Goal: Communication & Community: Answer question/provide support

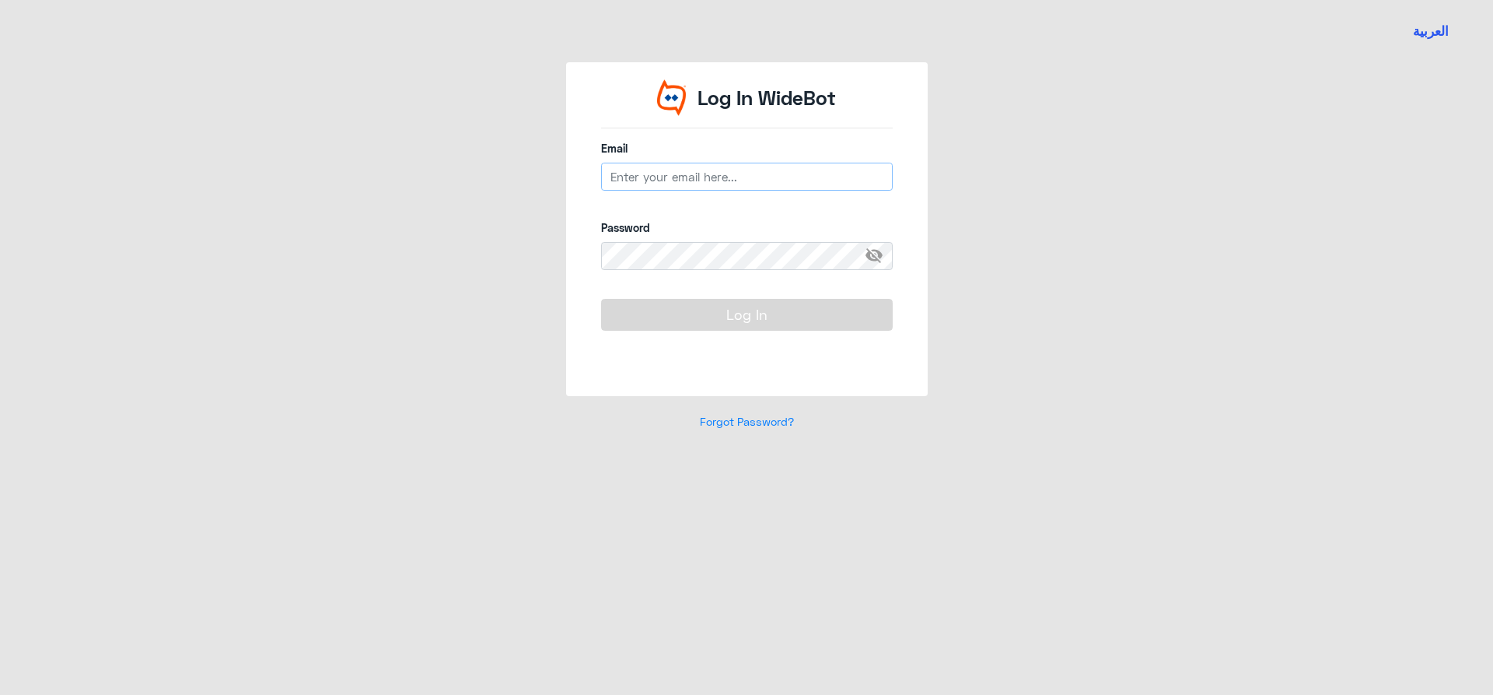
type input "[EMAIL_ADDRESS][DOMAIN_NAME]"
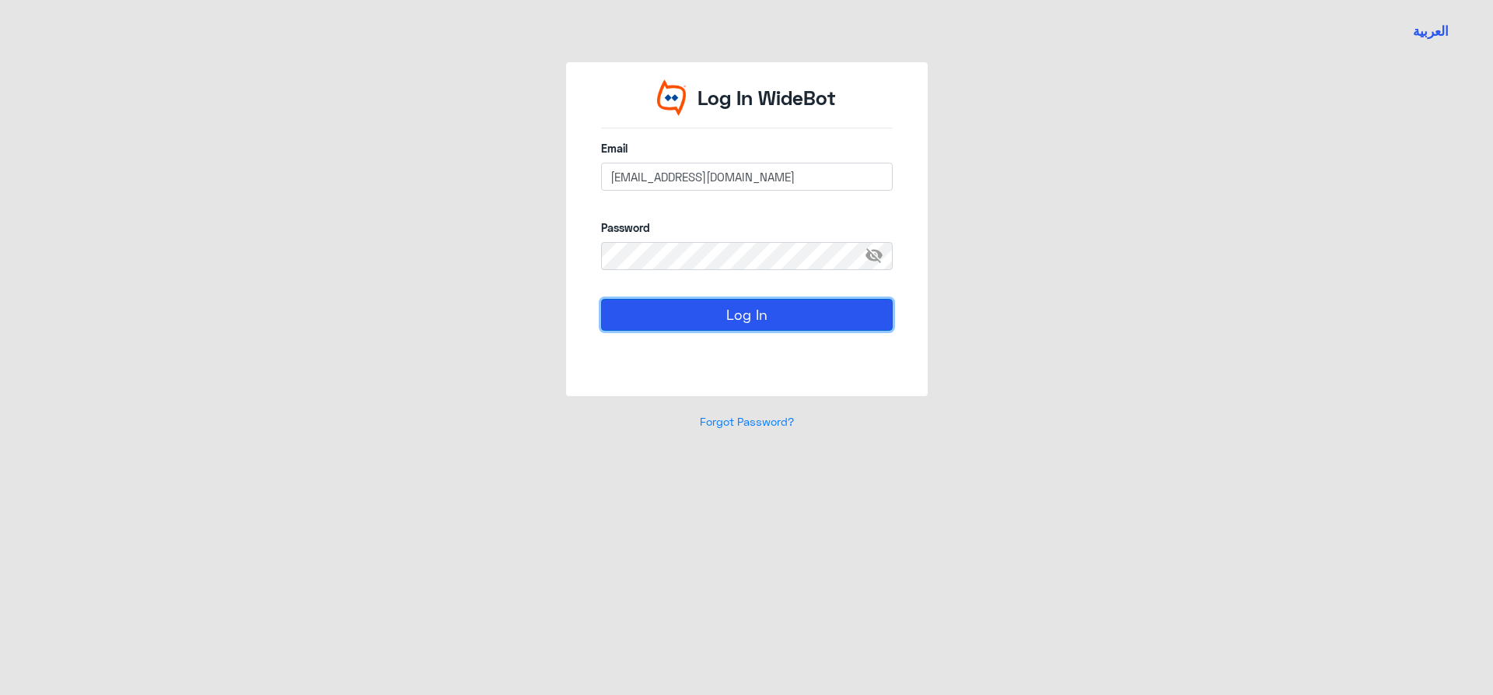
click at [811, 324] on button "Log In" at bounding box center [747, 314] width 292 height 31
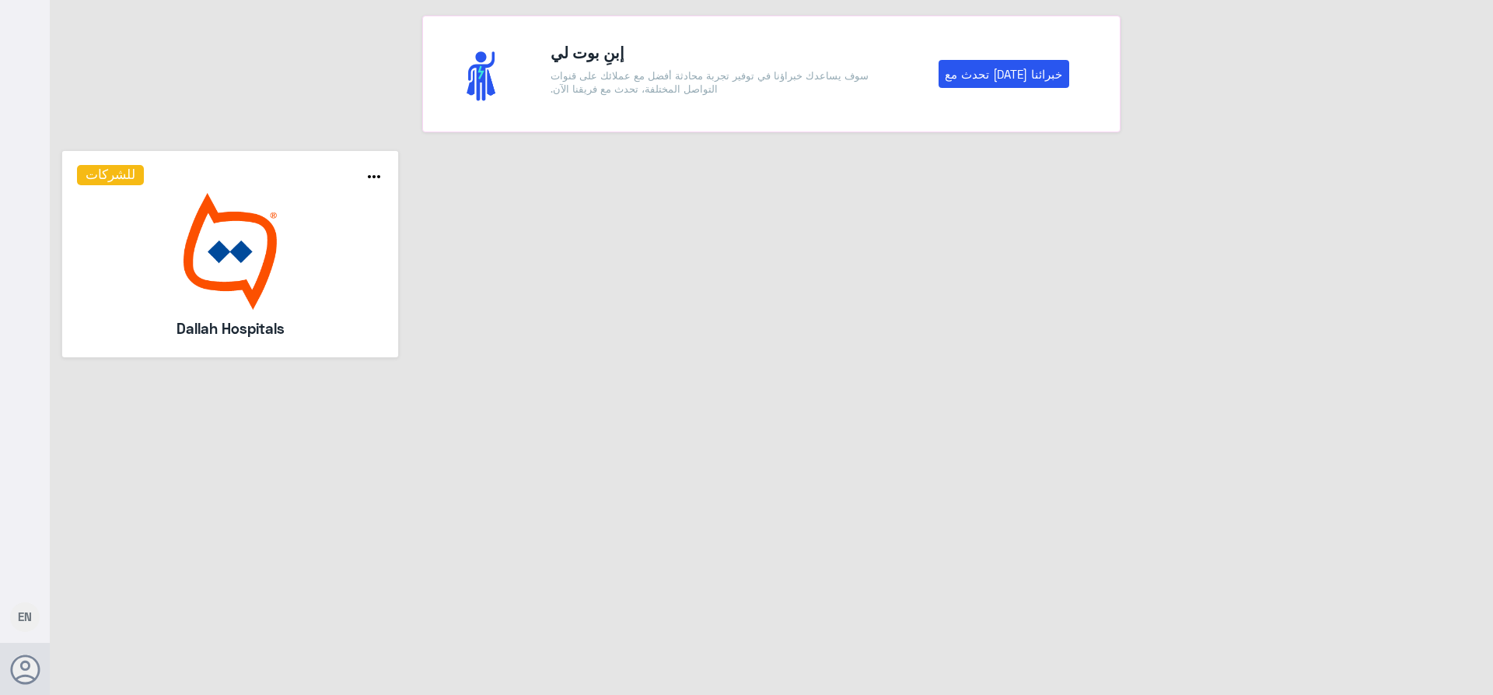
click at [79, 272] on img at bounding box center [230, 251] width 307 height 117
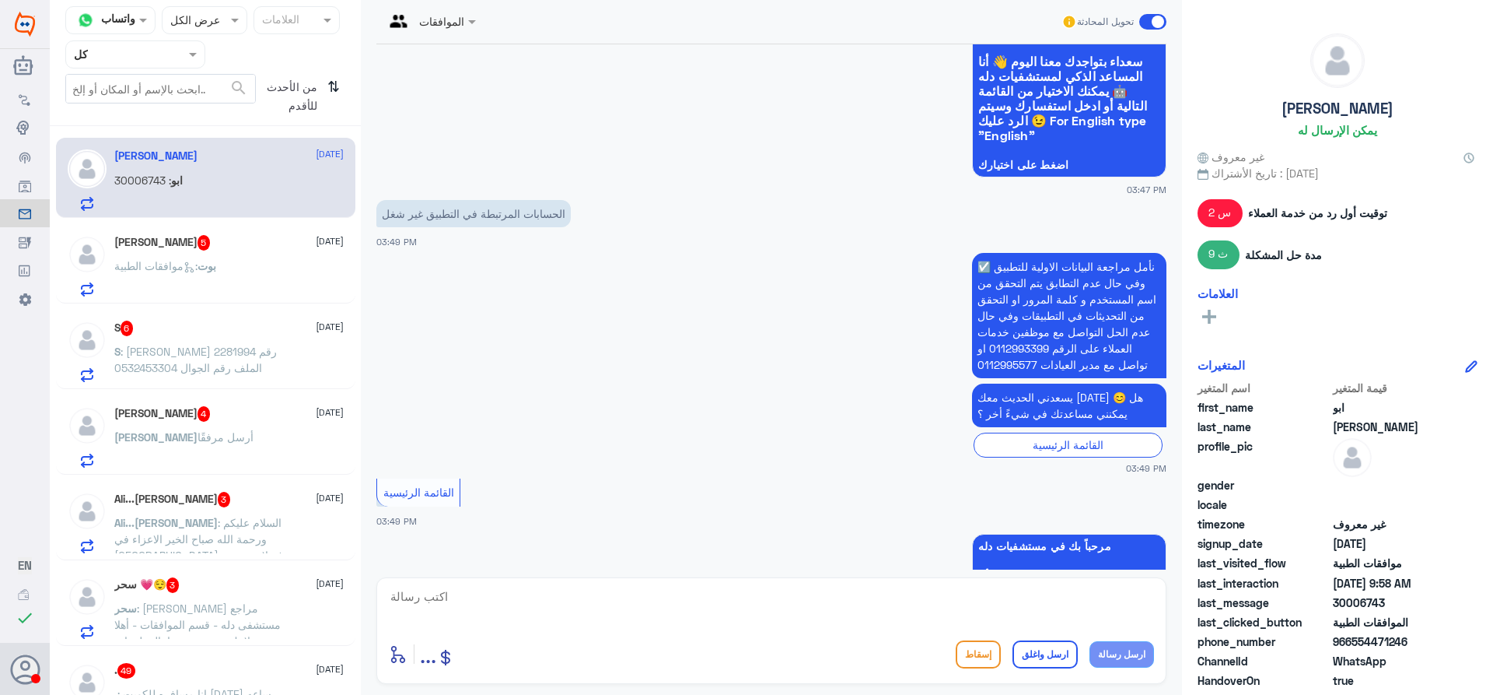
scroll to position [367, 0]
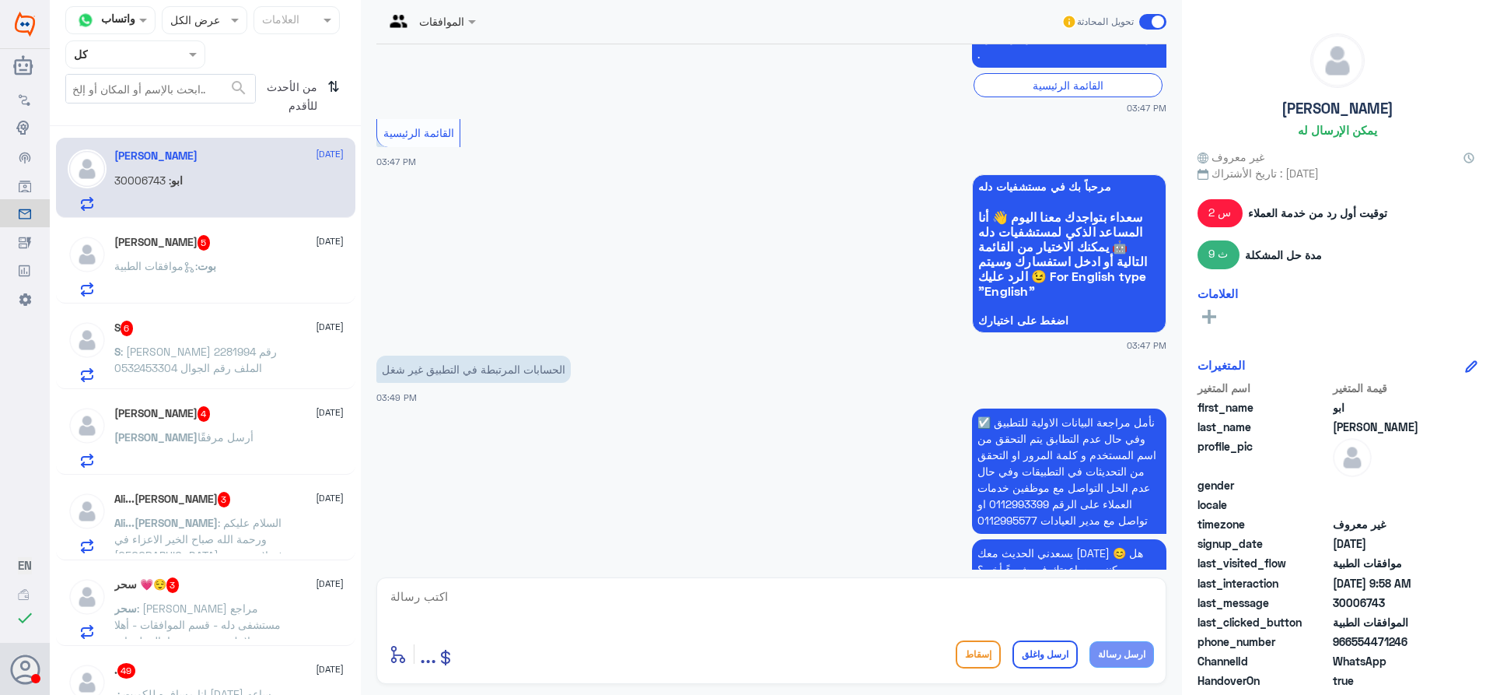
click at [142, 51] on input "text" at bounding box center [117, 54] width 86 height 18
click at [147, 188] on div "فريقك" at bounding box center [135, 195] width 140 height 36
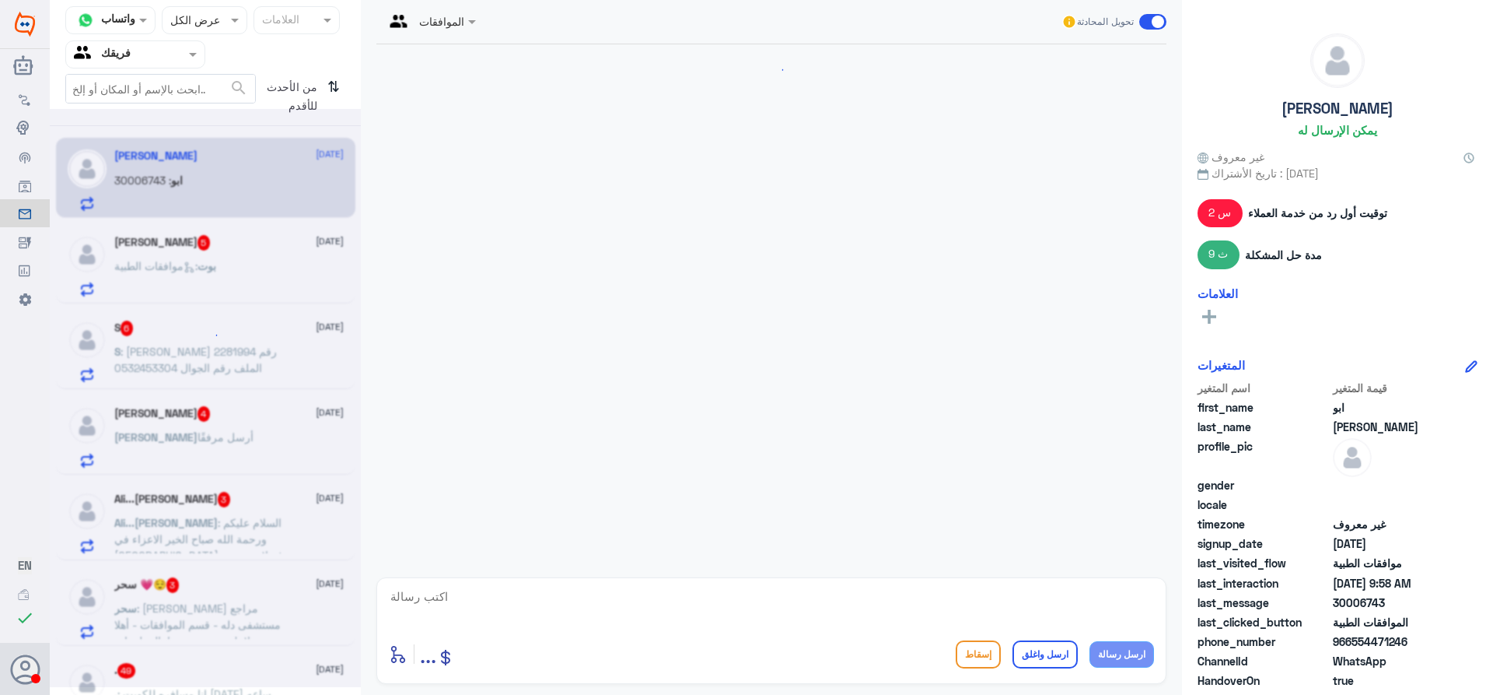
scroll to position [1456, 0]
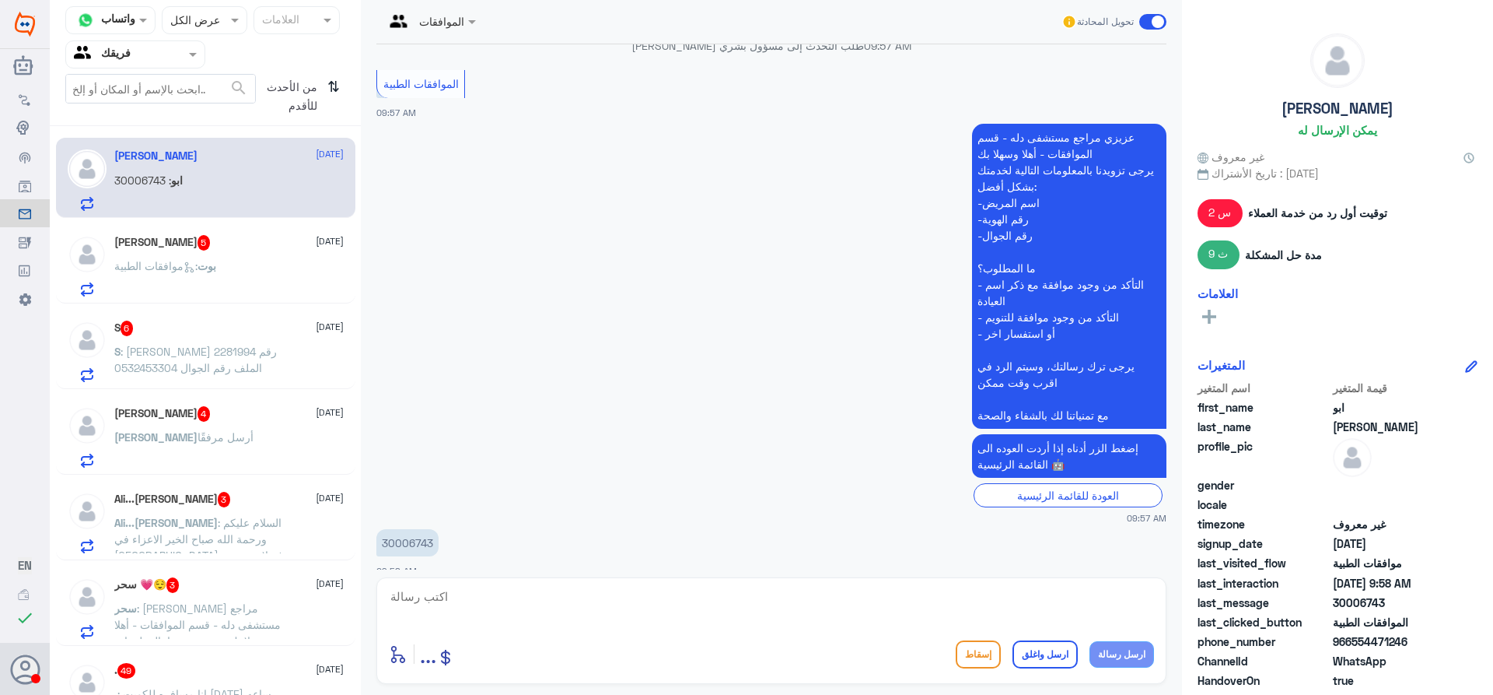
click at [243, 275] on div "بوت : موافقات الطبية" at bounding box center [228, 278] width 229 height 35
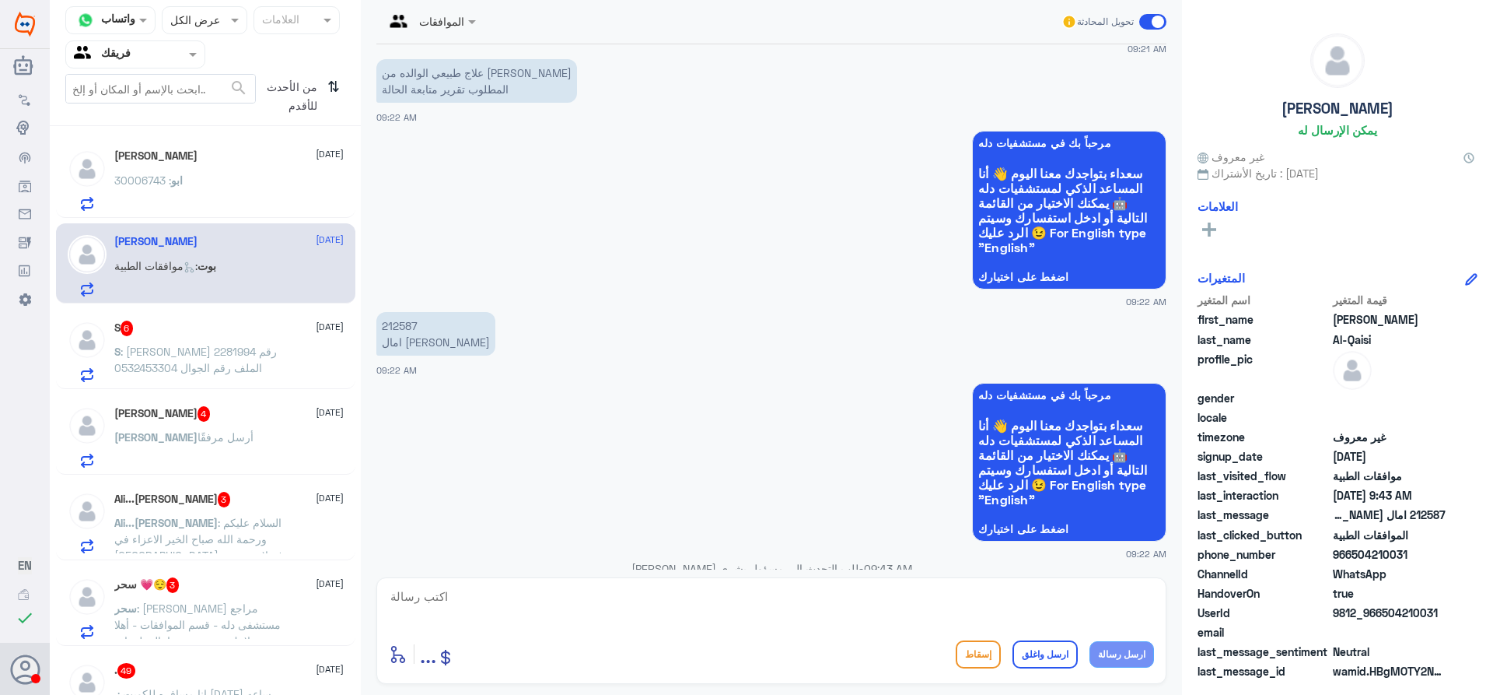
scroll to position [434, 0]
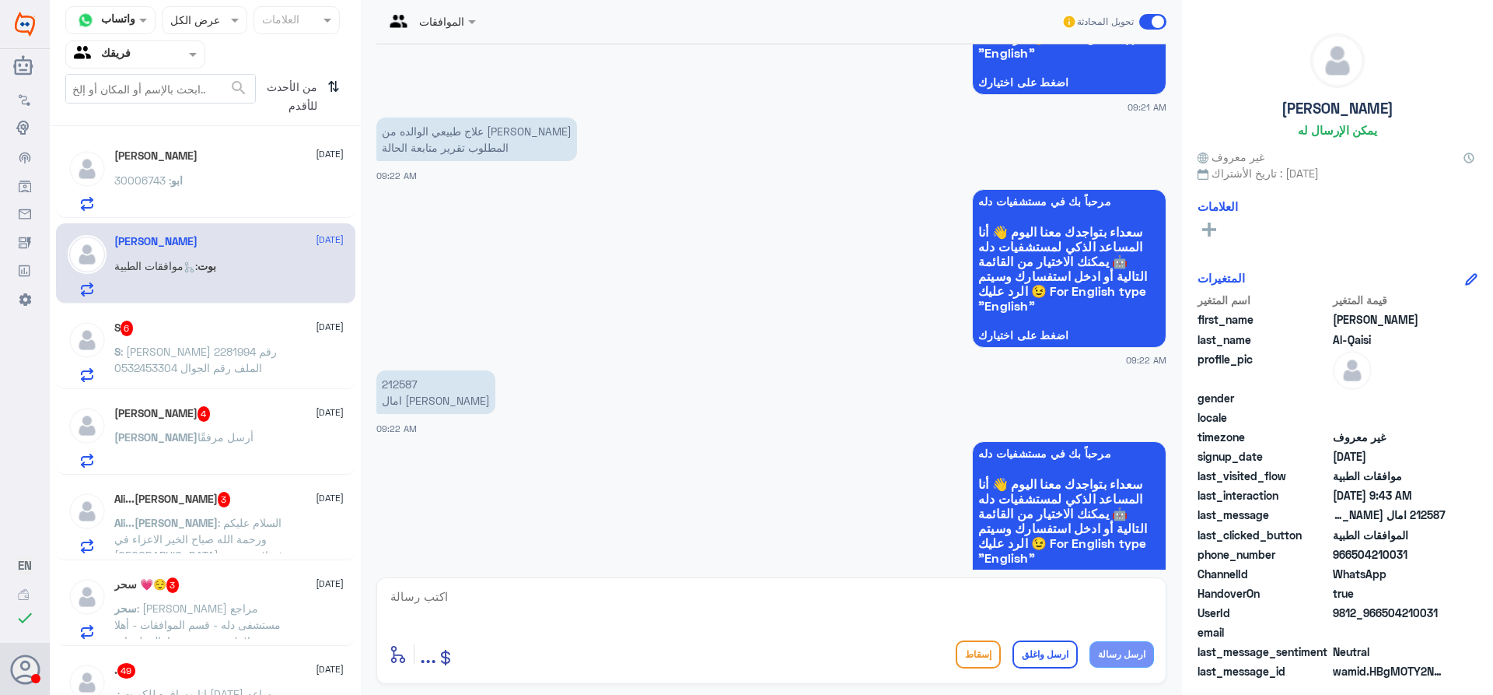
click at [403, 383] on p "212587 امال [PERSON_NAME]" at bounding box center [435, 392] width 119 height 44
copy p "212587"
click at [801, 597] on textarea at bounding box center [771, 605] width 765 height 38
type textarea "jtqgd ;dt hr]v ho]l; ?"
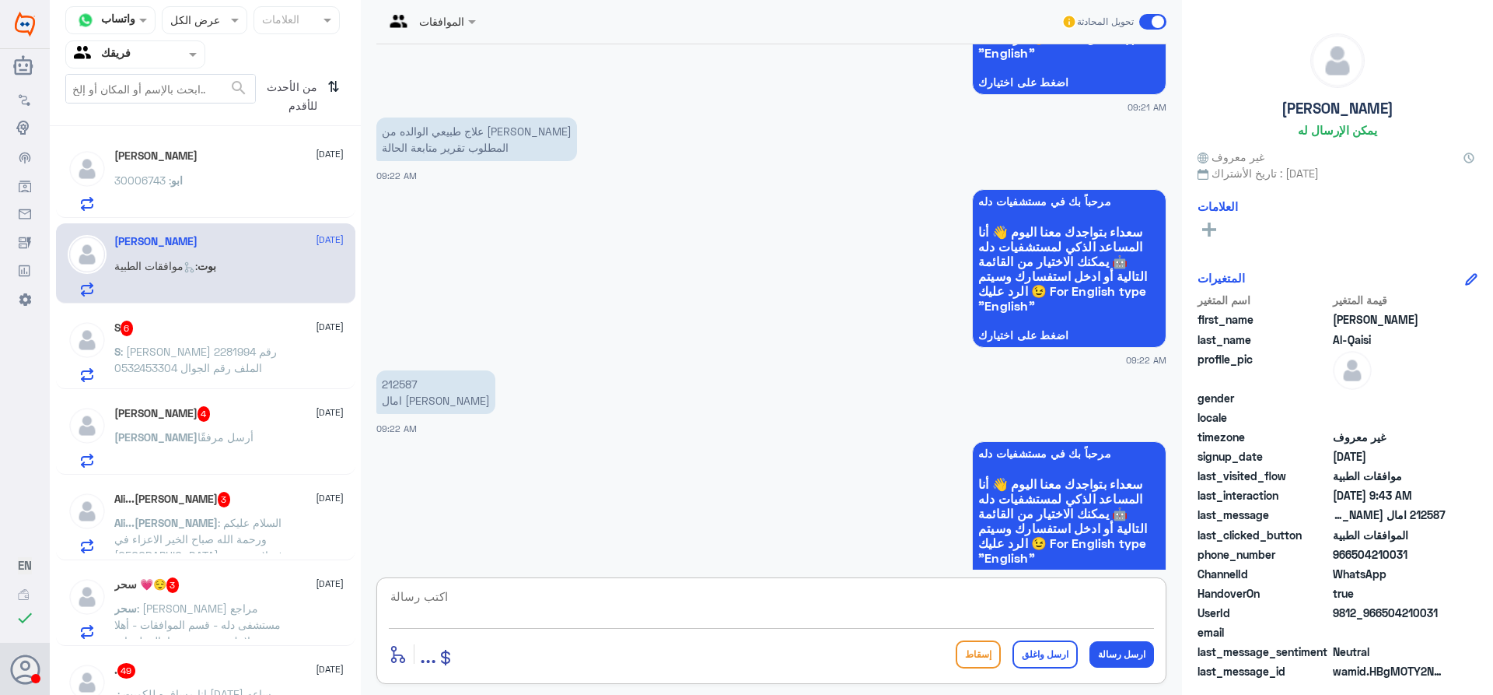
scroll to position [1028, 0]
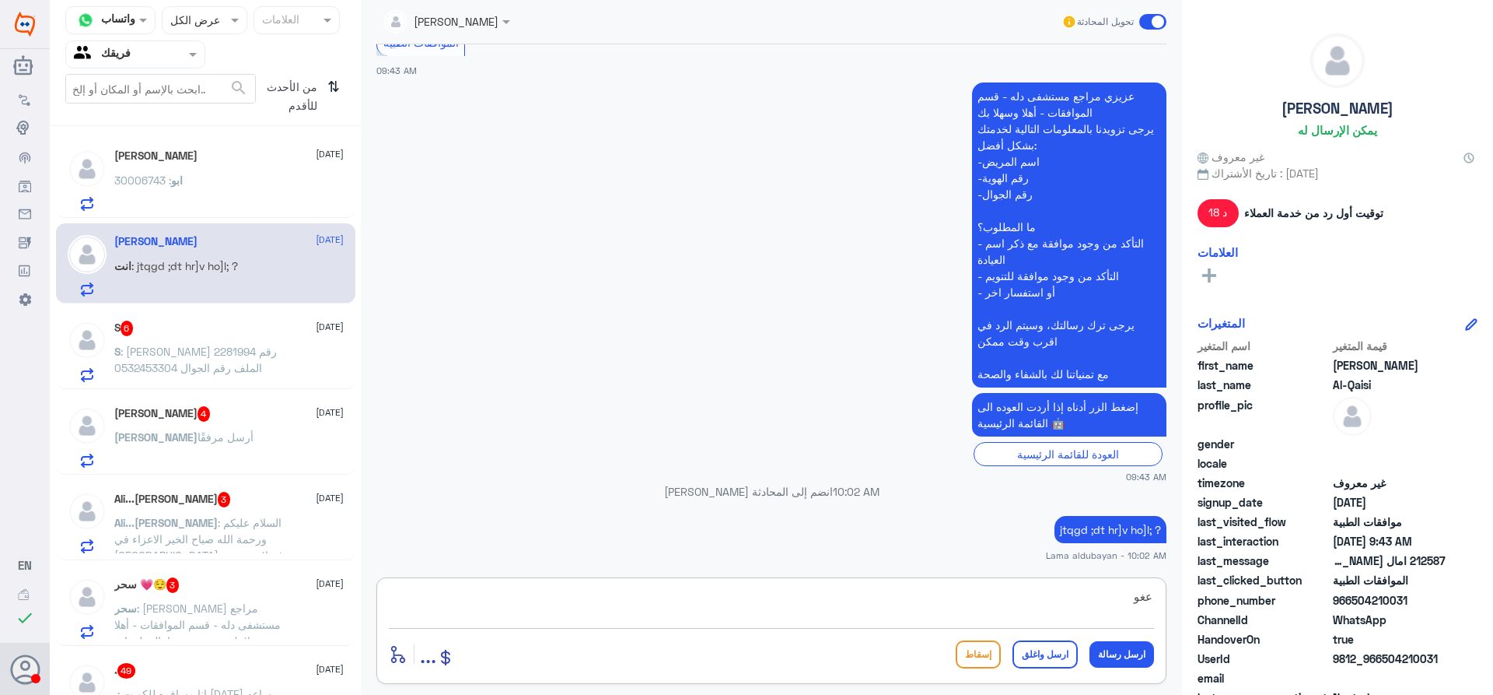
type textarea "عغوا"
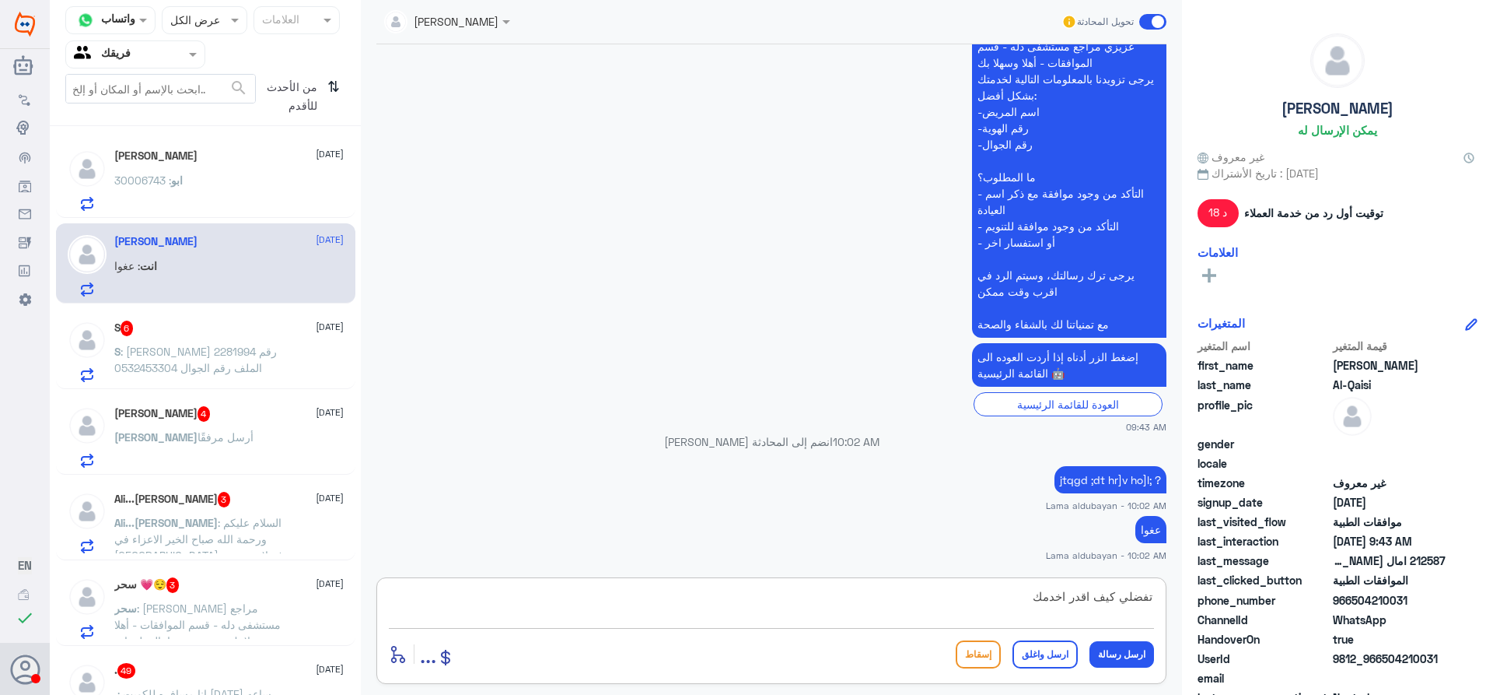
type textarea "تفضلي كيف اقدر اخدمك ؟"
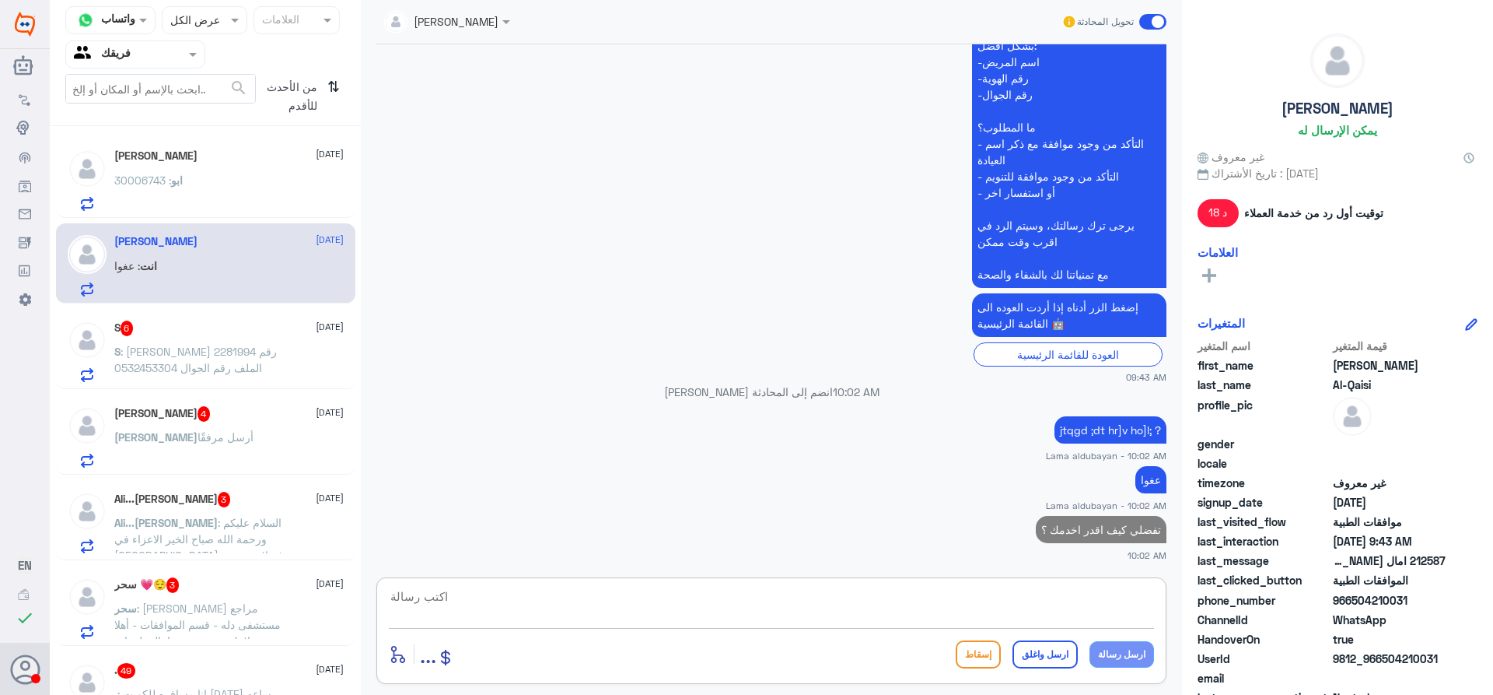
click at [187, 348] on span ": [PERSON_NAME] 2281994 رقم الملف رقم الجوال 0532453304" at bounding box center [195, 360] width 163 height 30
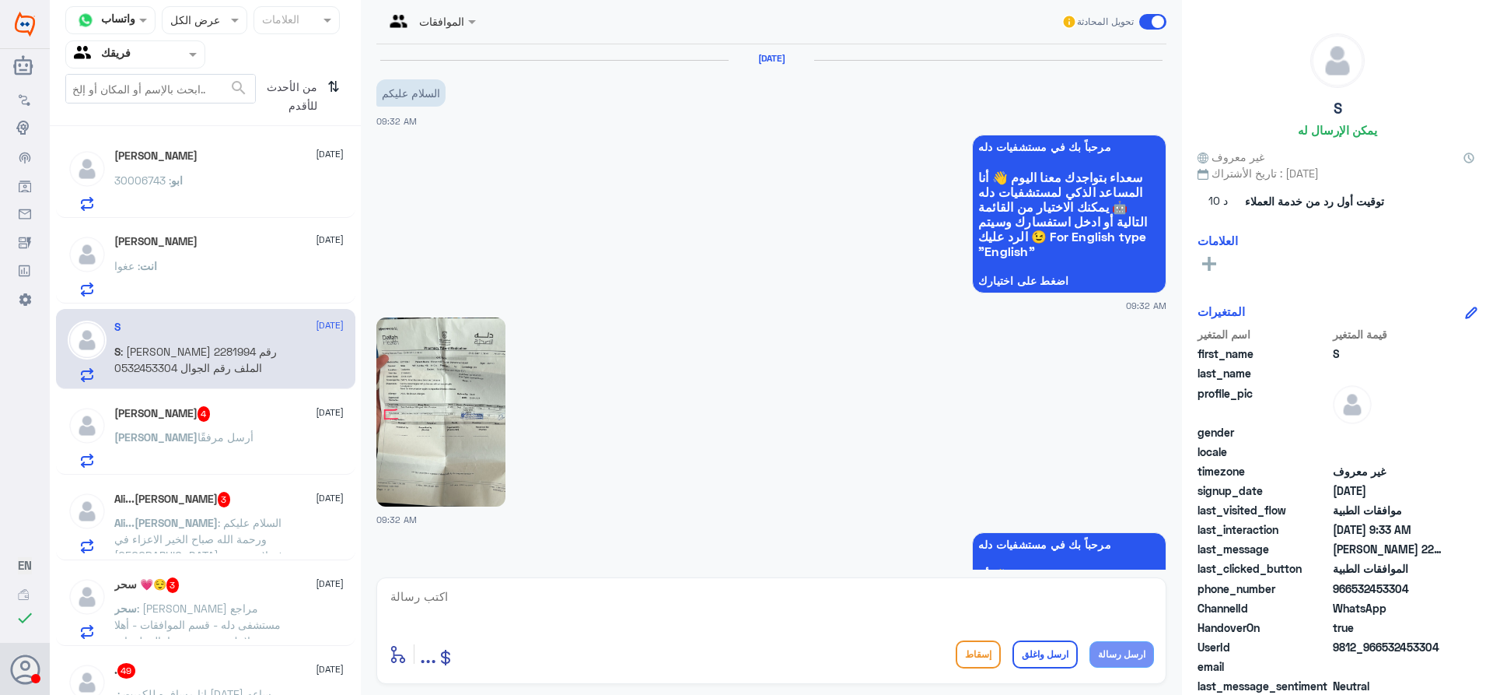
scroll to position [828, 0]
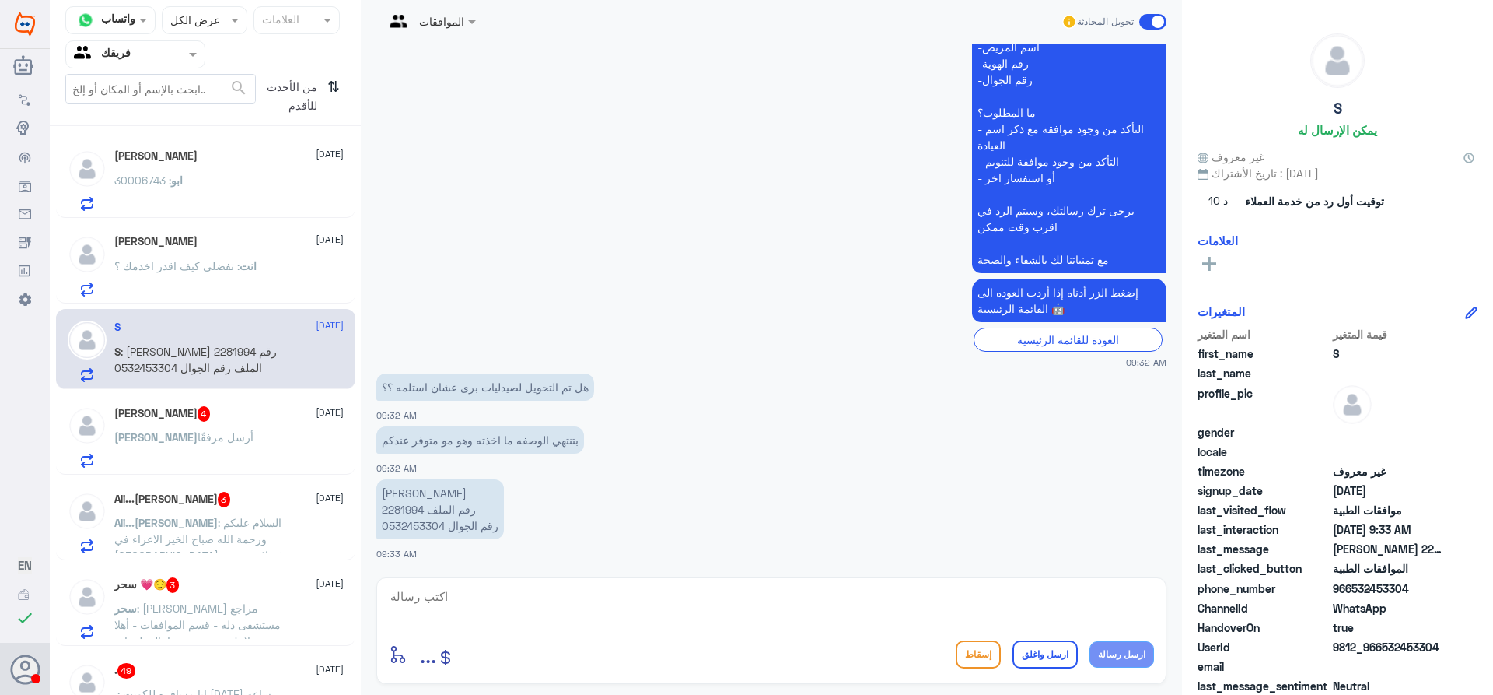
click at [407, 503] on p "[PERSON_NAME] 2281994 رقم الملف رقم الجوال 0532453304" at bounding box center [440, 509] width 128 height 60
copy p "2281994"
click at [691, 593] on textarea at bounding box center [771, 605] width 765 height 38
type textarea "ع"
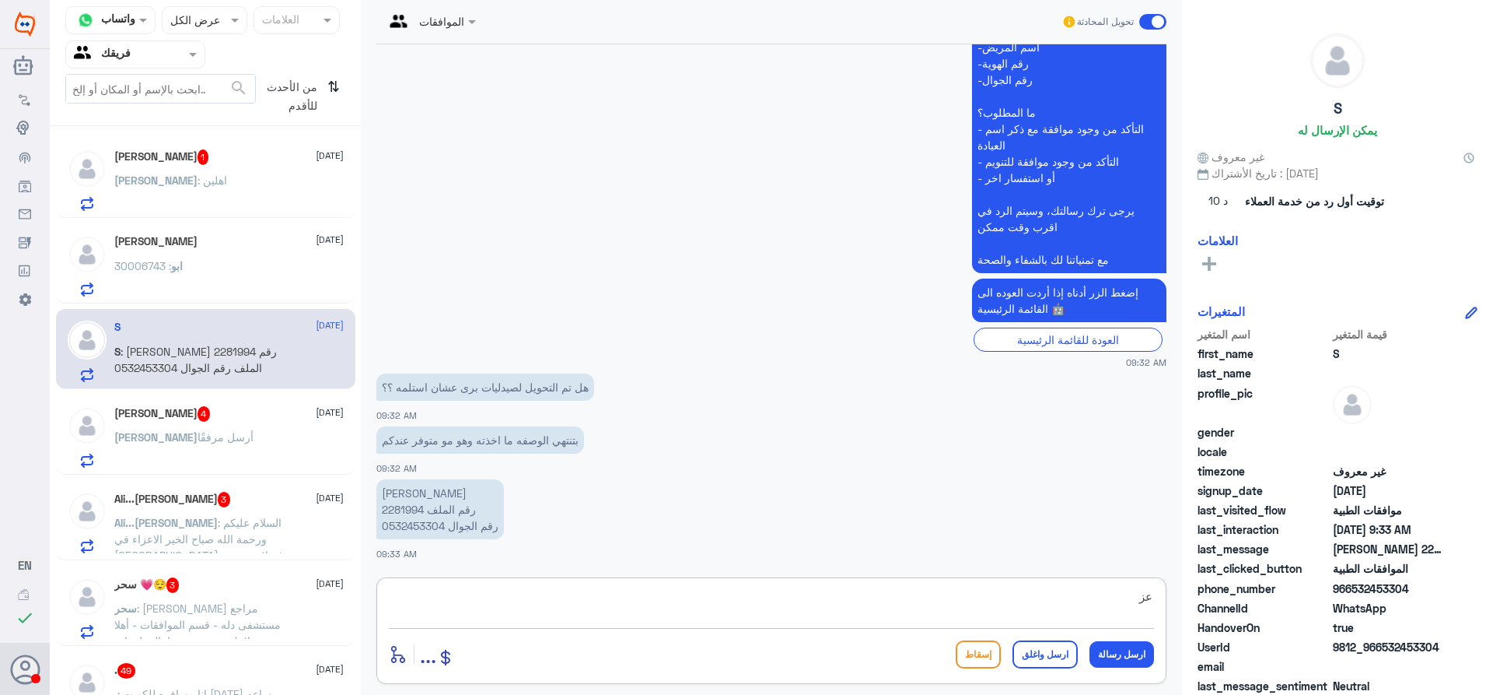
type textarea "ع"
type textarea "فضل الوصفه على الحليب"
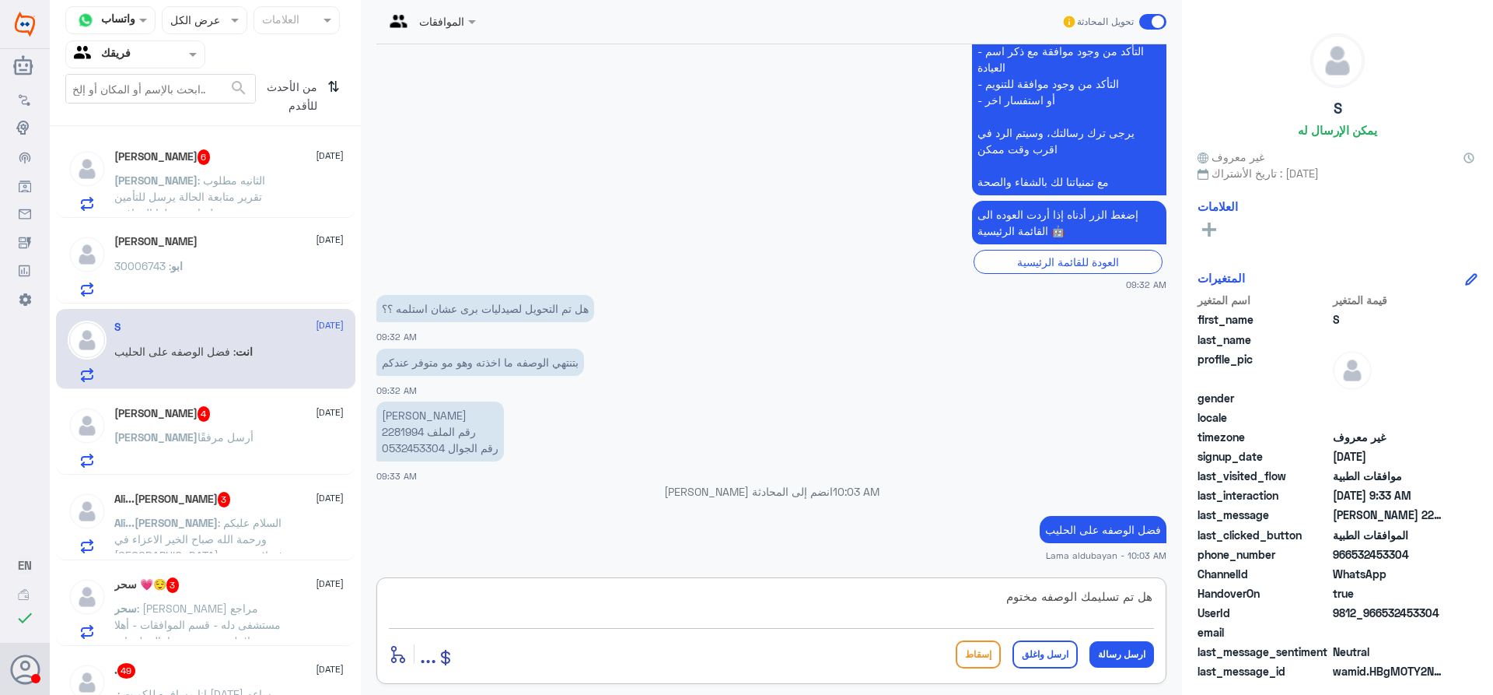
scroll to position [930, 0]
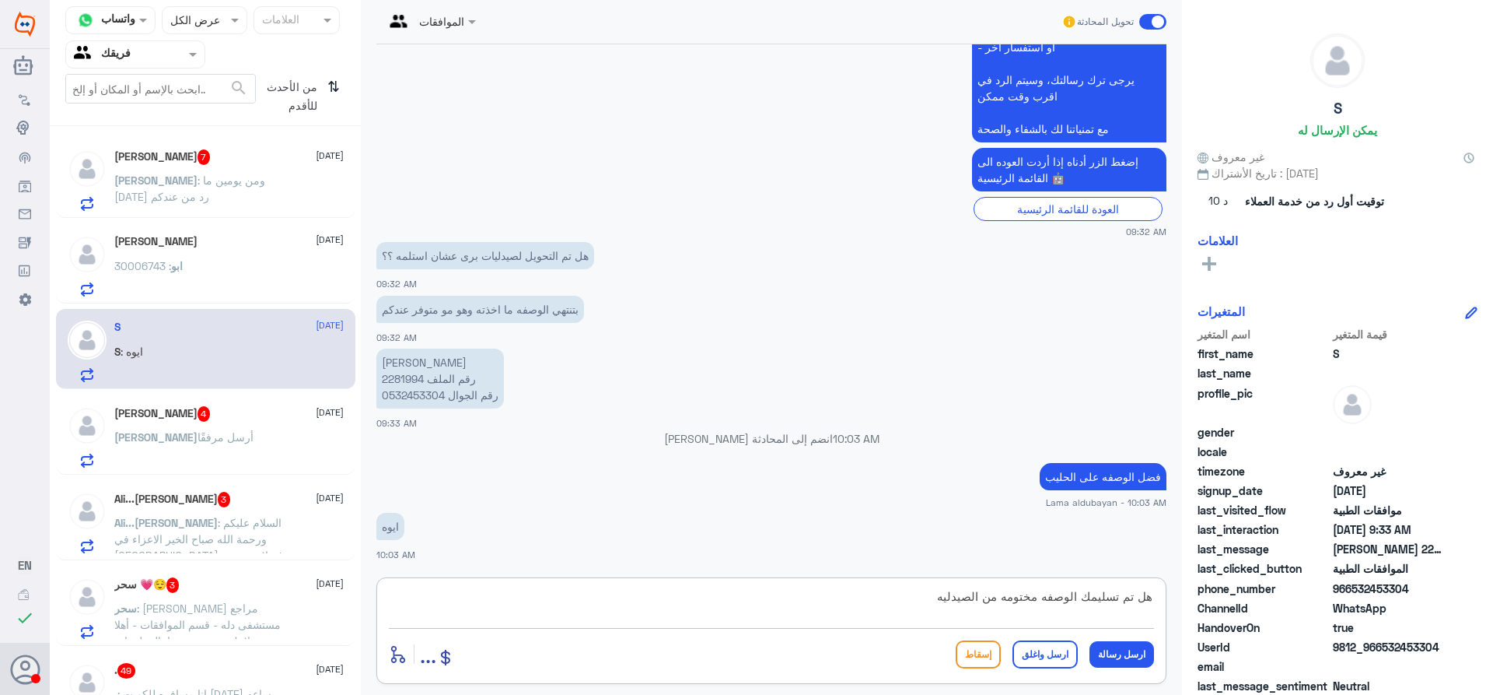
type textarea "هل تم تسليمك الوصفه مختومه من الصيدليه"
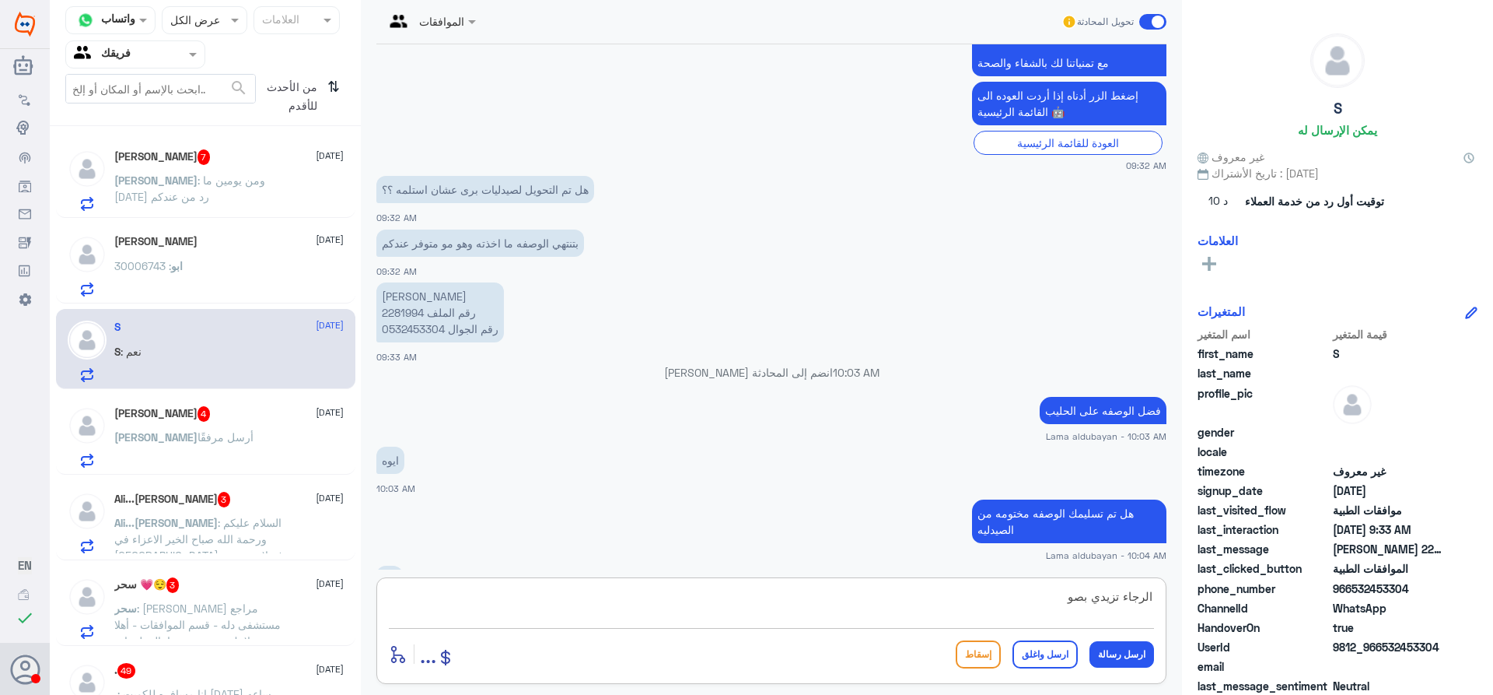
scroll to position [1050, 0]
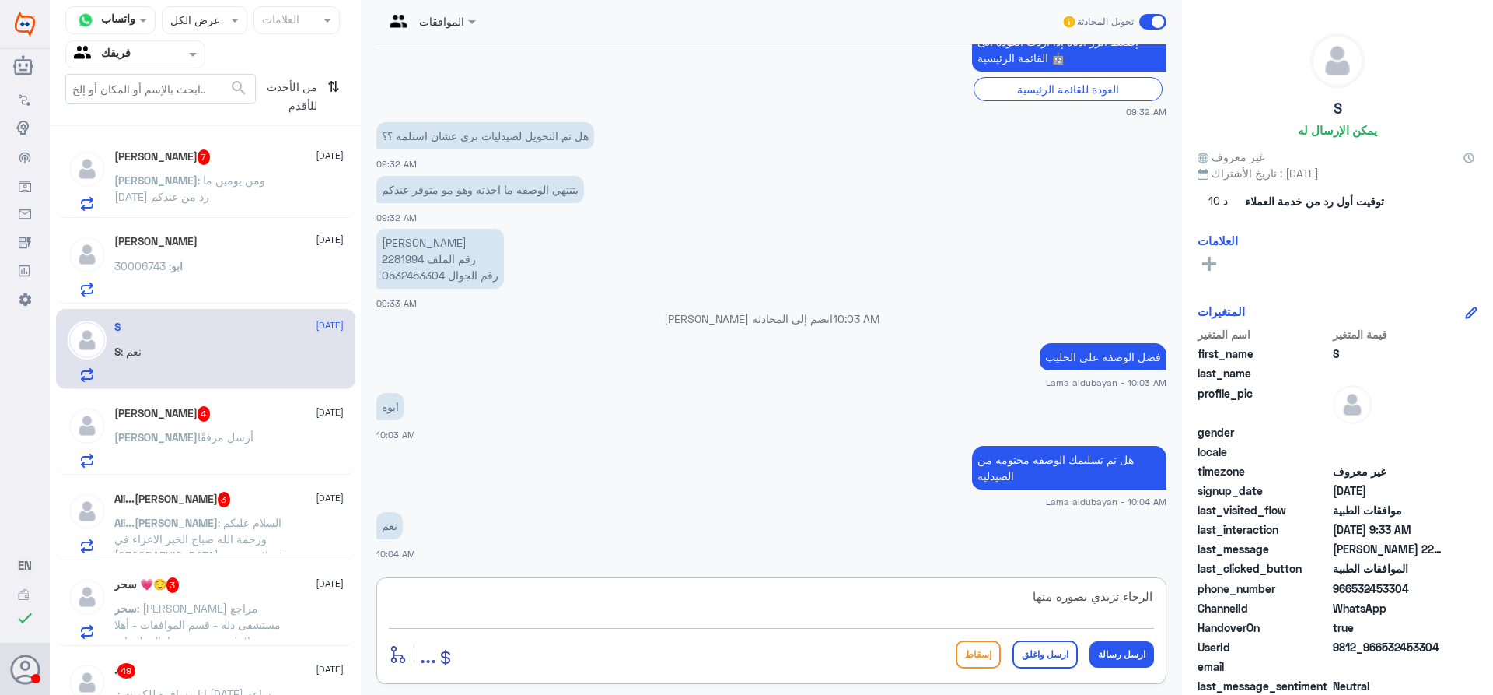
type textarea "الرجاء تزيدي بصوره منها"
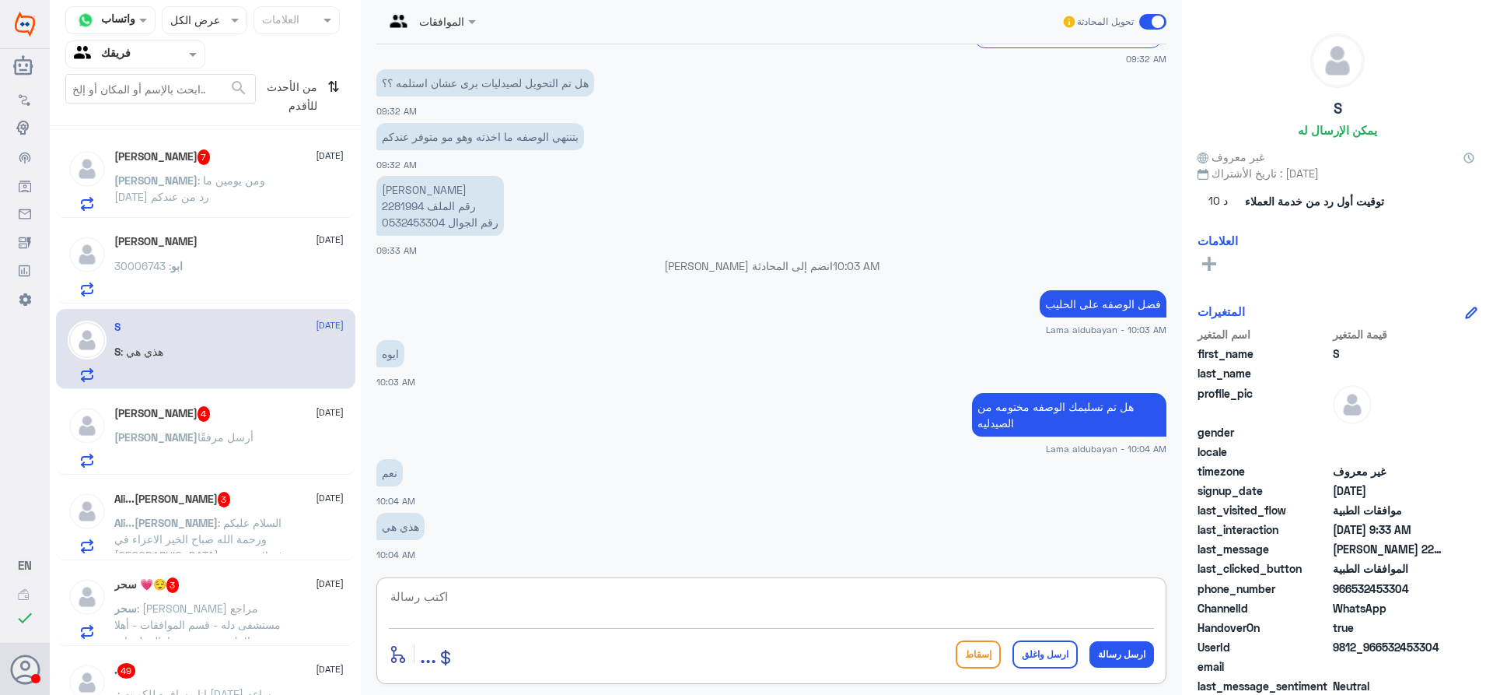
scroll to position [1153, 0]
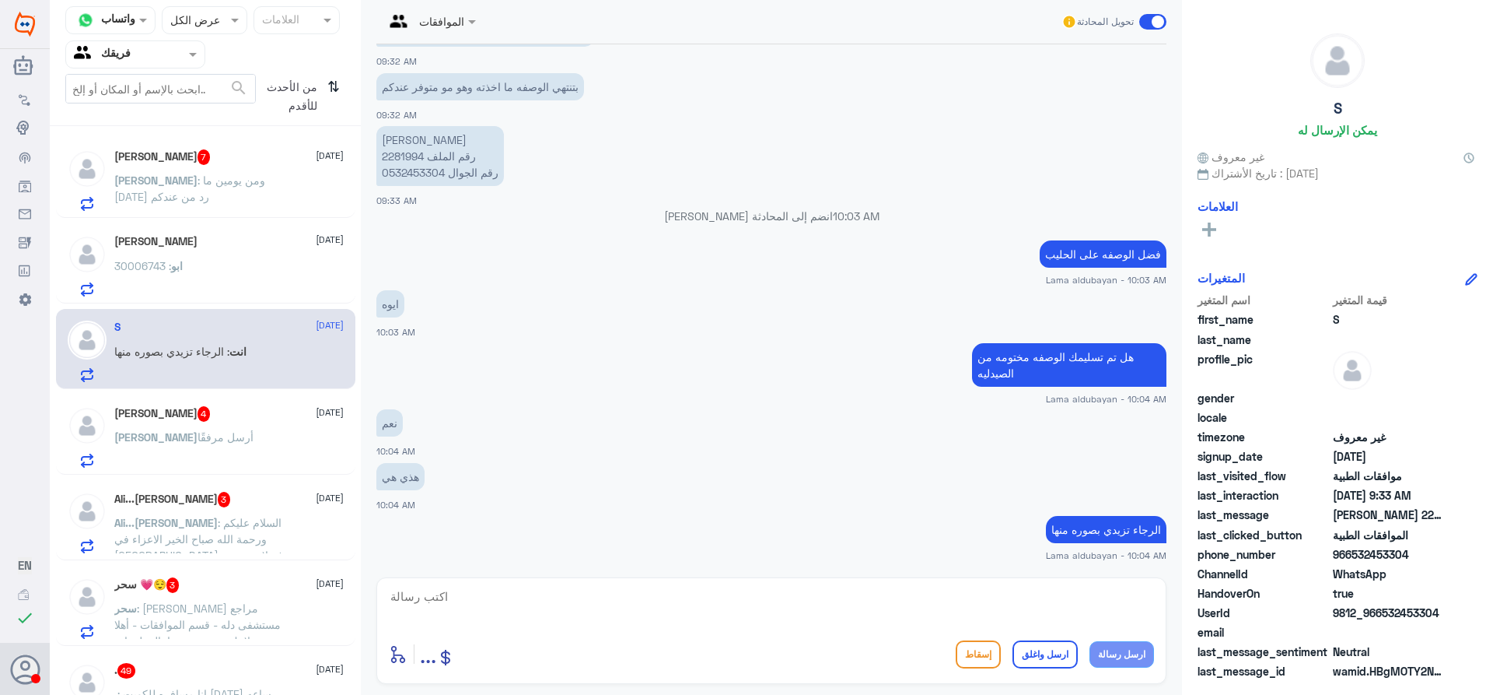
click at [257, 177] on span ": ومن يومين ما [DATE] رد من عندكم" at bounding box center [189, 188] width 151 height 30
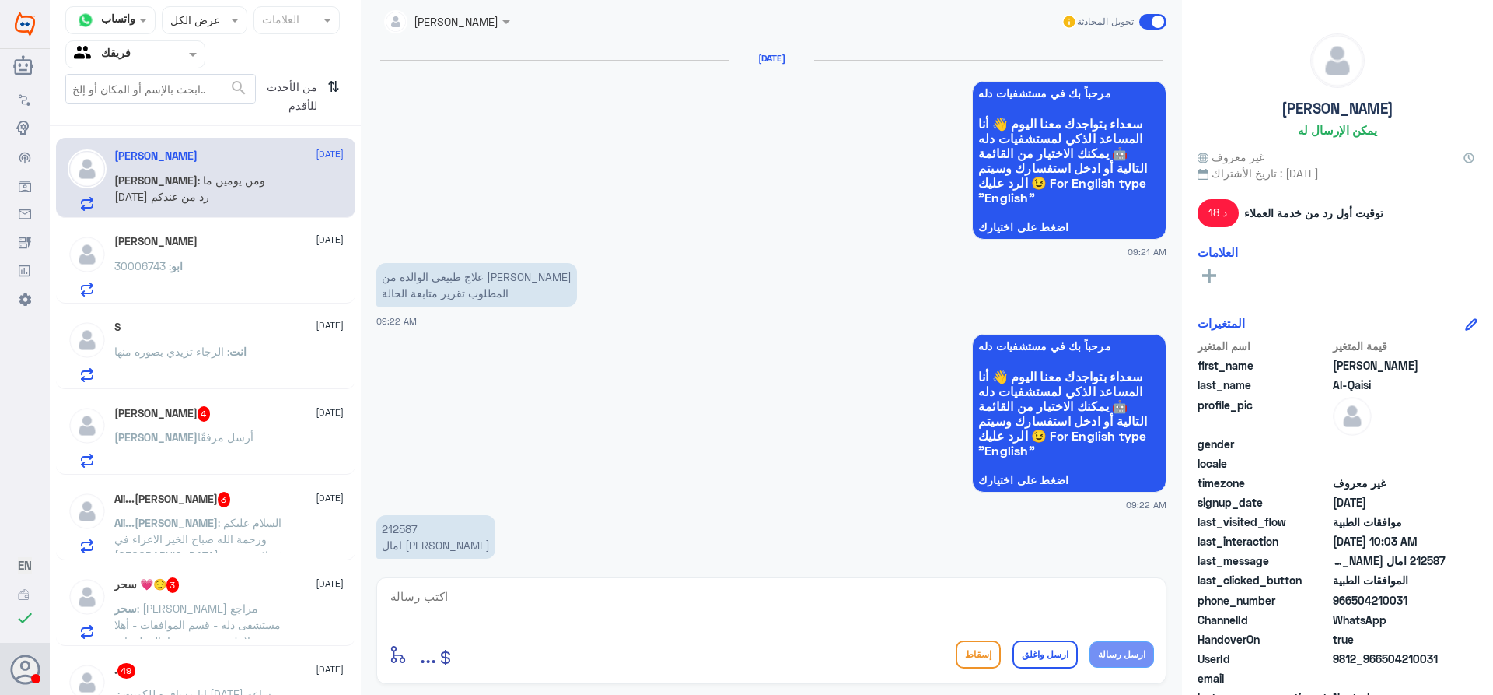
scroll to position [1288, 0]
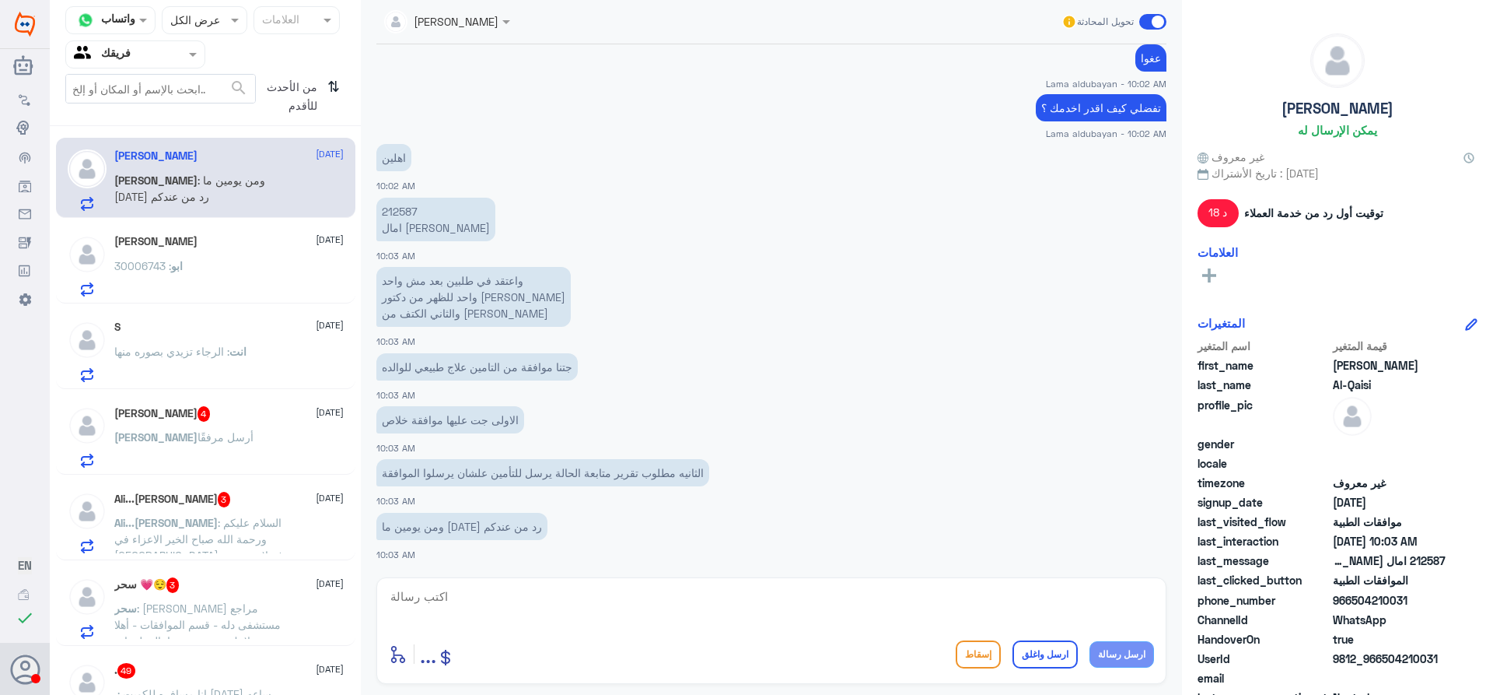
click at [408, 215] on p "212587 امال [PERSON_NAME]" at bounding box center [435, 220] width 119 height 44
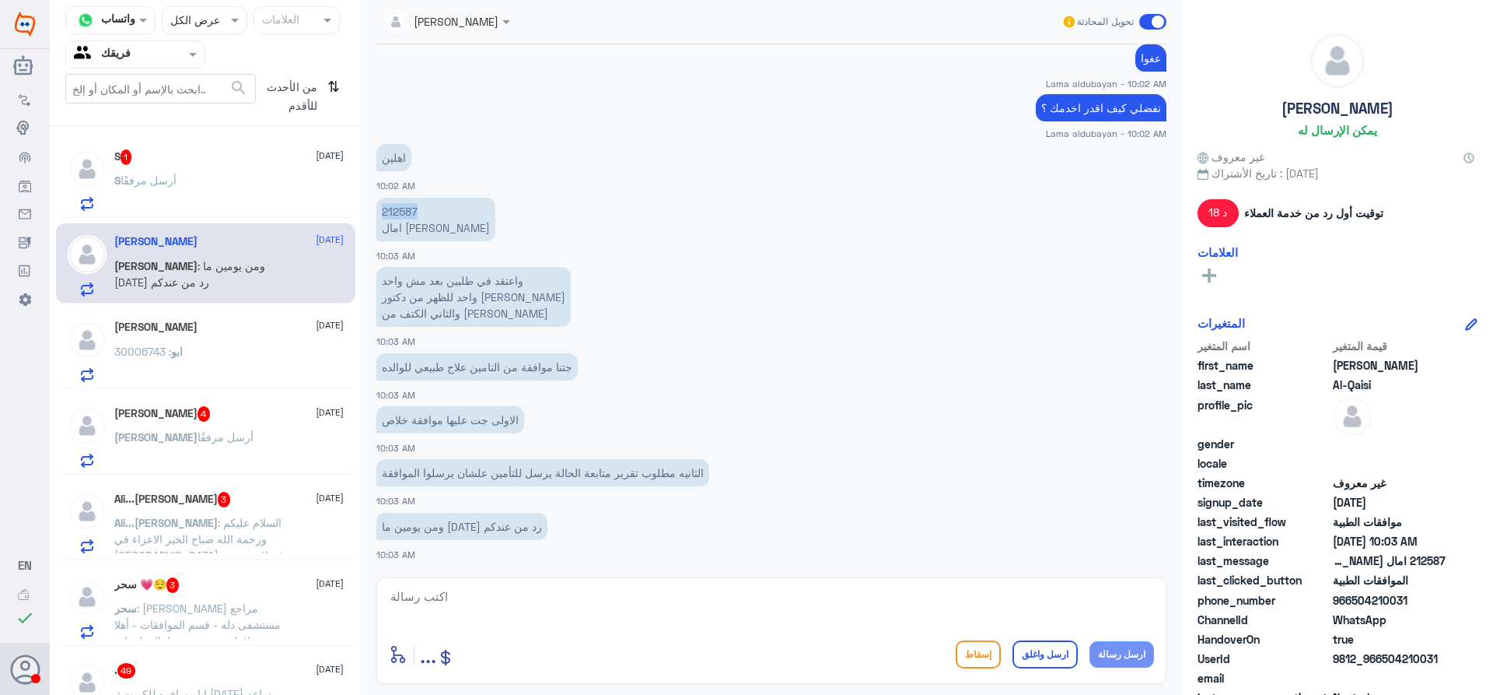
copy p "212587"
click at [720, 609] on textarea at bounding box center [771, 605] width 765 height 38
type textarea "ت"
type textarea "اعتذر عزيزتي المراجعه تم متابعة الطلب وارفاق جميع التقارير بنتظار رد التامين"
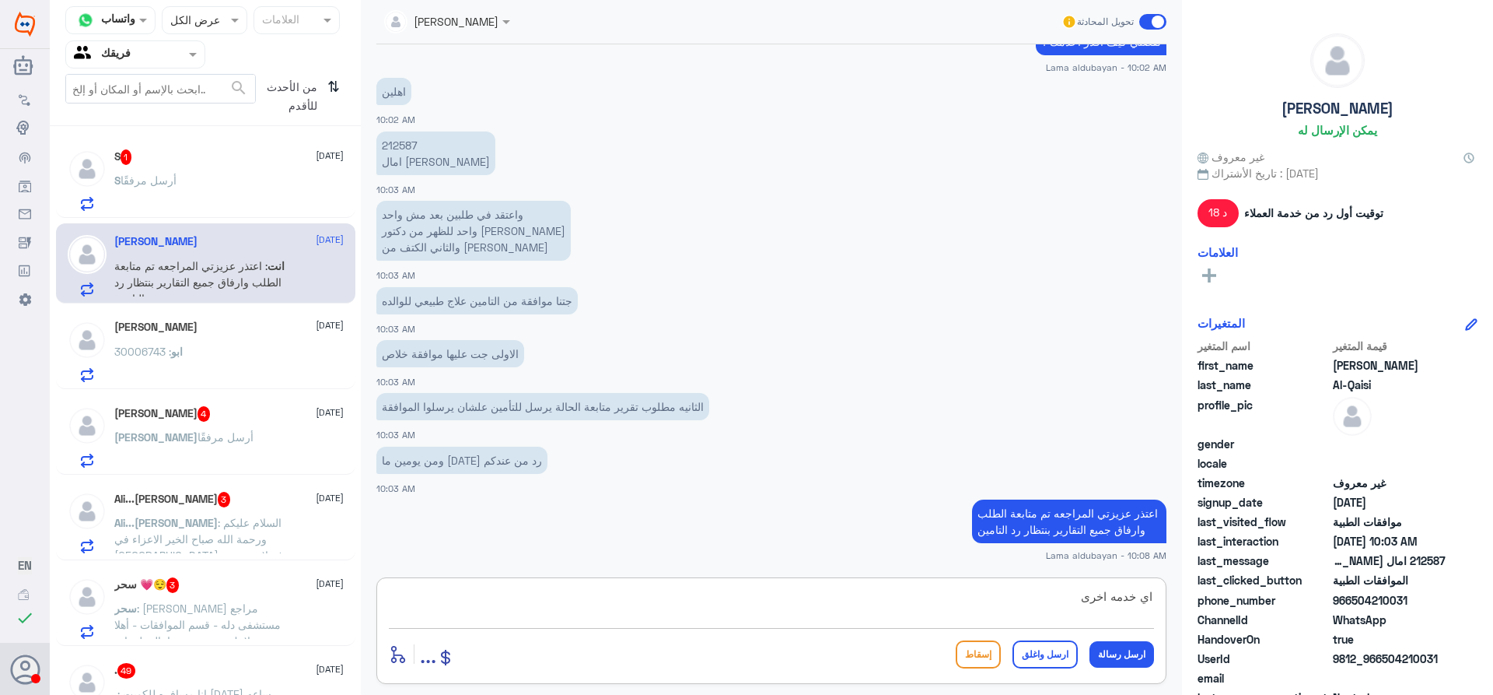
type textarea "اي خدمه اخرى؟"
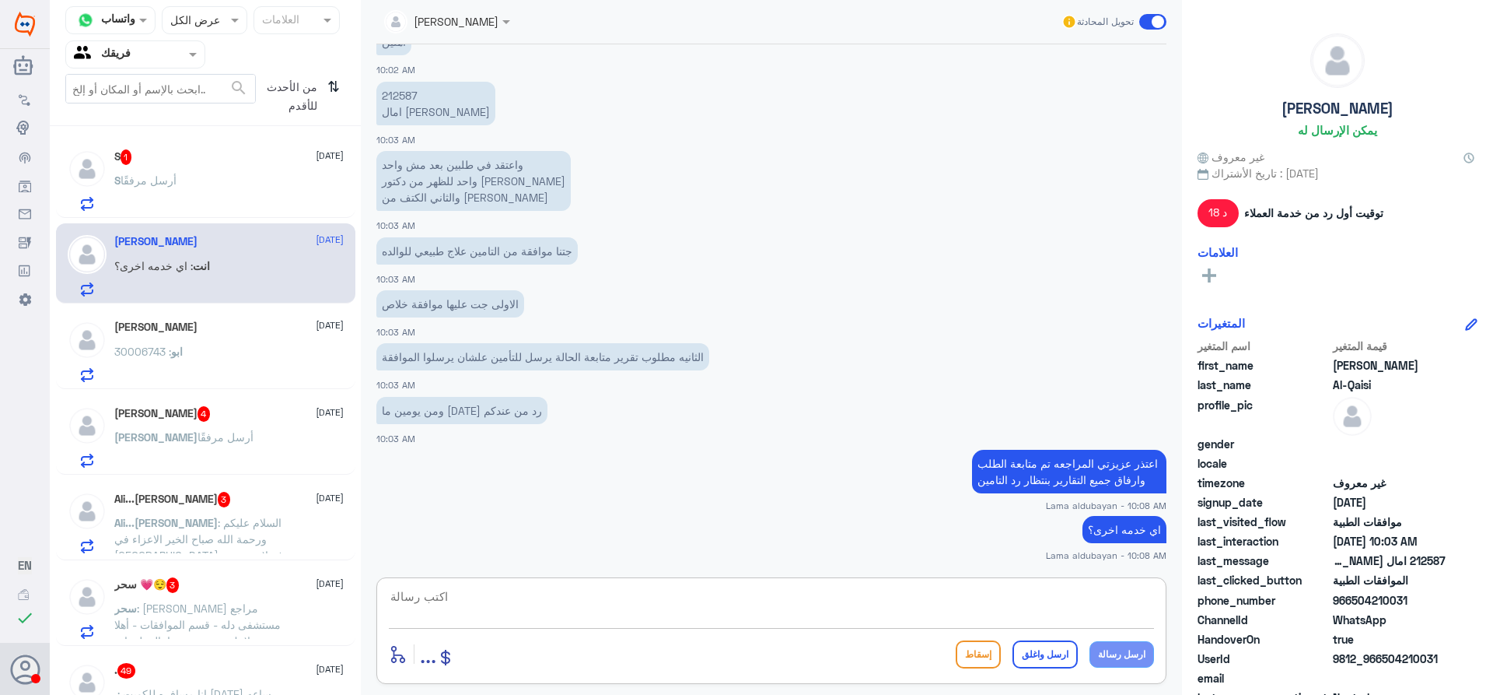
click at [194, 177] on div "S أرسل مرفقًا" at bounding box center [228, 193] width 229 height 35
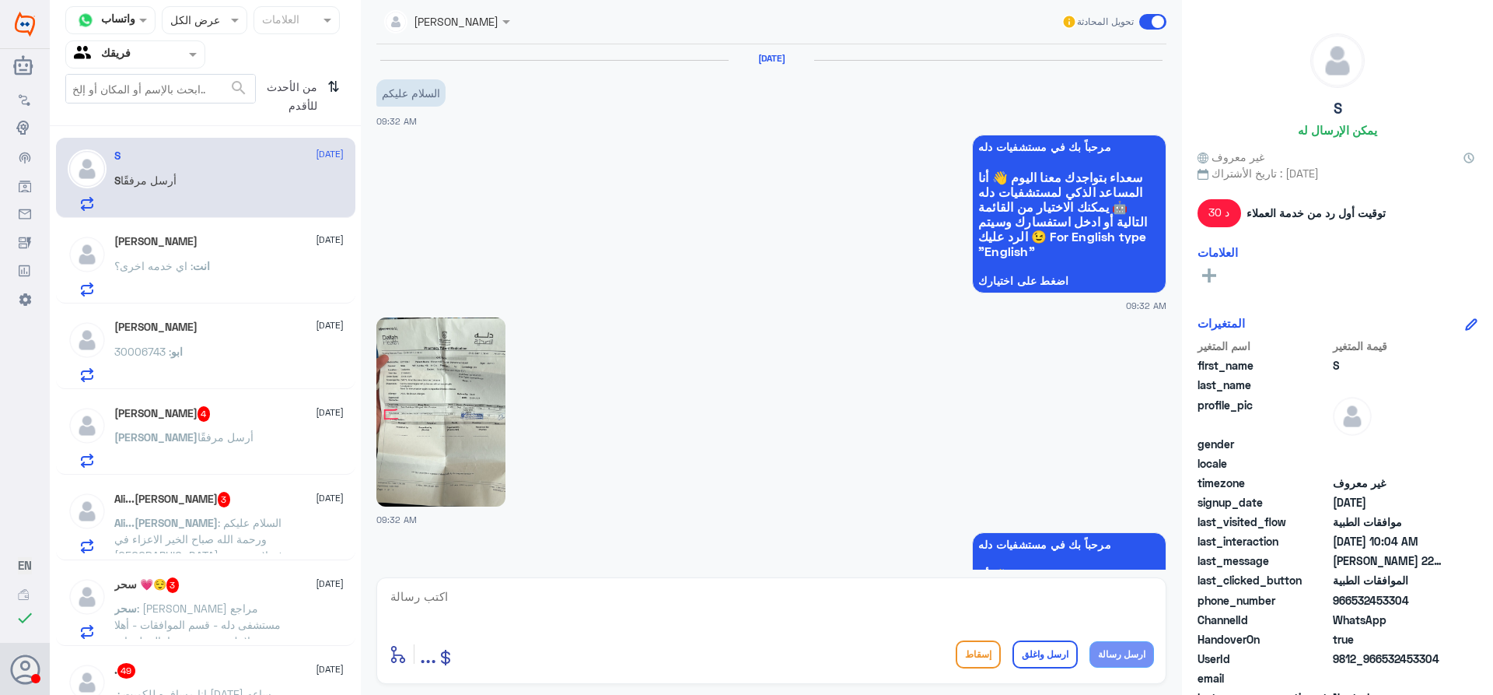
scroll to position [1396, 0]
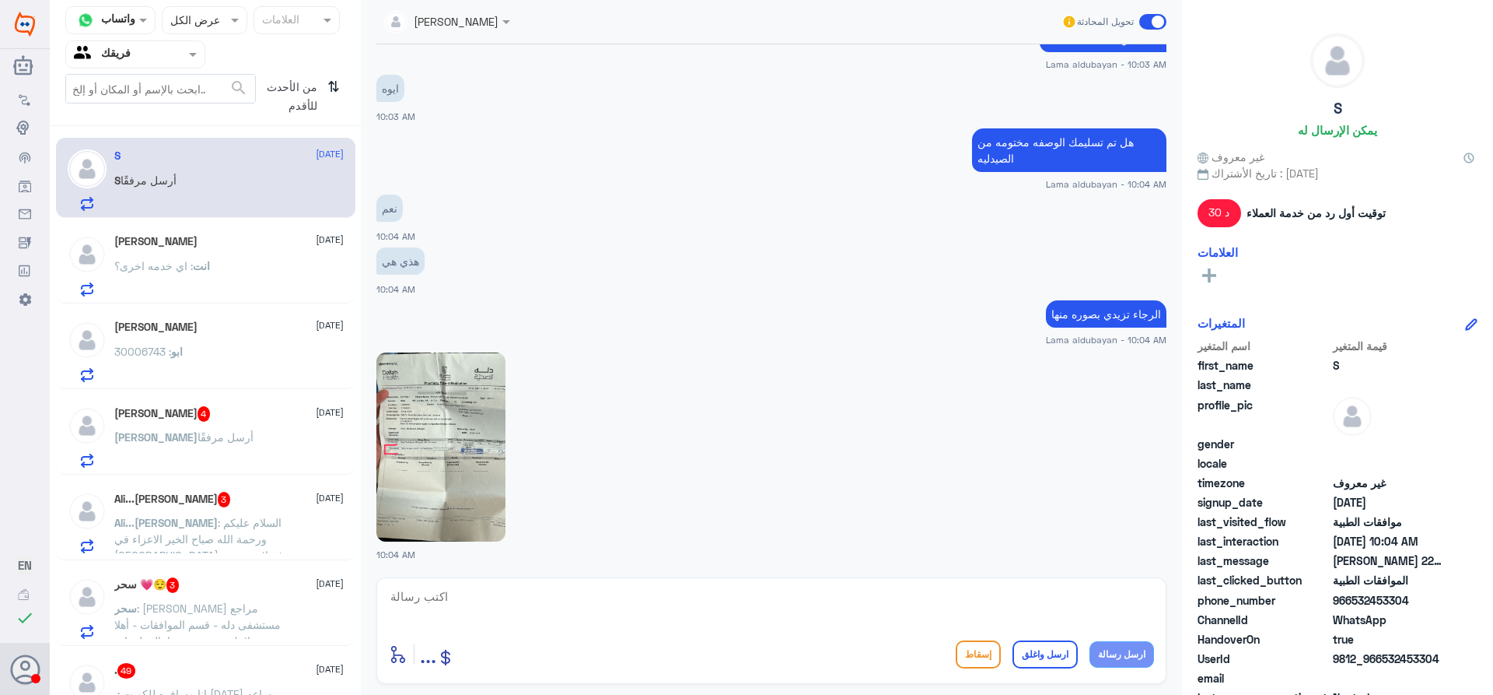
click at [412, 437] on img at bounding box center [440, 446] width 129 height 189
drag, startPoint x: 619, startPoint y: 597, endPoint x: 705, endPoint y: 591, distance: 86.6
click at [621, 598] on textarea at bounding box center [771, 605] width 765 height 38
type textarea "ت"
type textarea "عزيزتي المراجعه تم ارساله من جديد طلب تحويل"
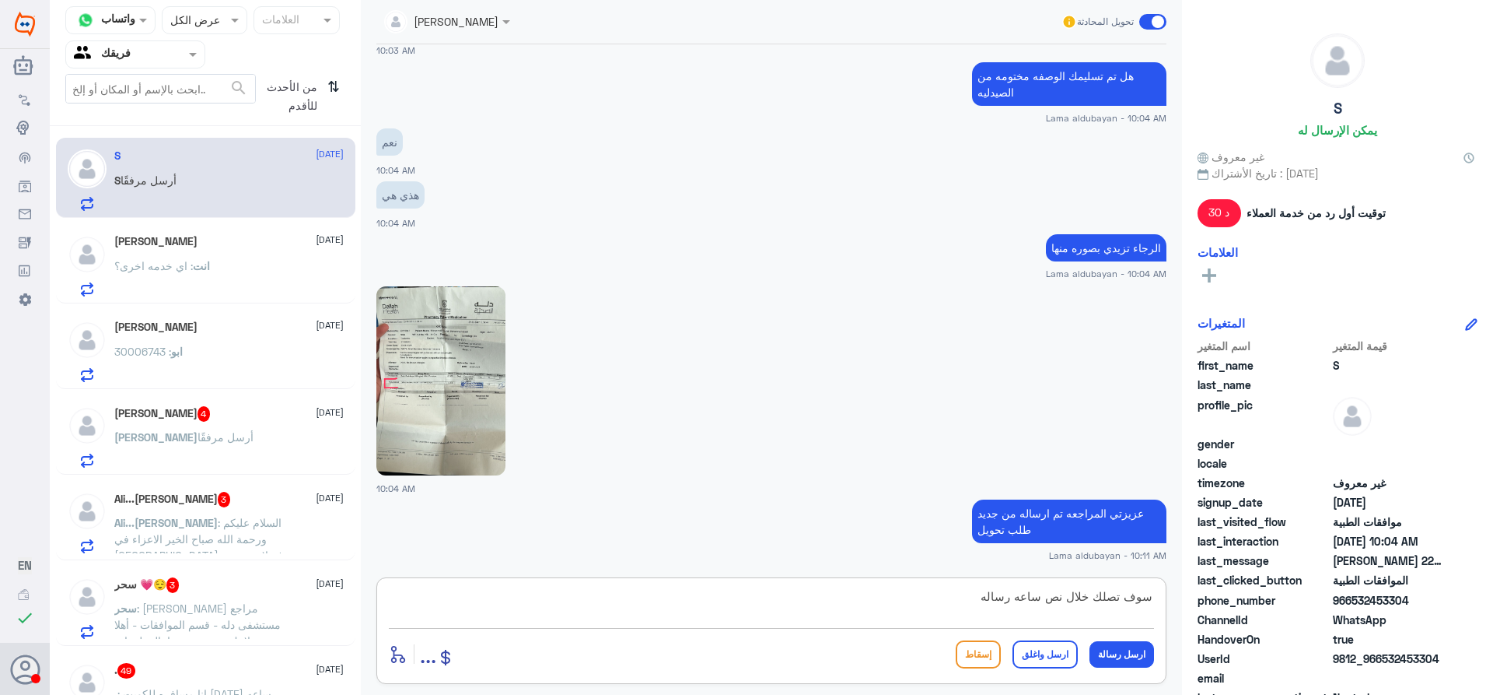
scroll to position [1515, 0]
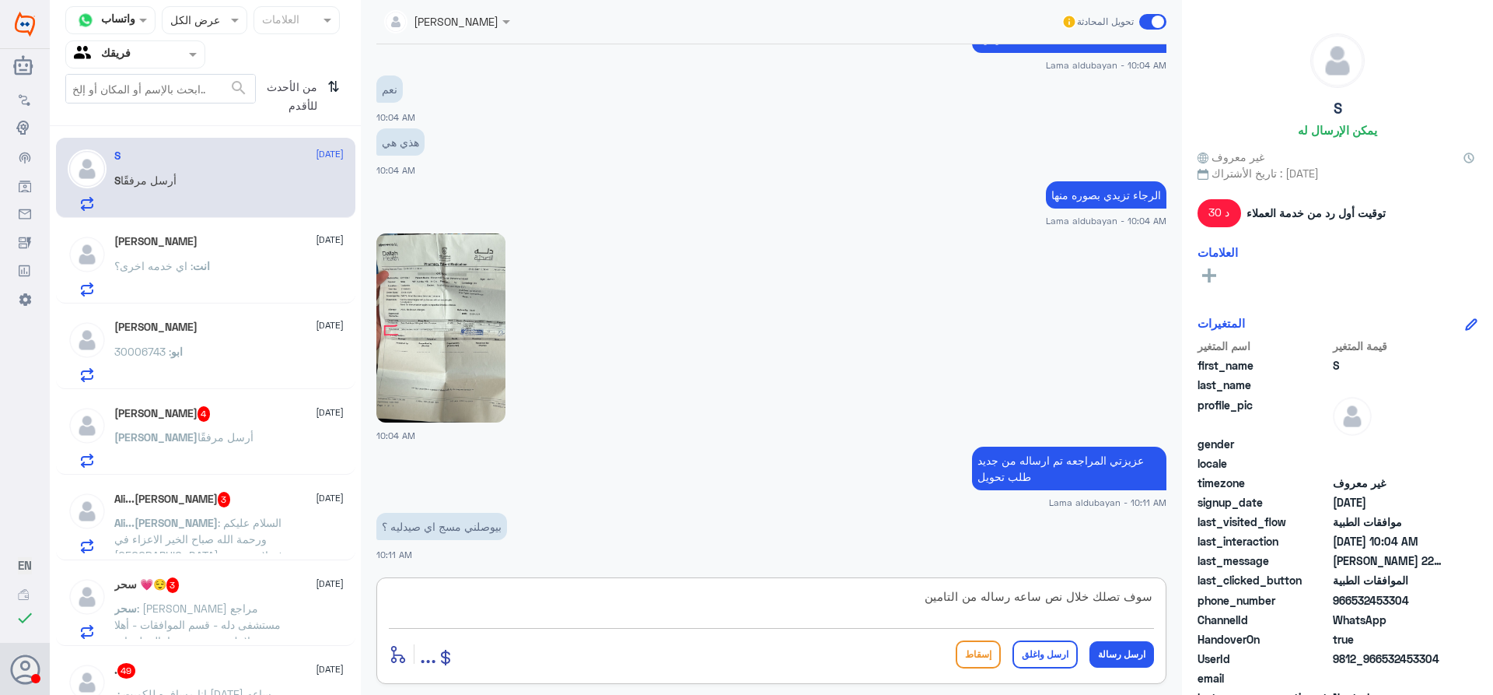
type textarea "سوف تصلك خلال نص ساعه رساله من التامين"
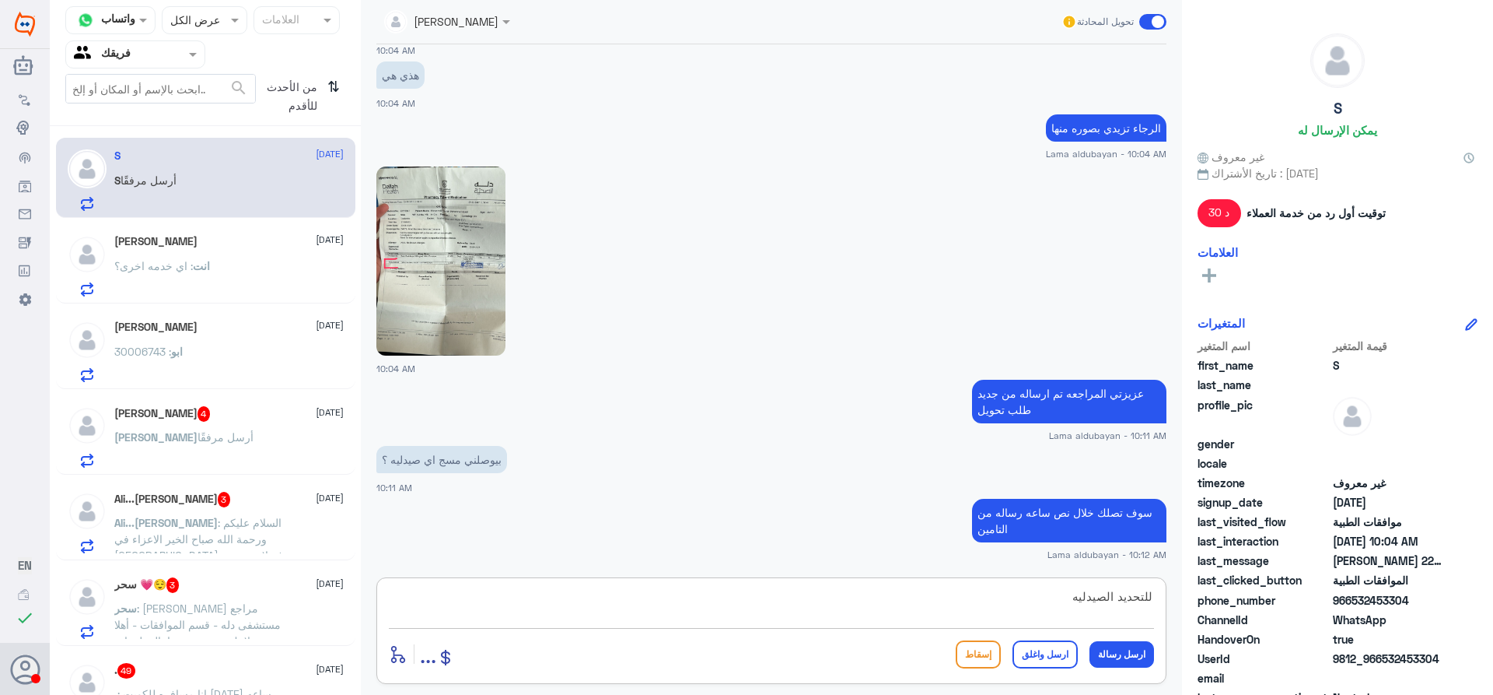
type textarea "للتحديد الصيدليه"
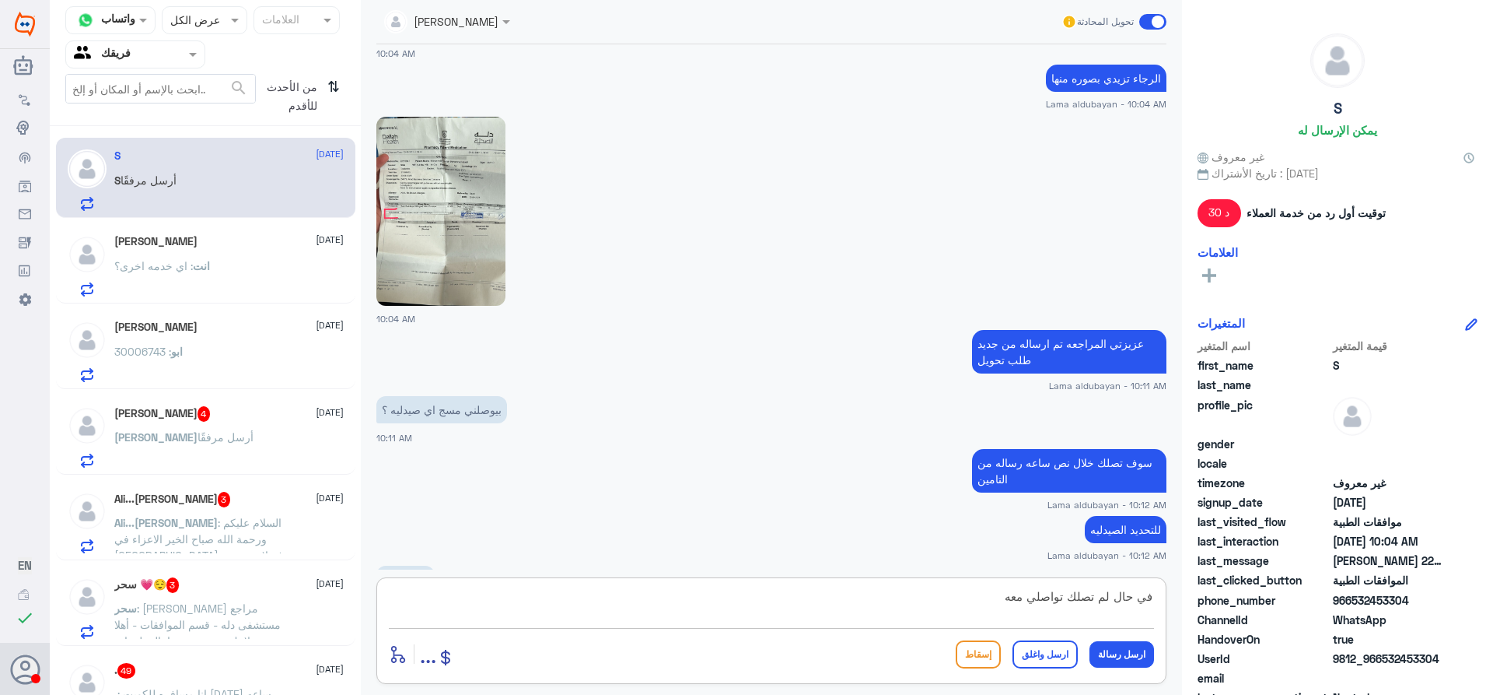
scroll to position [1685, 0]
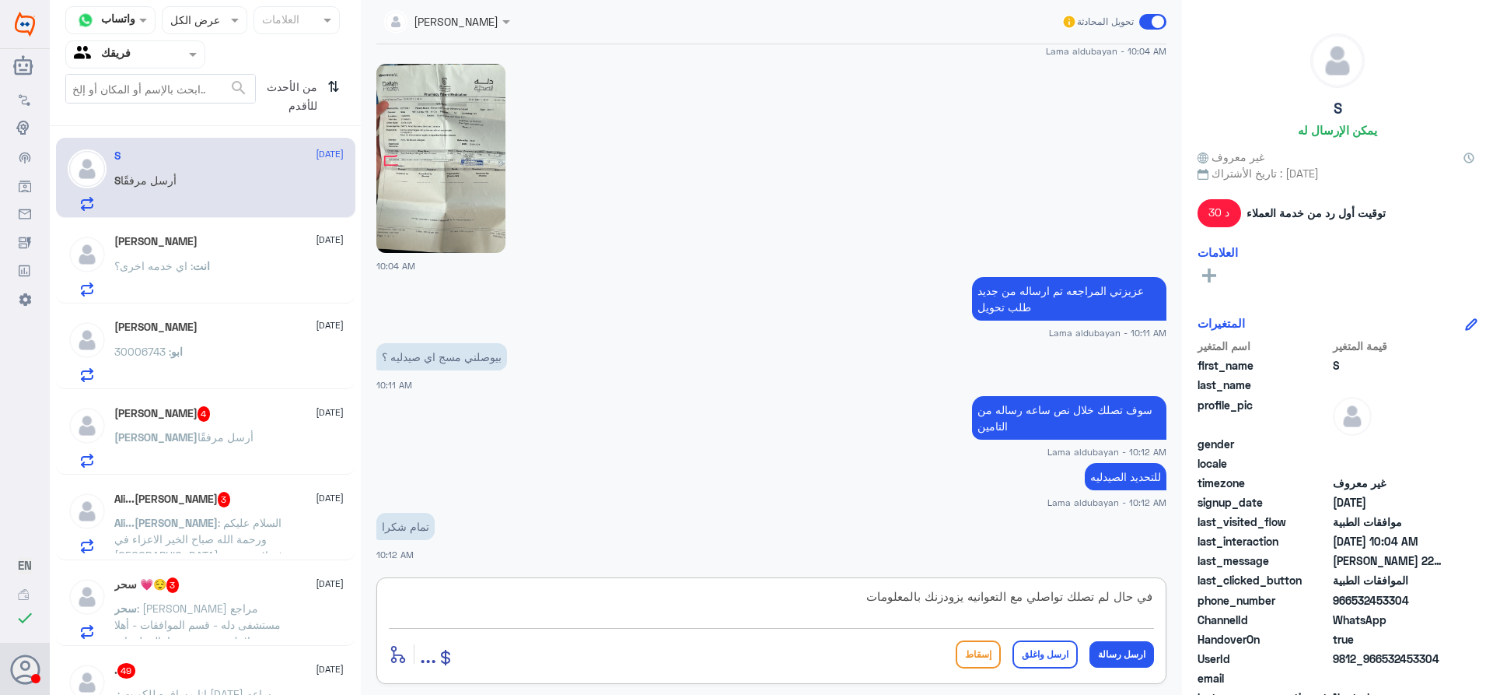
drag, startPoint x: 969, startPoint y: 597, endPoint x: 936, endPoint y: 608, distance: 35.4
click at [936, 608] on textarea "في حال لم تصلك تواصلي مع التعوانيه يزودزنك بالمعلومات" at bounding box center [771, 605] width 765 height 38
type textarea "في حال لم تصلك تواصلي مع التعوانيهيفيدونك بالمعلومات"
click at [1124, 653] on button "ارسل رسالة" at bounding box center [1122, 654] width 65 height 26
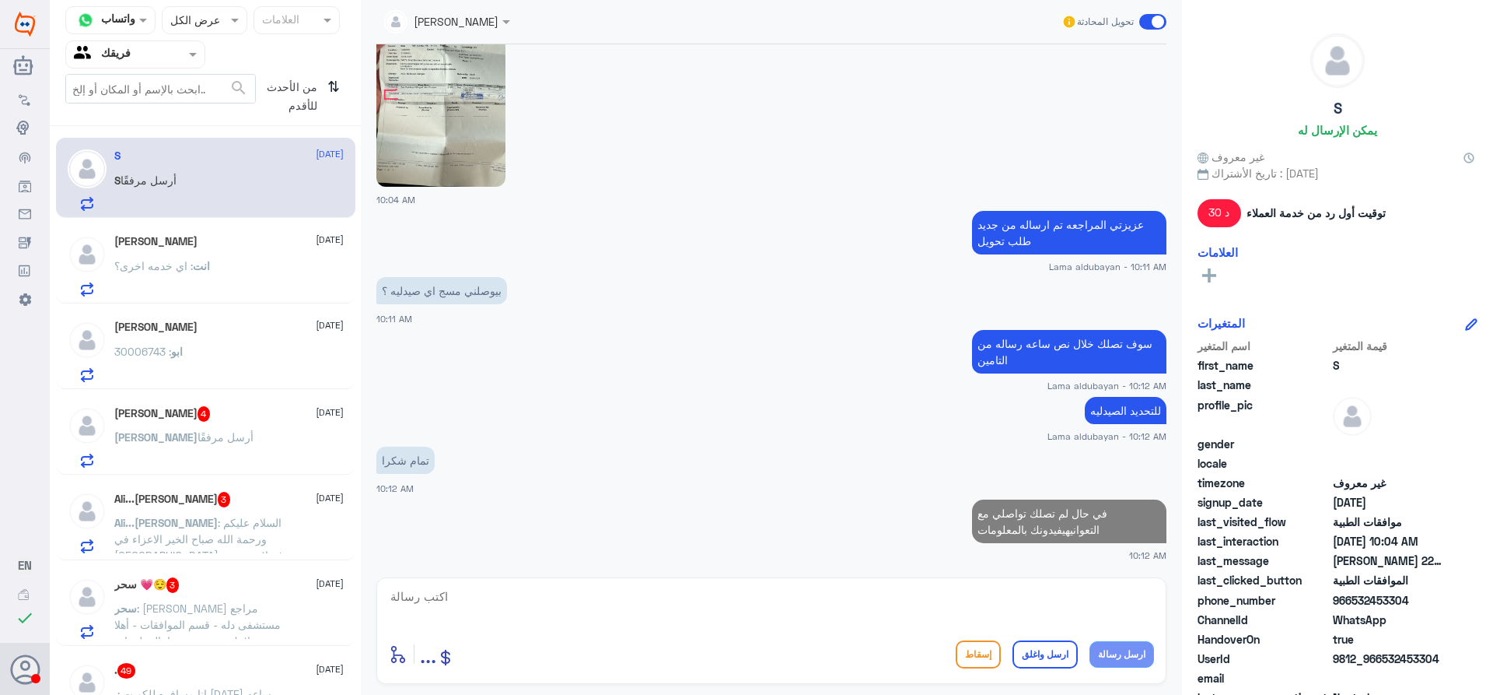
click at [952, 601] on textarea at bounding box center [771, 605] width 765 height 38
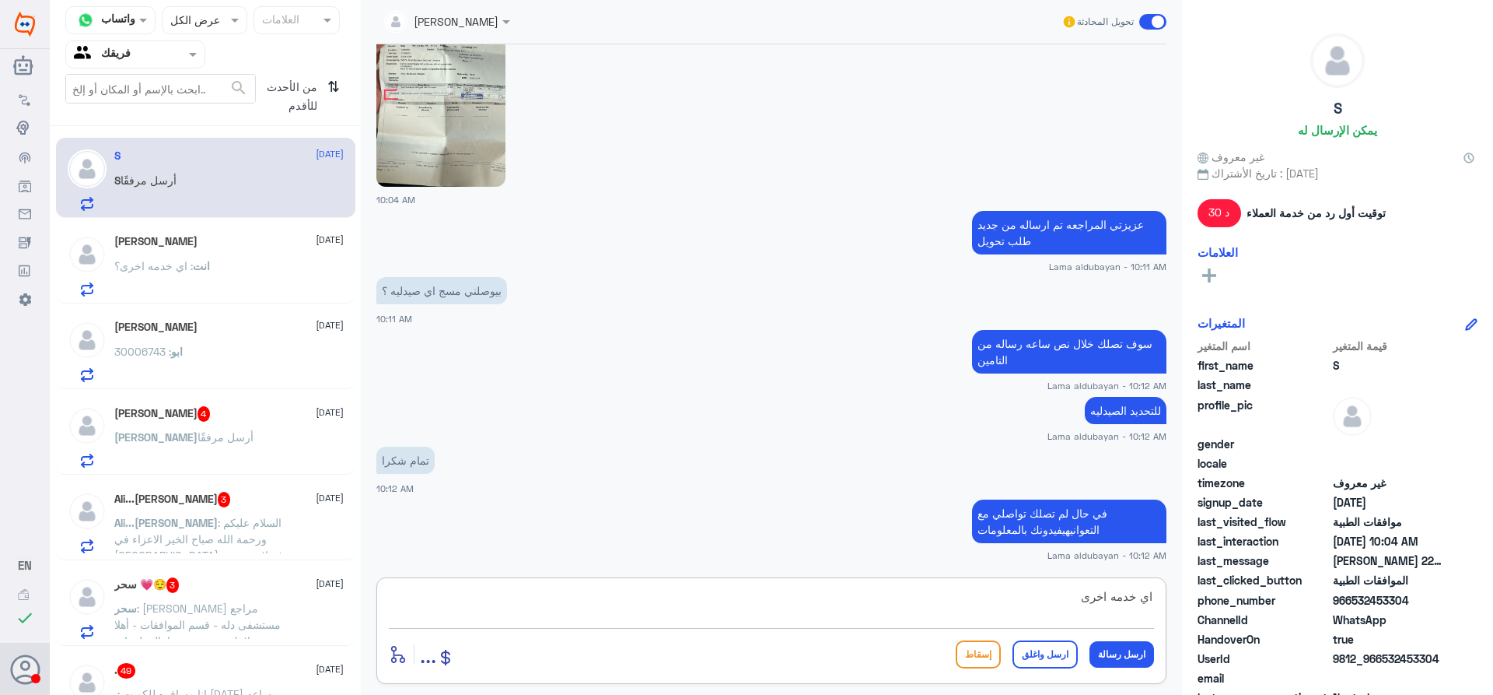
type textarea "اي خدمه اخرى؟"
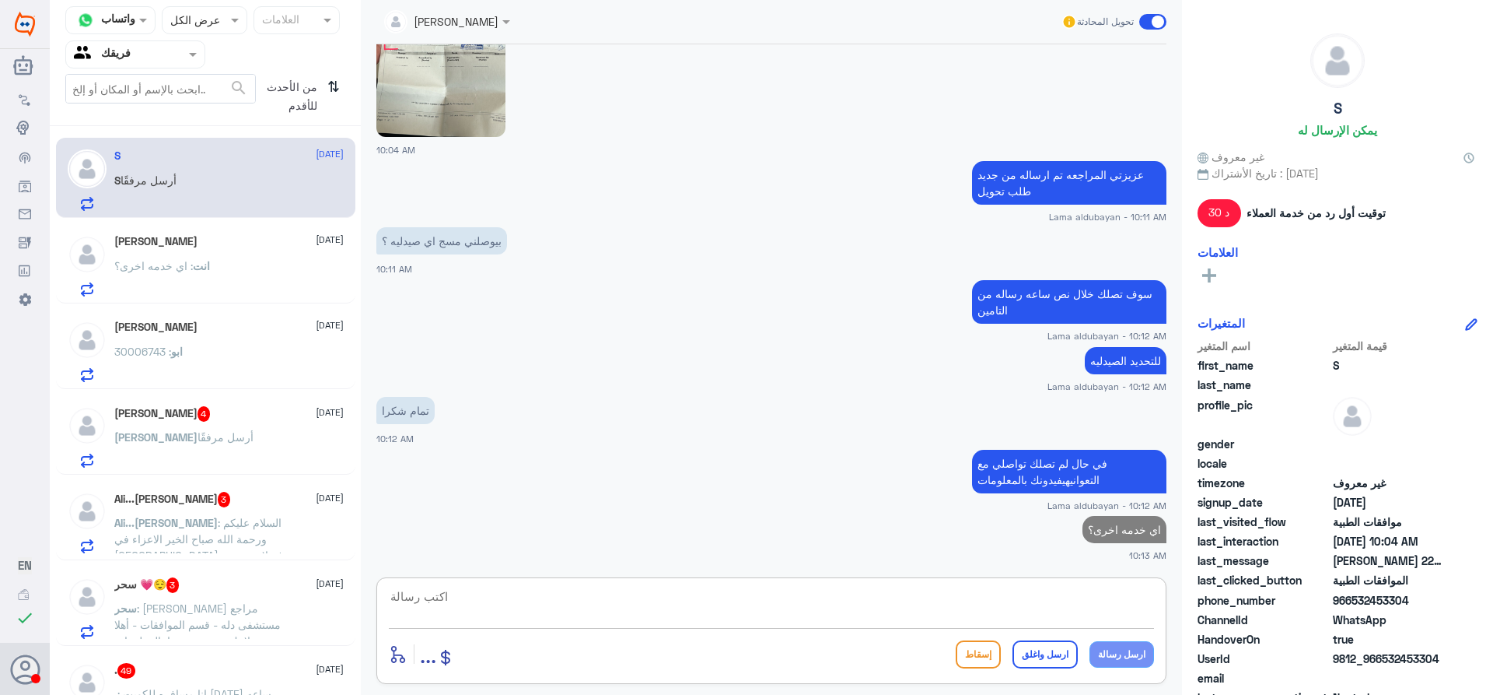
click at [198, 440] on span "أرسل مرفقًا" at bounding box center [226, 436] width 56 height 13
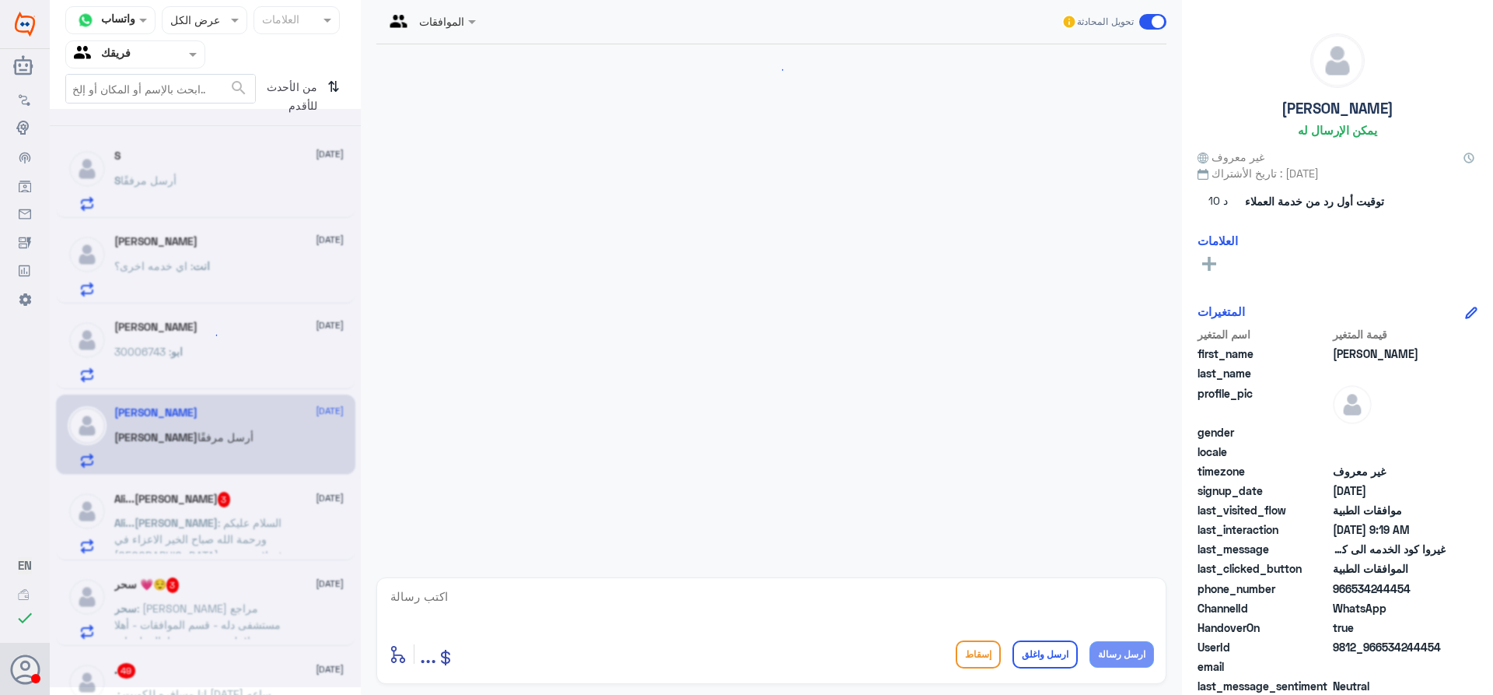
scroll to position [1797, 0]
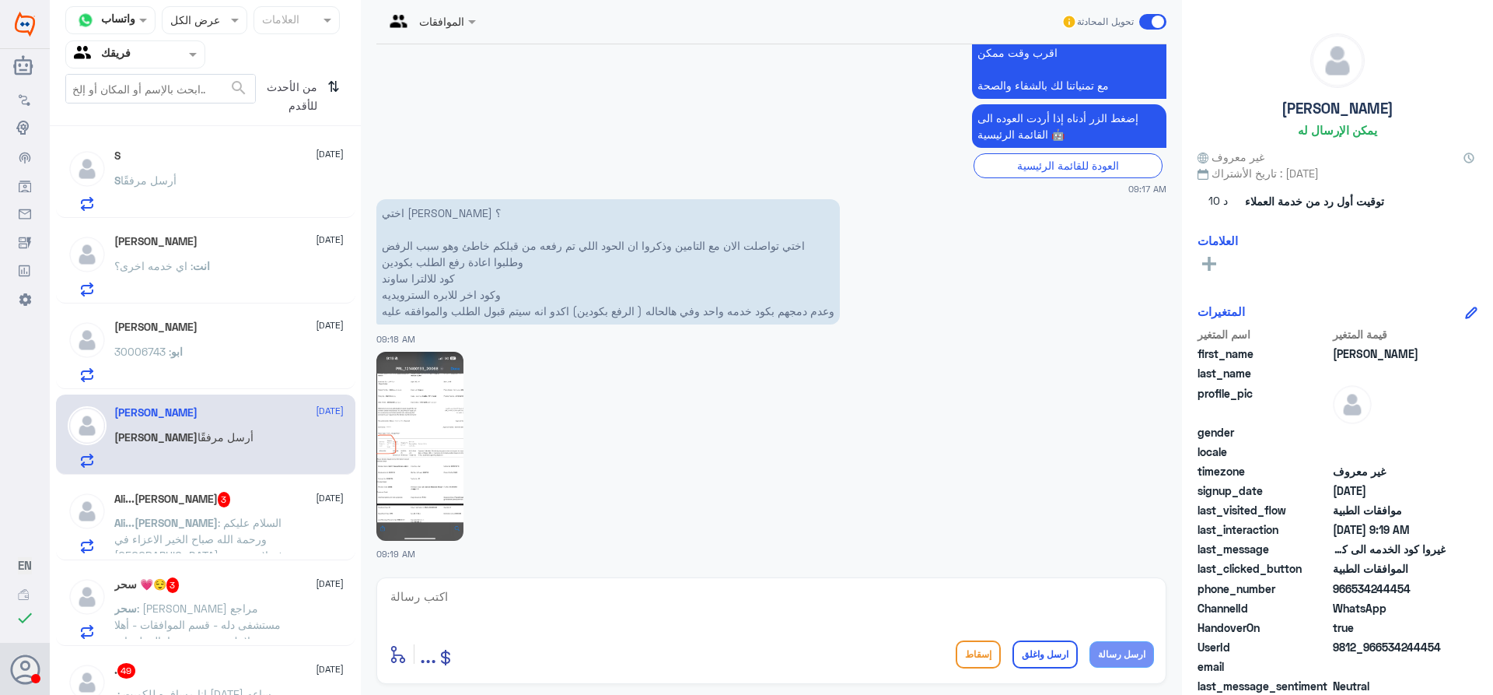
click at [239, 343] on div "[PERSON_NAME] [DATE] ابو : 30006743" at bounding box center [228, 350] width 229 height 61
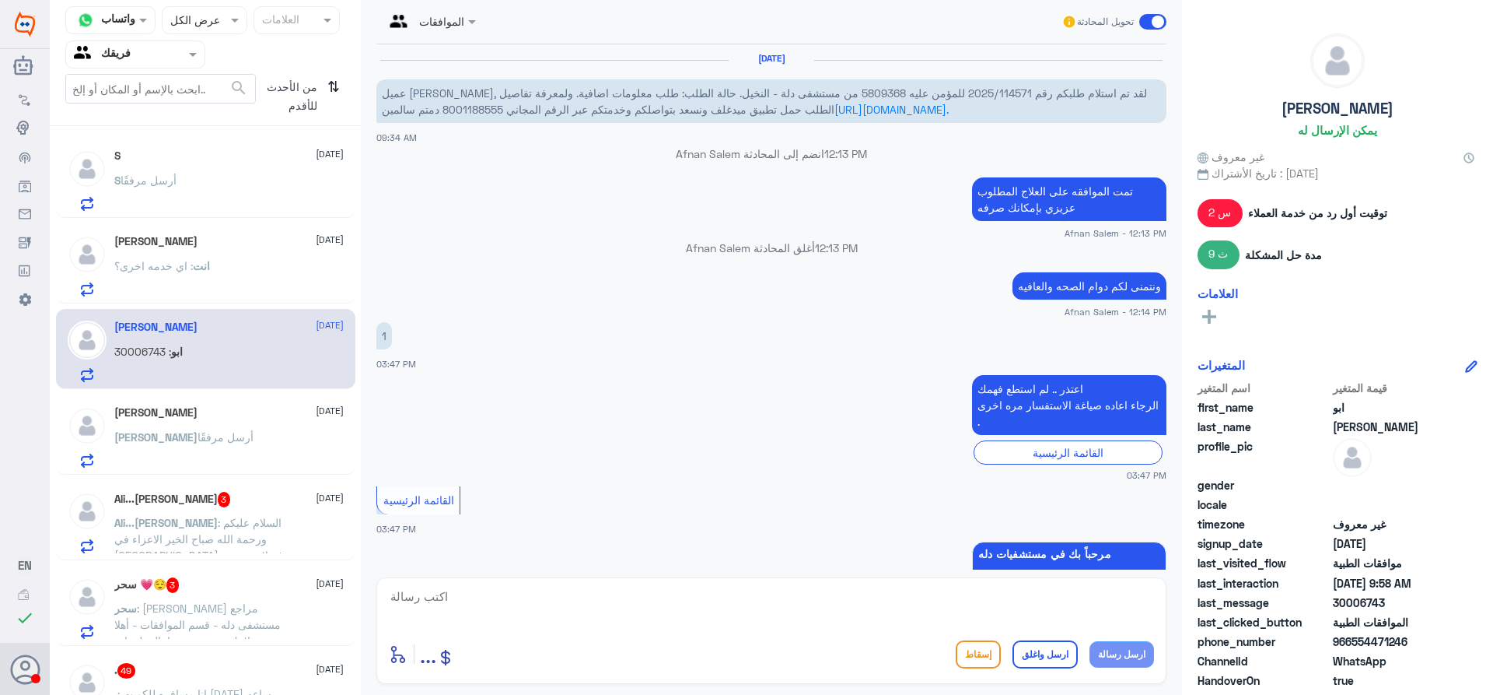
scroll to position [1456, 0]
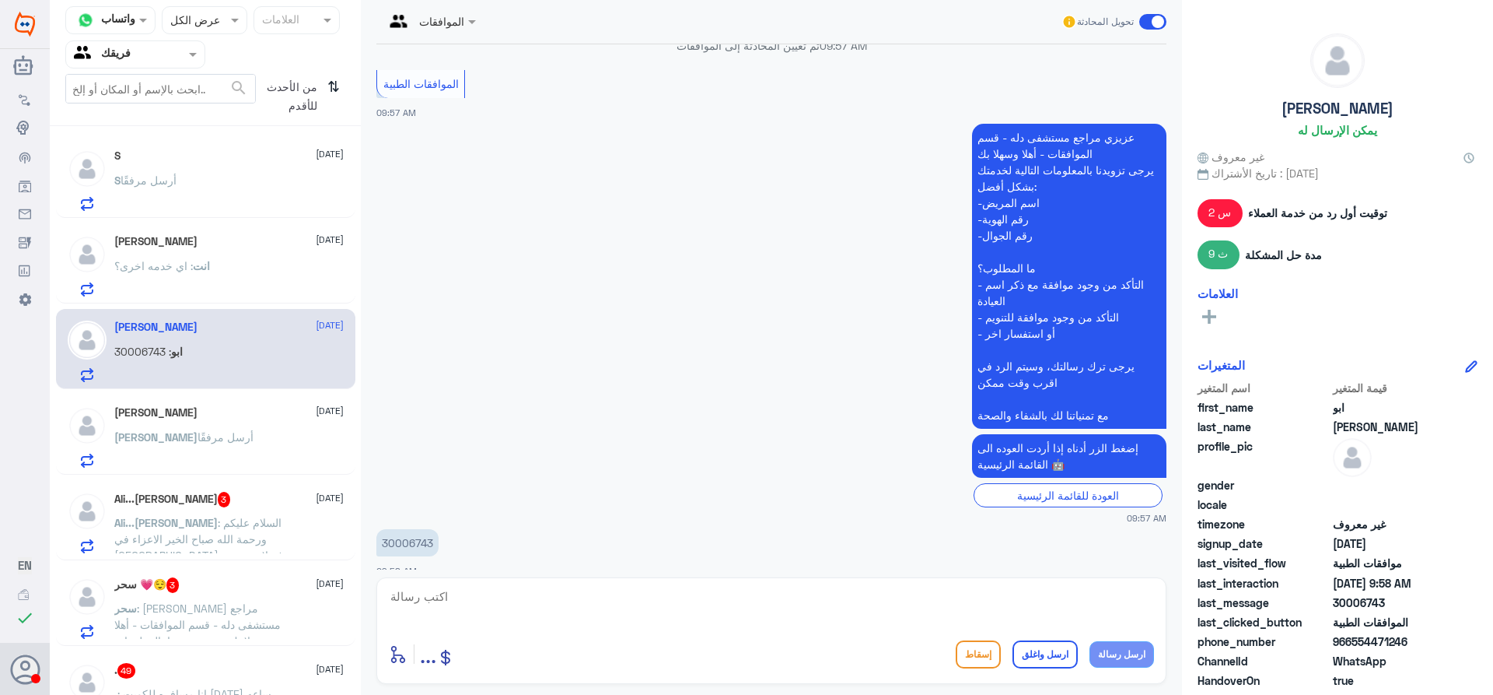
click at [218, 527] on span "Ali...[PERSON_NAME]" at bounding box center [165, 522] width 103 height 13
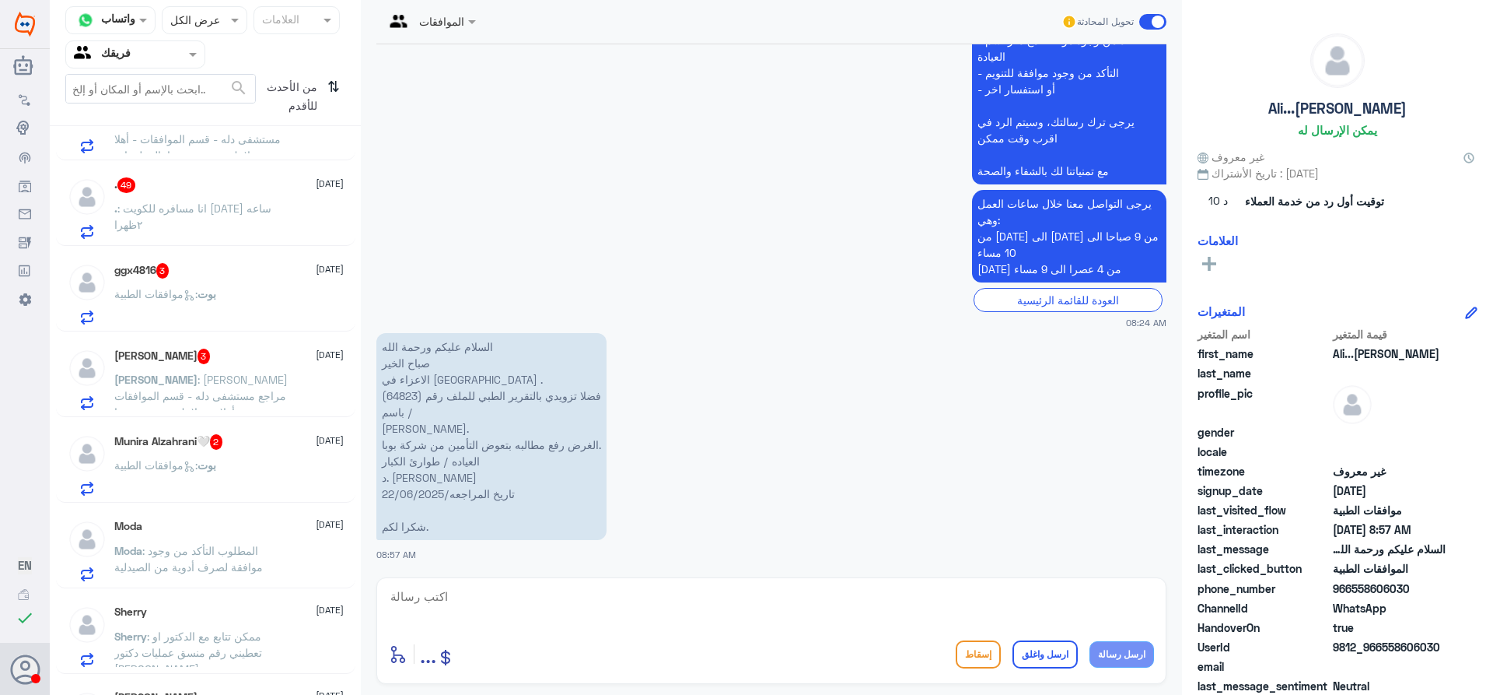
scroll to position [551, 0]
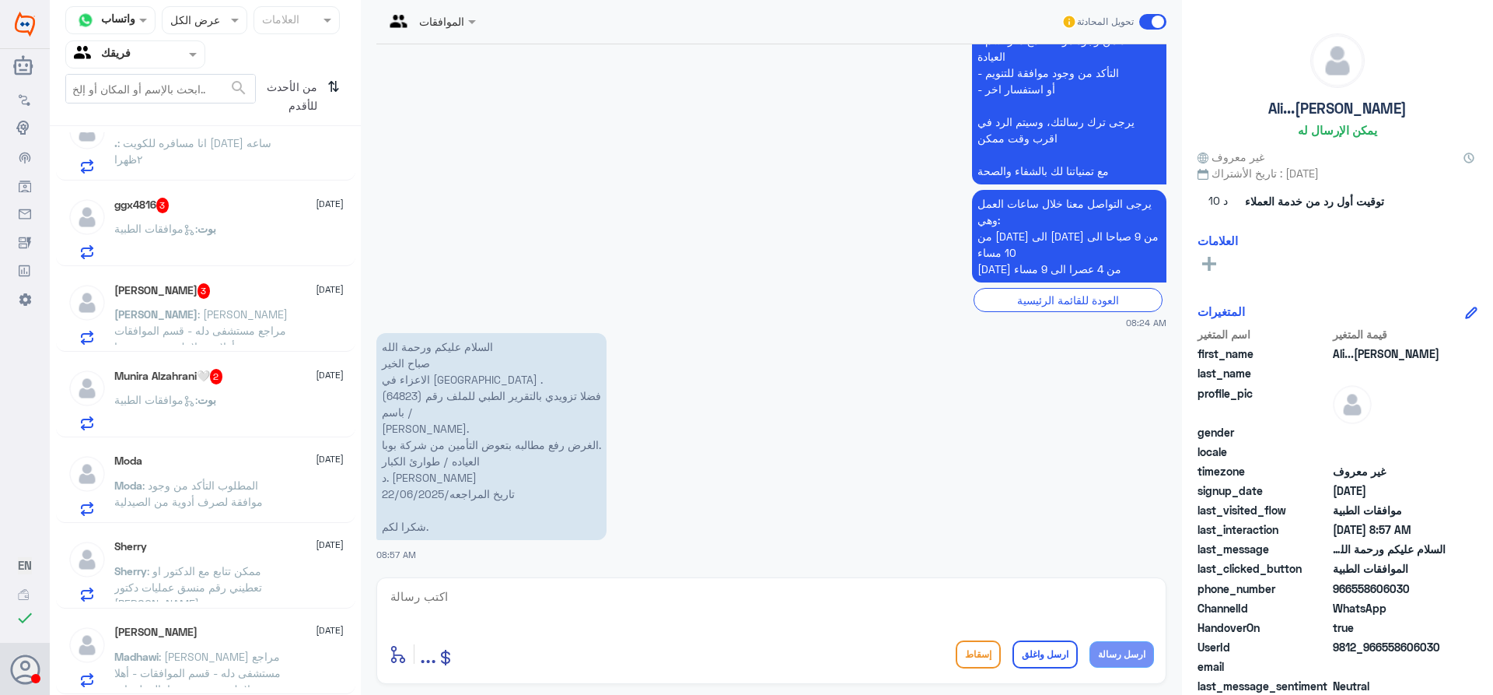
click at [280, 403] on div "بوت : موافقات الطبية" at bounding box center [228, 412] width 229 height 35
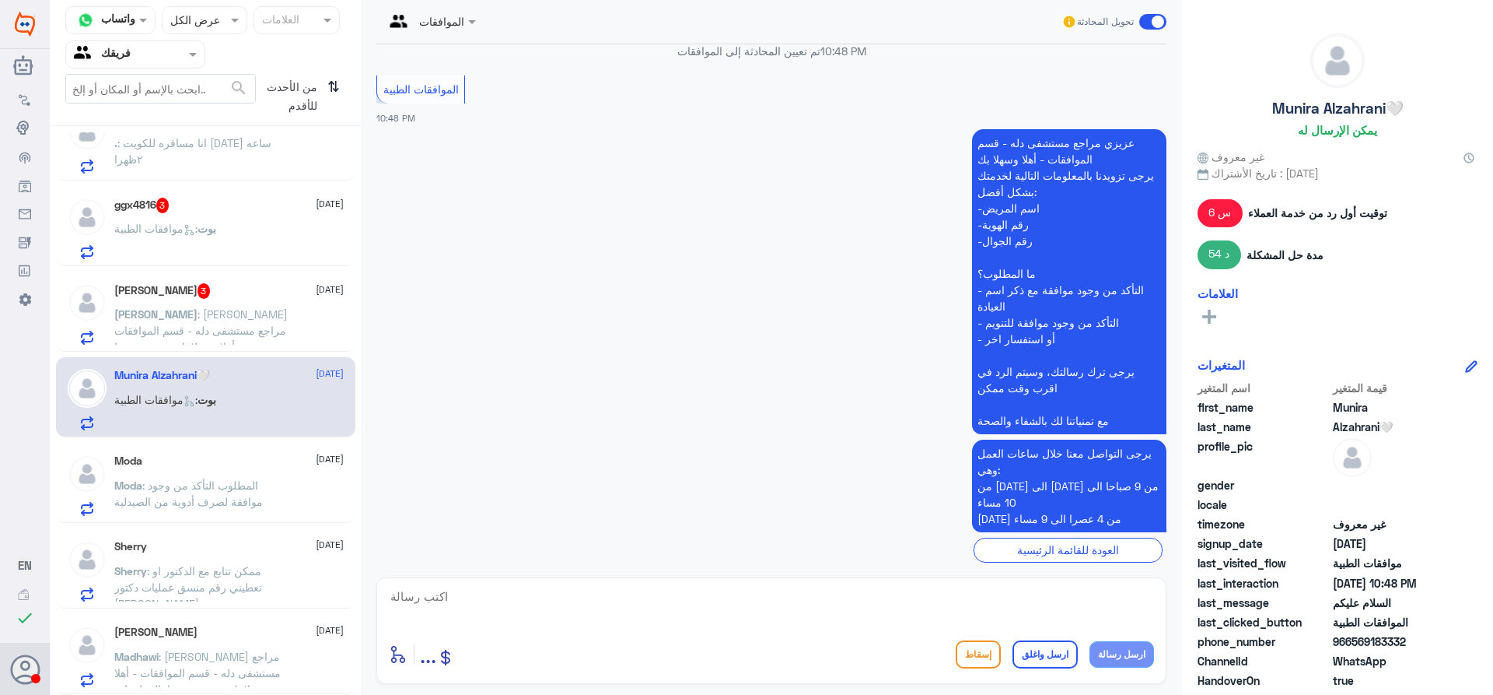
scroll to position [1198, 0]
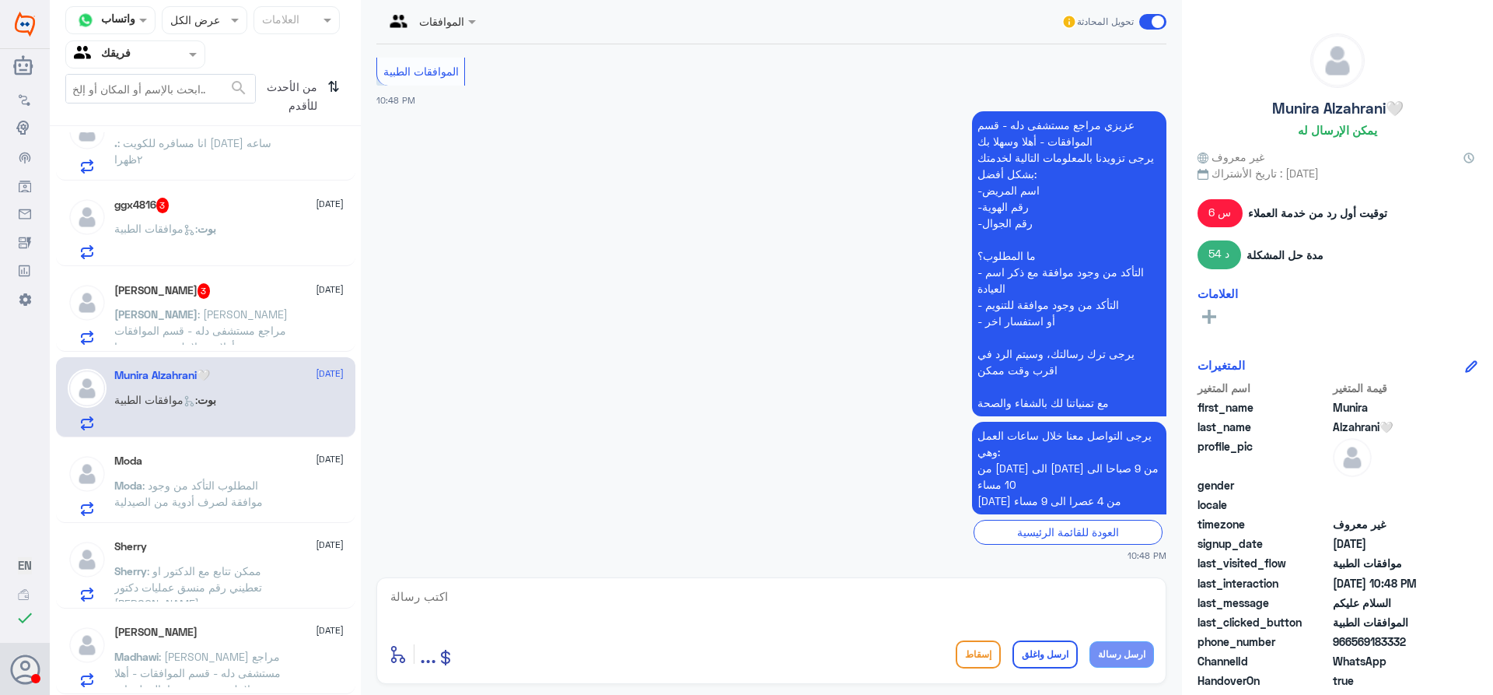
click at [700, 603] on textarea at bounding box center [771, 605] width 765 height 38
type textarea "تفضلي كيف اقدر اخدمك"
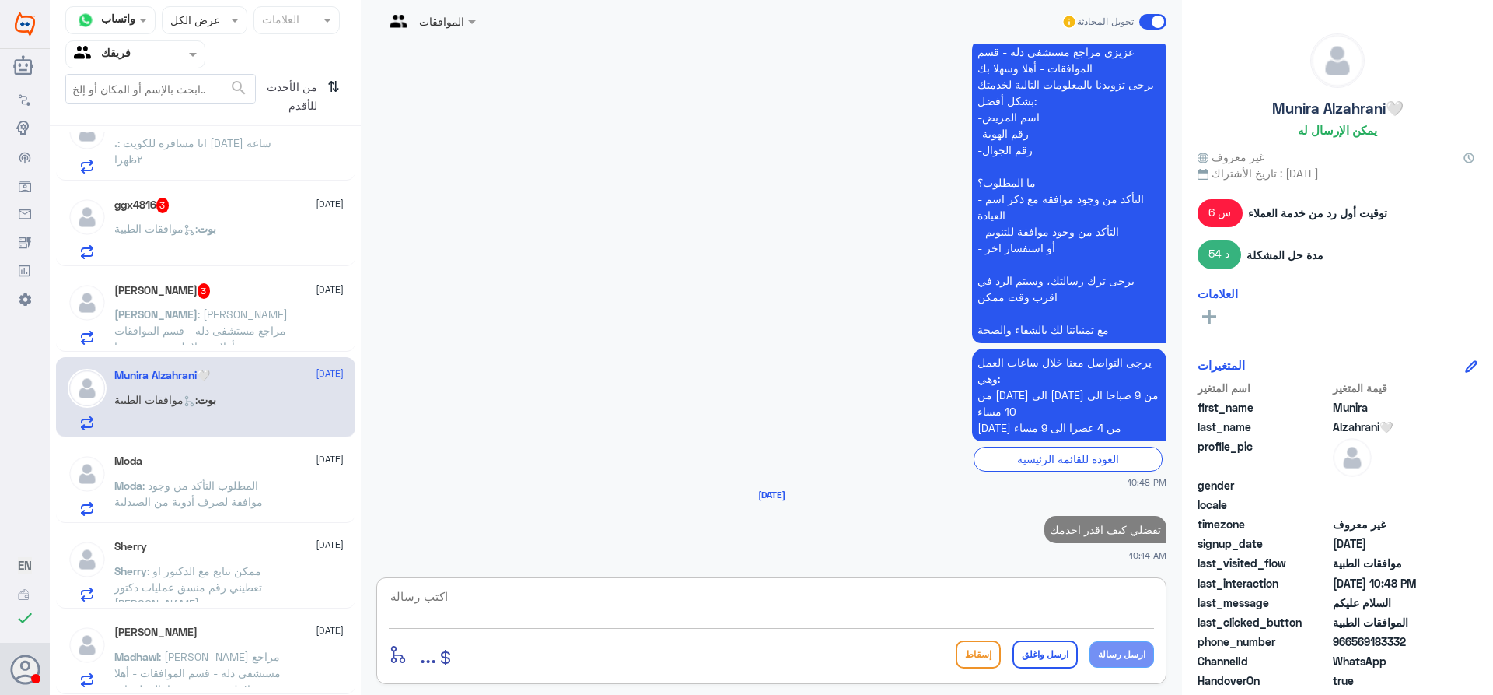
click at [288, 311] on p "[PERSON_NAME] : [PERSON_NAME] مراجع مستشفى دله - قسم الموافقات - أهلا وسهلا بك …" at bounding box center [201, 325] width 175 height 39
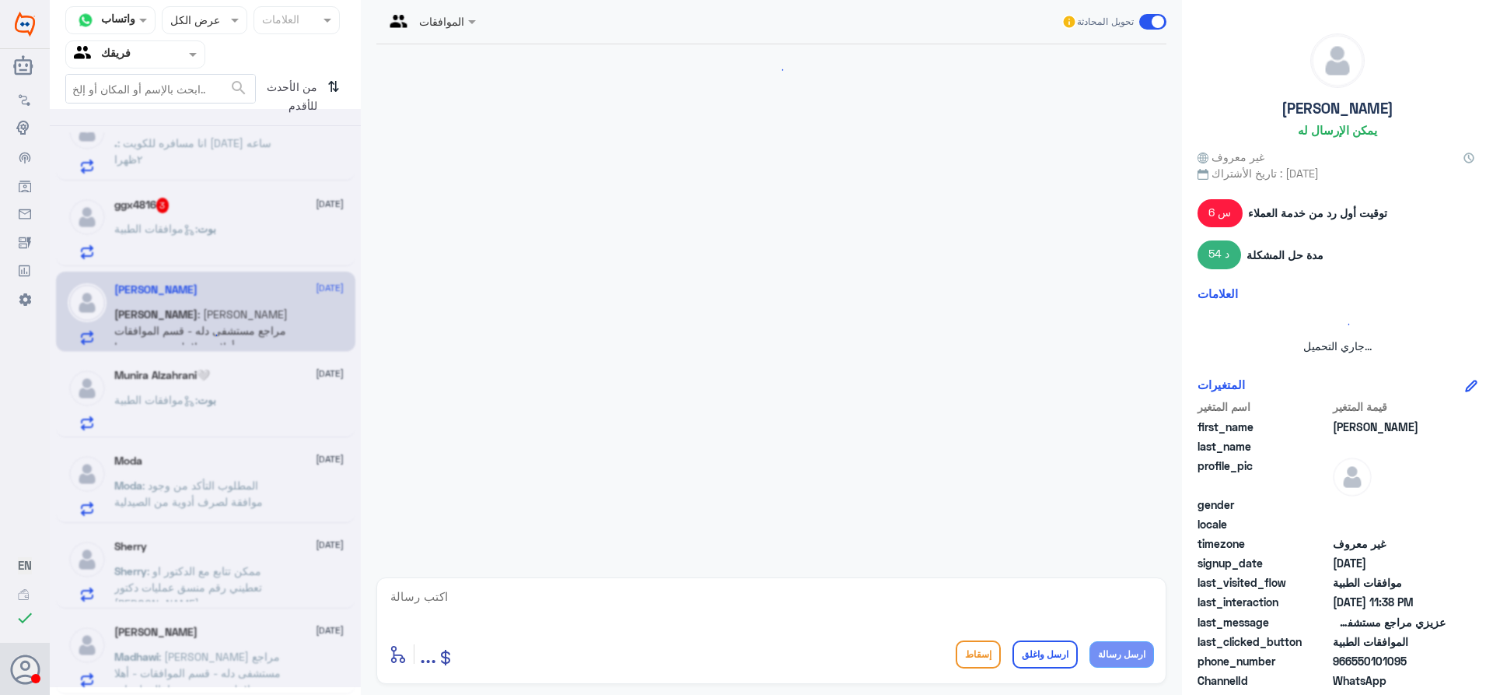
scroll to position [551, 0]
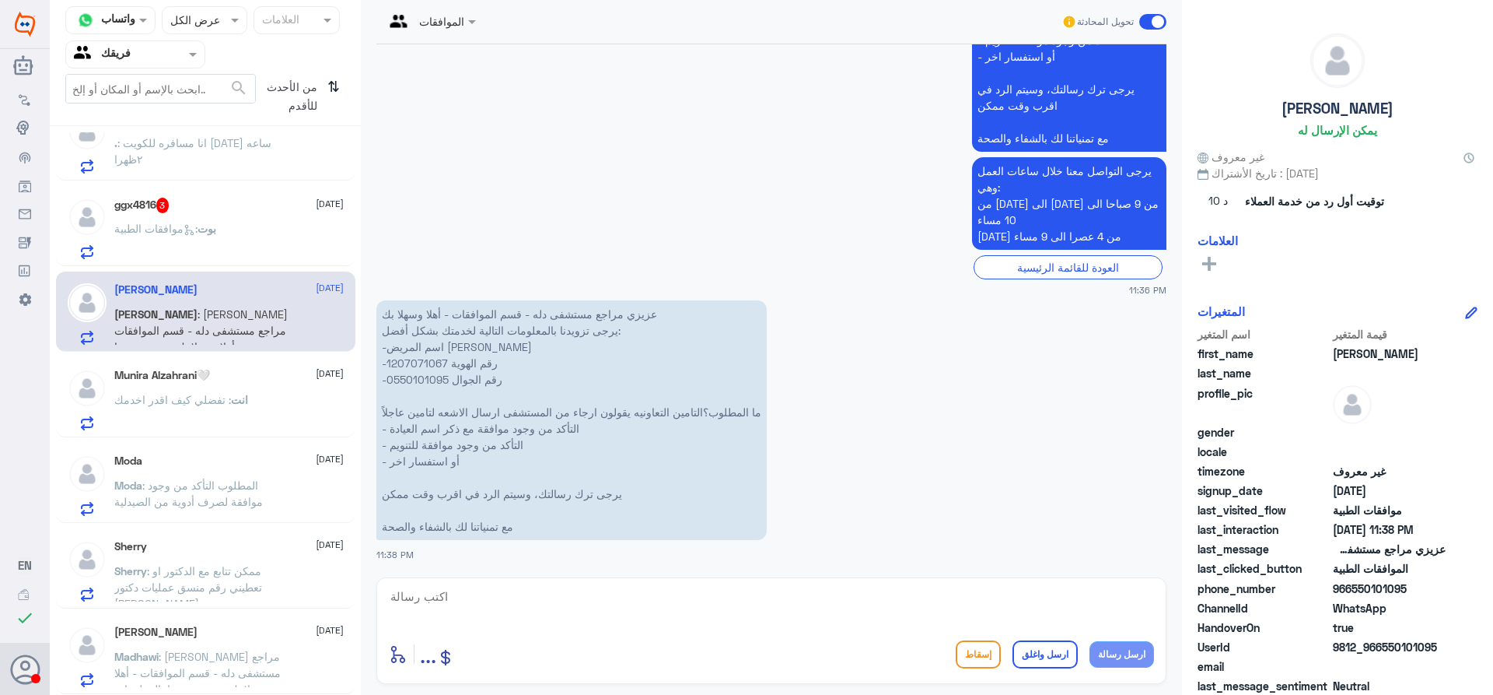
click at [436, 362] on p "عزيزي مراجع مستشفى دله - قسم الموافقات - أهلا وسهلا بك يرجى تزويدنا بالمعلومات …" at bounding box center [571, 420] width 390 height 240
copy p "1207071067"
click at [421, 375] on p "عزيزي مراجع مستشفى دله - قسم الموافقات - أهلا وسهلا بك يرجى تزويدنا بالمعلومات …" at bounding box center [571, 420] width 390 height 240
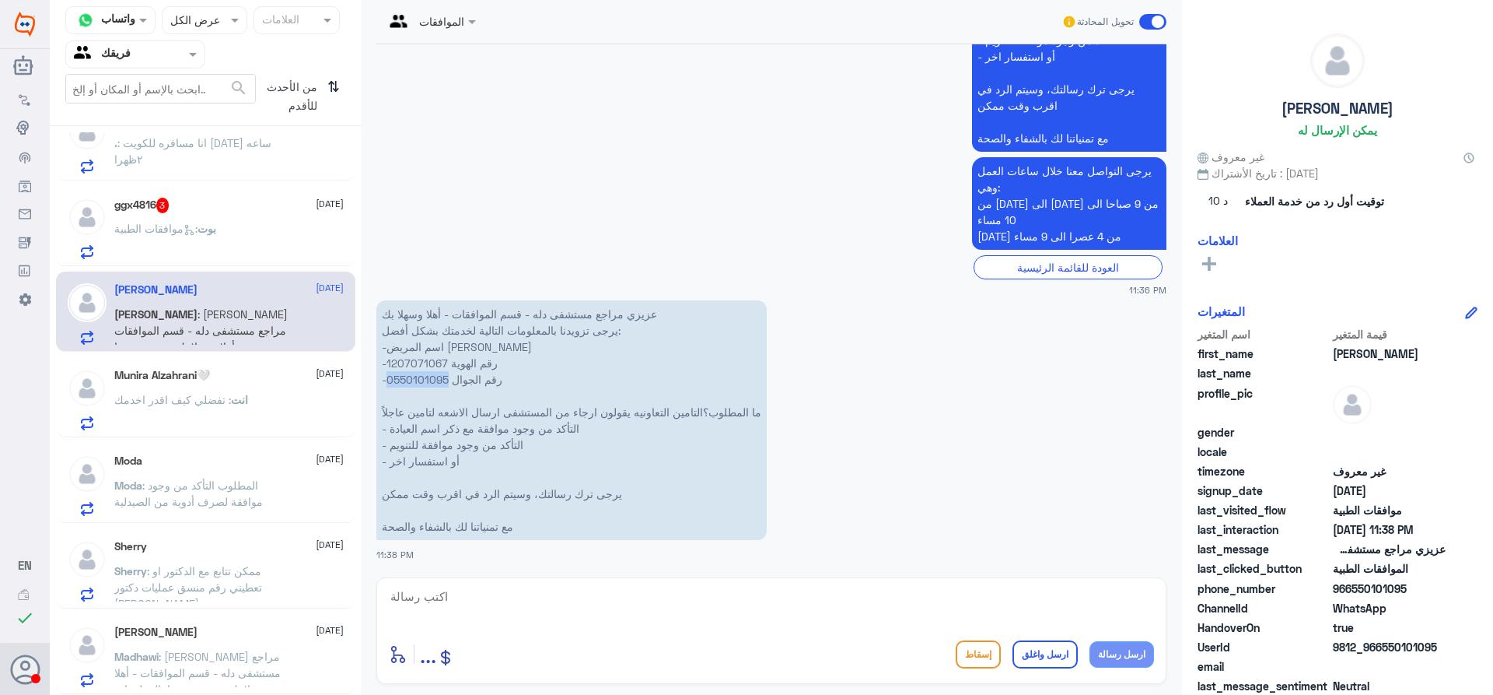
copy p "0550101095"
click at [716, 617] on textarea at bounding box center [771, 605] width 765 height 38
type textarea "ت"
type textarea "ب"
type textarea "عزيزي المراجع الاستفسار بخصوص العمليه"
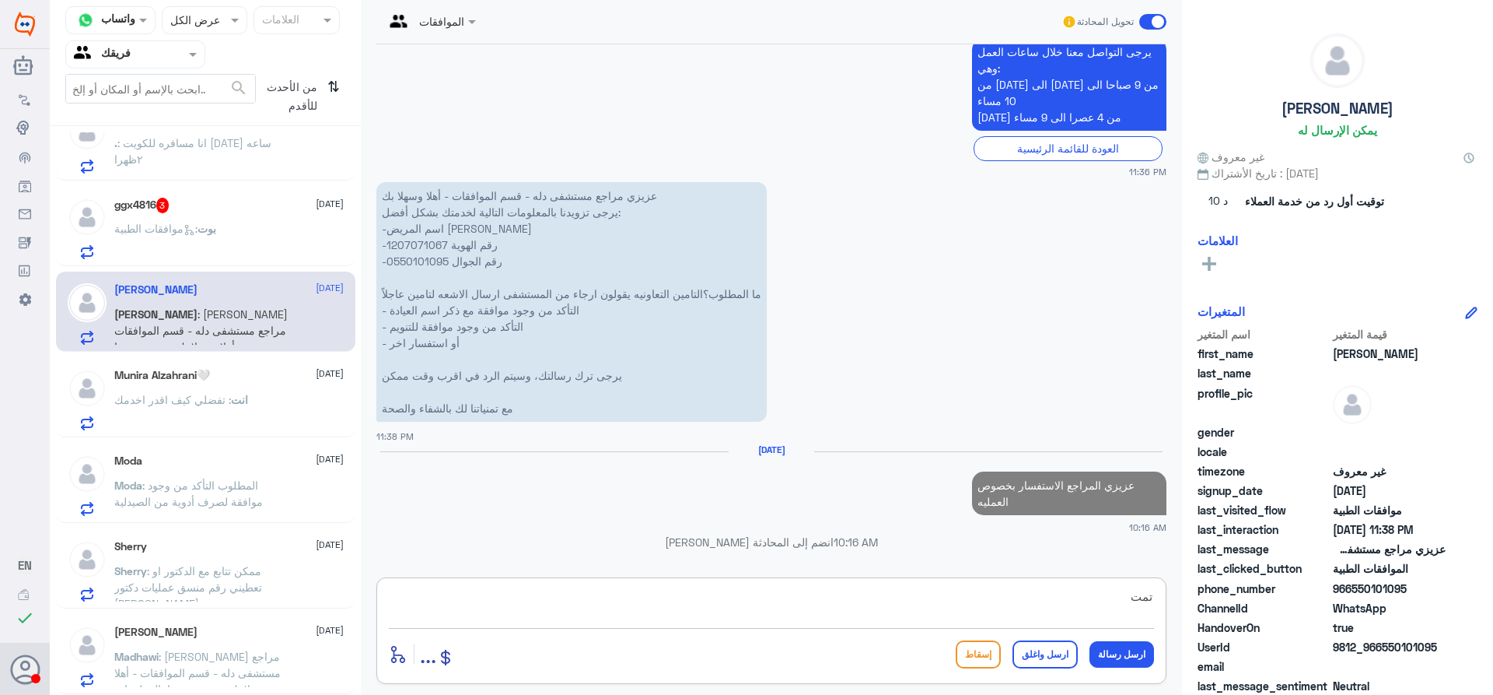
scroll to position [646, 0]
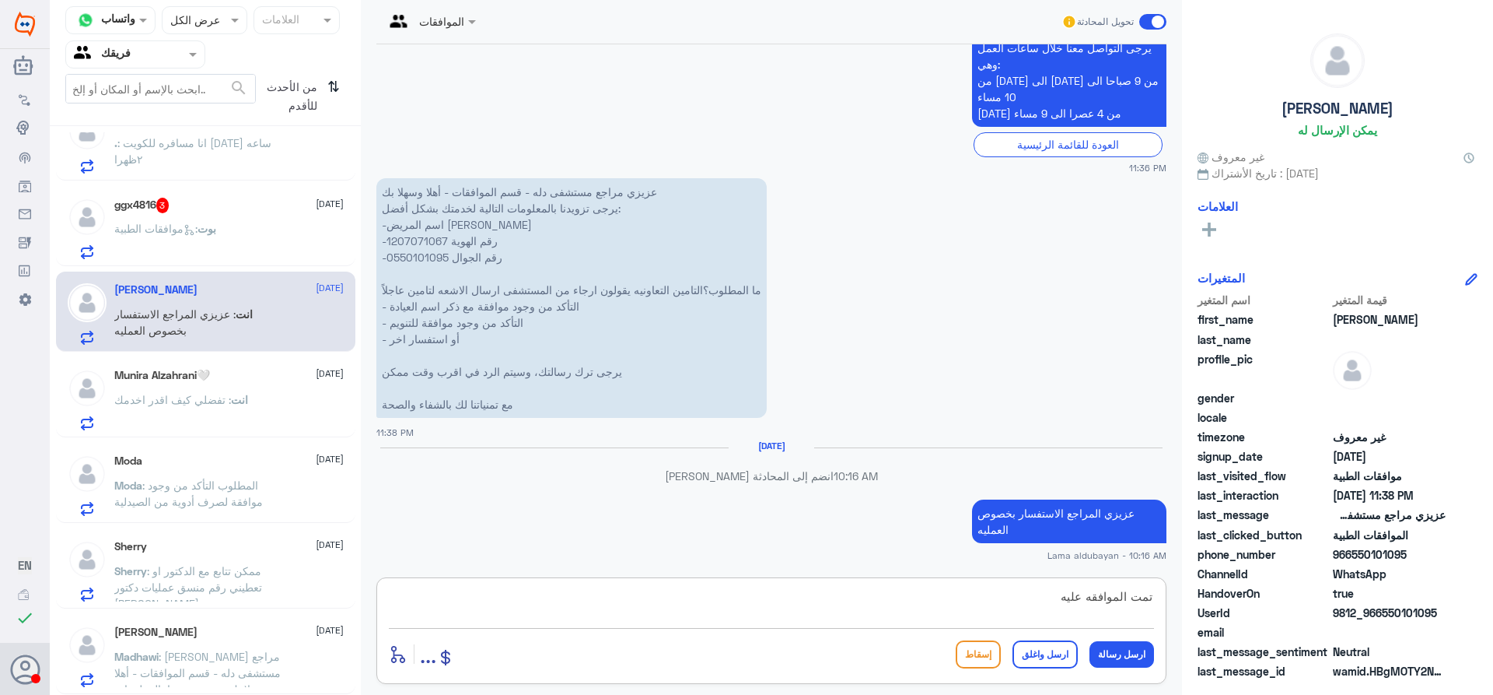
paste textarea "83556327"
type textarea "تمت الموافقه عليه 83556327"
click at [1120, 656] on button "ارسل رسالة" at bounding box center [1122, 654] width 65 height 26
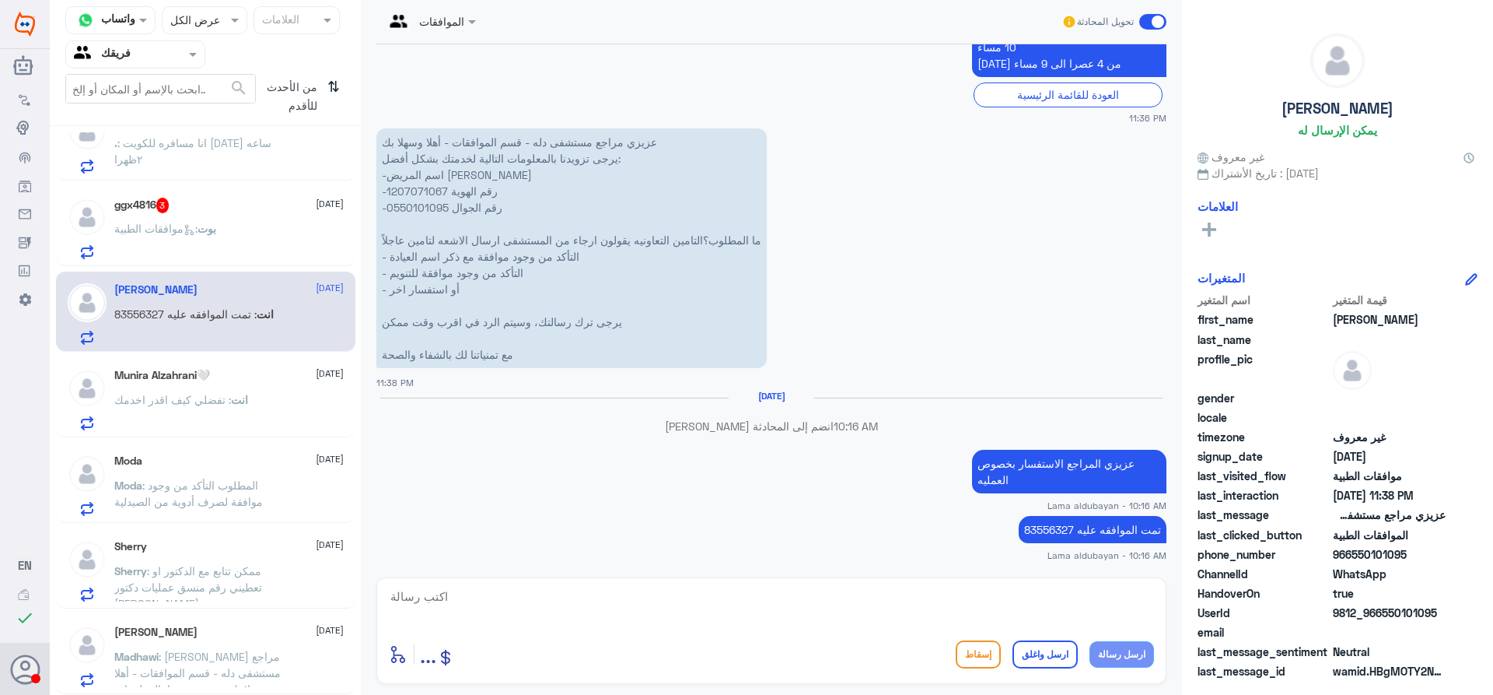
click at [1044, 603] on textarea at bounding box center [771, 605] width 765 height 38
type textarea "اتمنى لكم دوام الصحه والعافيه"
click at [1084, 665] on div "إسقاط ارسل واغلق ارسل رسالة" at bounding box center [1055, 654] width 198 height 28
click at [1050, 669] on div "اتمنى لكم دوام الصحه والعافيه أدخل اسم مجموعة الرسائل ... إسقاط ارسل واغلق ارسل…" at bounding box center [771, 630] width 790 height 107
click at [1055, 660] on button "ارسل واغلق" at bounding box center [1045, 654] width 65 height 28
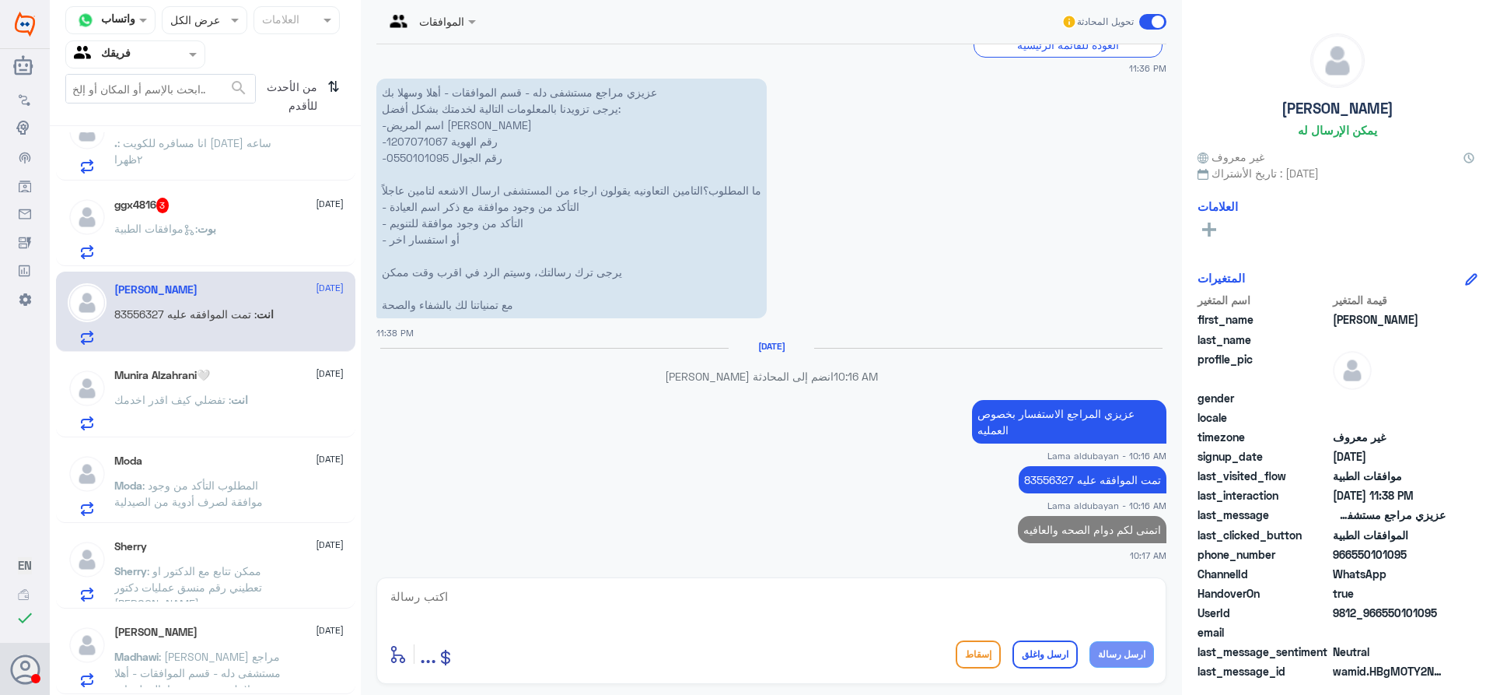
scroll to position [741, 0]
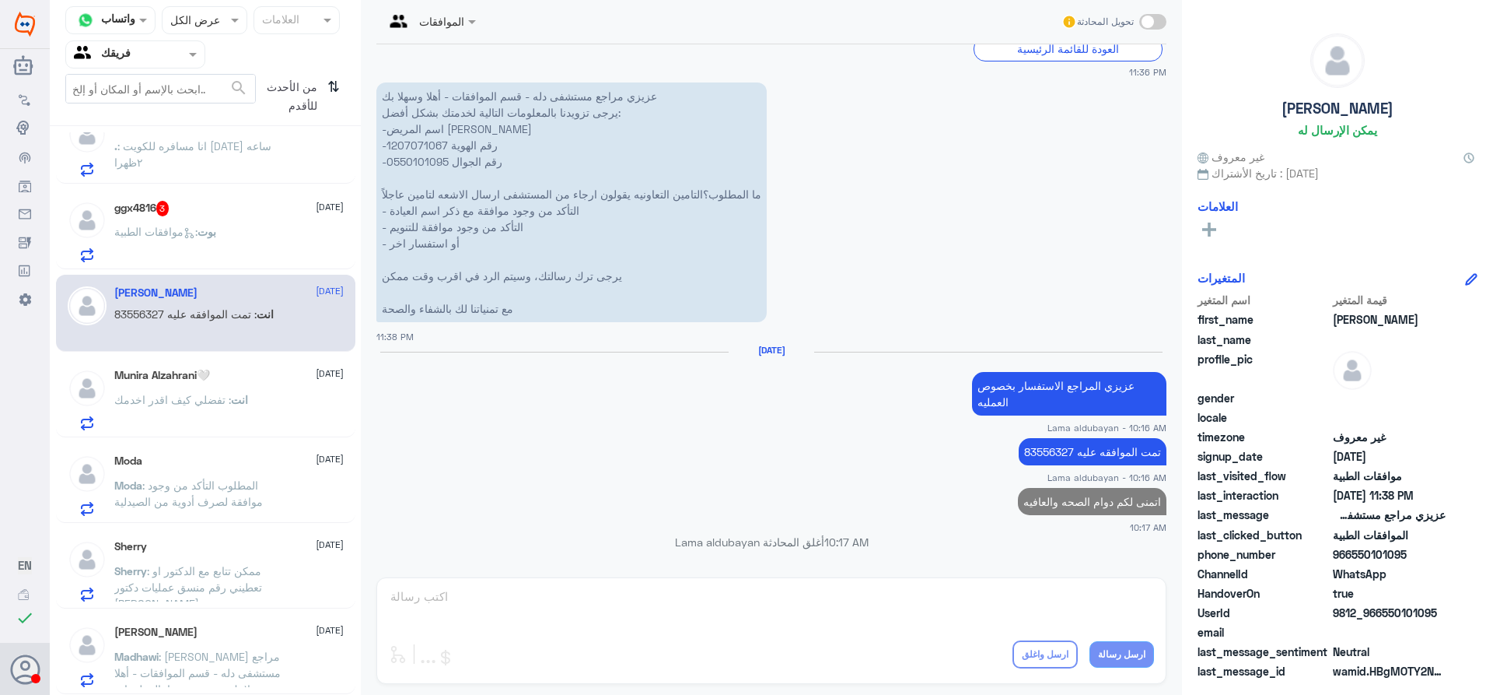
click at [198, 243] on p "بوت : موافقات الطبية" at bounding box center [165, 242] width 102 height 39
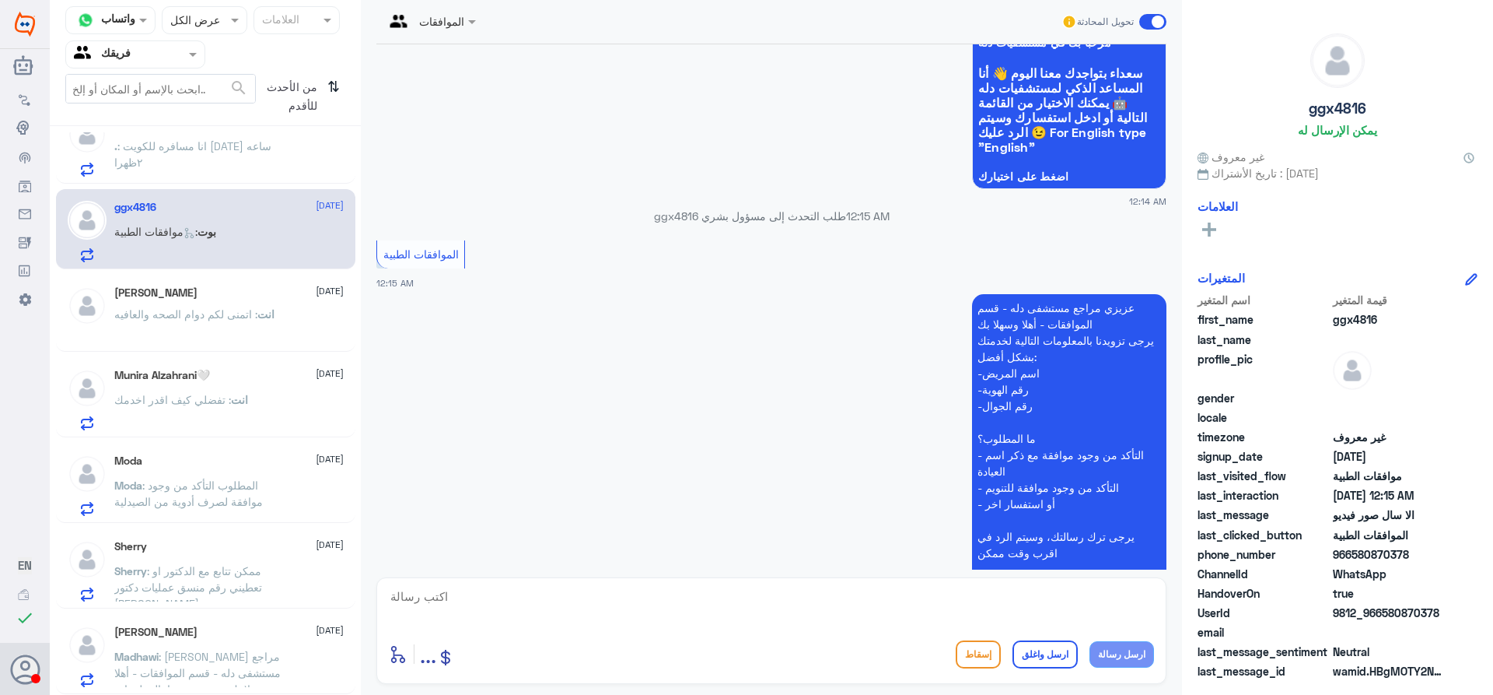
scroll to position [523, 0]
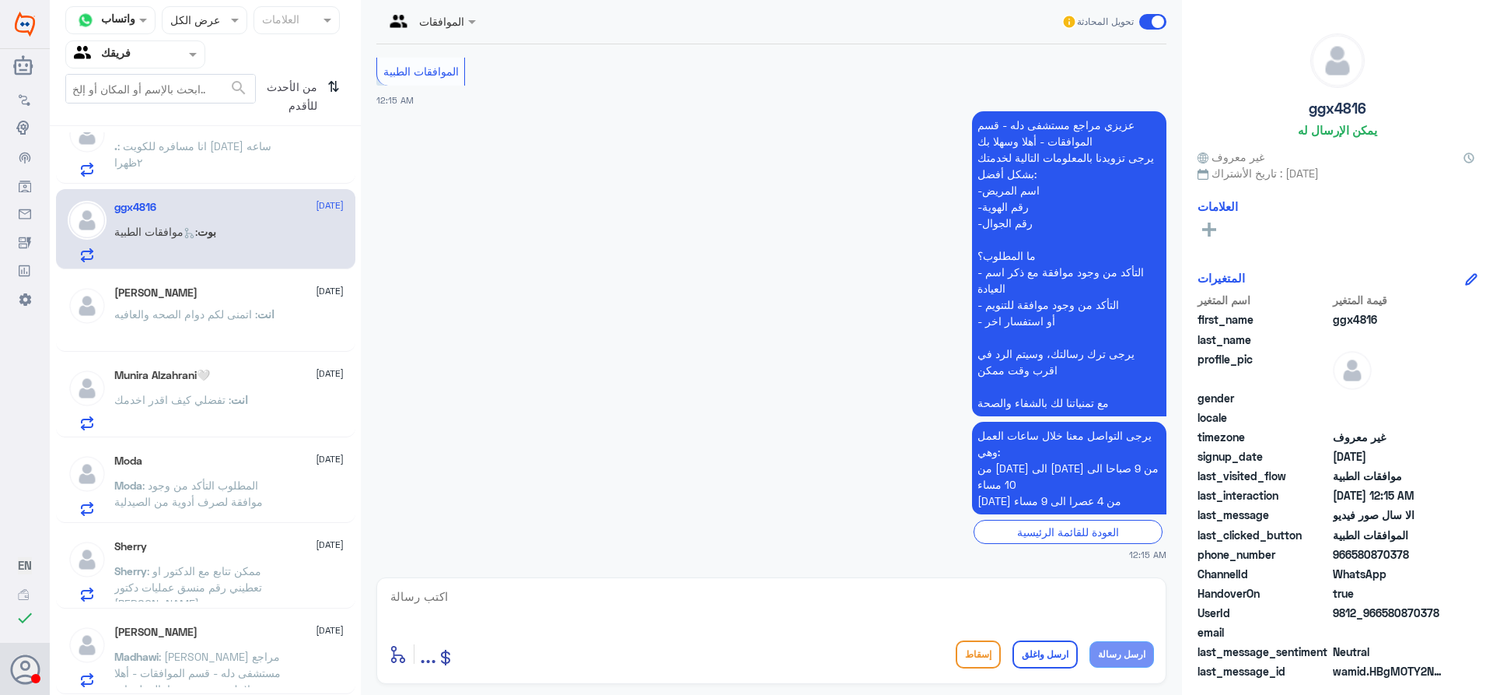
click at [848, 604] on textarea at bounding box center [771, 605] width 765 height 38
type textarea "تفضل كيف اقدر اخدمك"
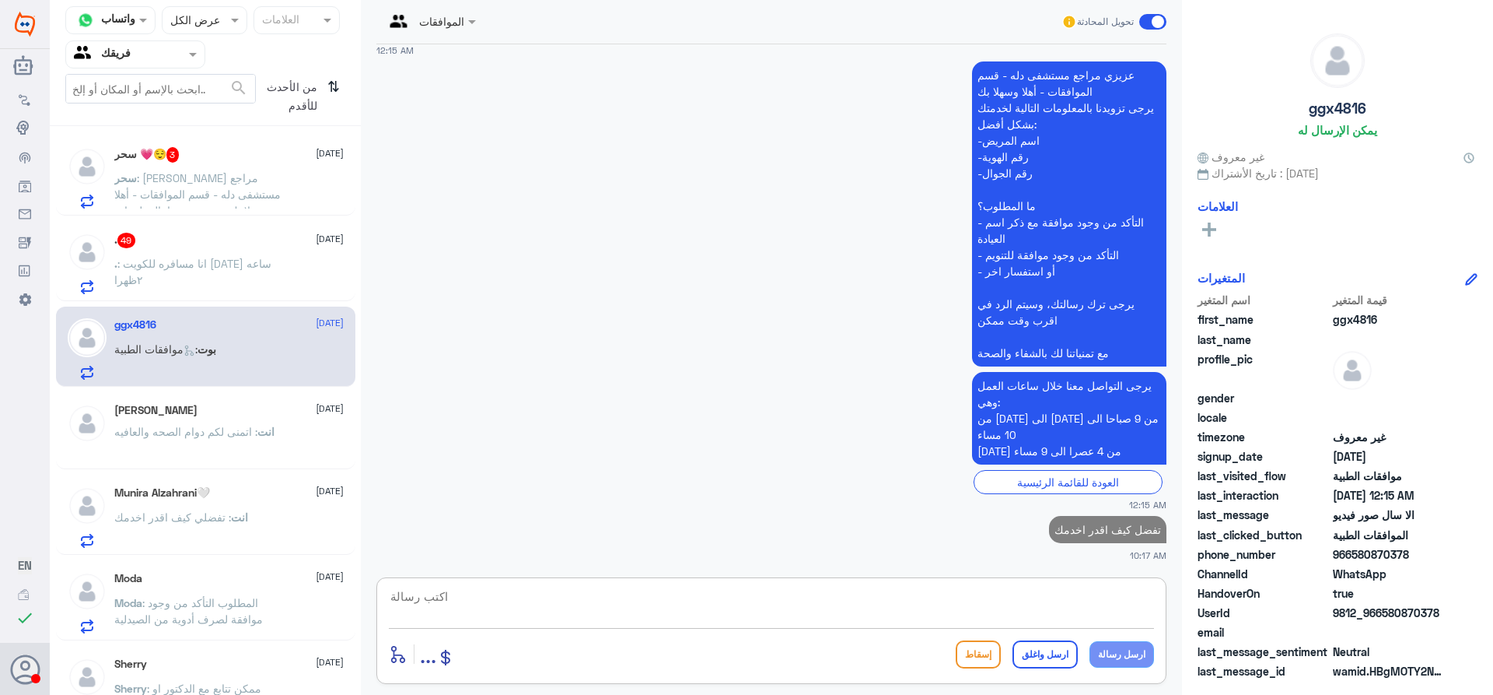
scroll to position [392, 0]
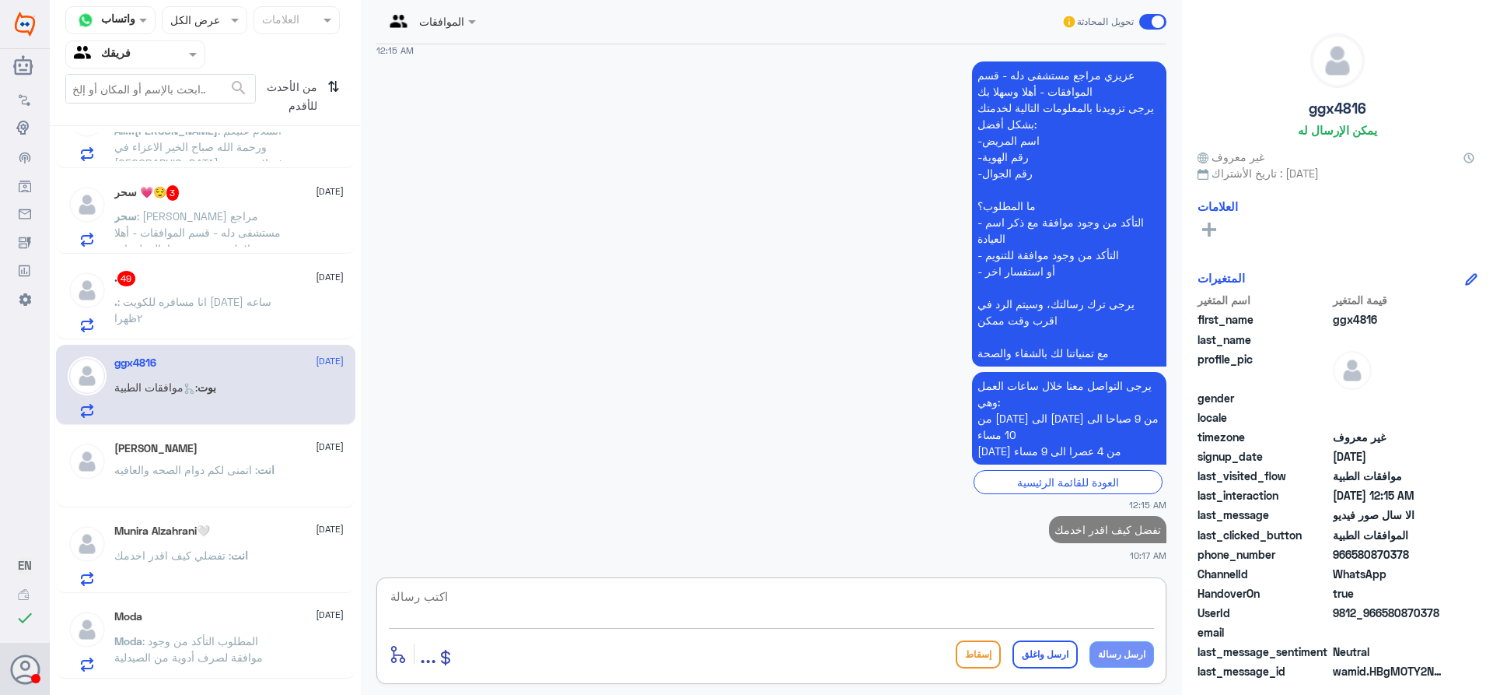
click at [169, 305] on span ": انا مسافره للكويت [DATE] ساعه ٢ظهرا" at bounding box center [192, 310] width 157 height 30
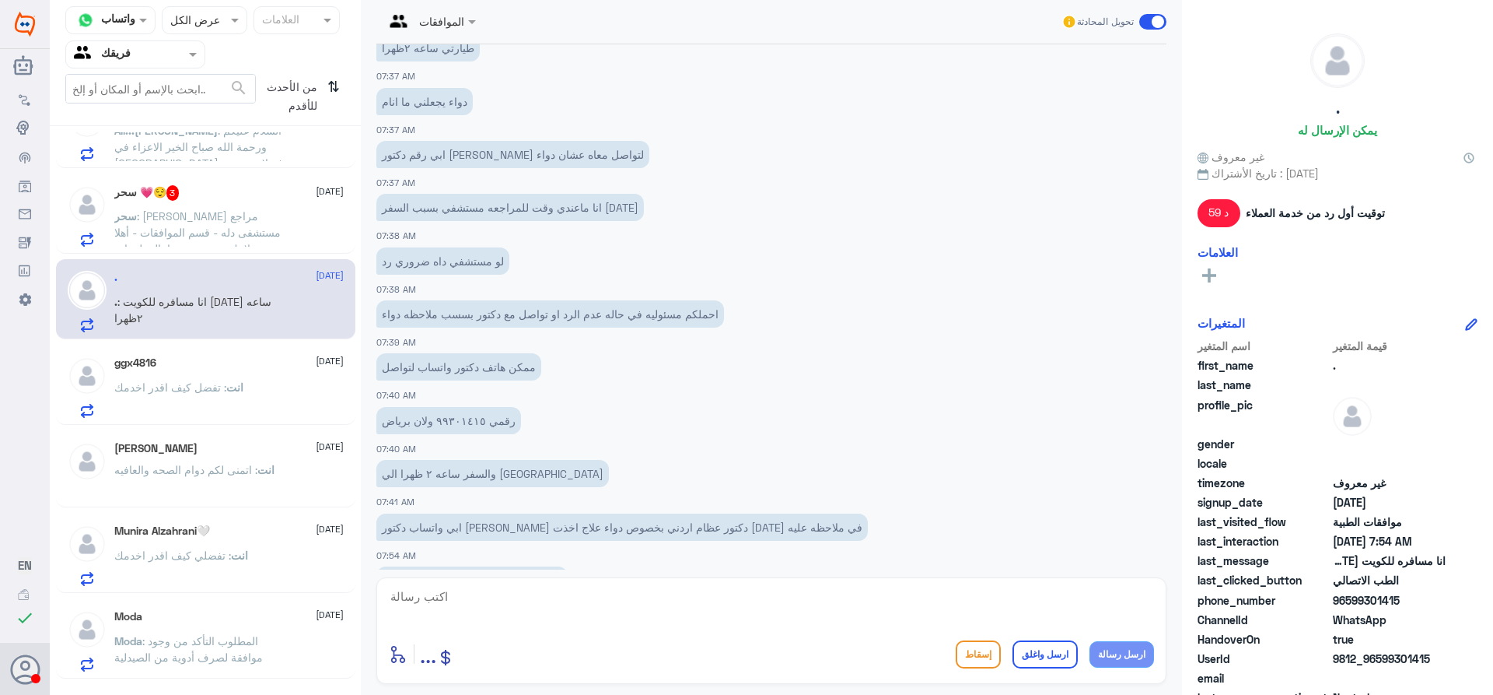
scroll to position [2079, 0]
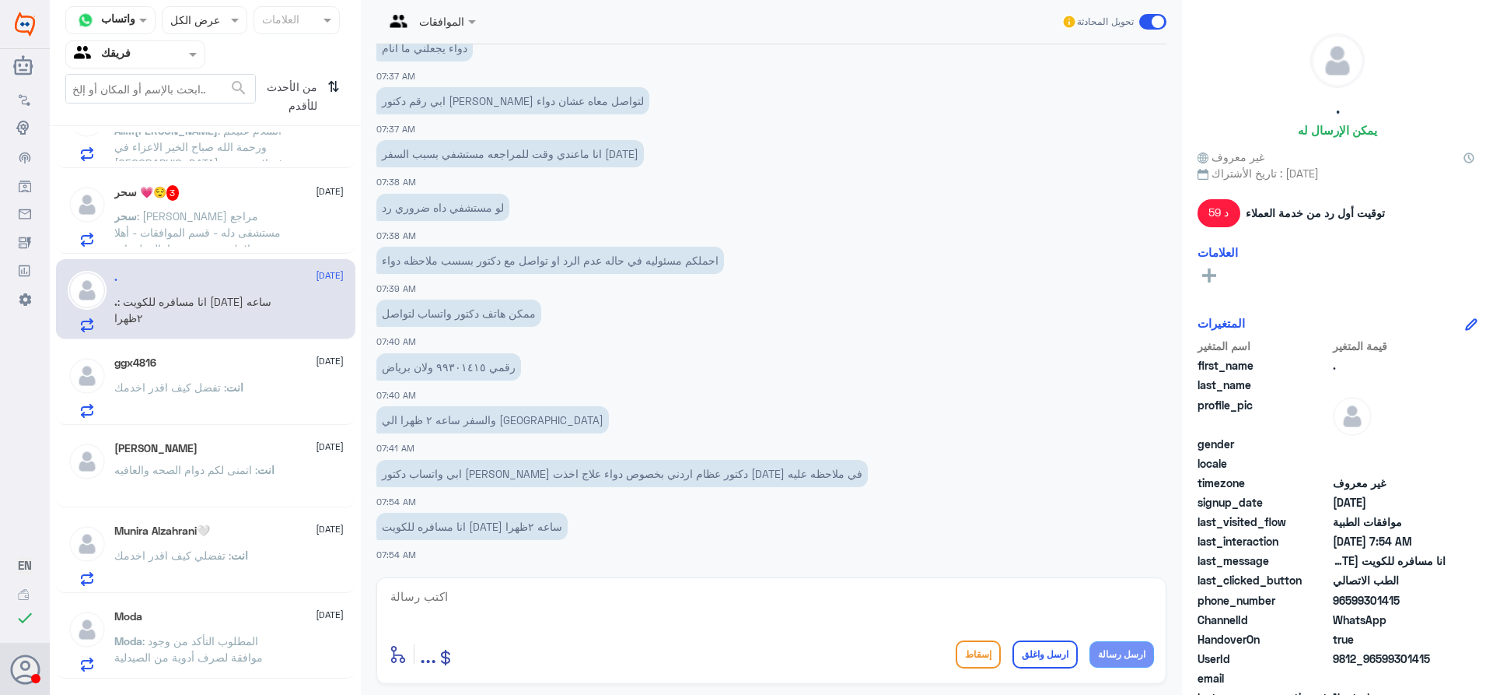
click at [569, 612] on textarea at bounding box center [771, 605] width 765 height 38
type textarea "يرجاء التواصل مع منسقة الدكتور هنا فقط قسم الموافقات"
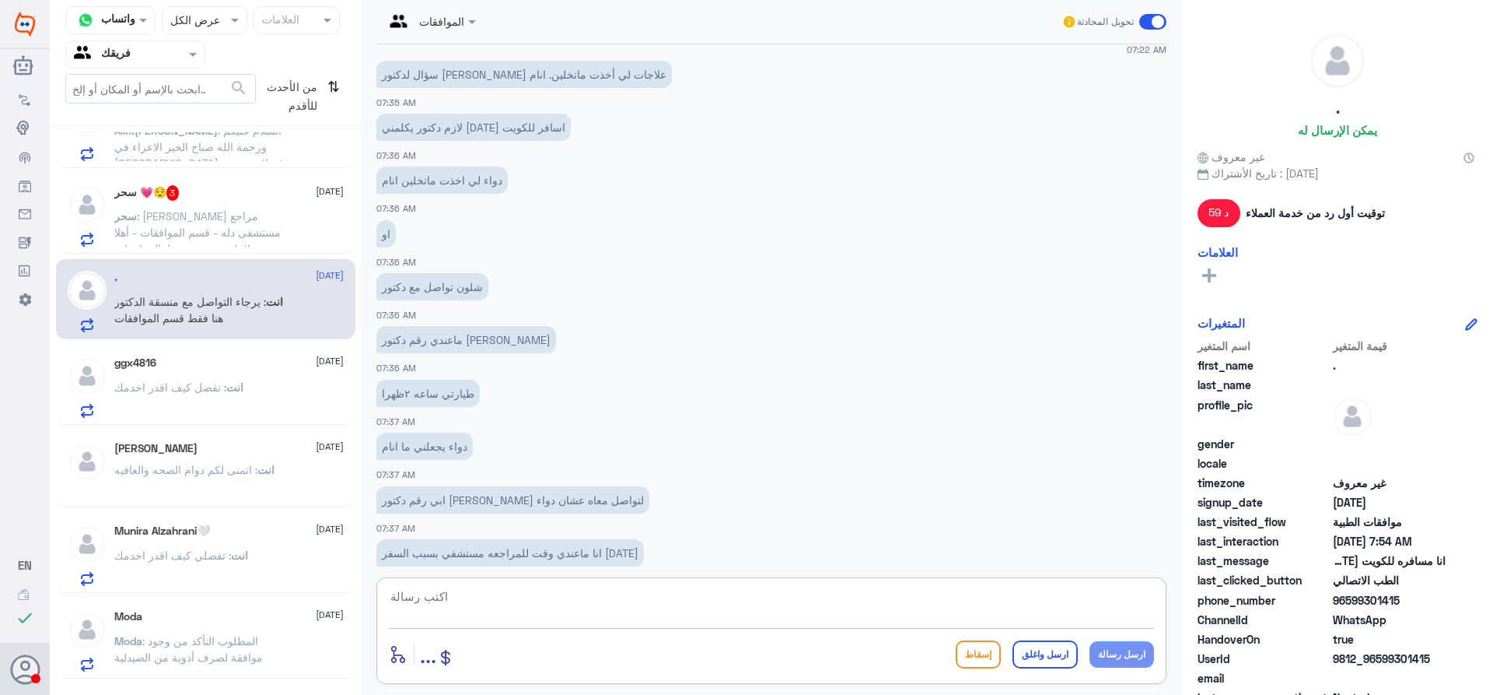
scroll to position [1678, 0]
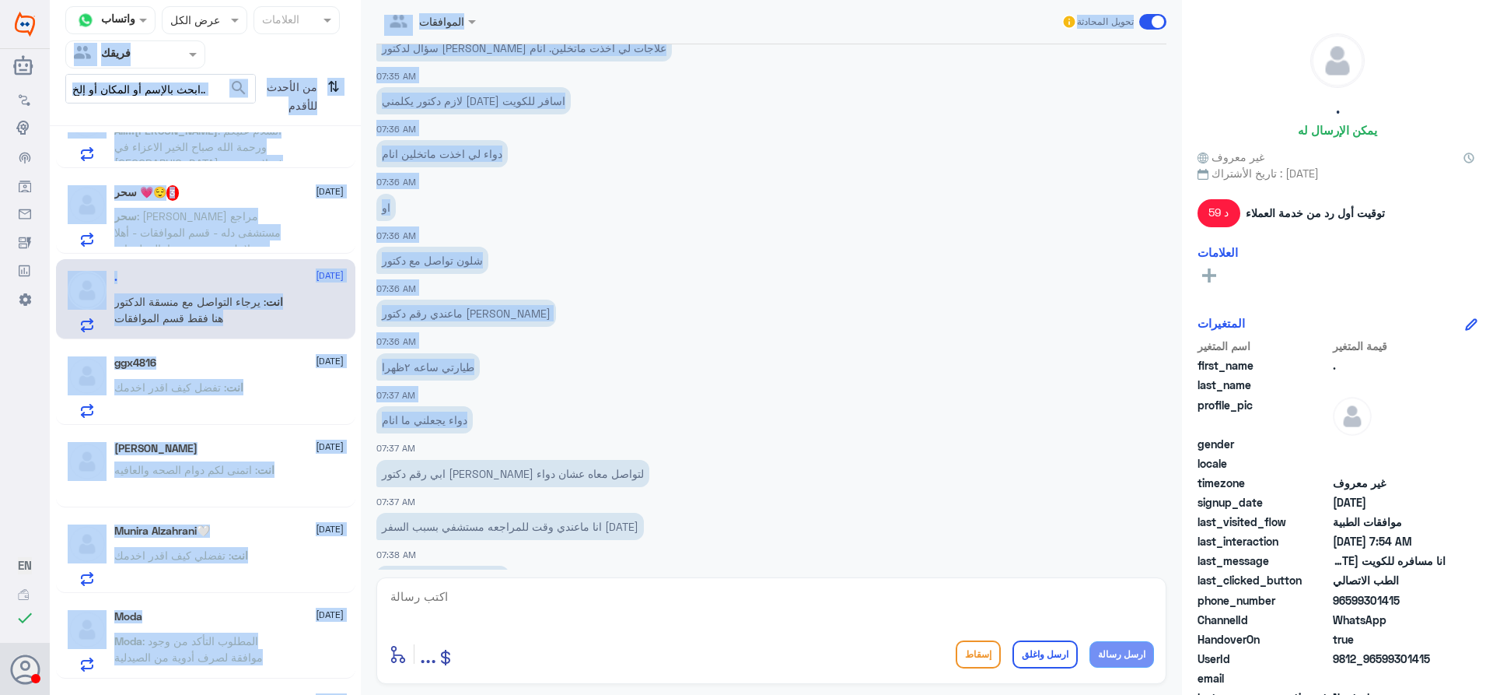
drag, startPoint x: 355, startPoint y: 10, endPoint x: 707, endPoint y: 387, distance: 515.6
click at [708, 389] on div "قناة واتساب Status × عرض الكل العلامات Agent Filter فريقك search من الأحدث للأق…" at bounding box center [772, 349] width 1444 height 699
drag, startPoint x: 618, startPoint y: 383, endPoint x: 642, endPoint y: 412, distance: 38.0
click at [618, 383] on div "طيارتي ساعه ٢ظهرا 07:37 AM" at bounding box center [771, 375] width 790 height 53
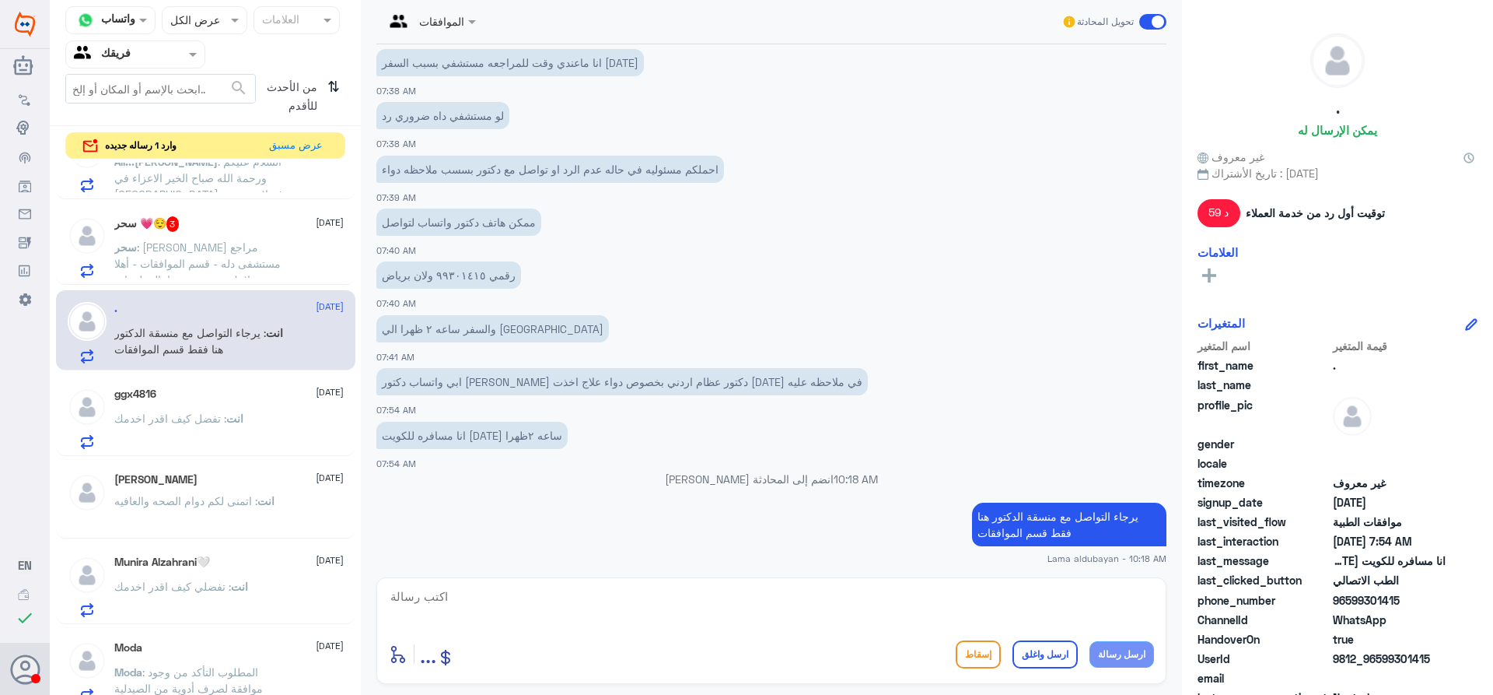
scroll to position [2145, 0]
click at [875, 596] on textarea at bounding box center [771, 605] width 765 height 38
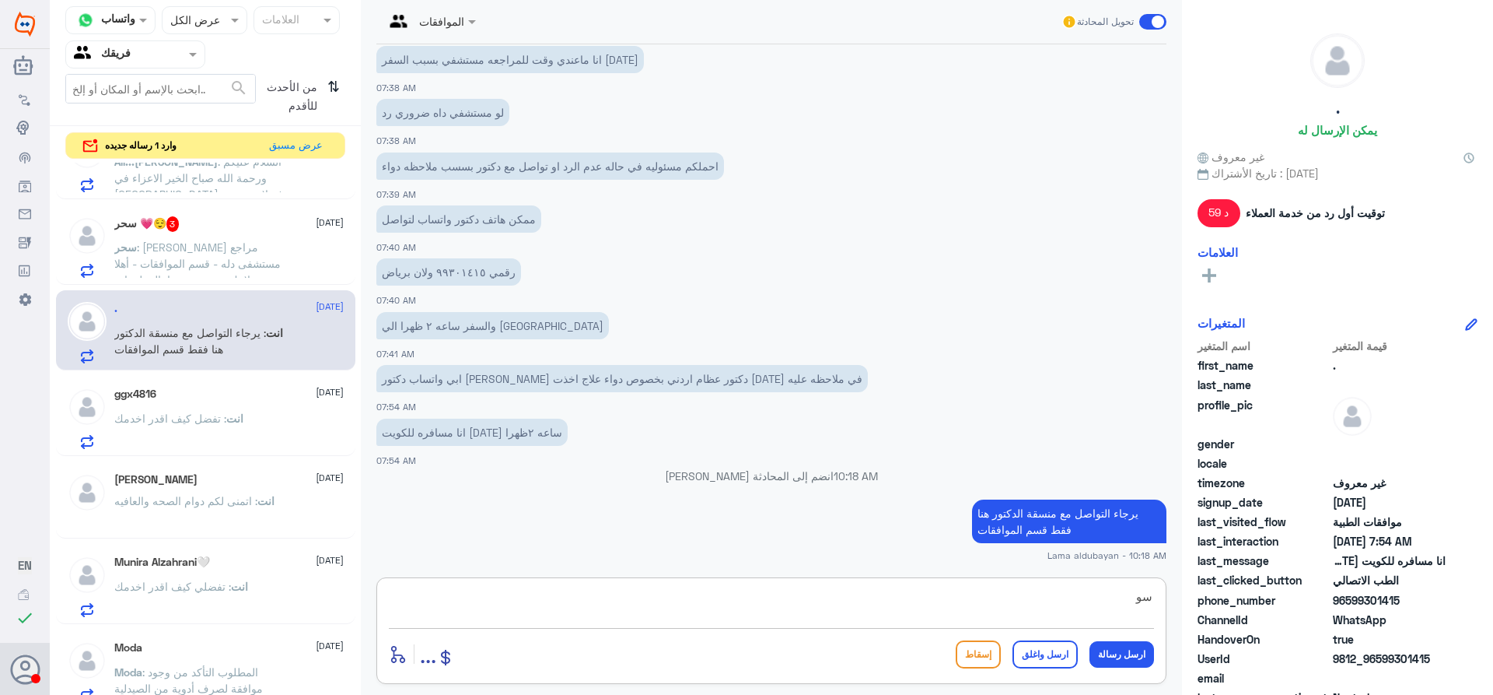
type textarea "س"
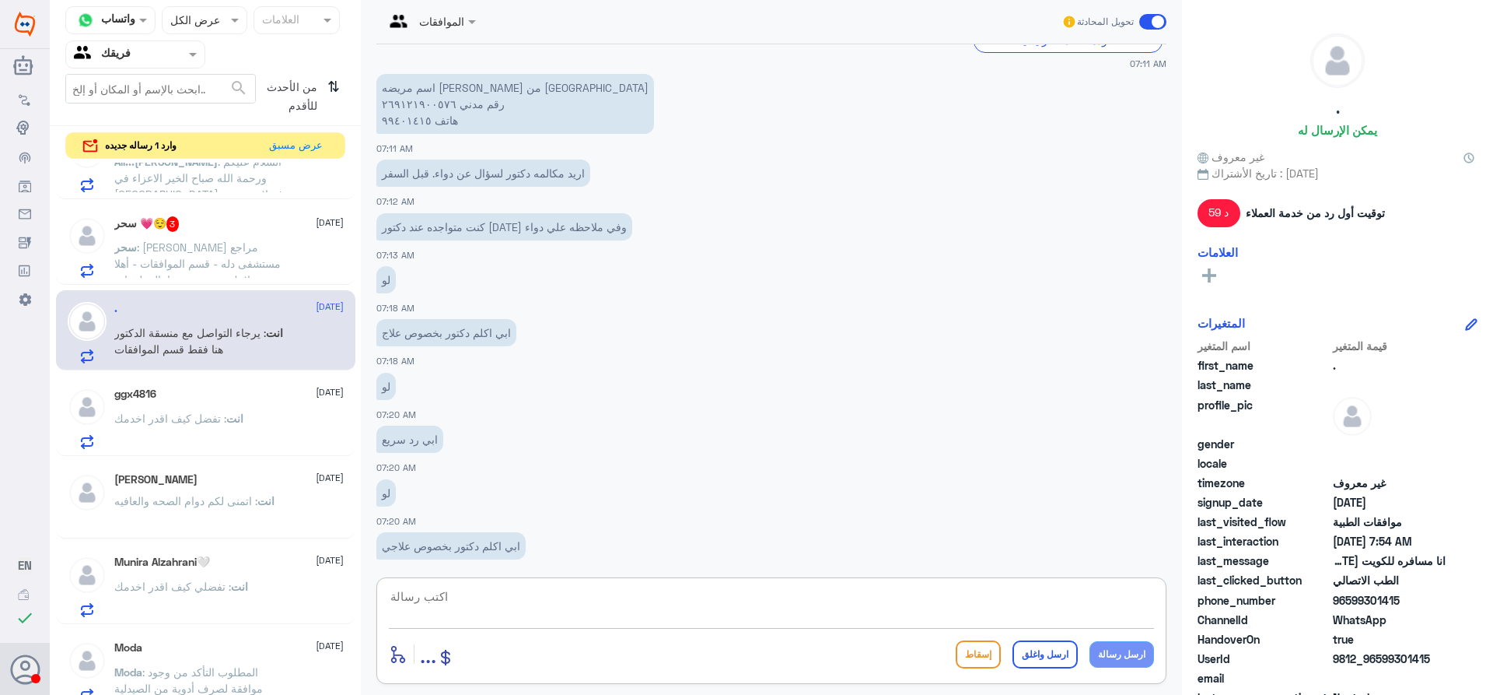
scroll to position [823, 0]
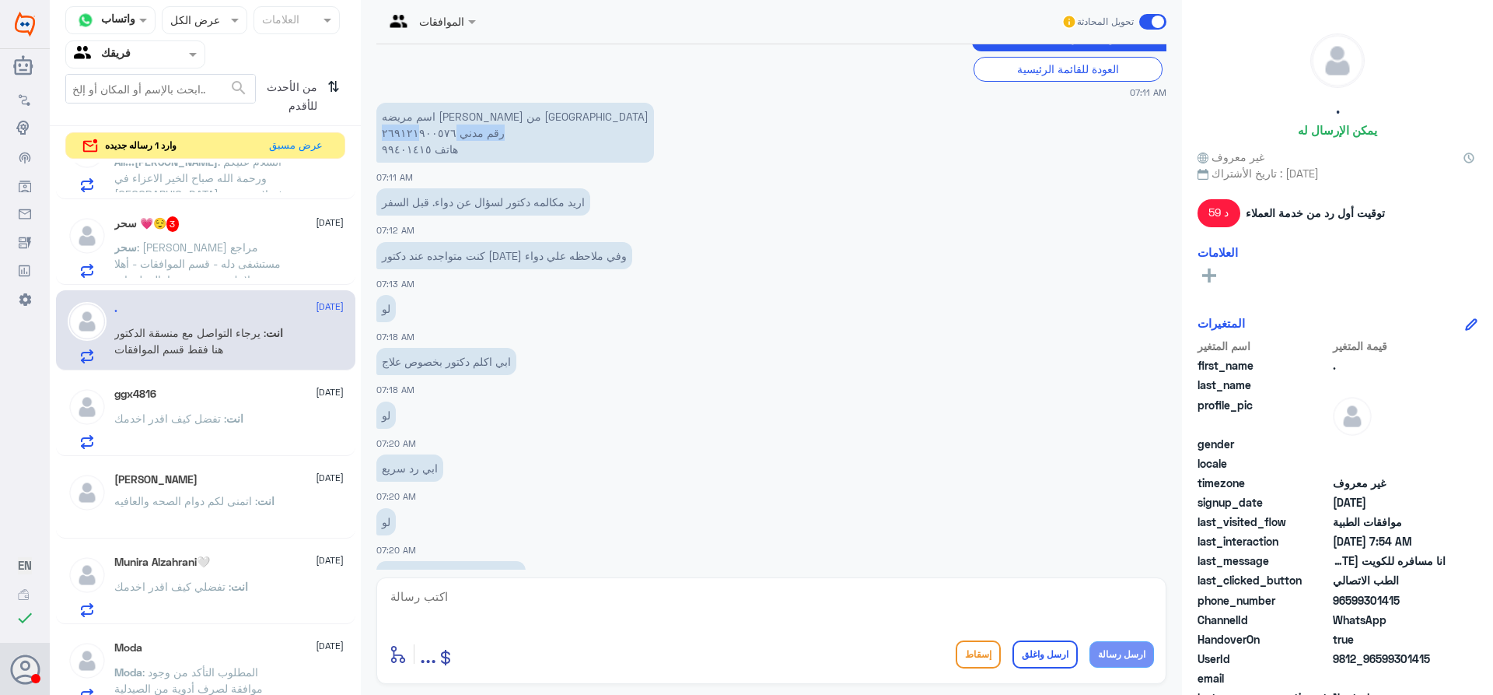
drag, startPoint x: 440, startPoint y: 132, endPoint x: 410, endPoint y: 134, distance: 30.4
click at [410, 134] on p "اسم مريضه [PERSON_NAME] من [GEOGRAPHIC_DATA] رقم مدني ٢٦٩١٢١٩٠٠٥٧٦ هاتف ٩٩٤٠١٤١٥" at bounding box center [515, 133] width 278 height 60
click at [422, 134] on p "اسم مريضه [PERSON_NAME] من [GEOGRAPHIC_DATA] رقم مدني ٢٦٩١٢١٩٠٠٥٧٦ هاتف ٩٩٤٠١٤١٥" at bounding box center [515, 133] width 278 height 60
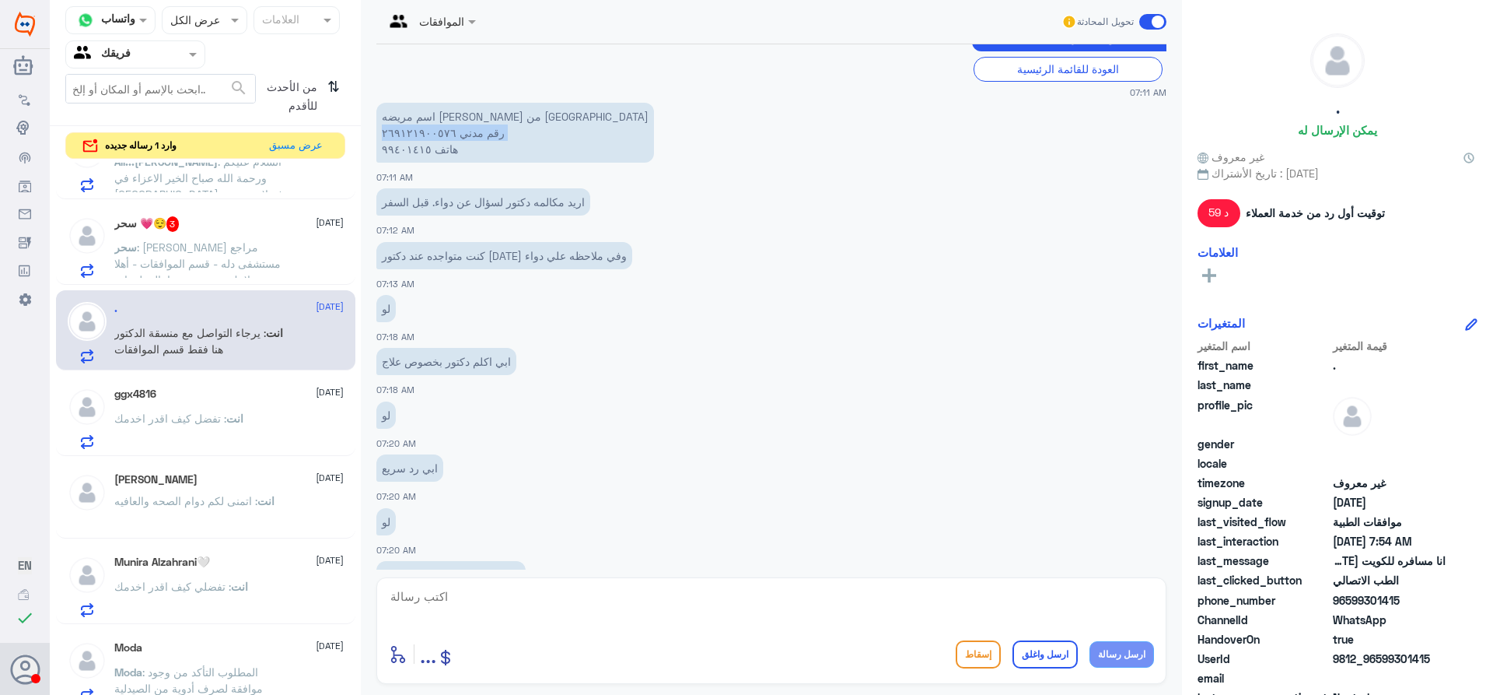
click at [422, 134] on p "اسم مريضه [PERSON_NAME] من [GEOGRAPHIC_DATA] رقم مدني ٢٦٩١٢١٩٠٠٥٧٦ هاتف ٩٩٤٠١٤١٥" at bounding box center [515, 133] width 278 height 60
click at [446, 142] on p "اسم مريضه [PERSON_NAME] من [GEOGRAPHIC_DATA] رقم مدني ٢٦٩١٢١٩٠٠٥٧٦ هاتف ٩٩٤٠١٤١٥" at bounding box center [515, 133] width 278 height 60
drag, startPoint x: 383, startPoint y: 116, endPoint x: 448, endPoint y: 163, distance: 80.7
click at [448, 163] on app-msgs-text "اسم مريضه [PERSON_NAME] من [GEOGRAPHIC_DATA] رقم مدني ٢٦٩١٢١٩٠٠٥٧٦ هاتف ٩٩٤٠١٤١٥" at bounding box center [771, 133] width 790 height 61
copy p "اسم مريضه [PERSON_NAME] من [GEOGRAPHIC_DATA] رقم مدني ٢٦٩١٢١٩٠٠٥٧٦ هاتف ٩٩٤٠١٤١٥"
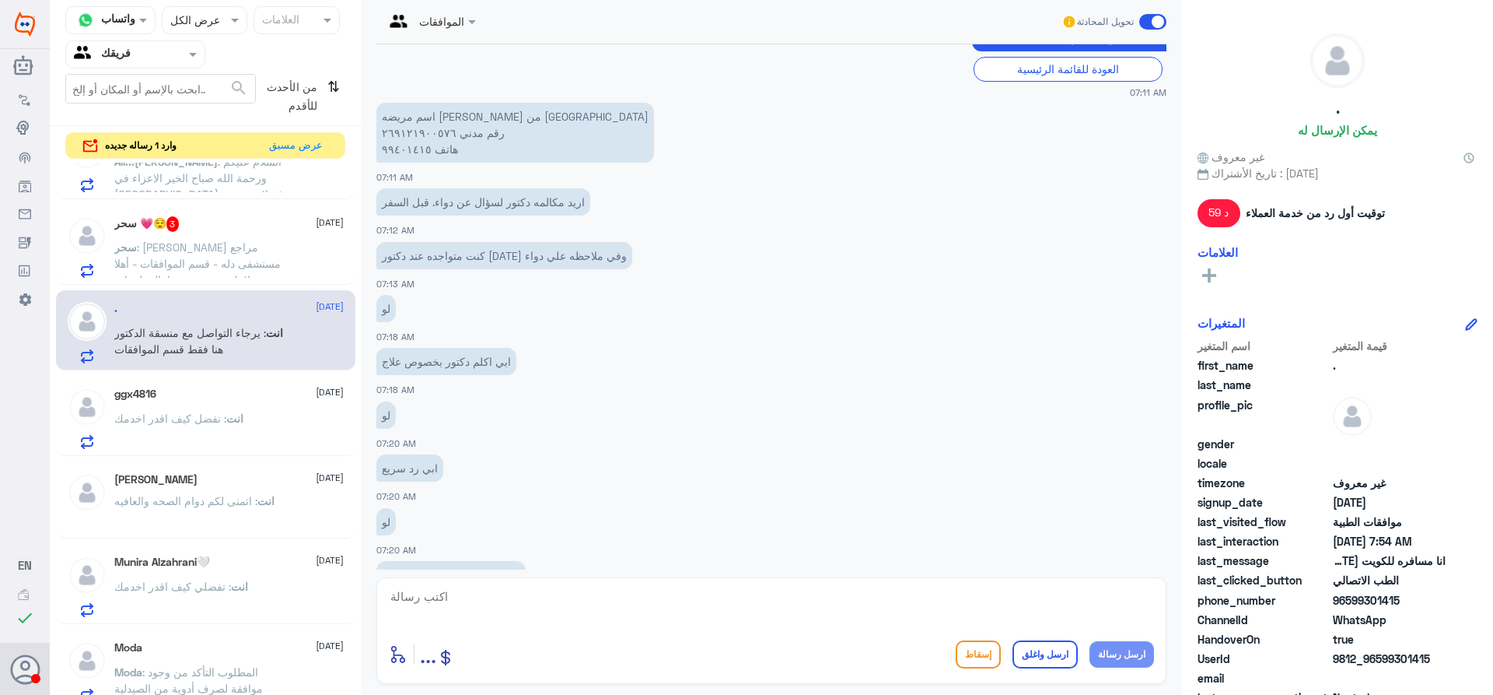
click at [582, 608] on textarea at bounding box center [771, 605] width 765 height 38
type textarea "سوف يتم رفع بينات التواصل الخاصه بكم"
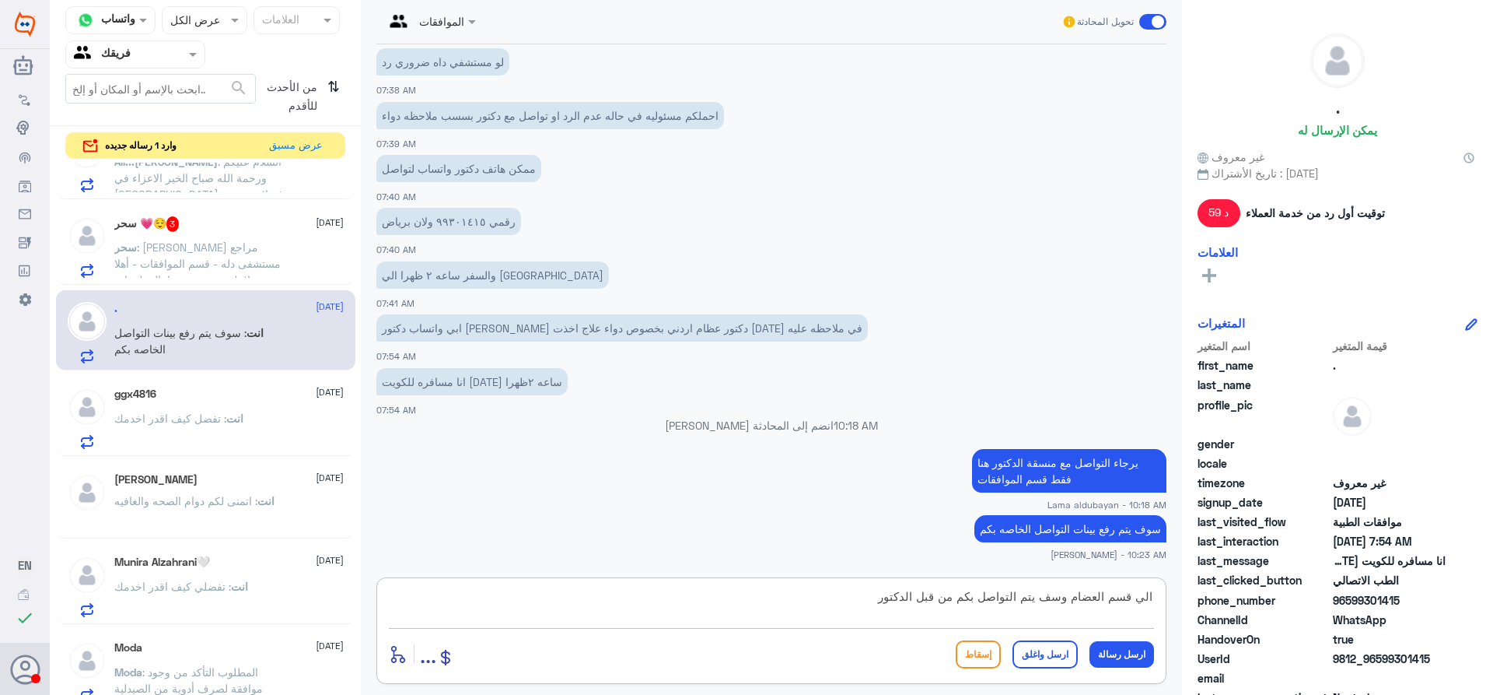
type textarea "الي قسم العضام وسف يتم التواصل بكم من قبل الدكتور"
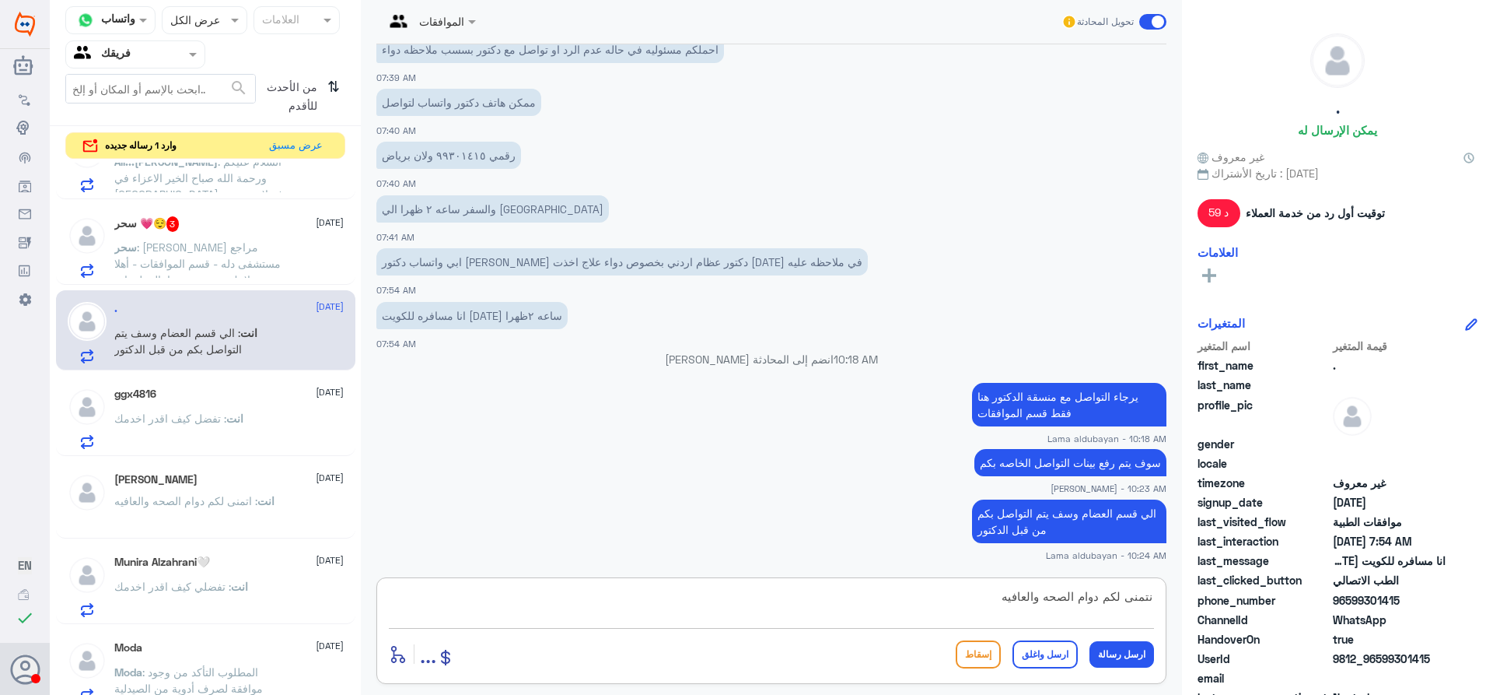
type textarea "نتمنى لكم دوام الصحه والعافيه"
click at [1042, 656] on button "ارسل واغلق" at bounding box center [1045, 654] width 65 height 28
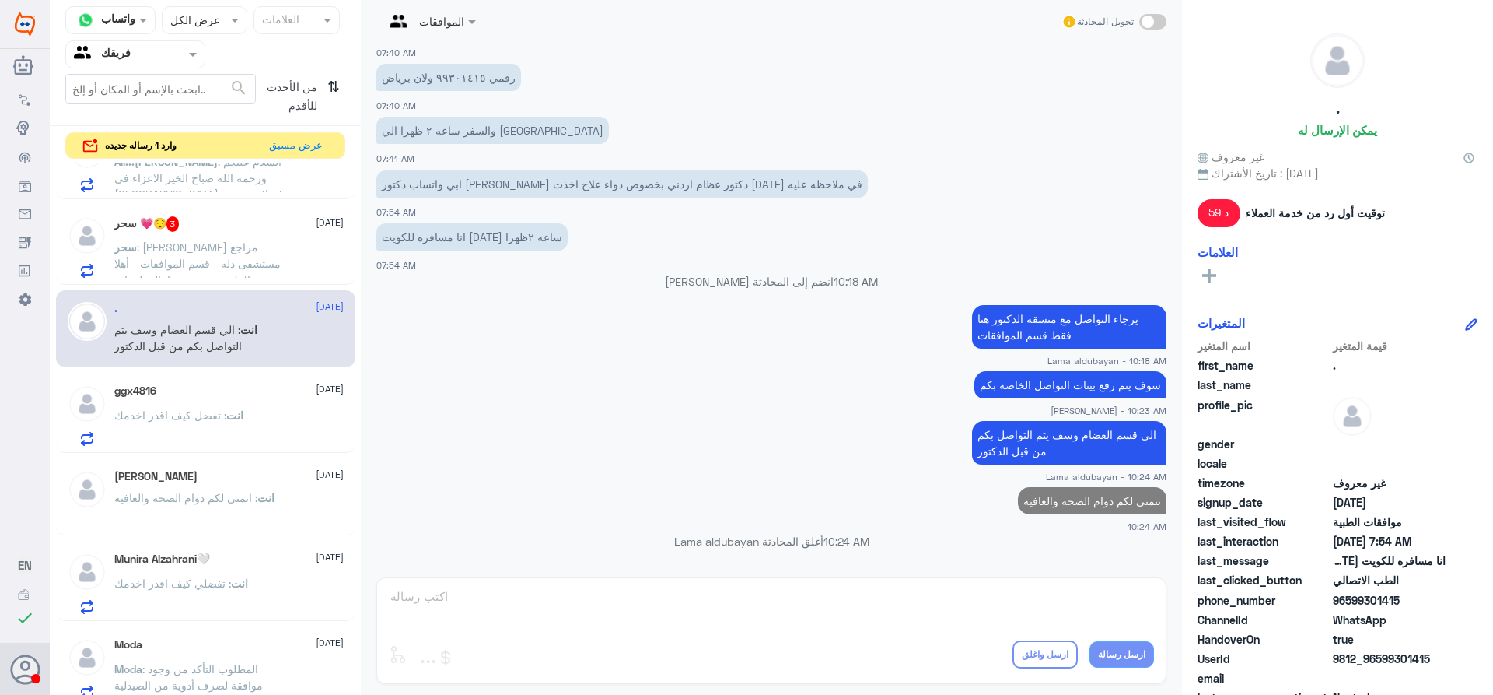
click at [203, 261] on span ": [PERSON_NAME] مراجع مستشفى دله - قسم الموافقات - أهلا وسهلا بك يرجى تزويدنا ب…" at bounding box center [199, 353] width 170 height 226
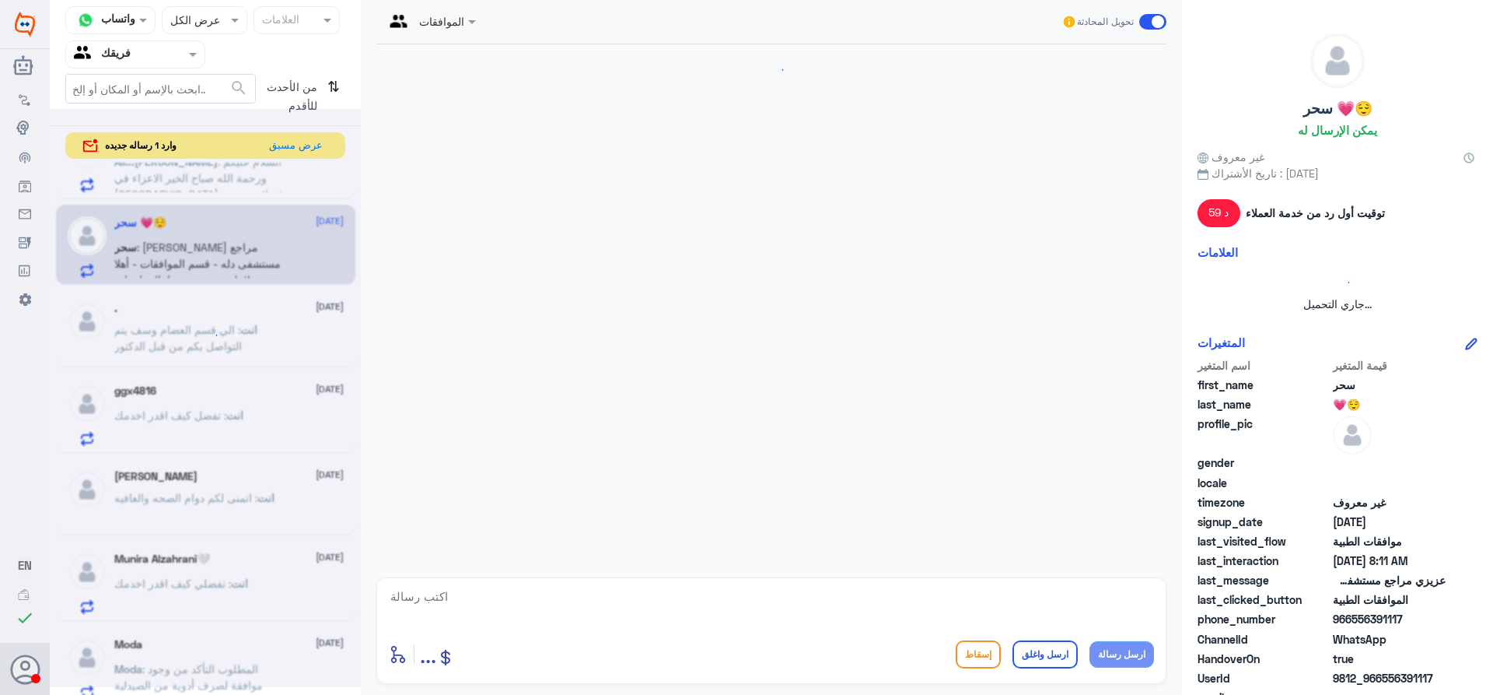
scroll to position [568, 0]
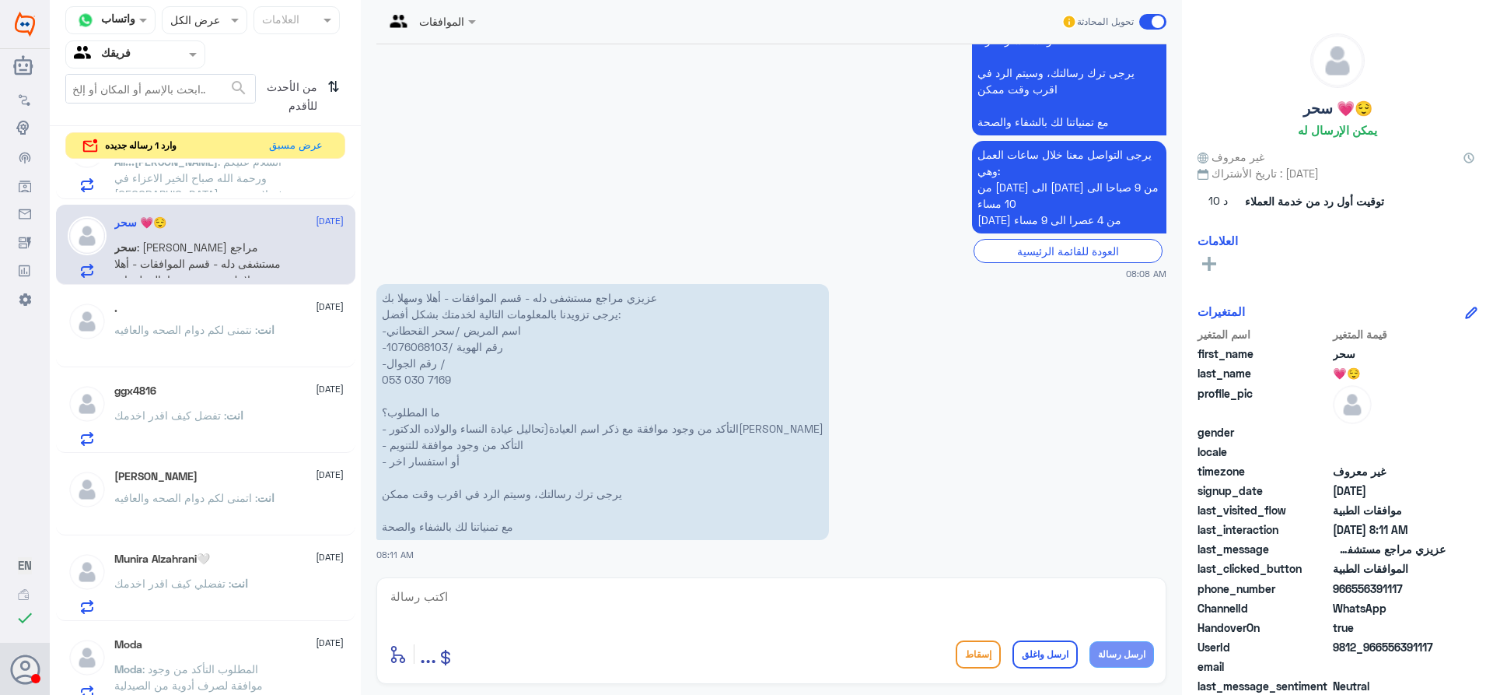
click at [423, 348] on p "عزيزي مراجع مستشفى دله - قسم الموافقات - أهلا وسهلا بك يرجى تزويدنا بالمعلومات …" at bounding box center [602, 412] width 453 height 256
copy p "1076068103"
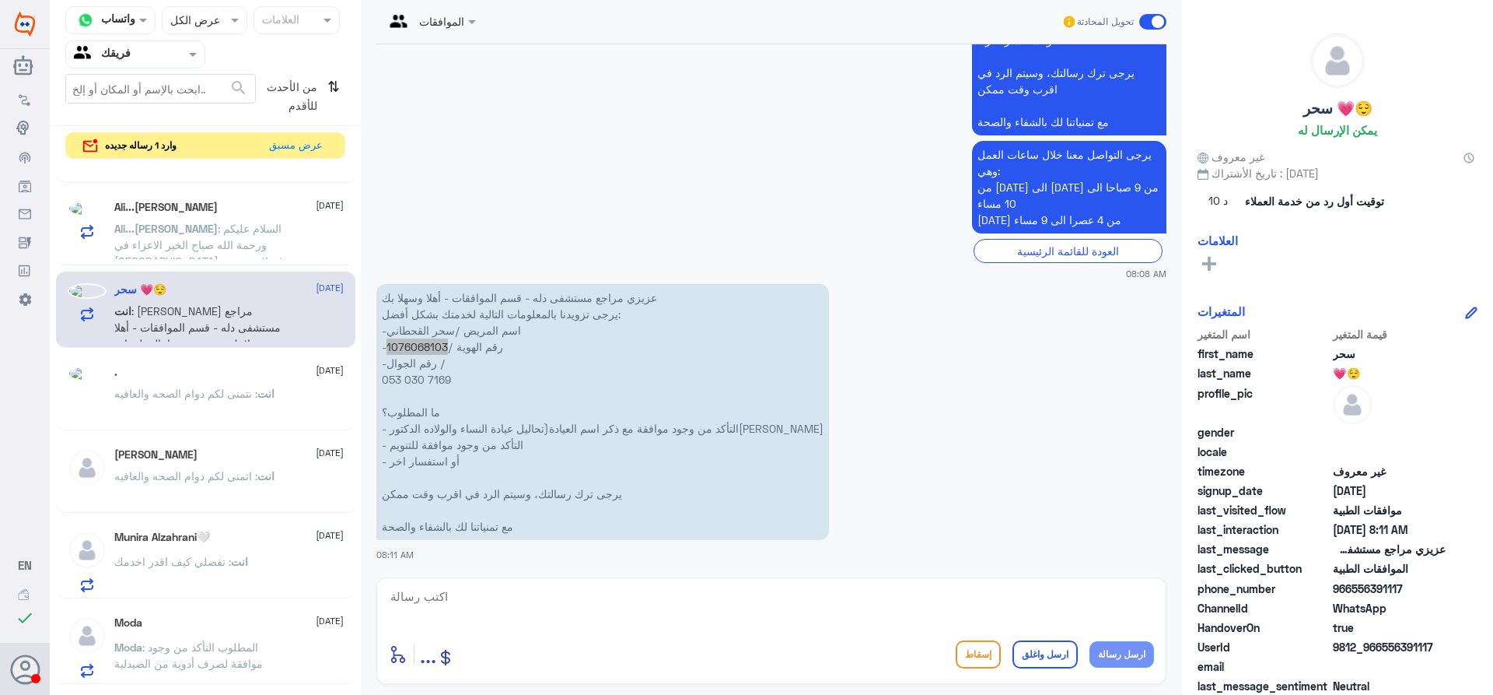
scroll to position [392, 0]
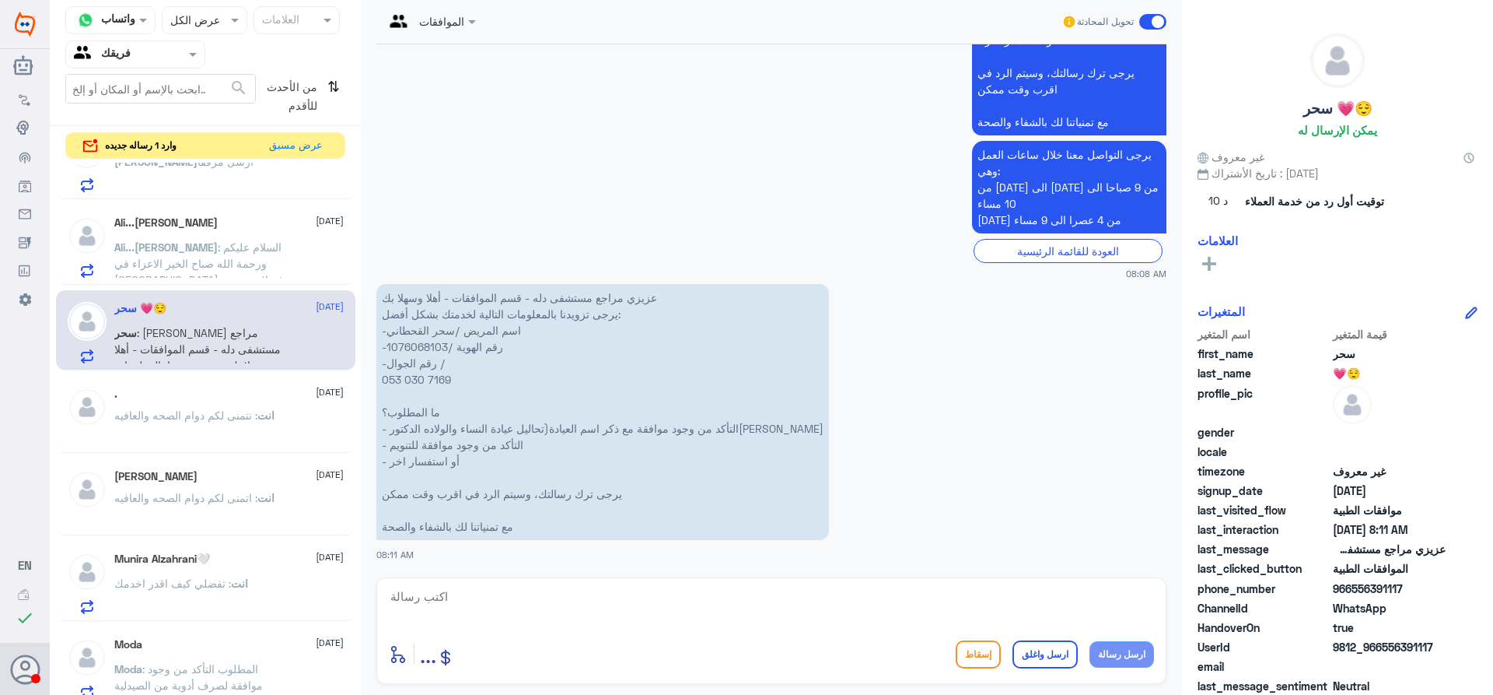
click at [828, 593] on textarea at bounding box center [771, 605] width 765 height 38
type textarea "j"
click at [970, 603] on textarea at bounding box center [771, 605] width 765 height 38
type textarea "تم ارفاق تقرير الدكتور[PERSON_NAME] بخصوص التحاليل"
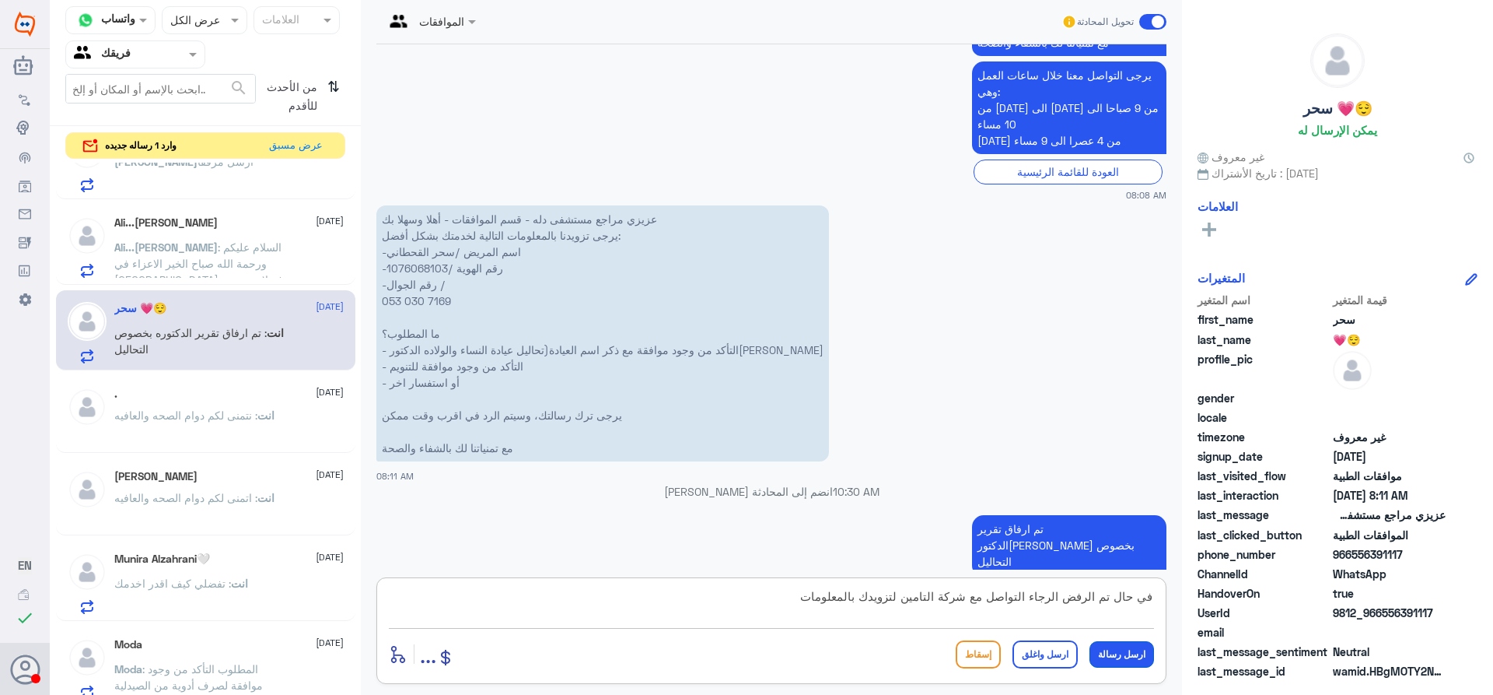
type textarea "في حال تم الرفض الرجاء التواصل مع شركة التامين لتزويدك بالمعلومات"
click at [1126, 655] on button "ارسل رسالة" at bounding box center [1122, 654] width 65 height 26
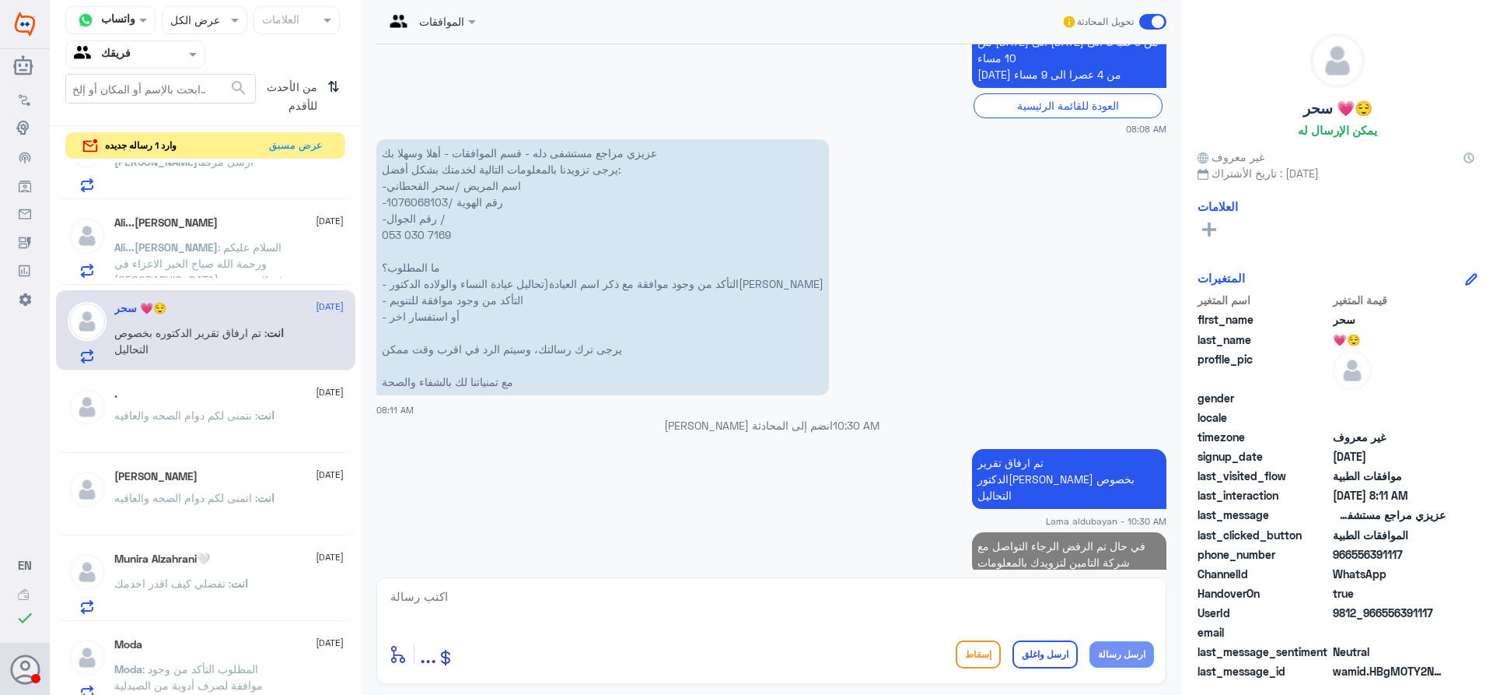
click at [677, 604] on textarea at bounding box center [771, 605] width 765 height 38
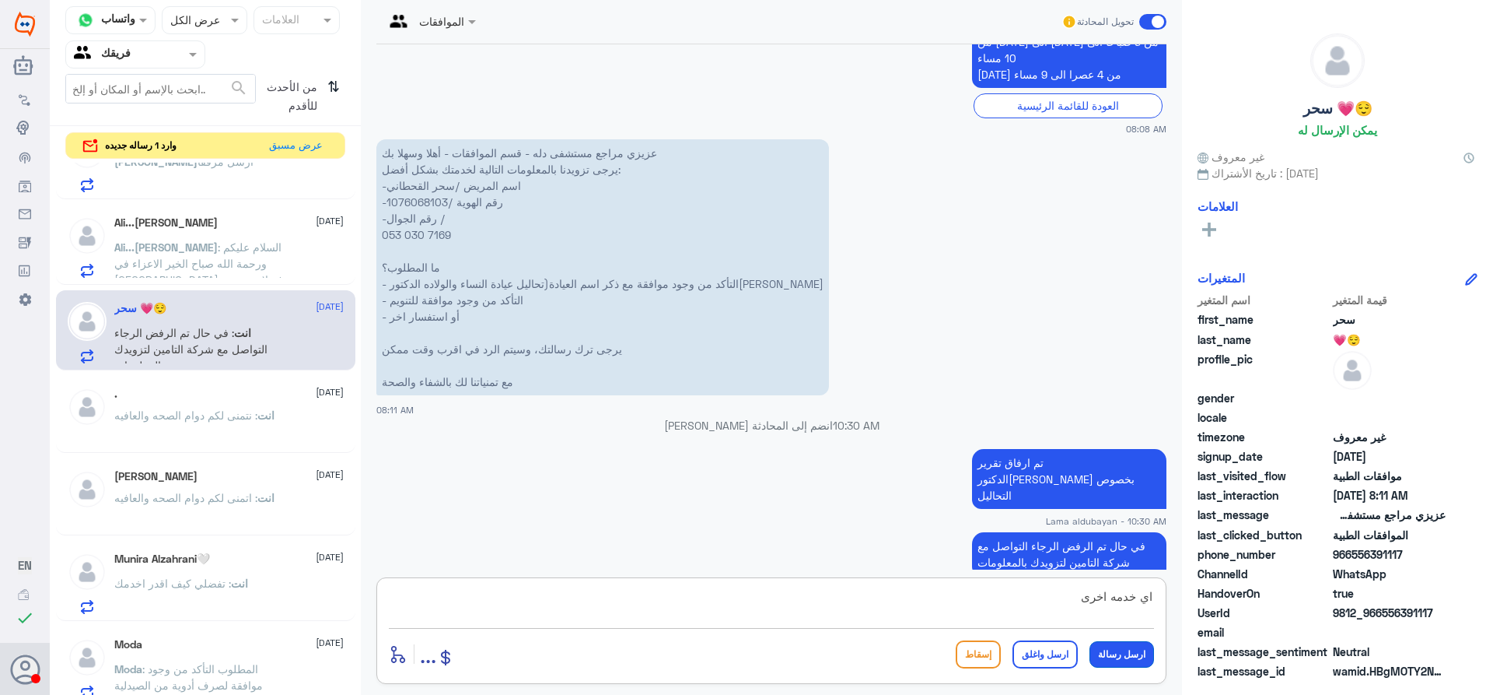
type textarea "اي خدمه اخرى"
click at [1135, 658] on button "ارسل رسالة" at bounding box center [1122, 654] width 65 height 26
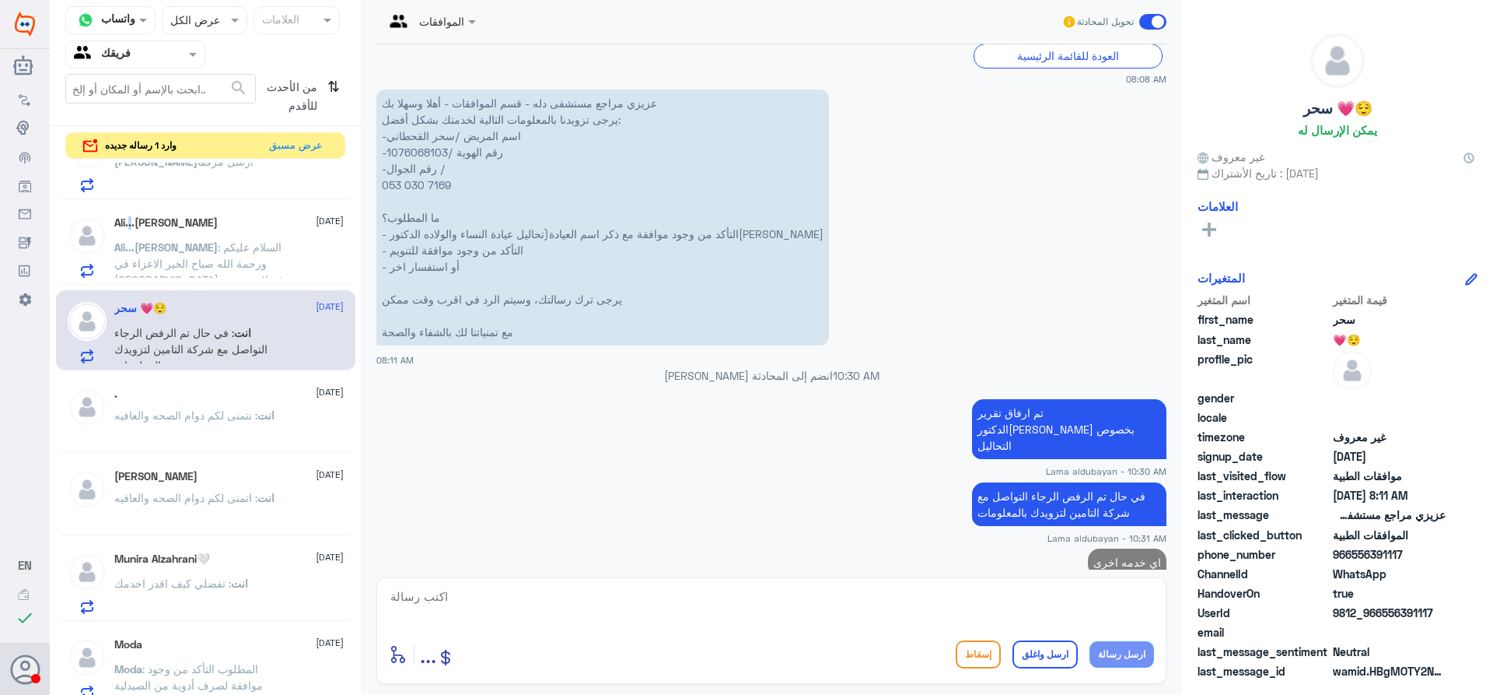
click at [129, 228] on h5 "Ali...[PERSON_NAME]" at bounding box center [165, 222] width 103 height 13
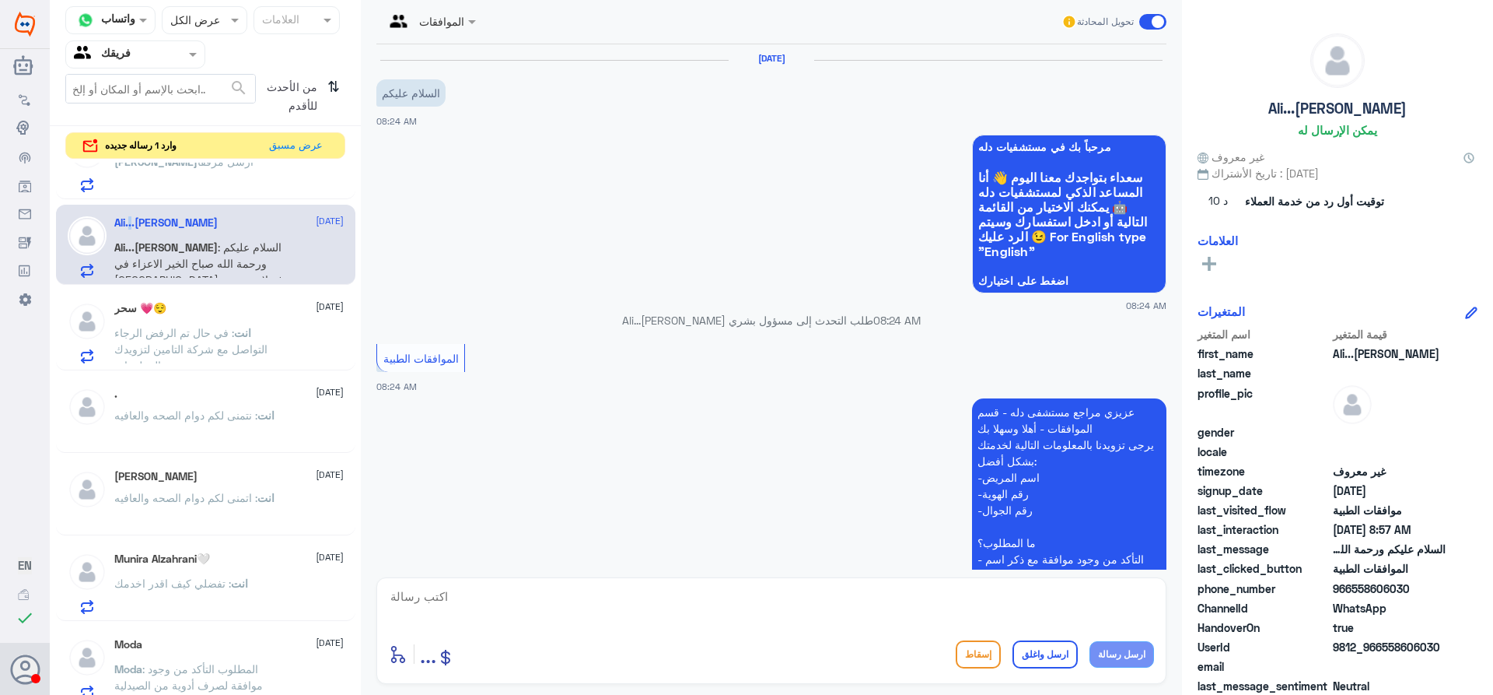
scroll to position [519, 0]
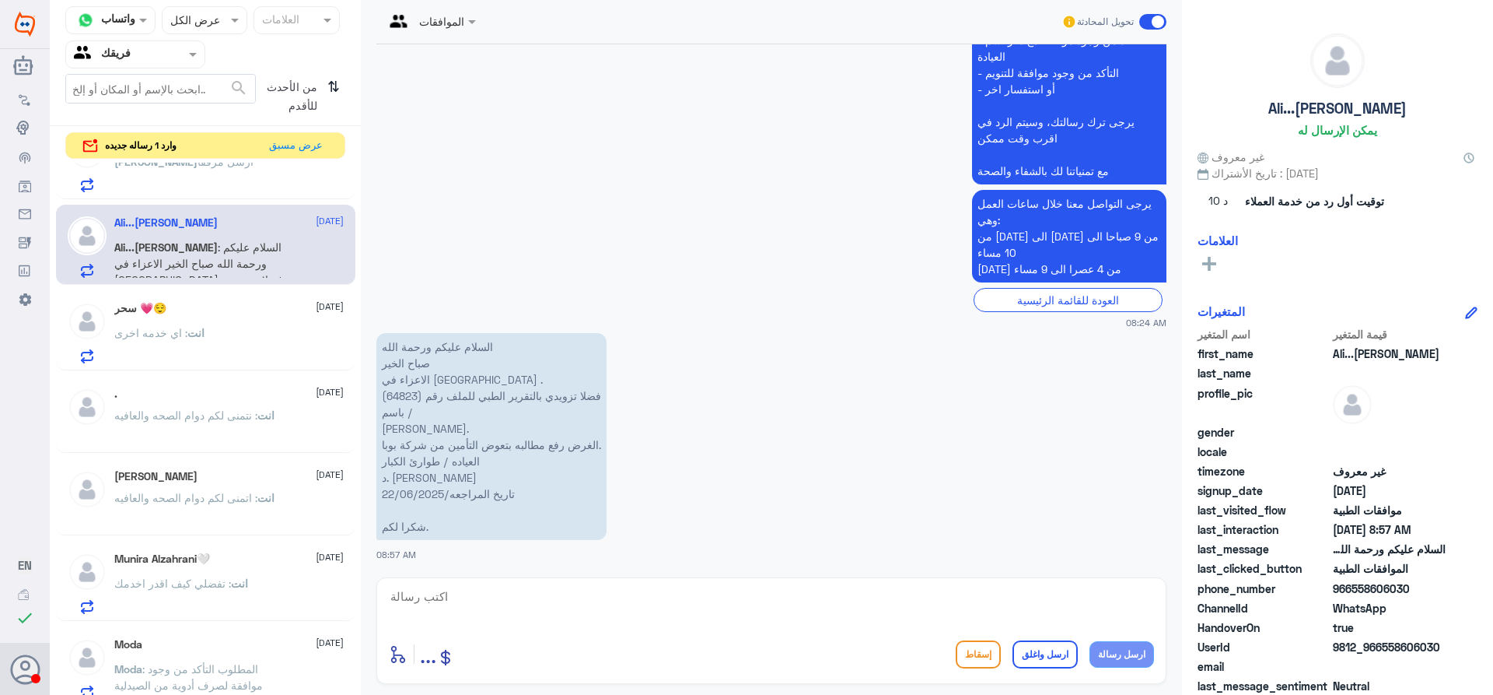
click at [403, 396] on p "السلام عليكم ورحمة الله صباح الخير الاعزاء في [GEOGRAPHIC_DATA] . فضلا تزويدي ب…" at bounding box center [491, 436] width 230 height 207
copy p "64823"
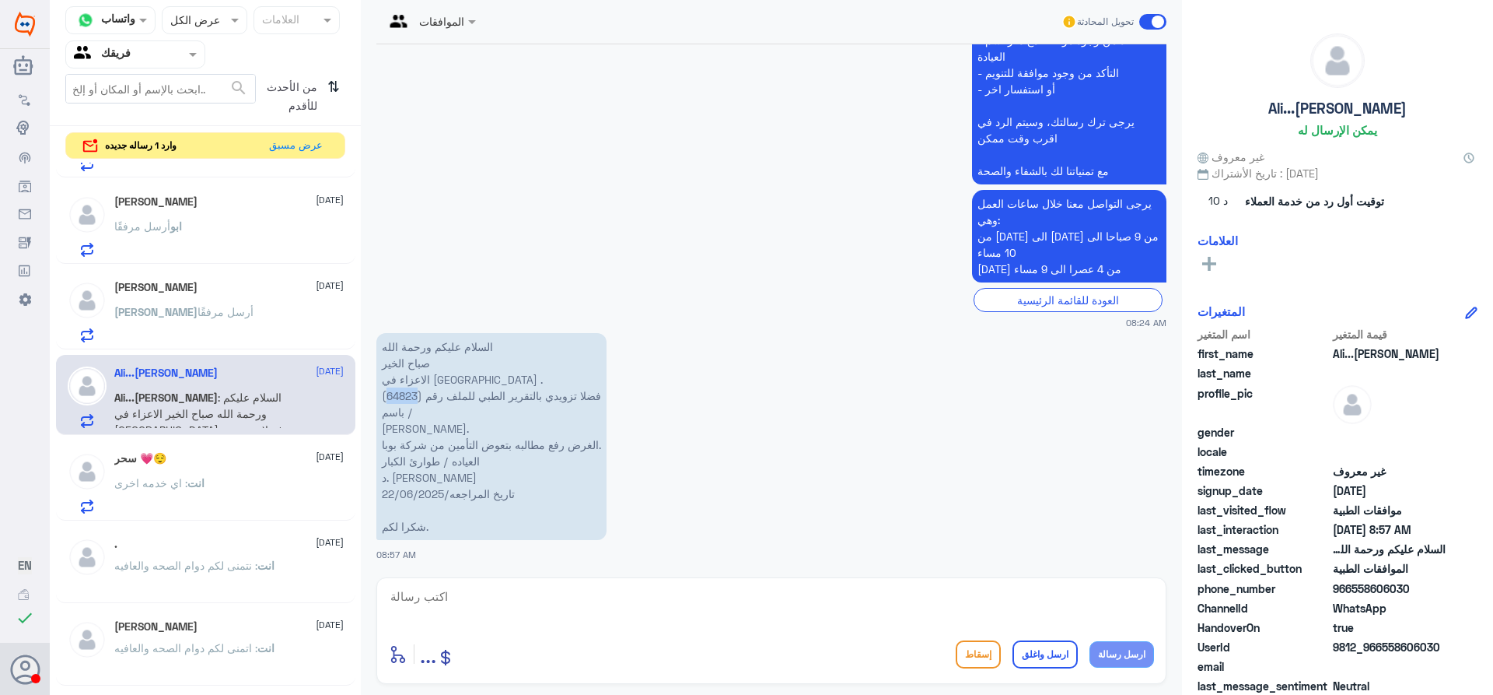
scroll to position [236, 0]
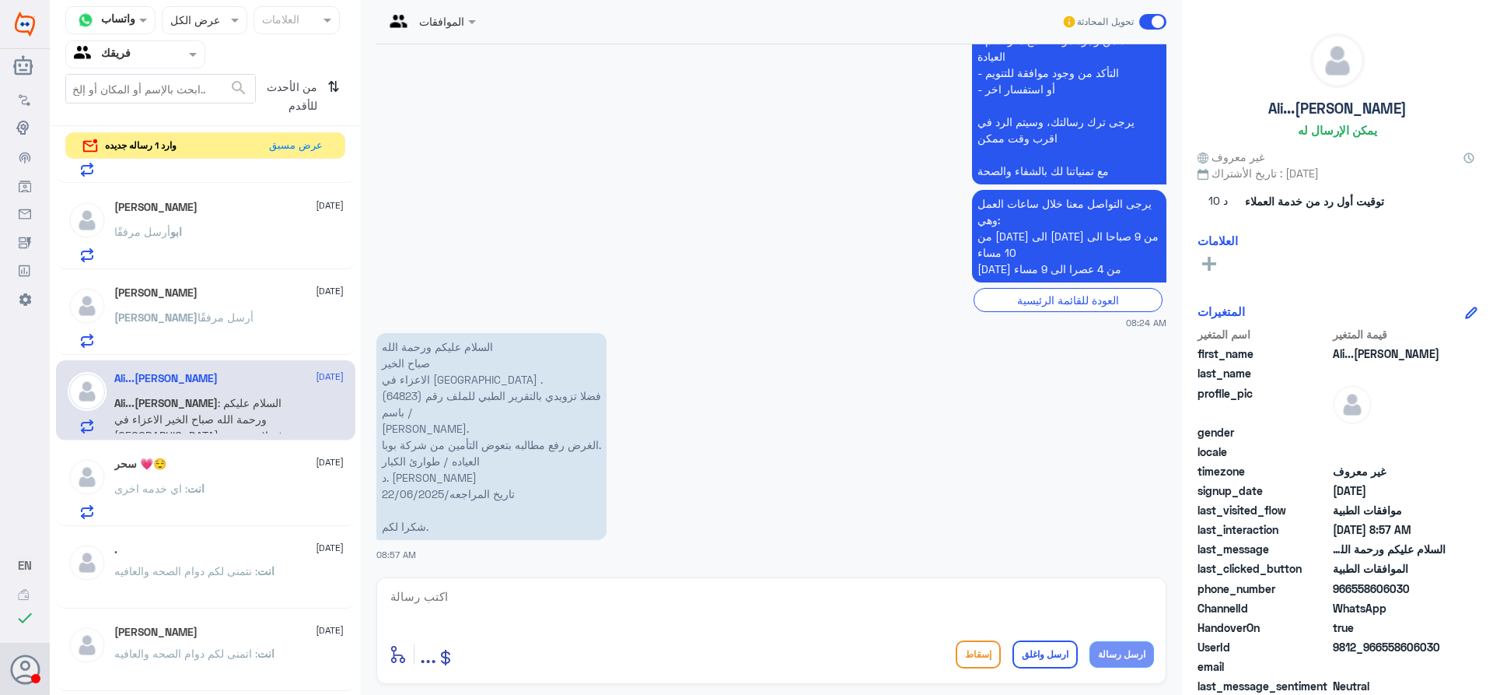
click at [194, 337] on div "[PERSON_NAME] أرسل مرفقًا" at bounding box center [228, 330] width 229 height 35
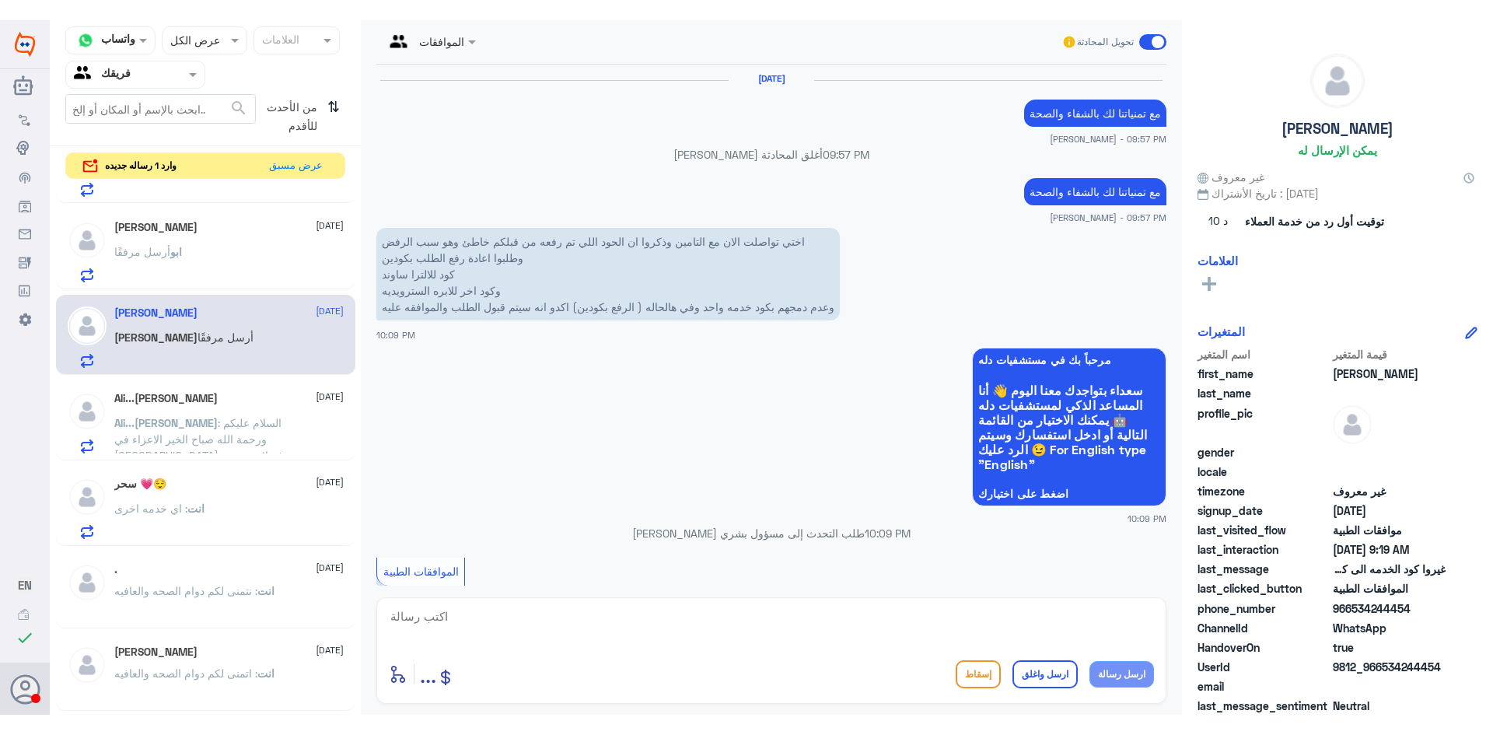
scroll to position [1797, 0]
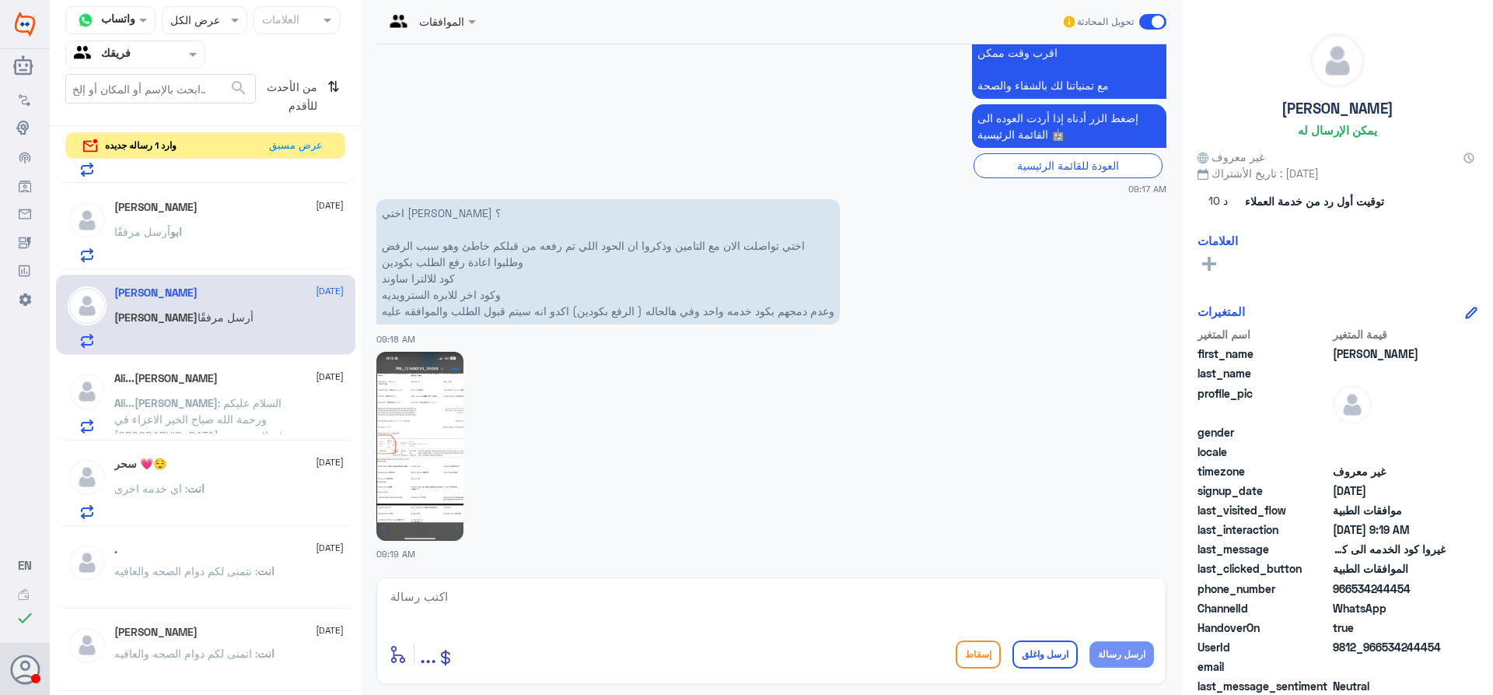
click at [415, 426] on img at bounding box center [419, 446] width 87 height 189
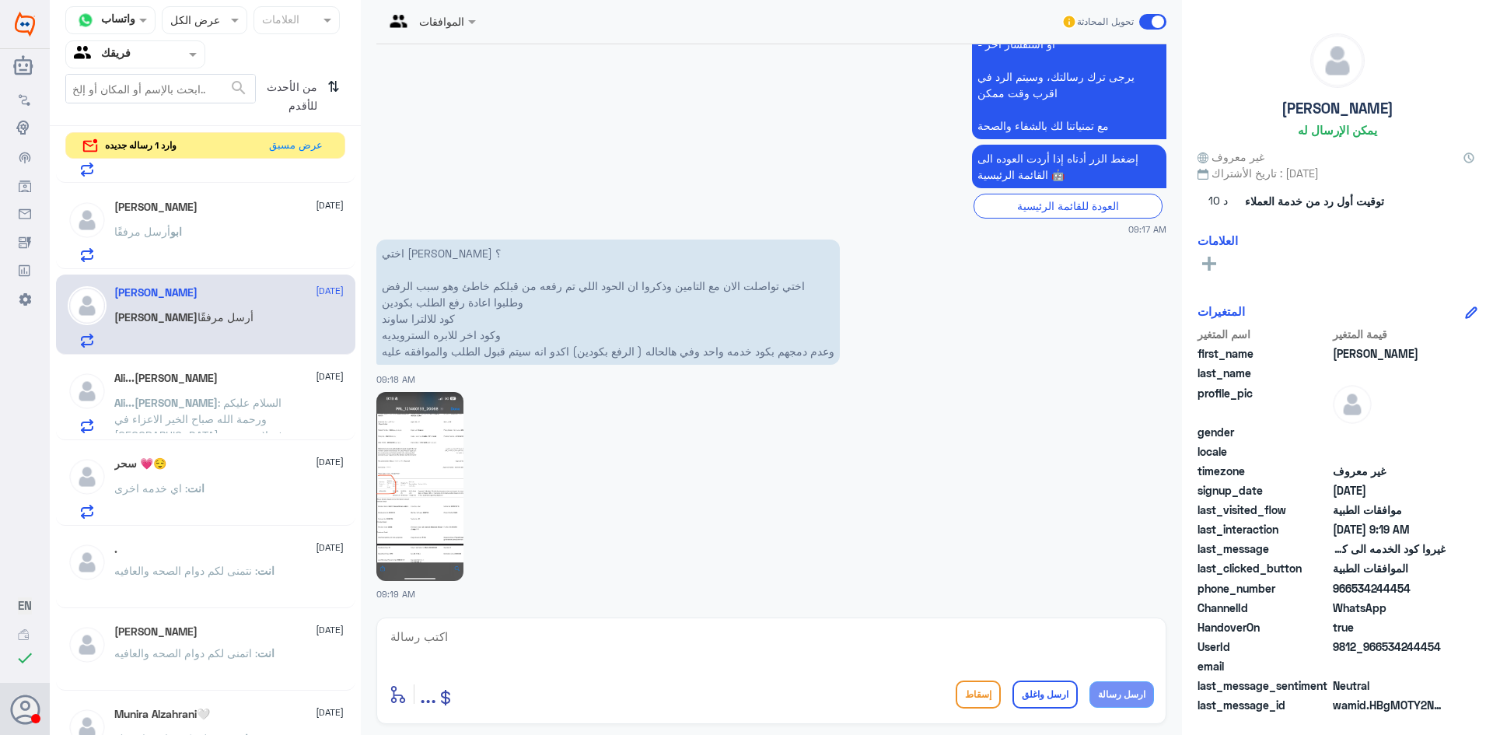
scroll to position [159, 0]
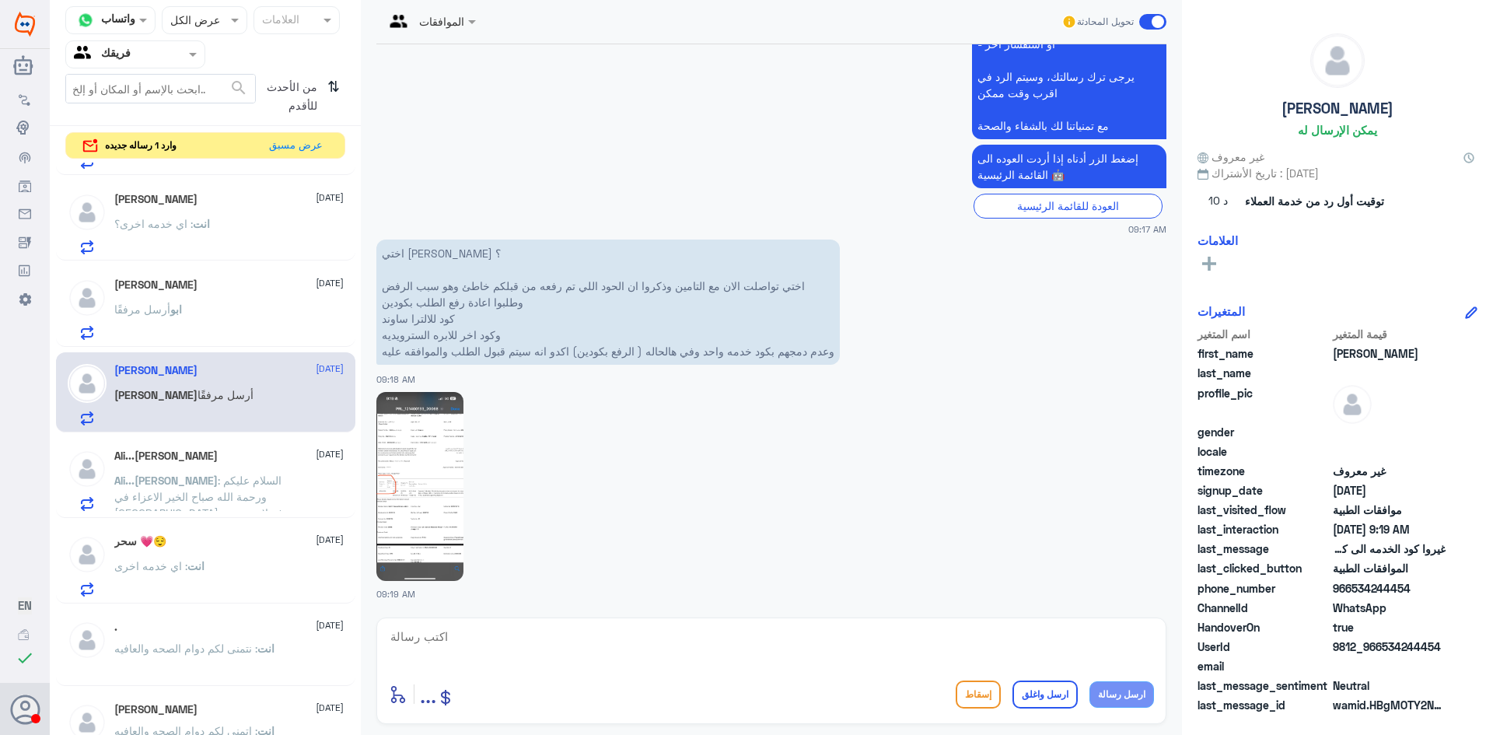
click at [209, 310] on div "[PERSON_NAME] مرفقًا" at bounding box center [228, 322] width 229 height 35
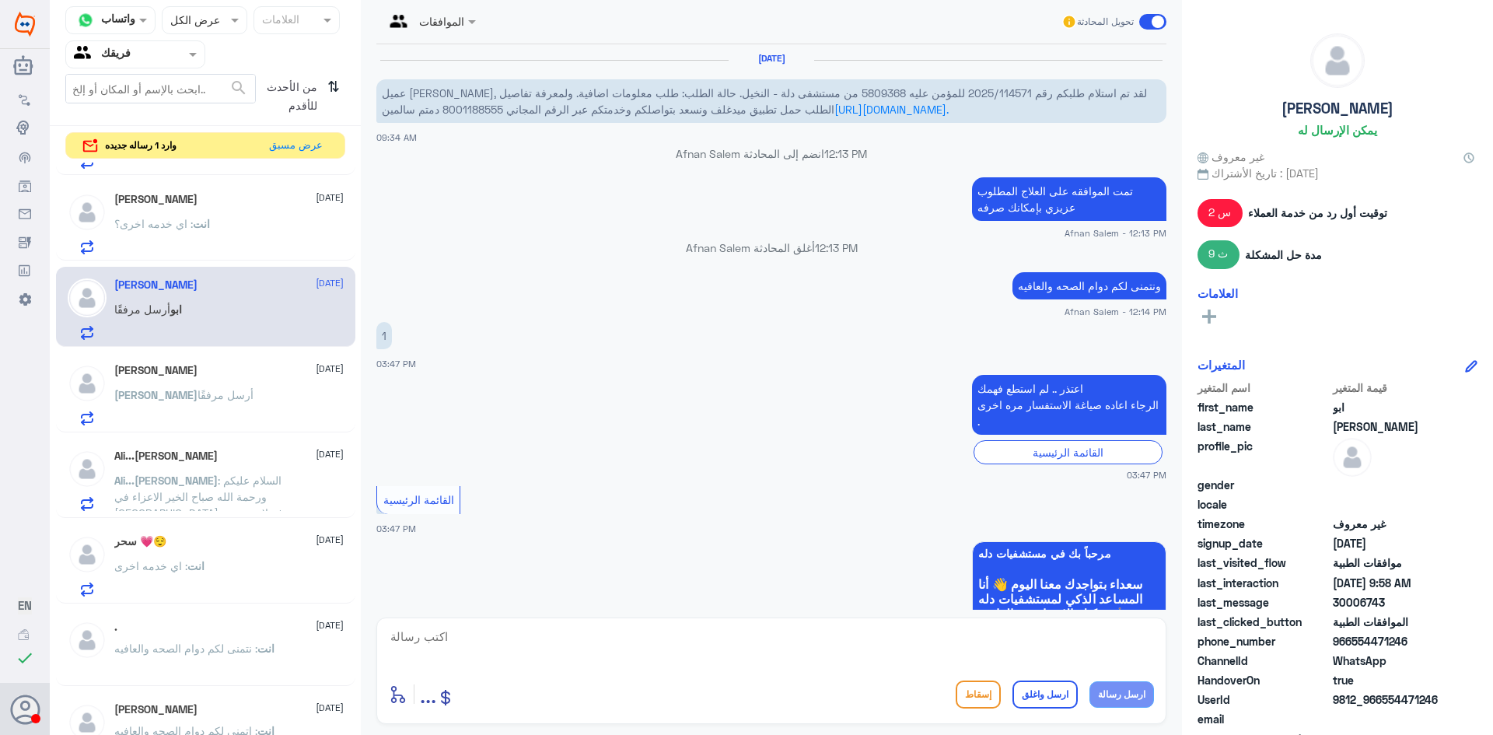
scroll to position [1416, 0]
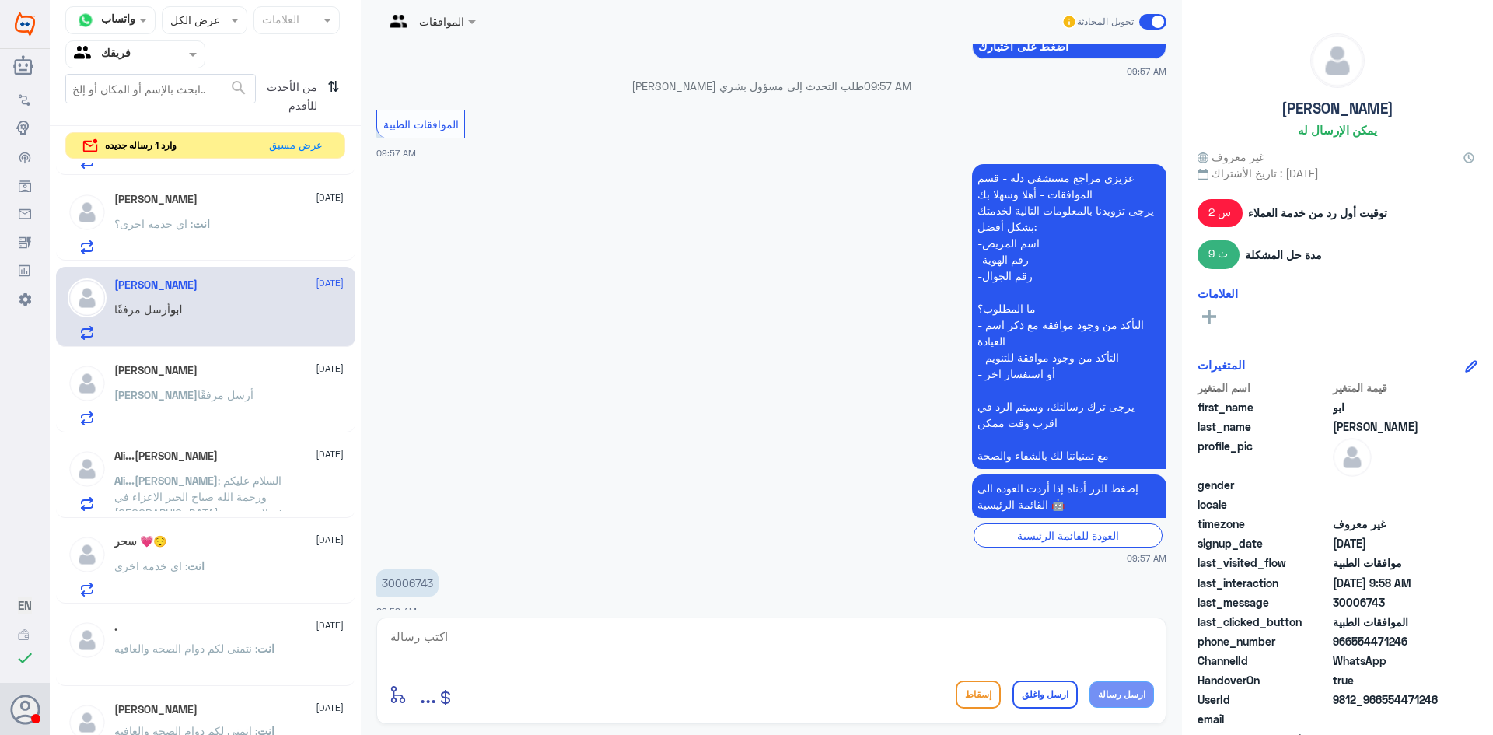
click at [401, 569] on p "30006743" at bounding box center [407, 582] width 62 height 27
click at [676, 642] on textarea at bounding box center [771, 645] width 765 height 38
type textarea "تفضل كيف اقدر اخدمك"
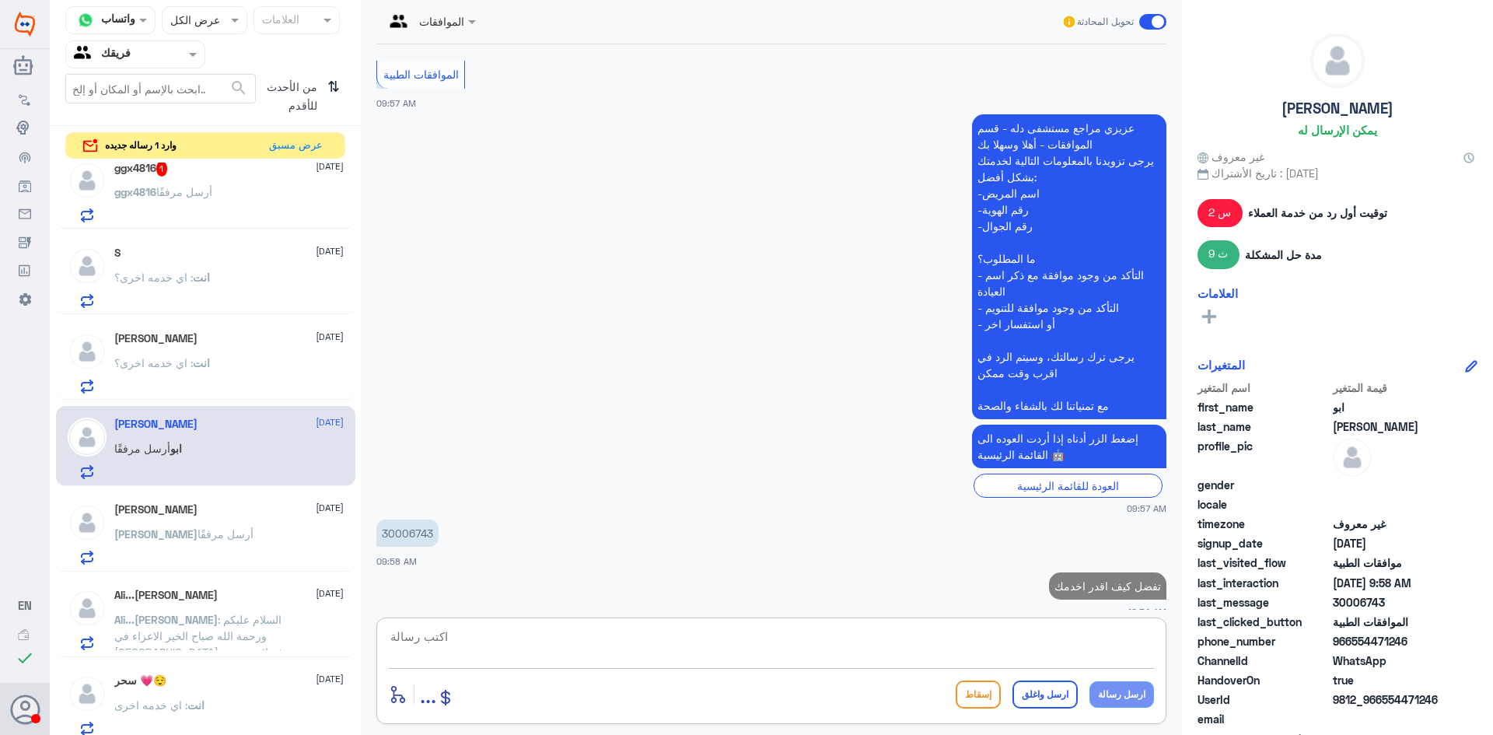
scroll to position [0, 0]
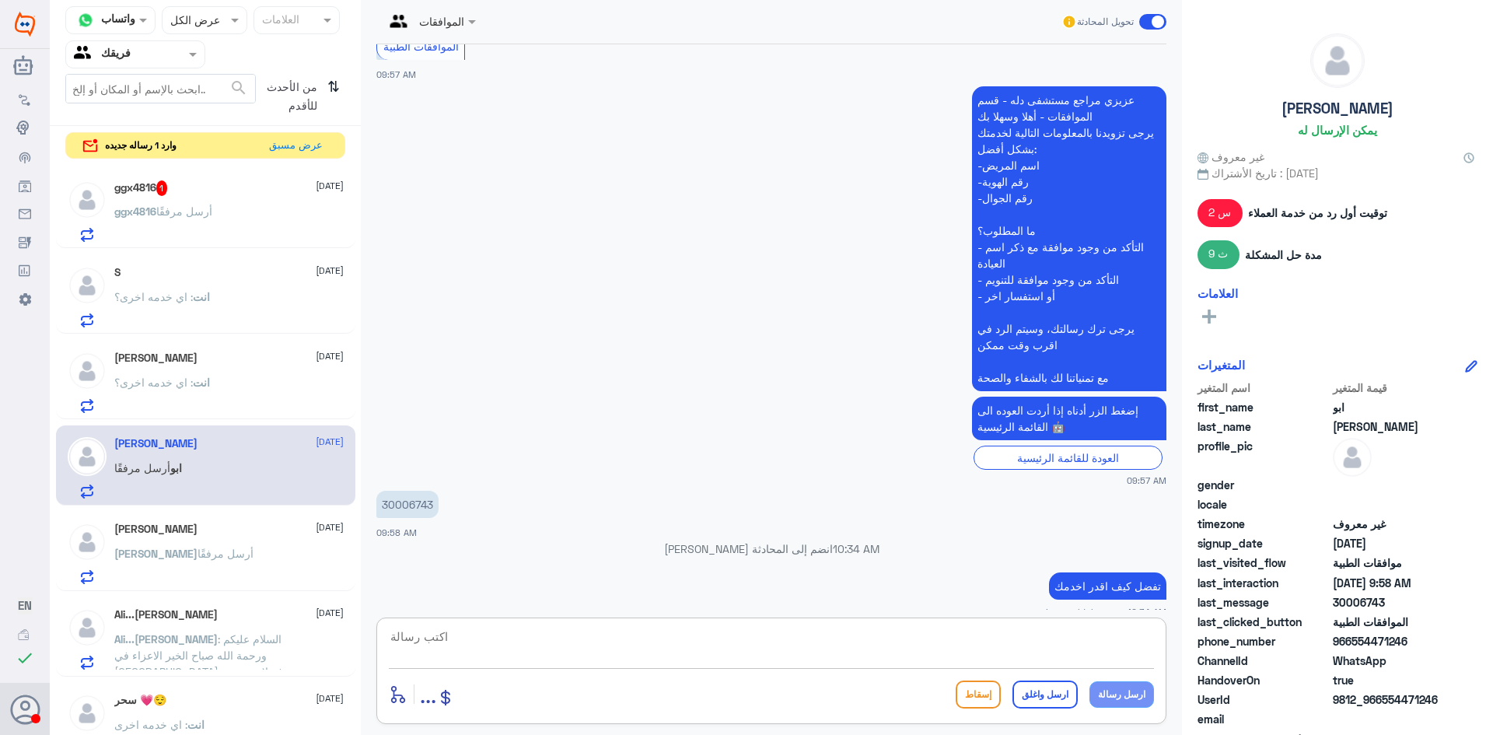
click at [253, 222] on div "ggx4816 أرسل مرفقًا" at bounding box center [228, 224] width 229 height 35
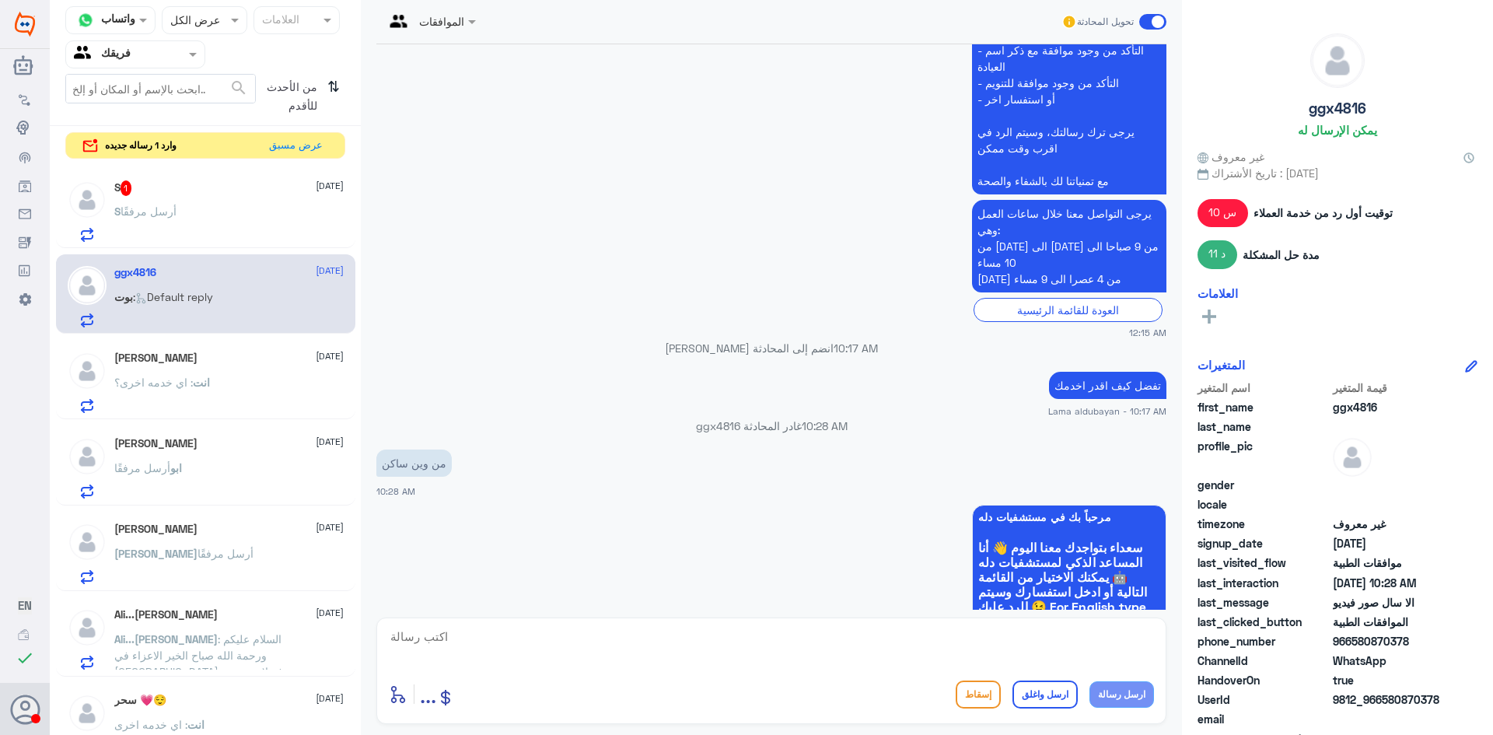
scroll to position [824, 0]
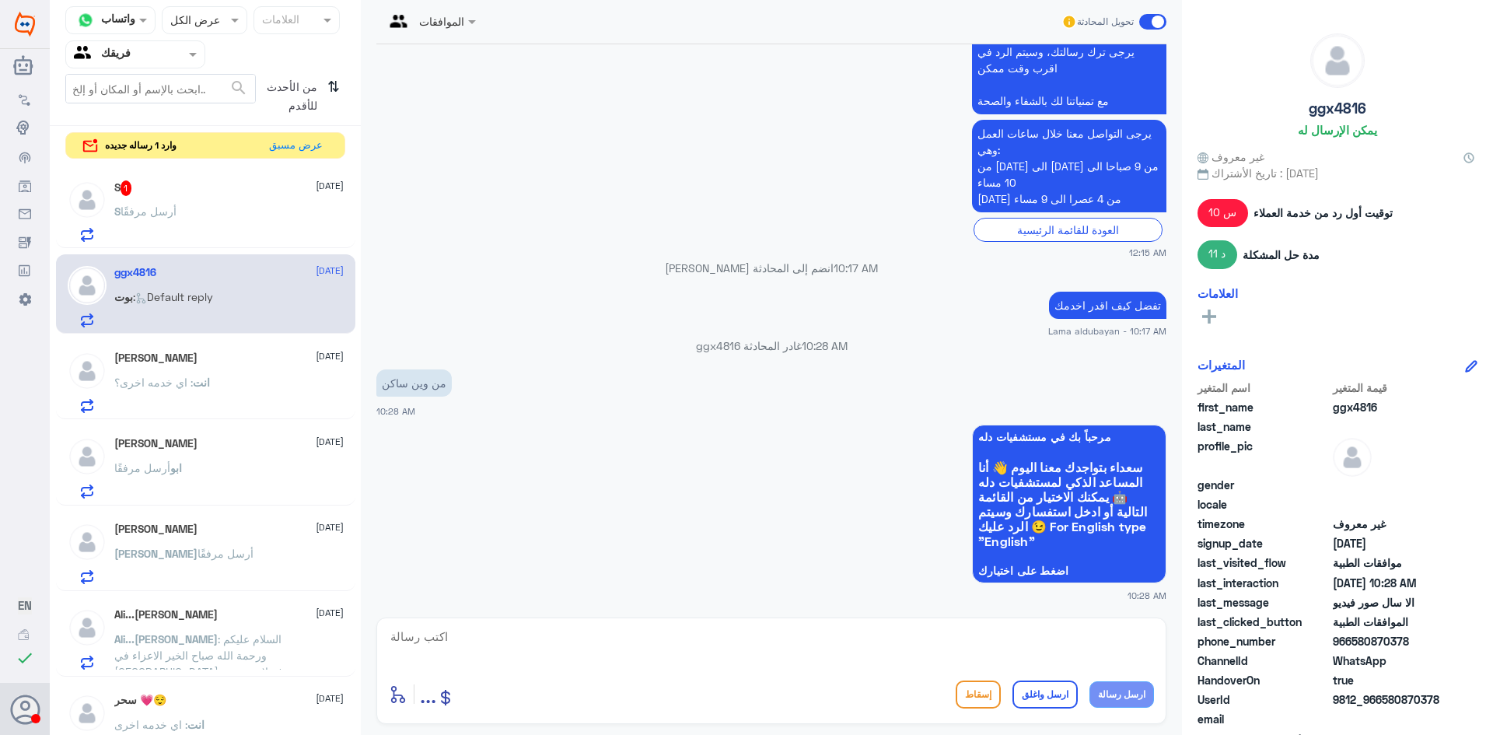
click at [907, 642] on textarea at bounding box center [771, 645] width 765 height 38
click at [178, 204] on div "S 1 [DATE] S أرسل مرفقًا" at bounding box center [228, 210] width 229 height 61
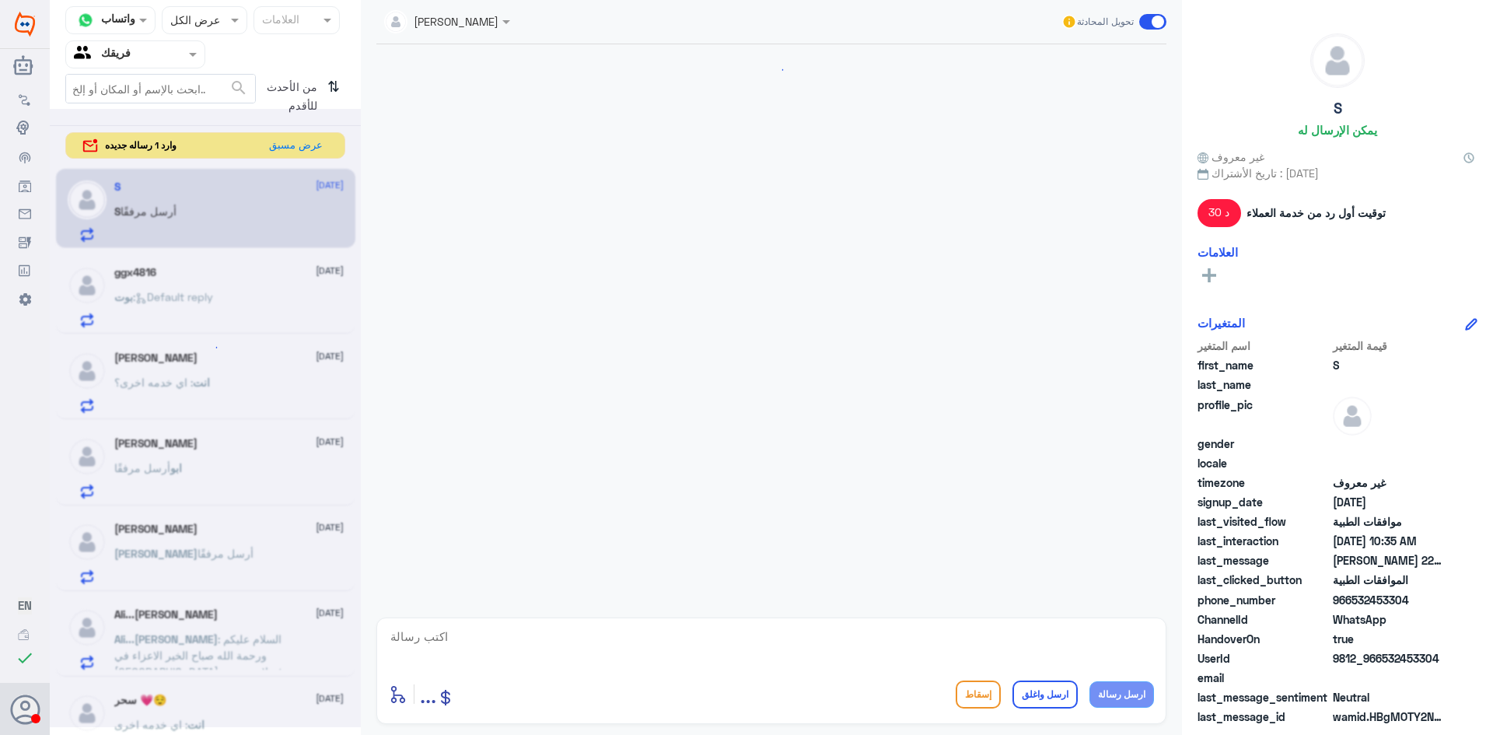
scroll to position [1097, 0]
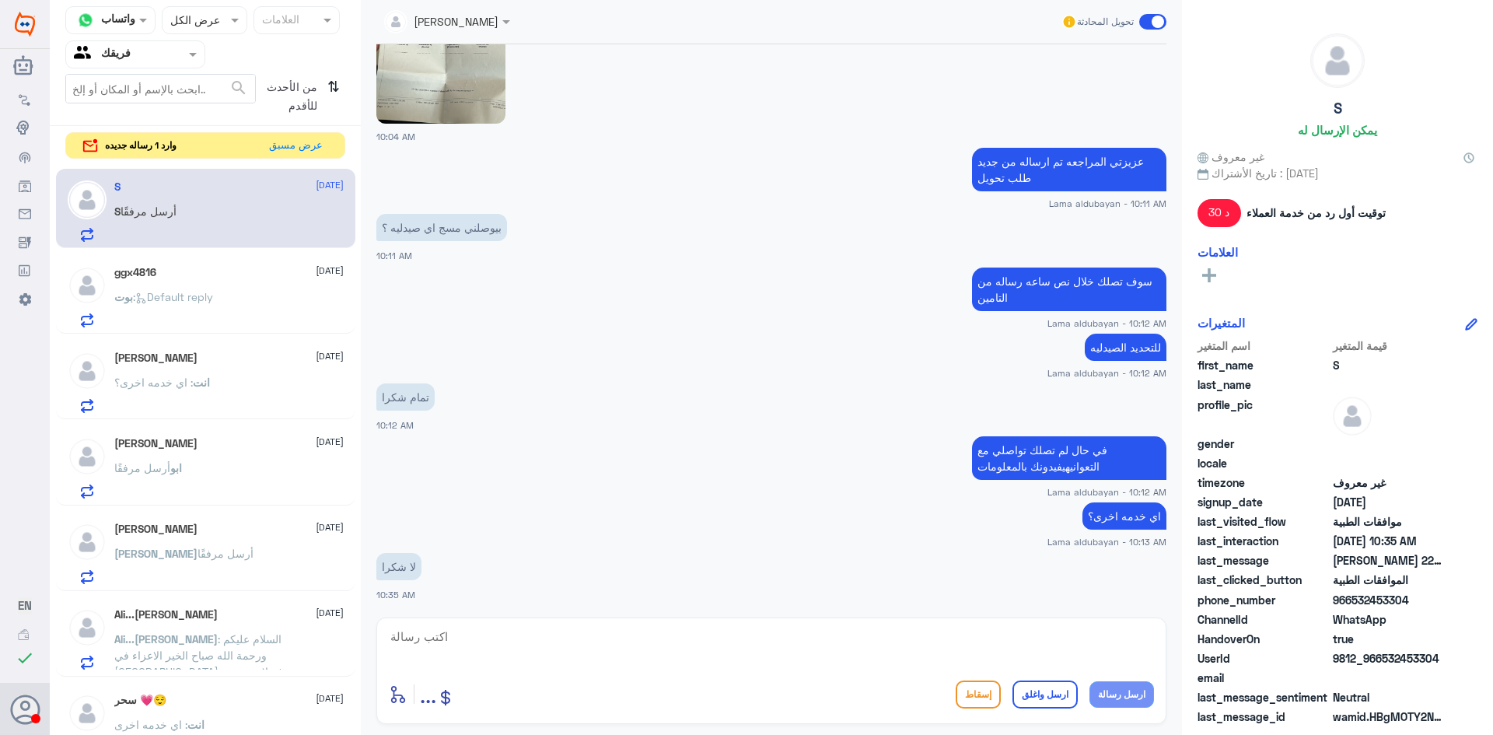
click at [717, 651] on textarea at bounding box center [771, 645] width 765 height 38
type textarea "العفو اتمنى لك دوام الصحه والعافيه"
click at [1050, 694] on button "ارسل واغلق" at bounding box center [1045, 695] width 65 height 28
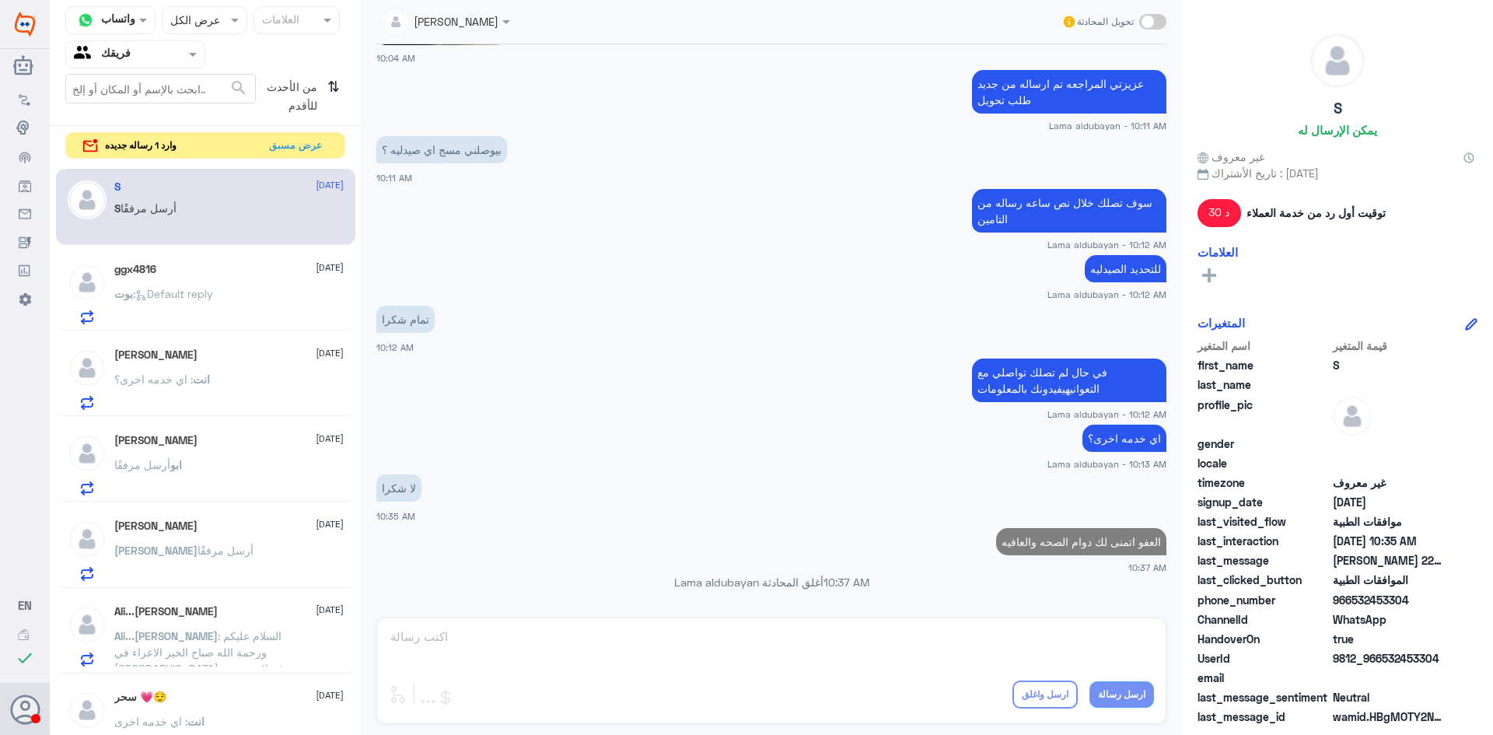
click at [155, 281] on div "ggx4816 [DATE][PERSON_NAME] : Default reply" at bounding box center [228, 293] width 229 height 61
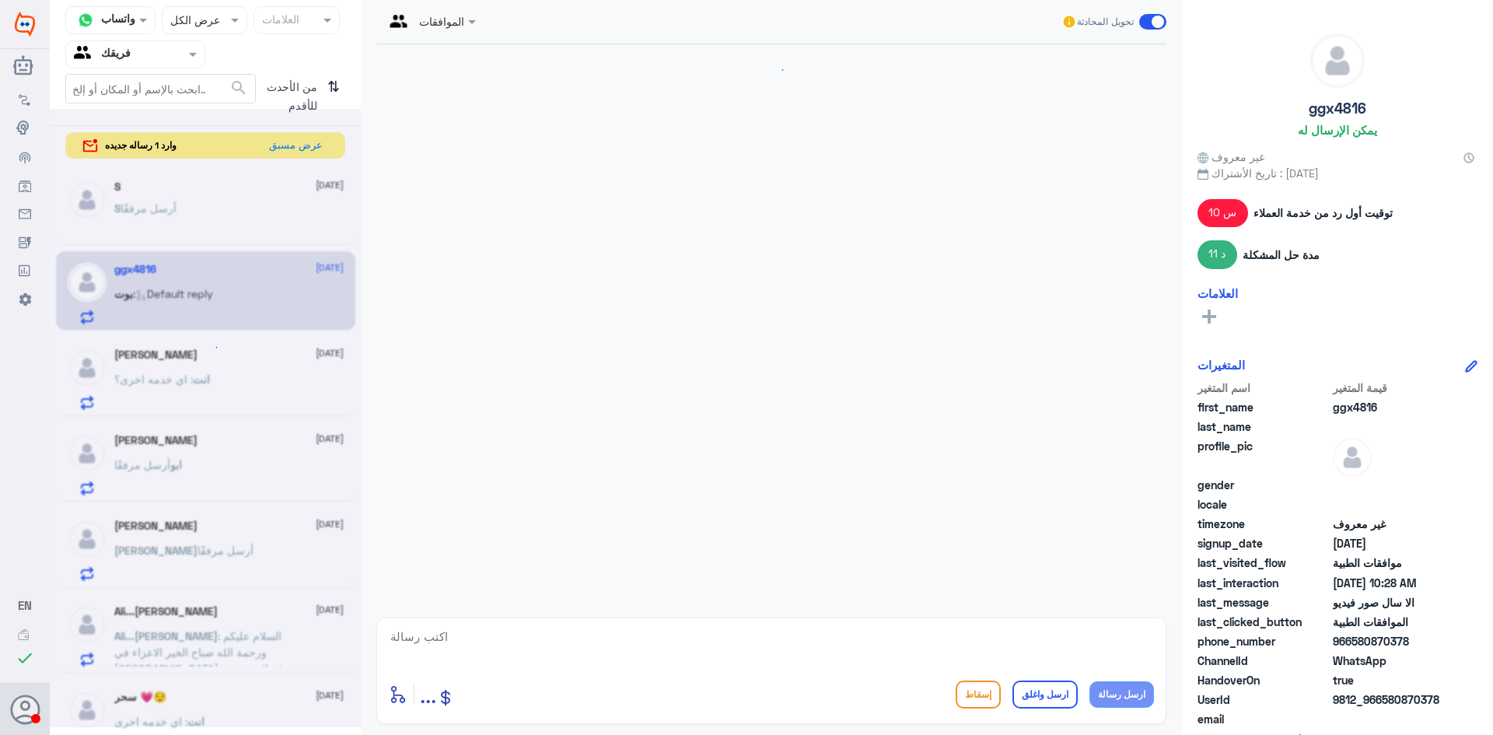
scroll to position [824, 0]
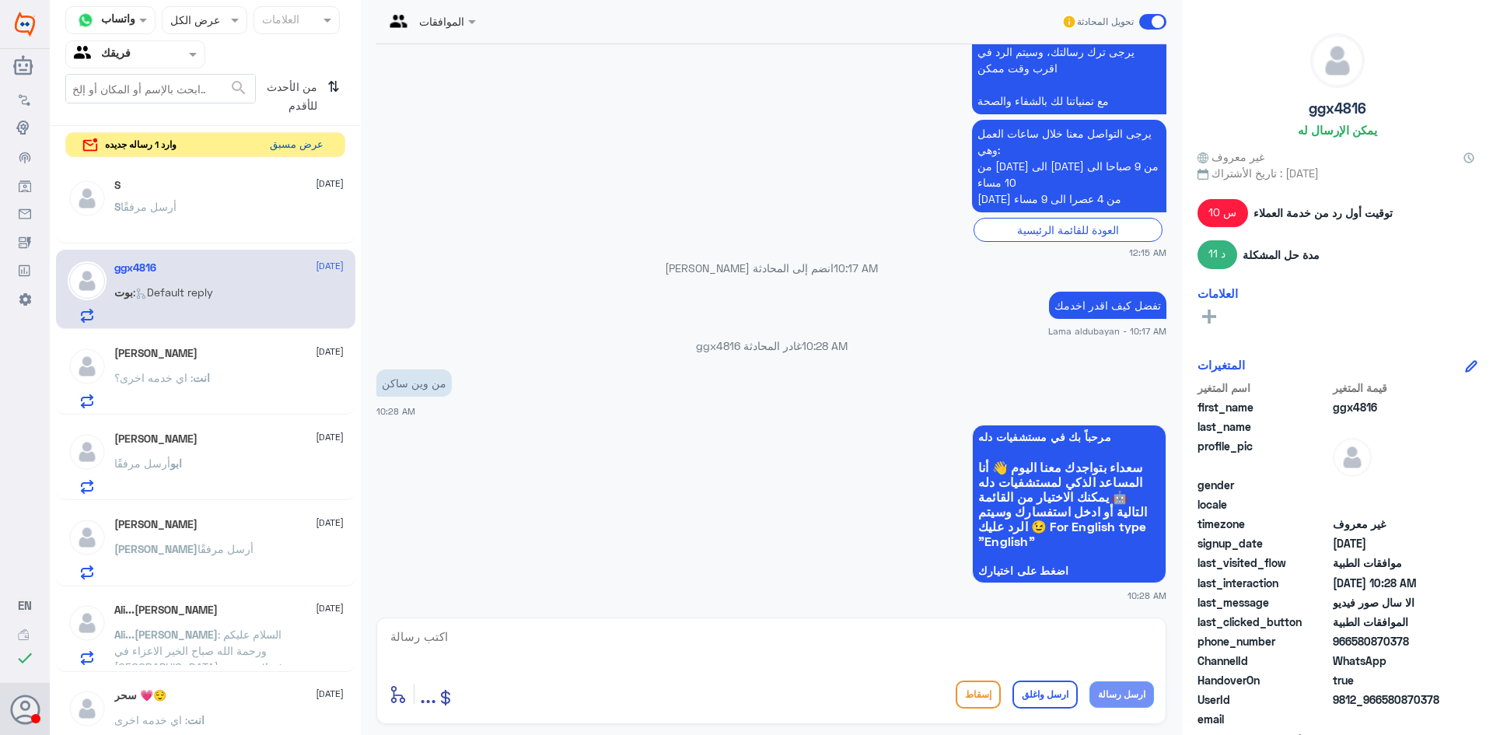
click at [291, 146] on button "عرض مسبق" at bounding box center [296, 145] width 65 height 24
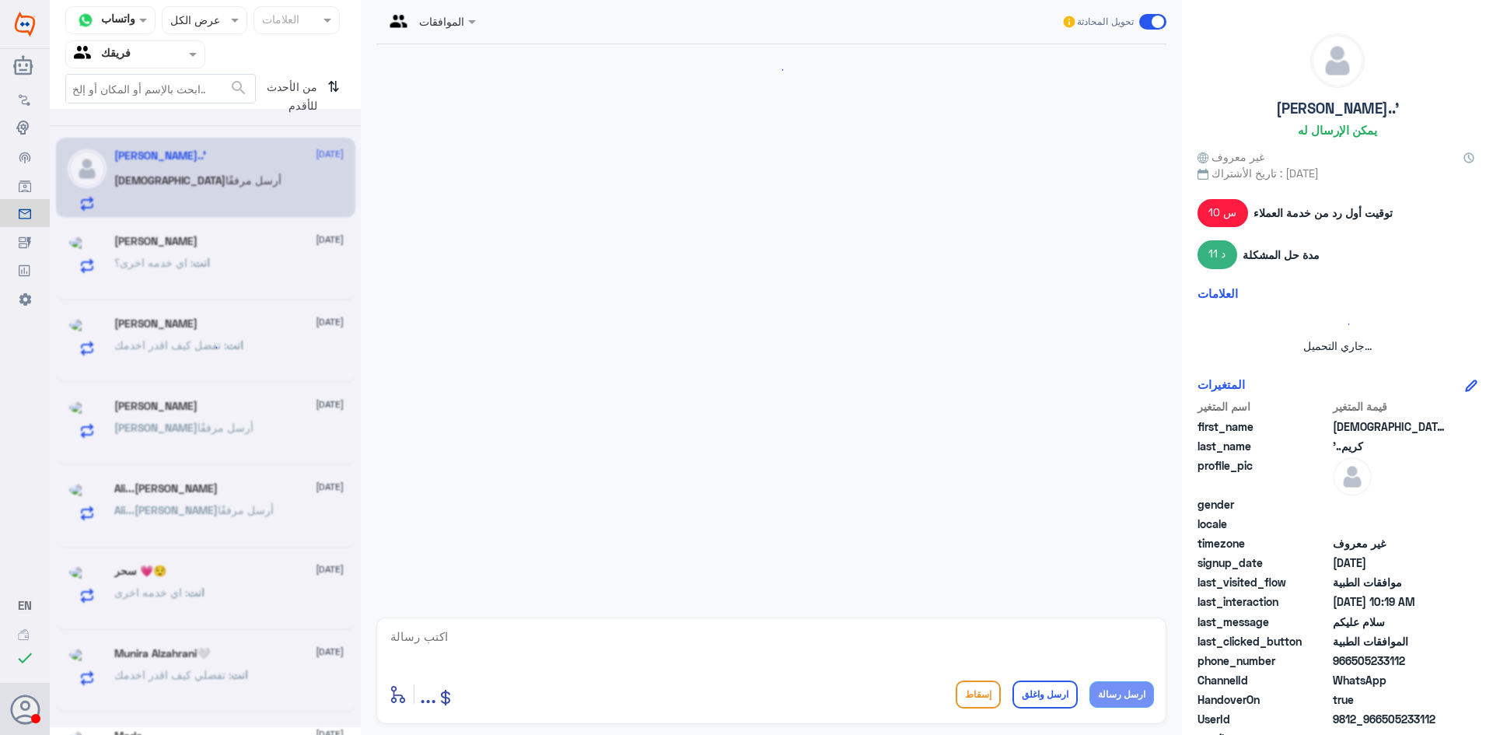
scroll to position [197, 0]
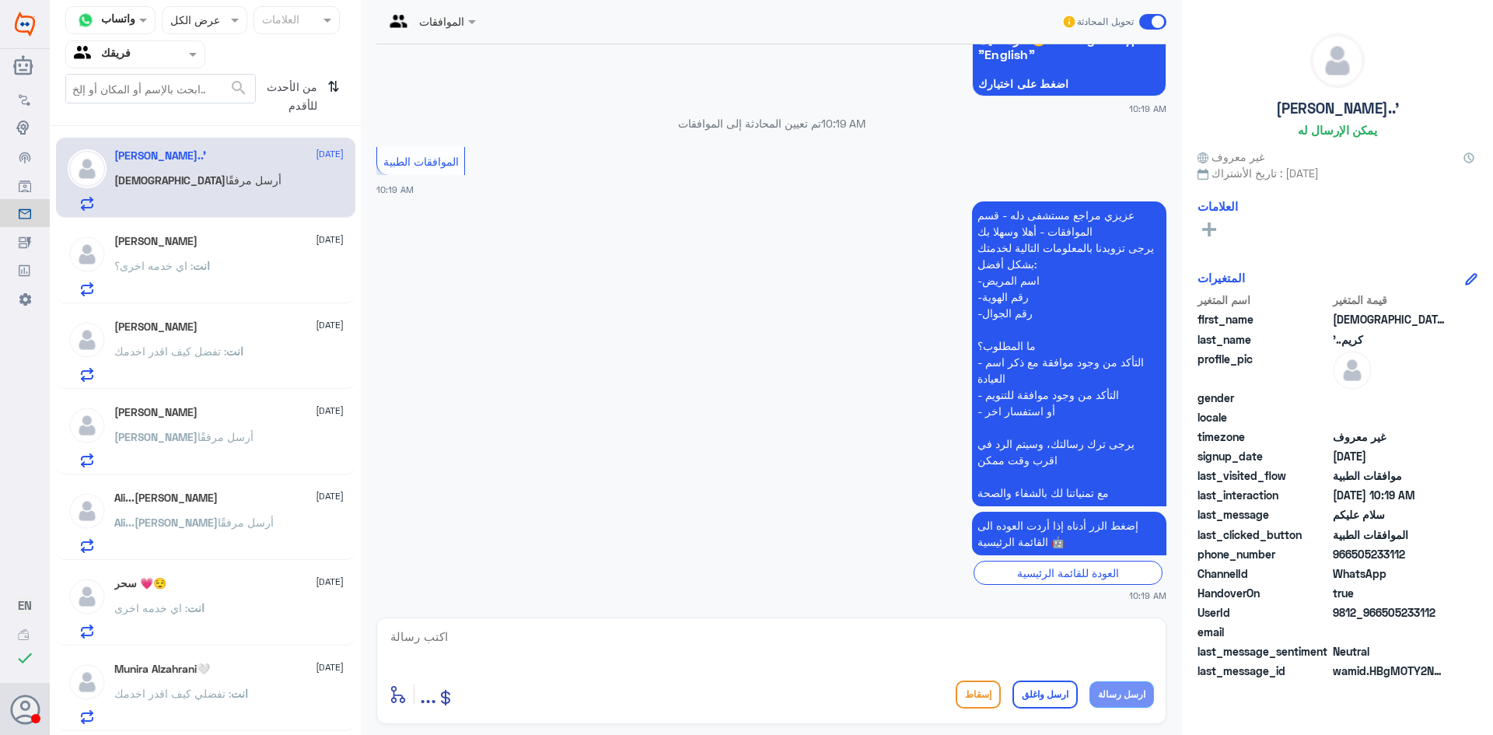
click at [172, 253] on div "[PERSON_NAME] [DATE] انت : اي خدمه اخرى؟" at bounding box center [228, 265] width 229 height 61
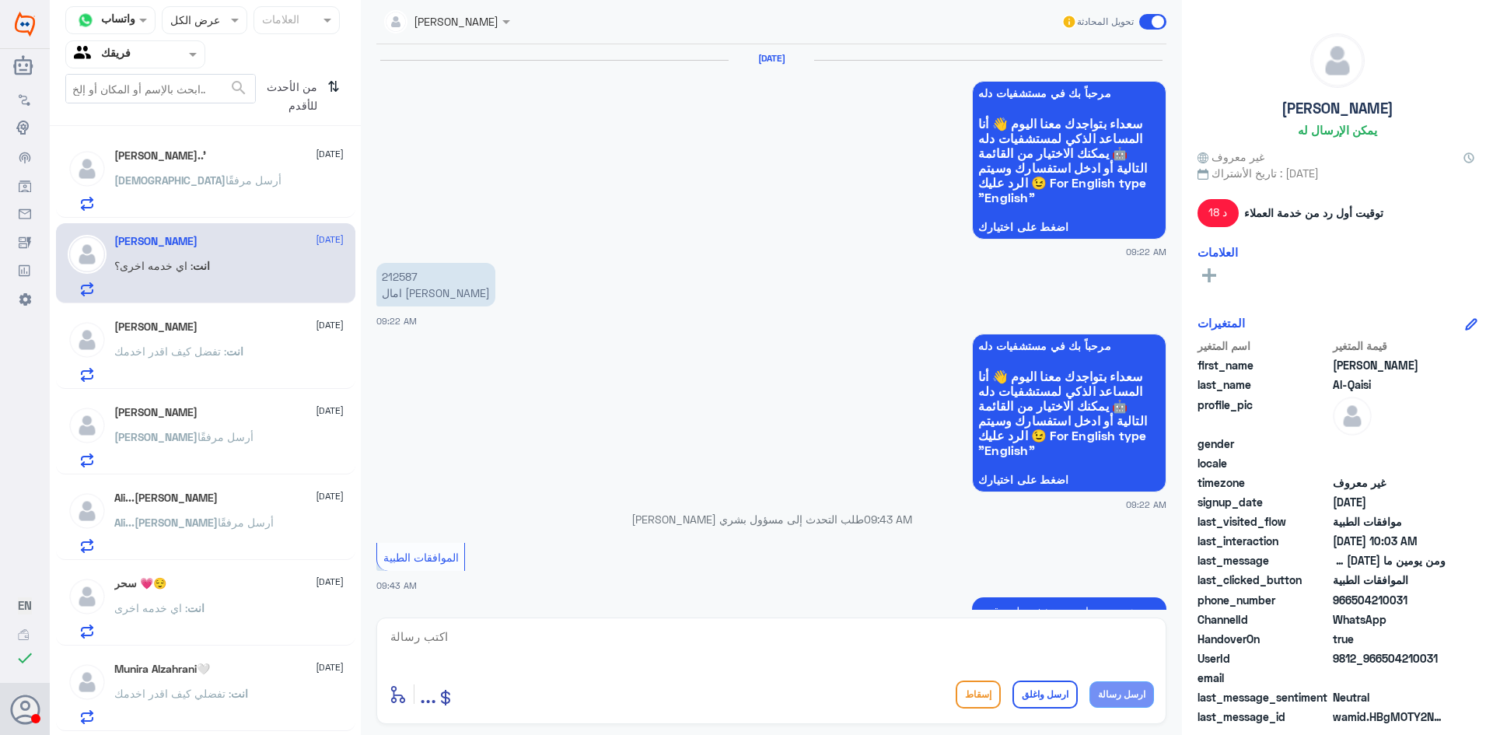
scroll to position [1111, 0]
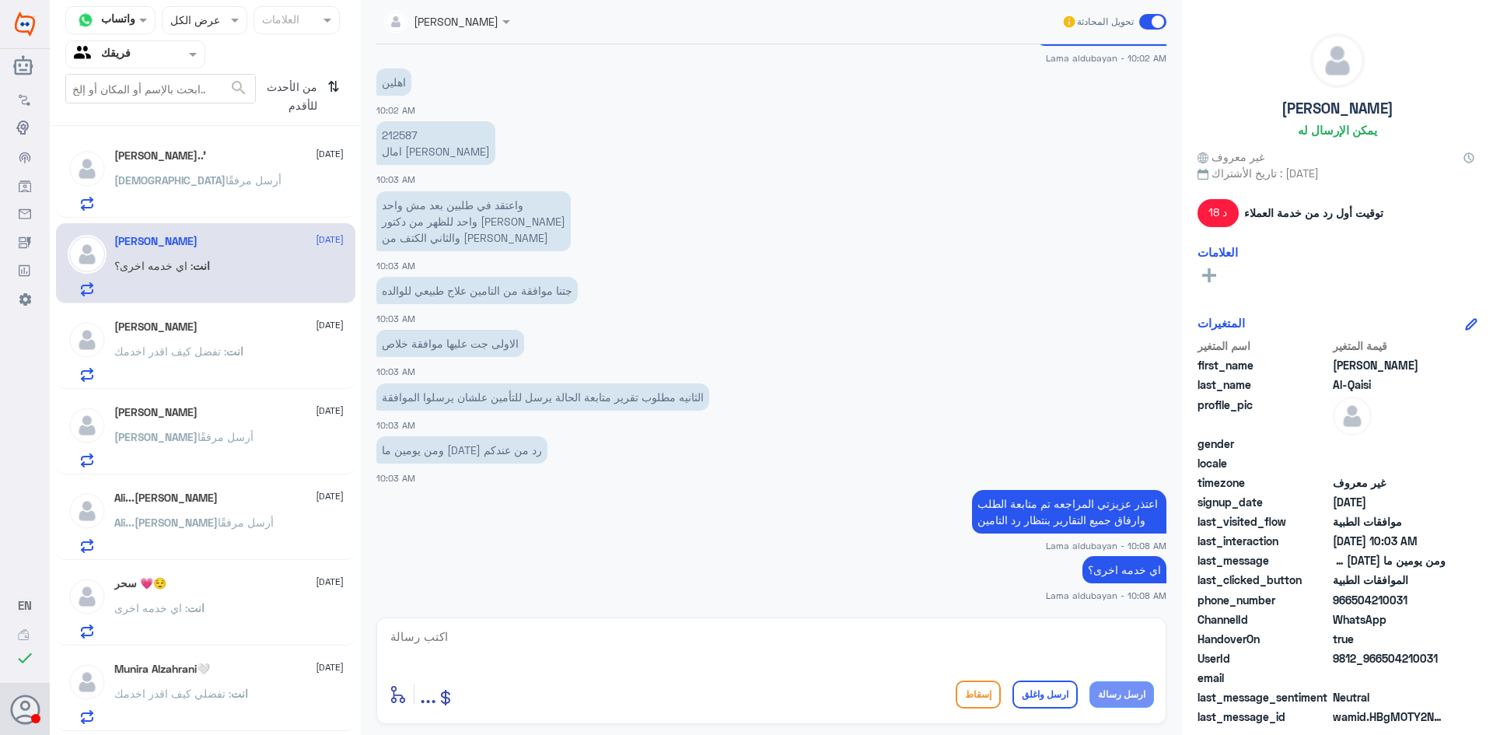
click at [201, 172] on div "[PERSON_NAME]..' [DATE] [DEMOGRAPHIC_DATA] أرسل مرفقًا" at bounding box center [228, 179] width 229 height 61
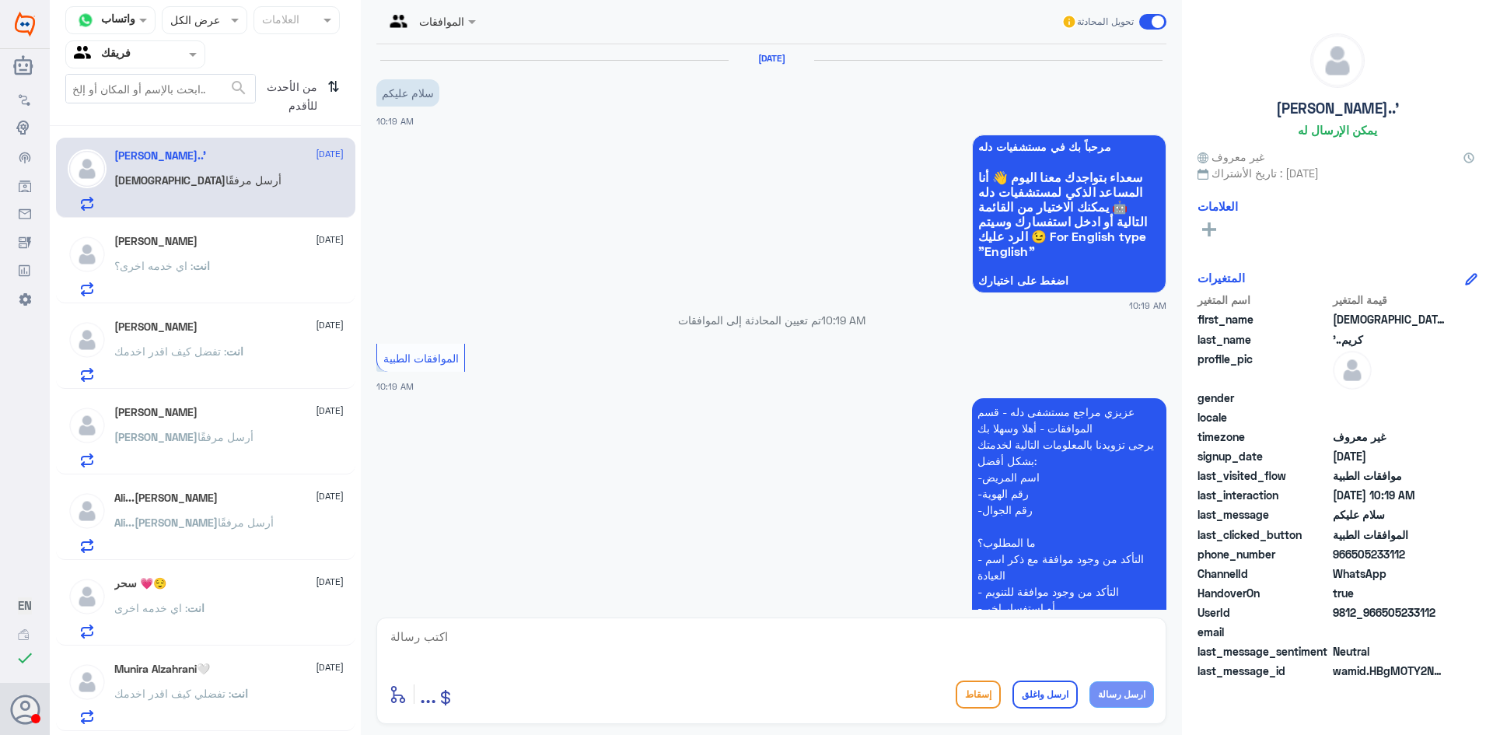
scroll to position [197, 0]
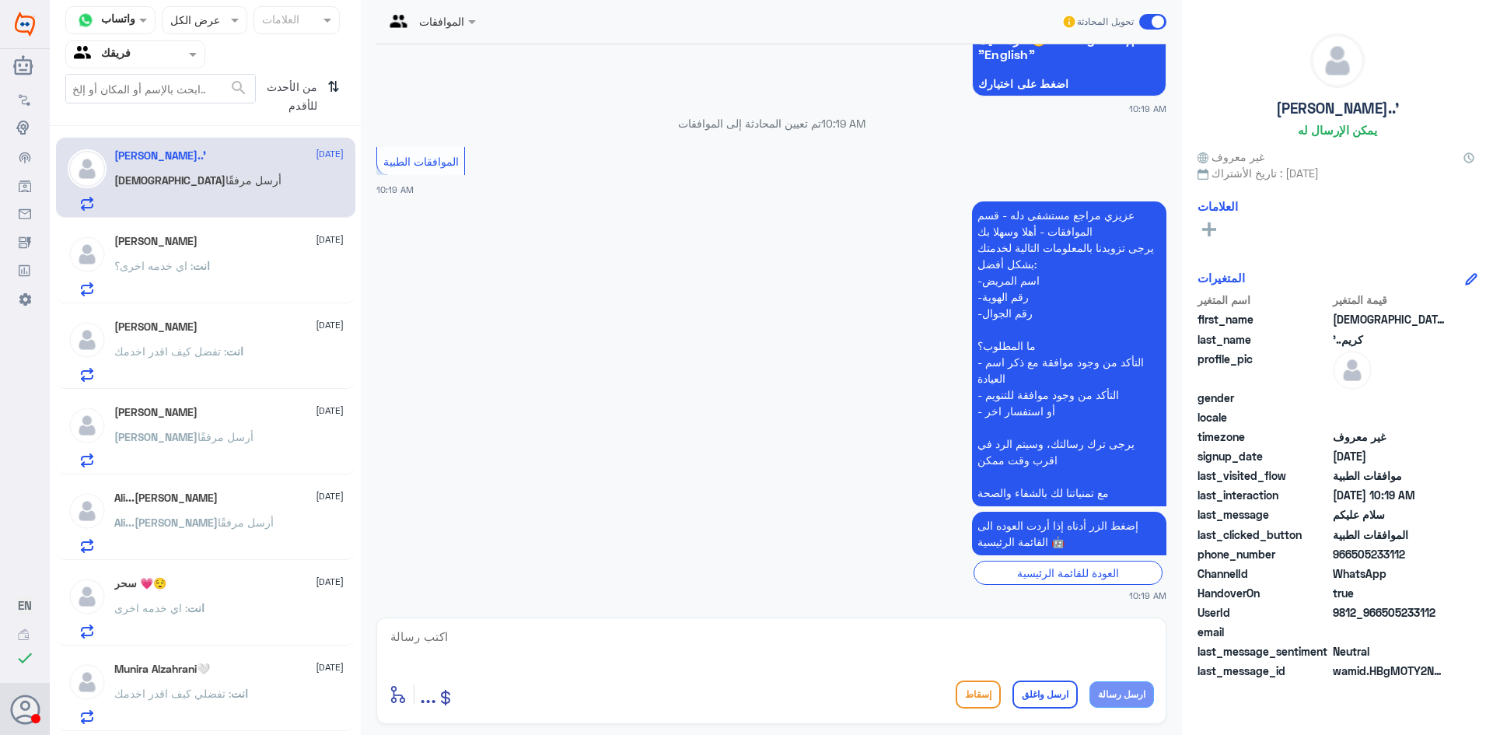
click at [148, 285] on p "انت : اي خدمه اخرى؟" at bounding box center [162, 276] width 96 height 39
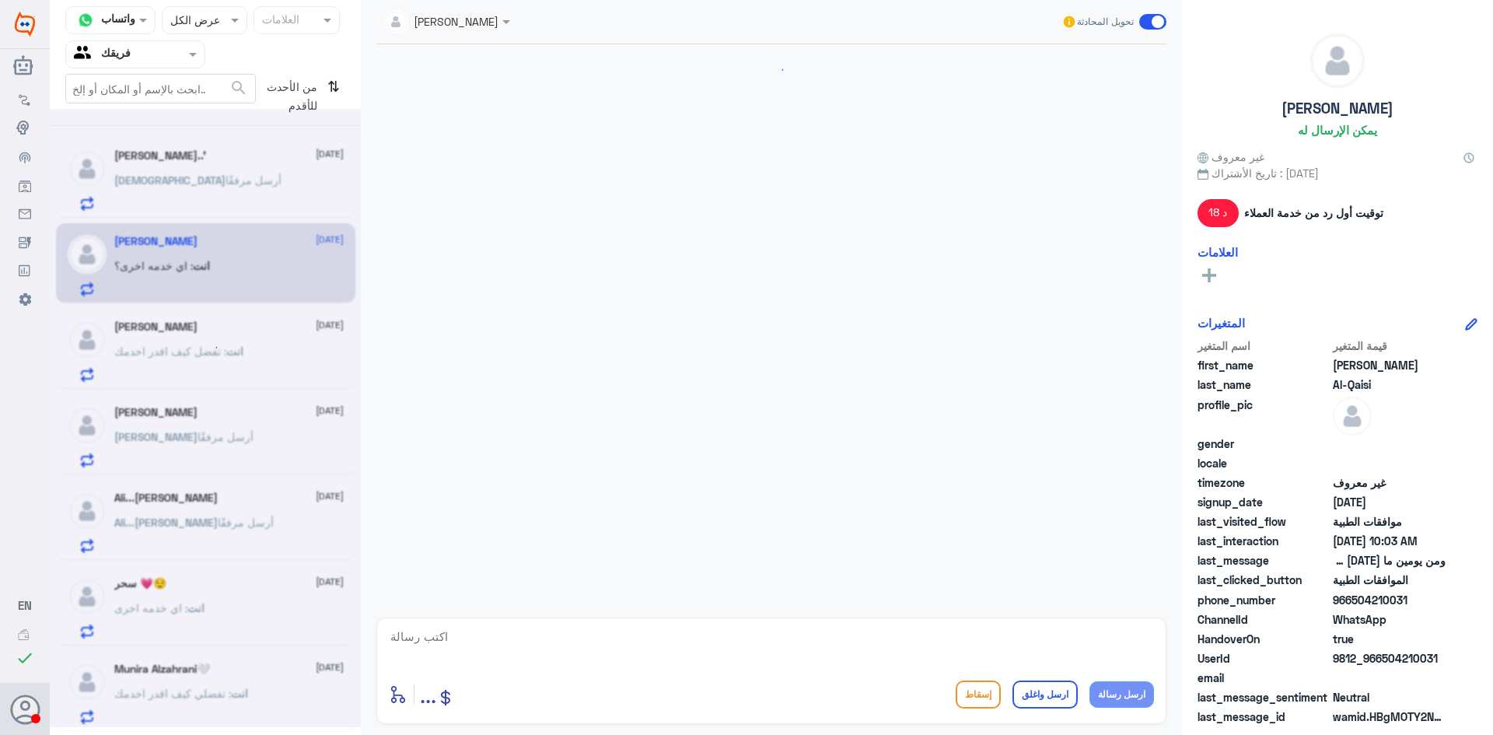
scroll to position [1111, 0]
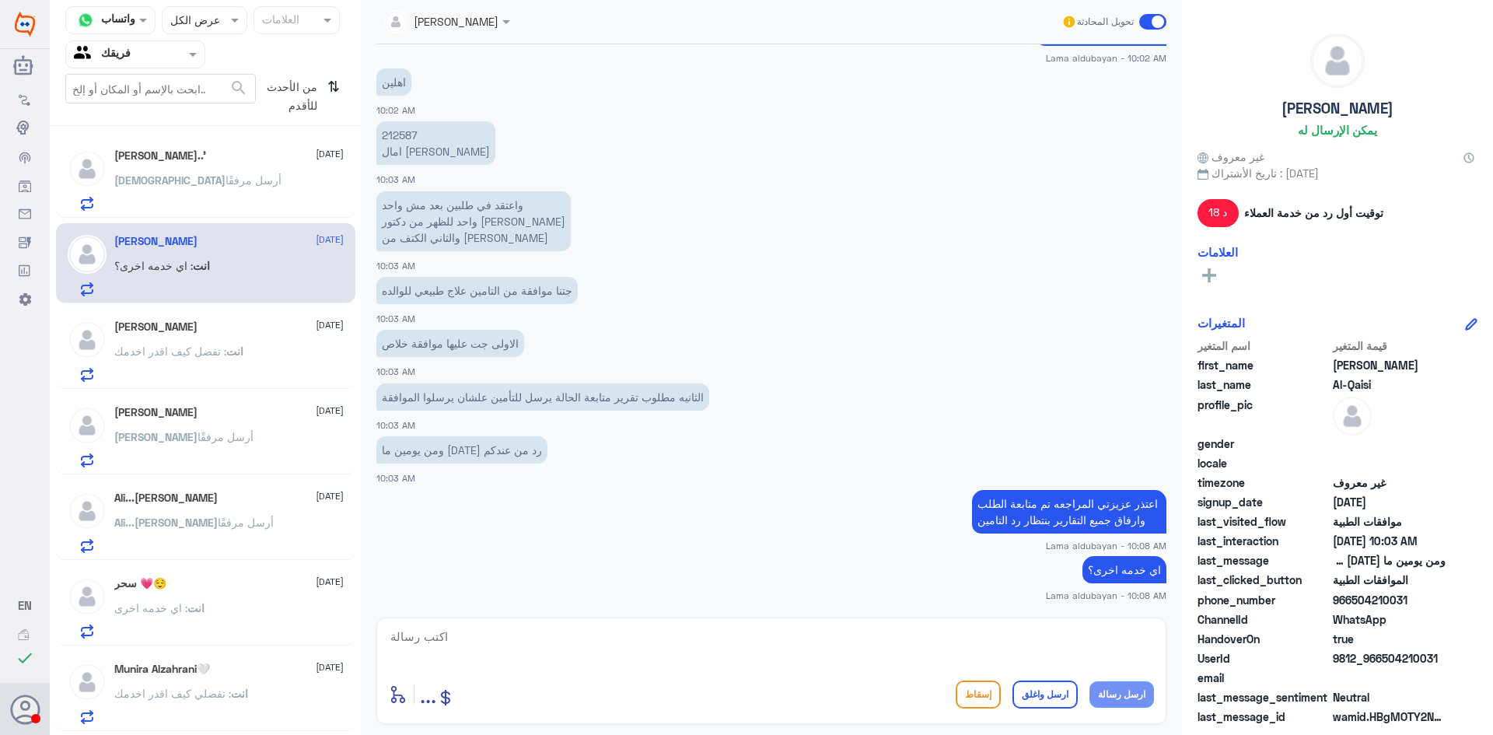
click at [180, 202] on p "[DEMOGRAPHIC_DATA] أرسل مرفقًا" at bounding box center [197, 191] width 167 height 39
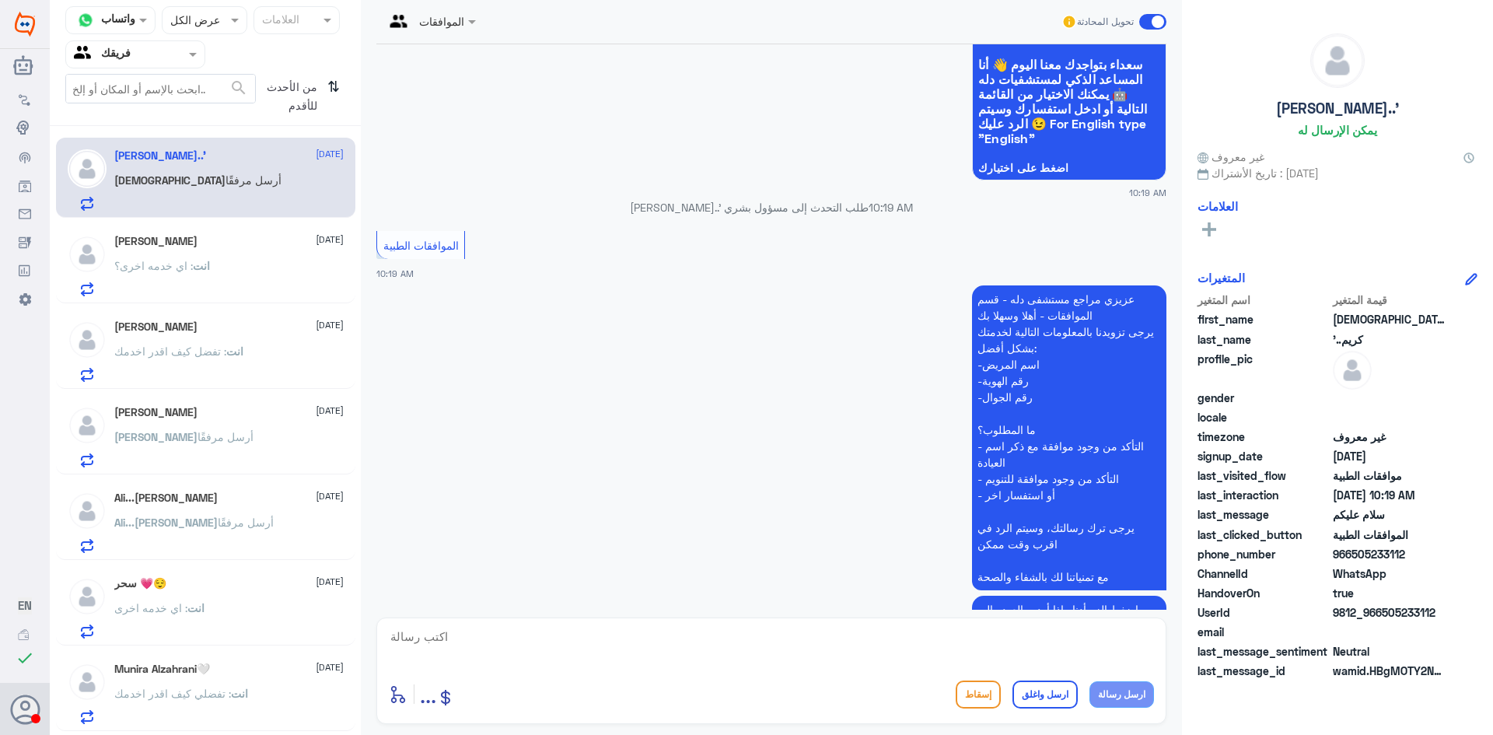
scroll to position [197, 0]
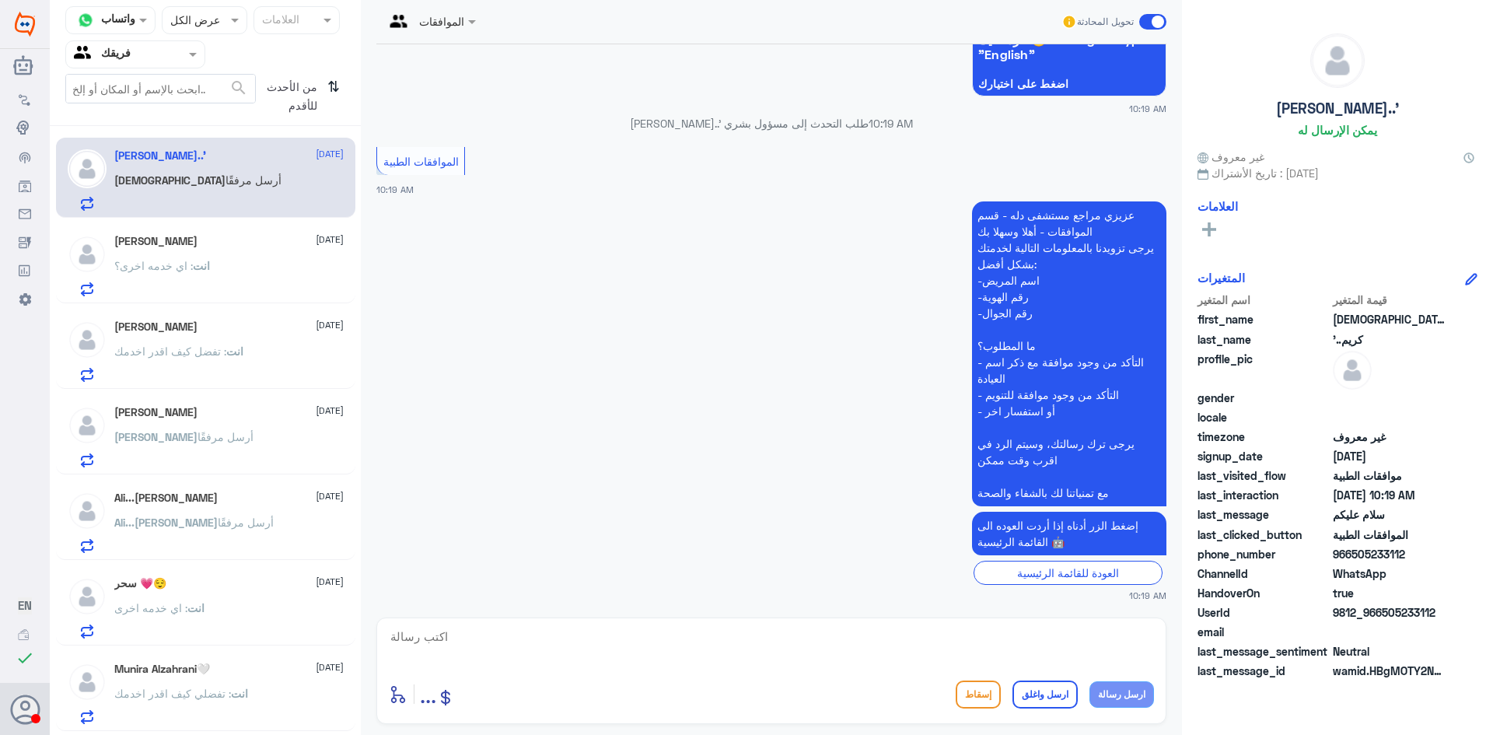
click at [863, 646] on textarea at bounding box center [771, 645] width 765 height 38
type textarea "تفضل كيف اقدر اخدمك ؟"
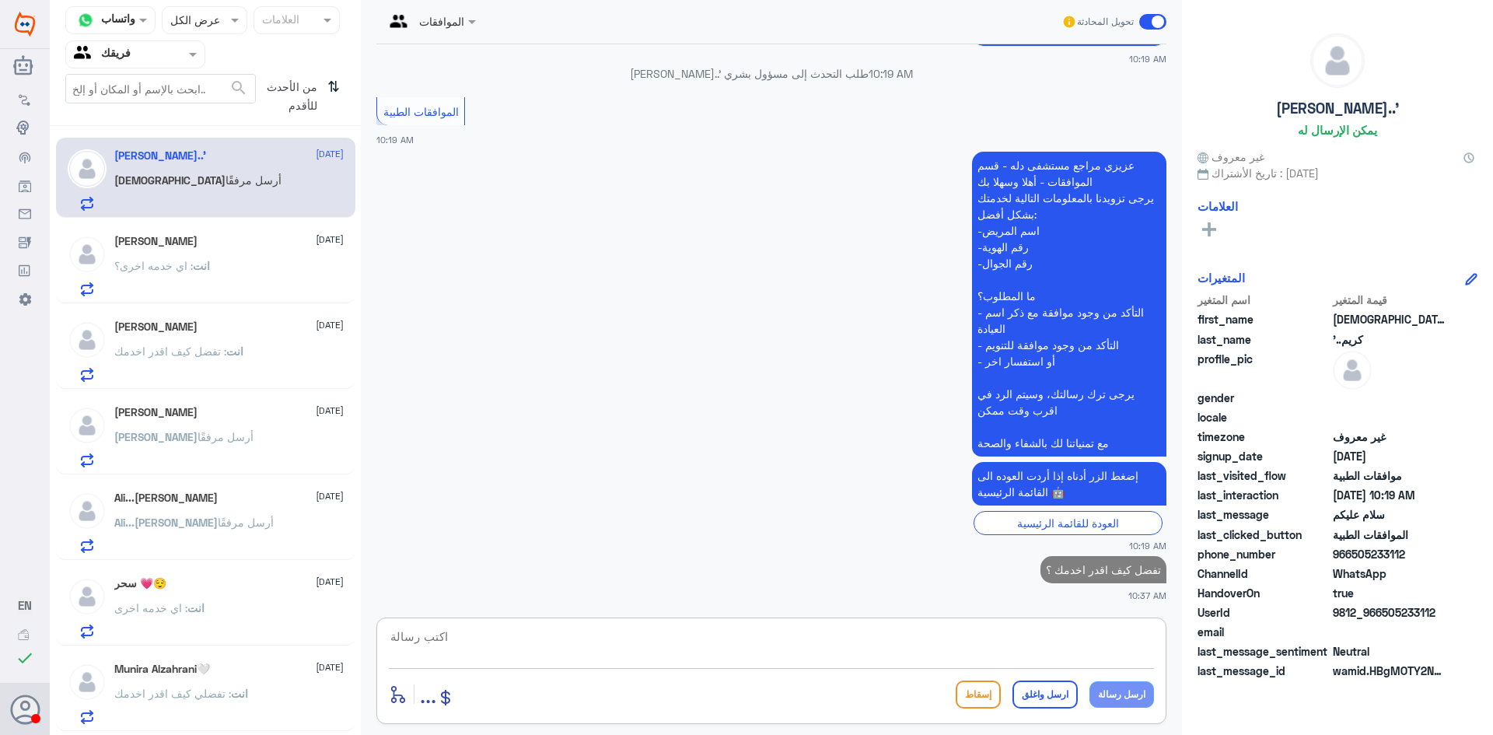
click at [171, 364] on p "انت : تفضل كيف اقدر اخدمك" at bounding box center [178, 362] width 129 height 39
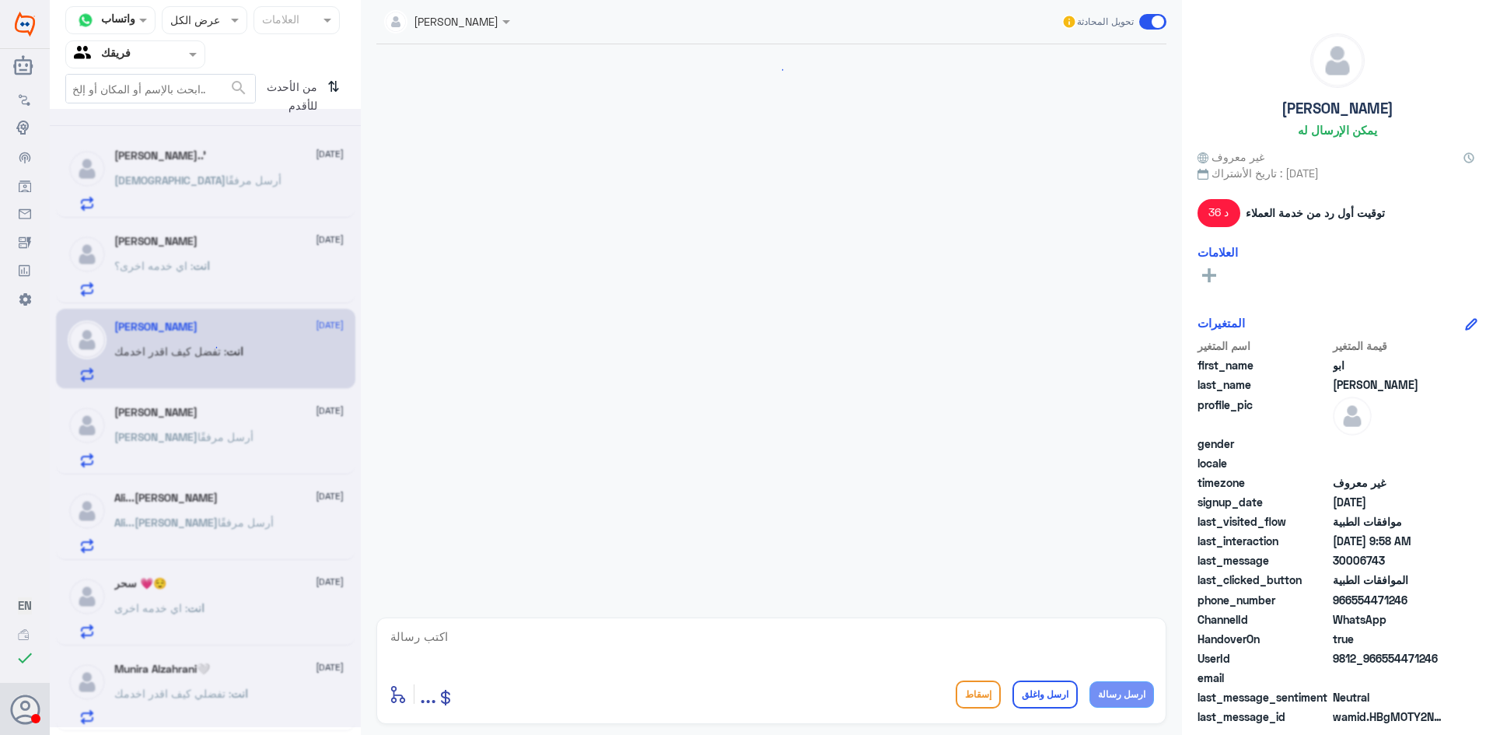
scroll to position [1396, 0]
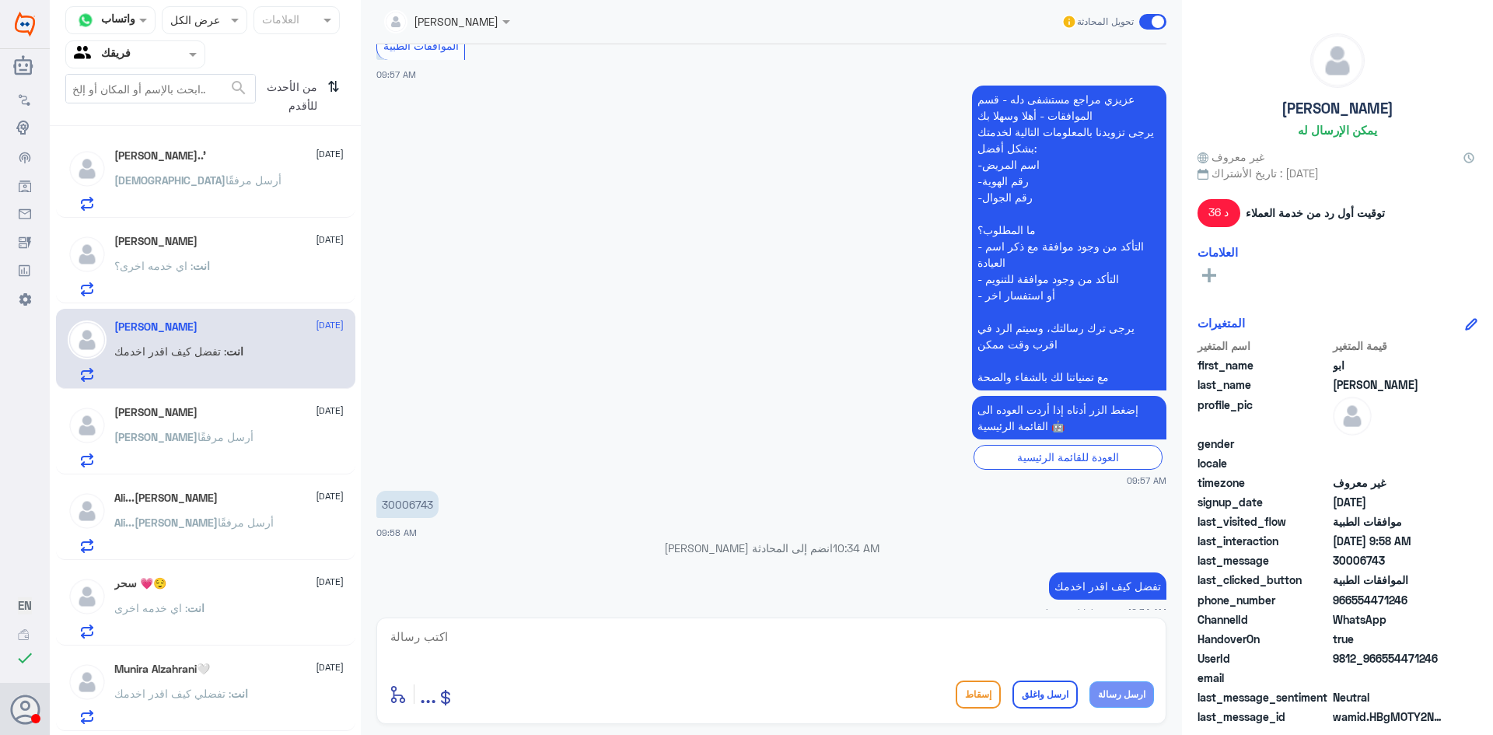
click at [190, 417] on div "[PERSON_NAME] [DATE]" at bounding box center [228, 412] width 229 height 13
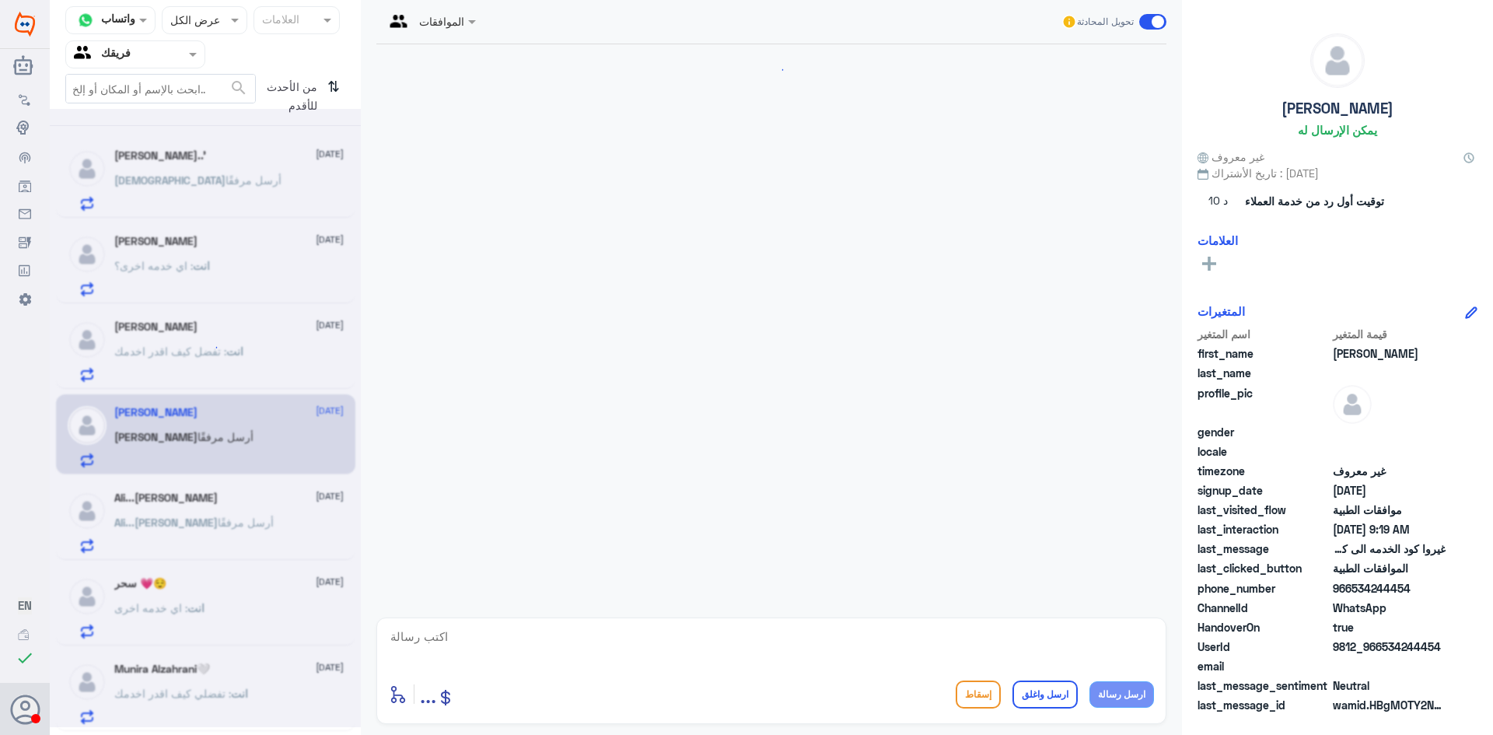
scroll to position [1756, 0]
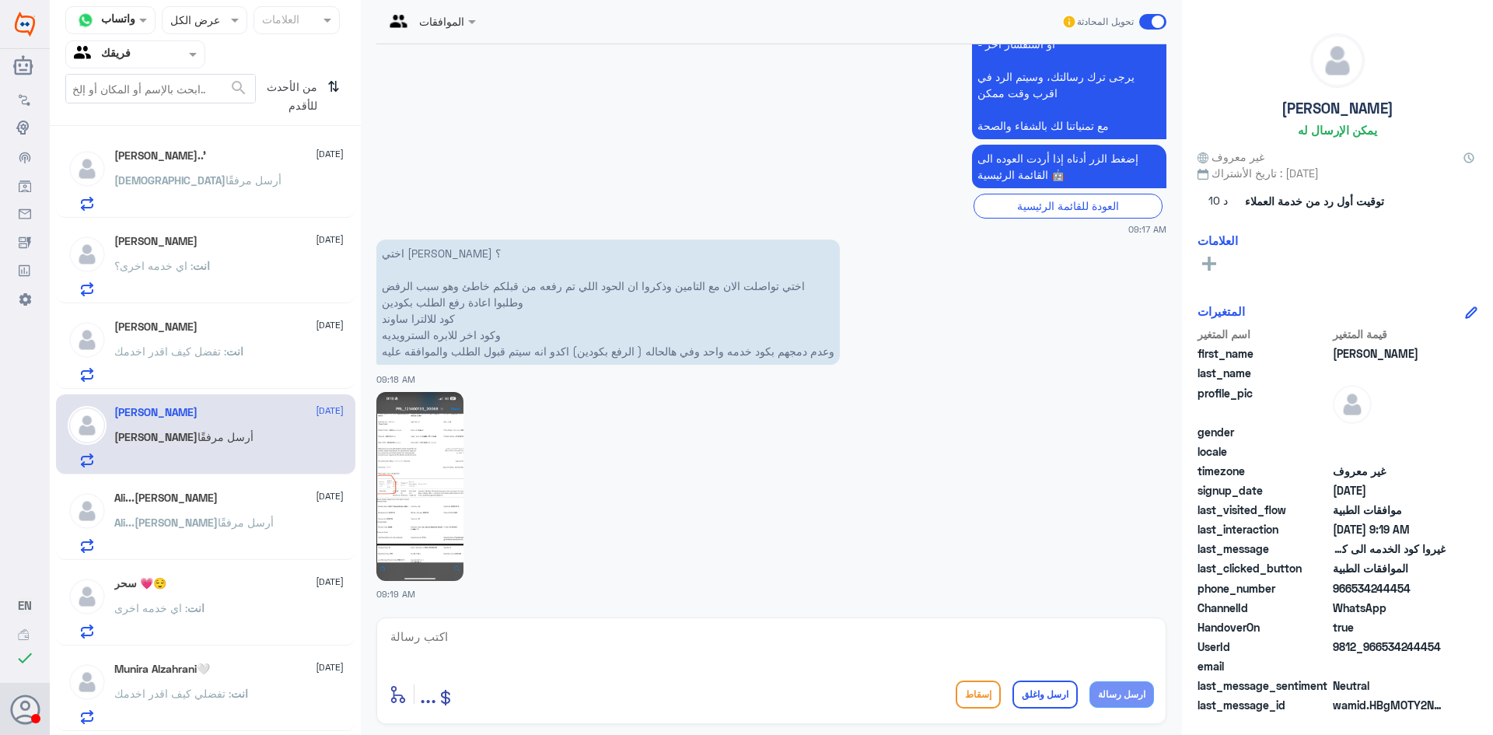
click at [191, 370] on p "انت : تفضل كيف اقدر اخدمك" at bounding box center [178, 362] width 129 height 39
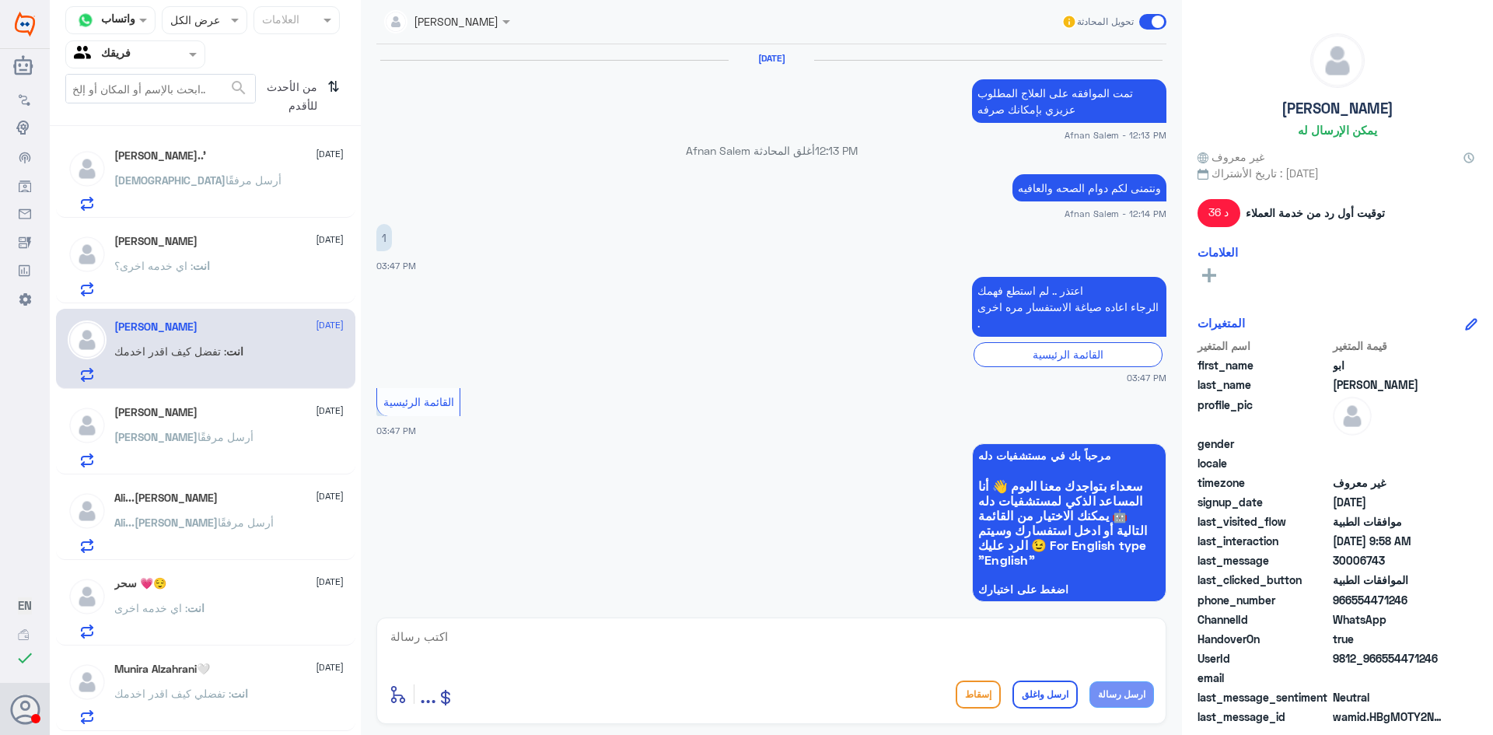
scroll to position [1396, 0]
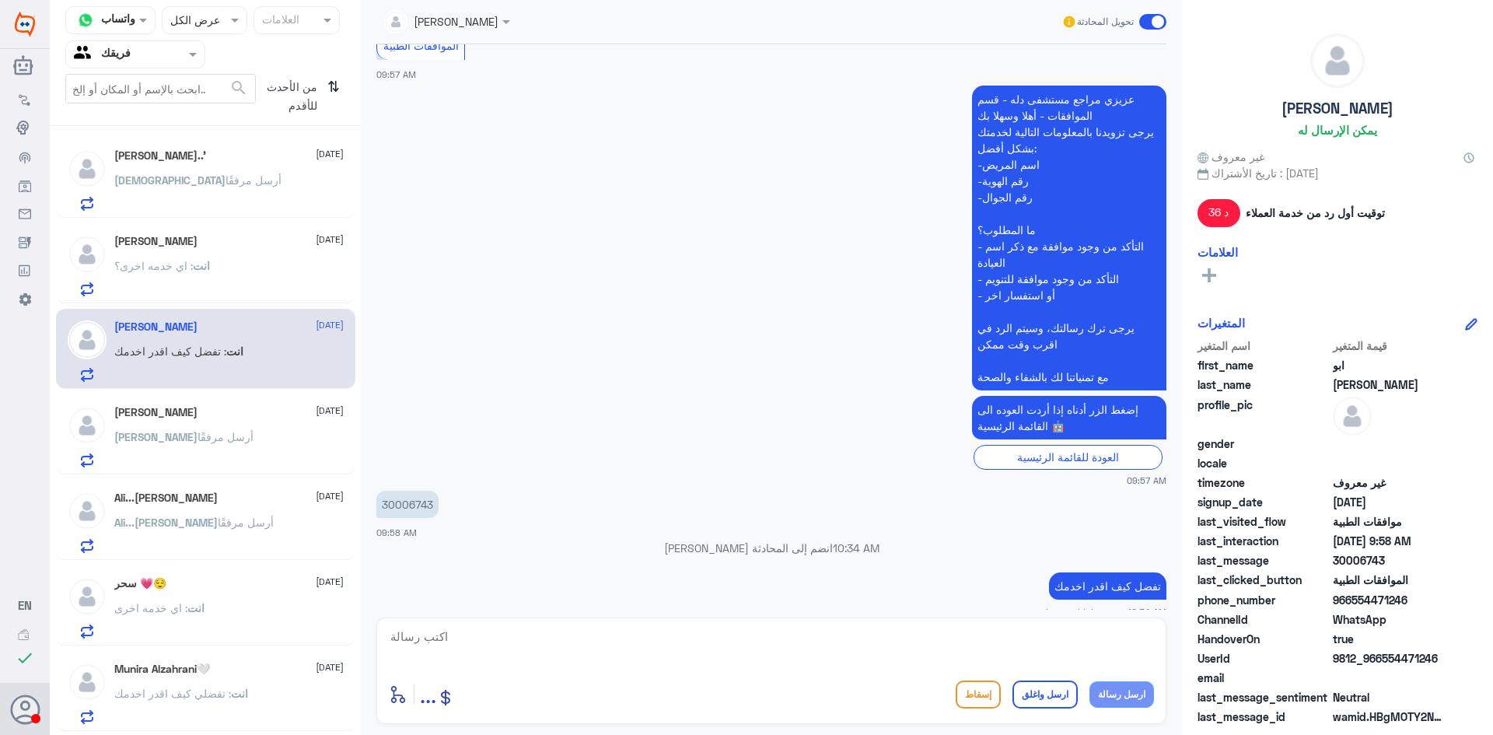
click at [198, 438] on span "أرسل مرفقًا" at bounding box center [226, 436] width 56 height 13
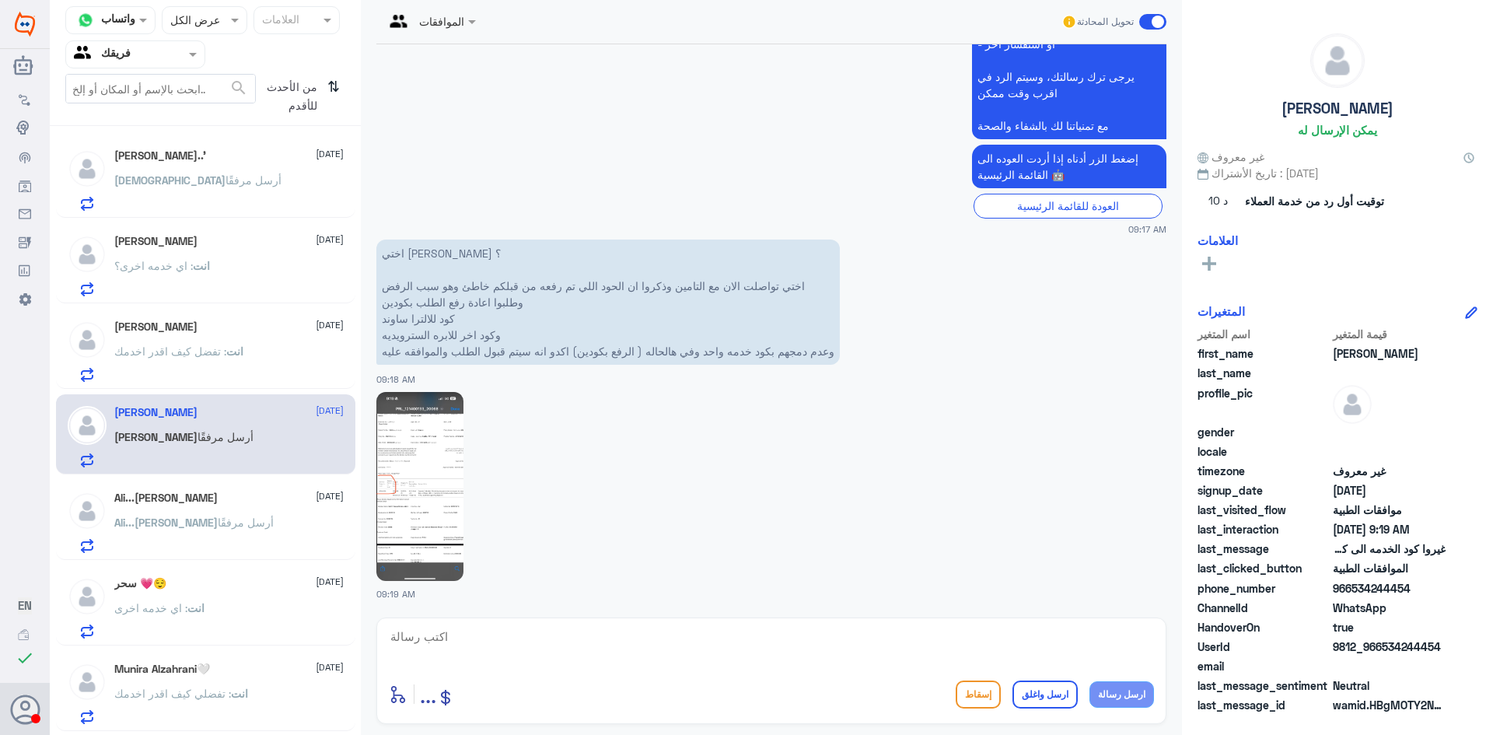
scroll to position [254, 0]
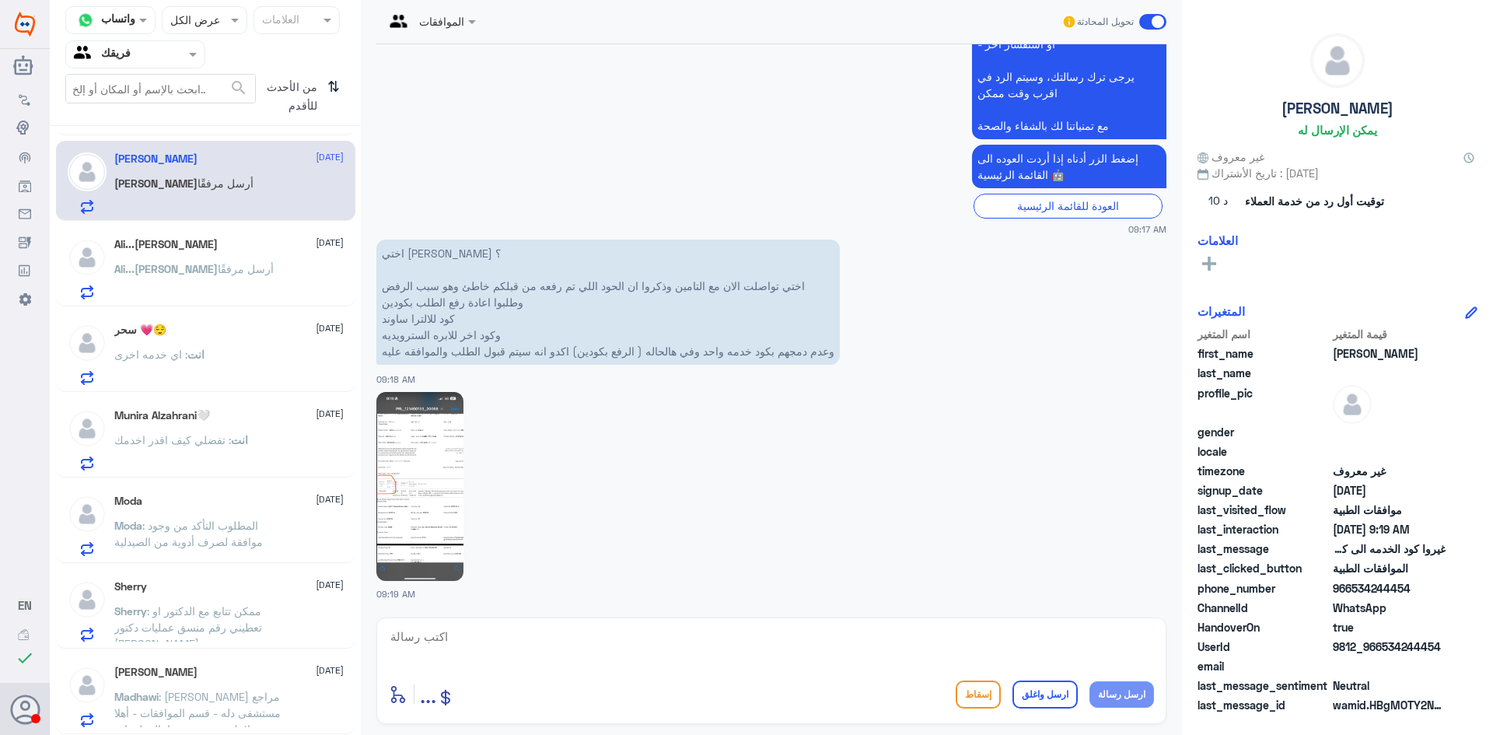
click at [198, 361] on span "انت" at bounding box center [195, 354] width 17 height 13
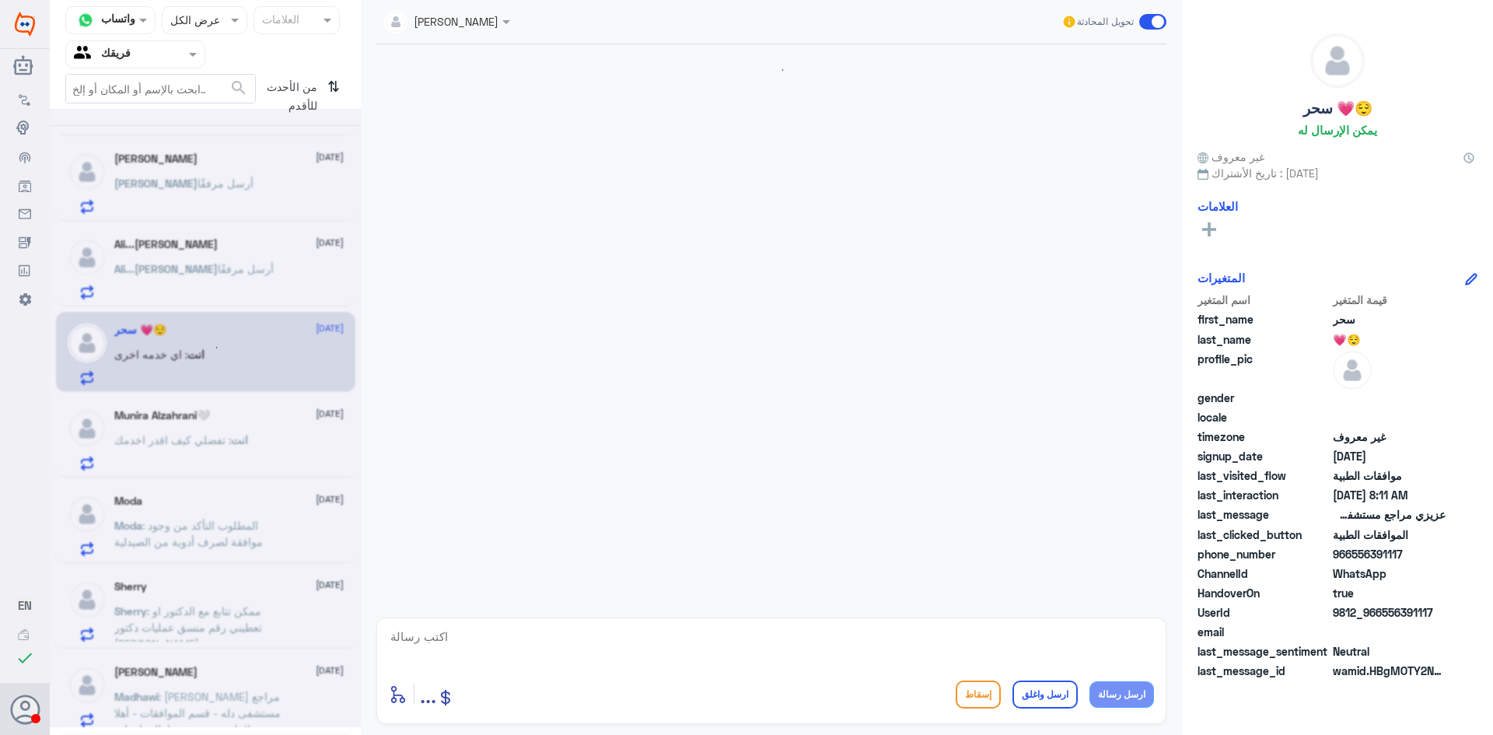
scroll to position [722, 0]
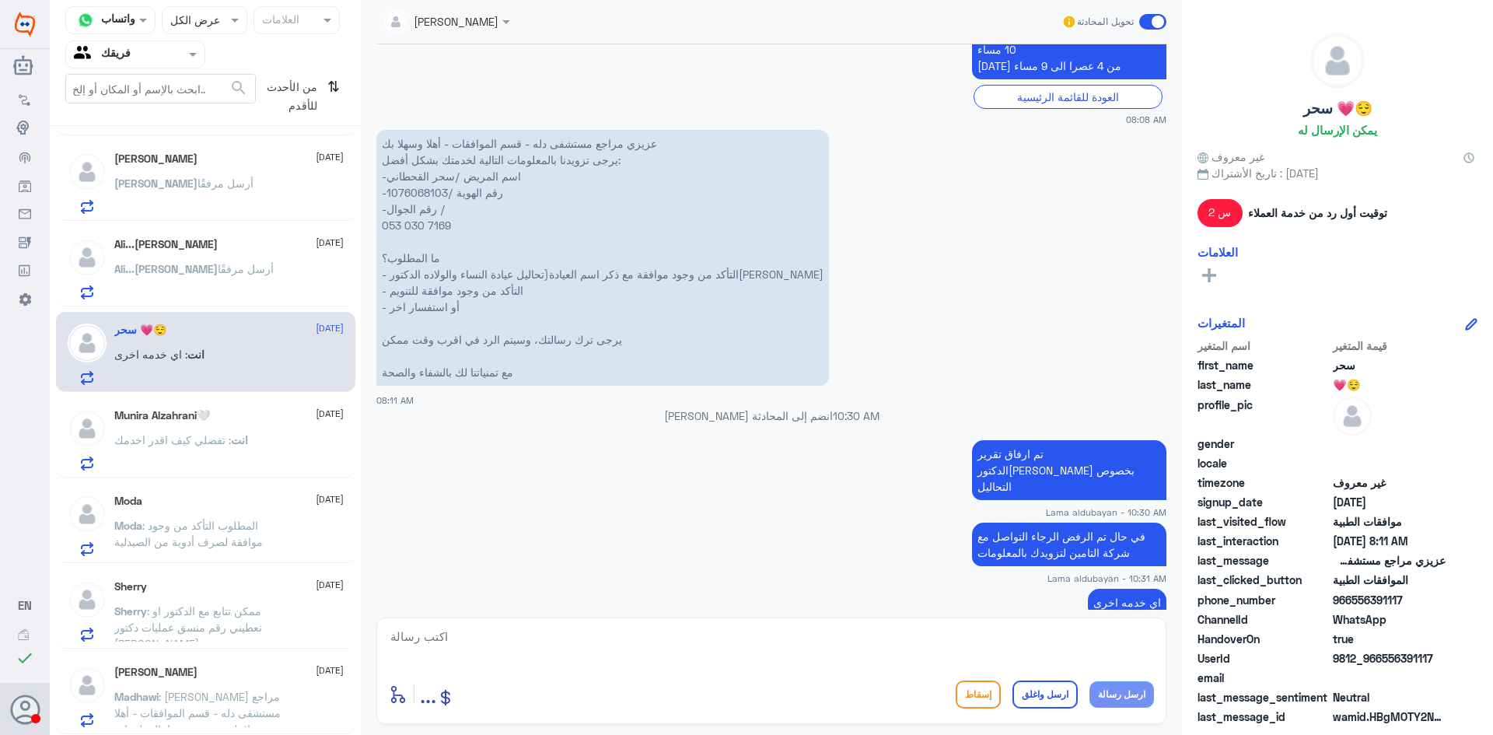
click at [845, 644] on textarea at bounding box center [771, 645] width 765 height 38
click at [176, 464] on p "انت : تفضلي كيف اقدر اخدمك" at bounding box center [181, 451] width 134 height 39
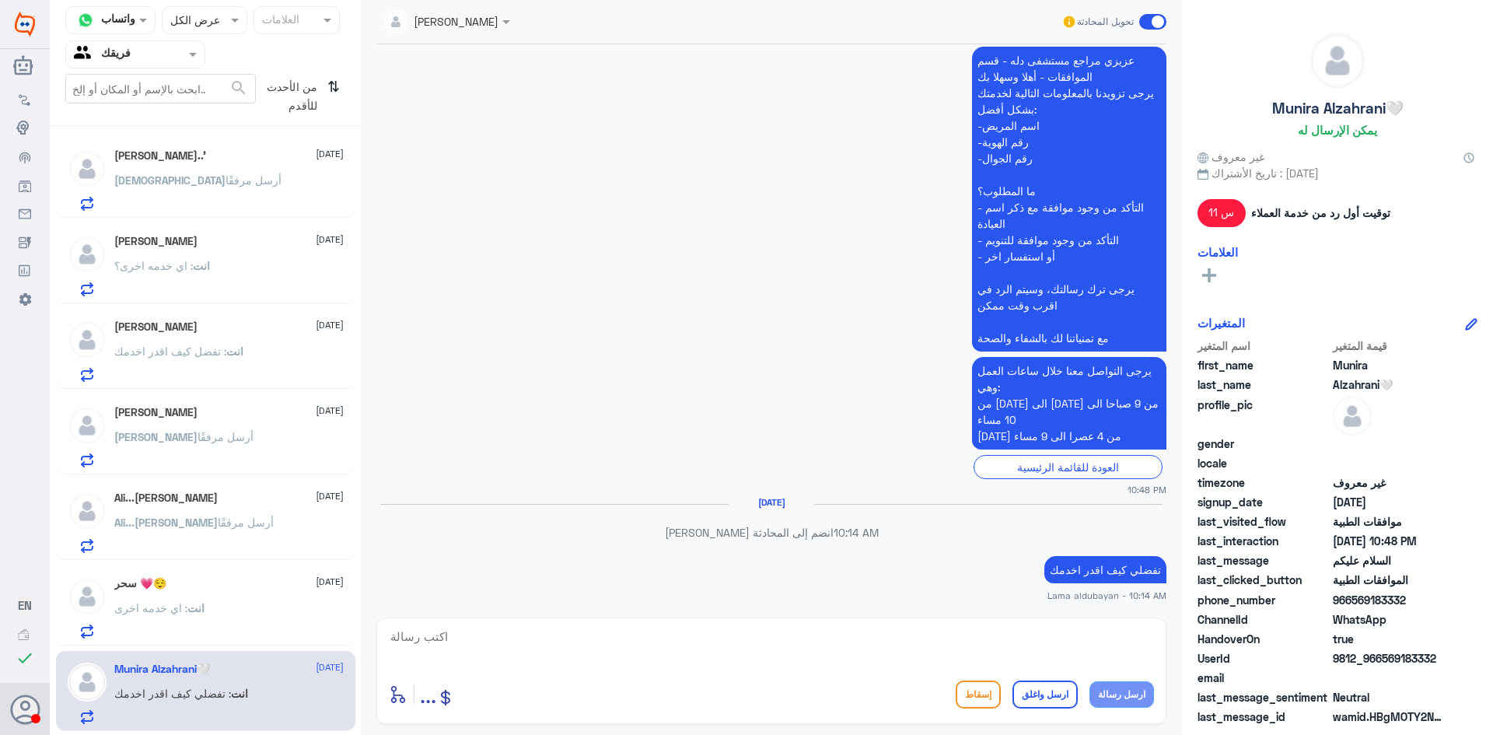
click at [214, 194] on div "[DEMOGRAPHIC_DATA] أرسل مرفقًا" at bounding box center [228, 193] width 229 height 35
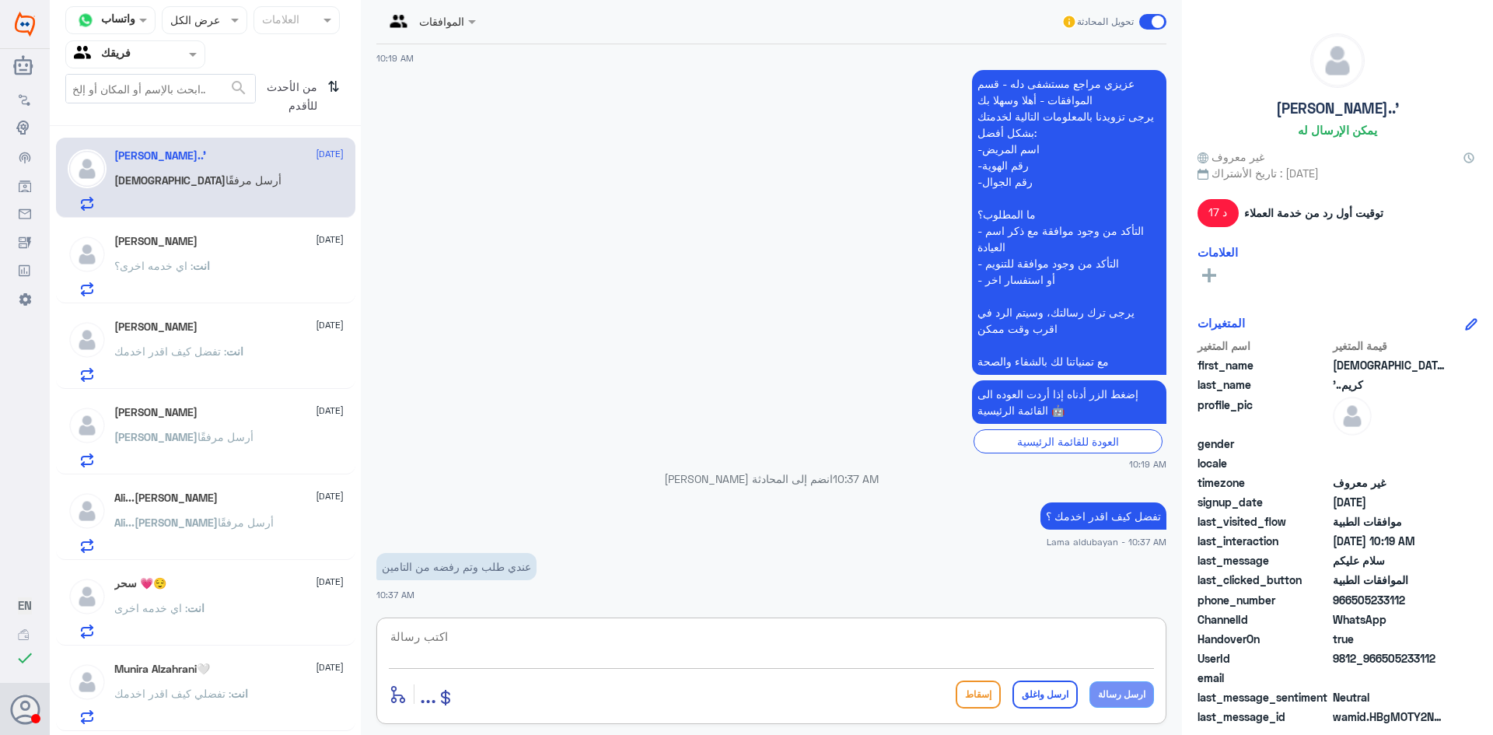
click at [500, 639] on textarea at bounding box center [771, 645] width 765 height 38
type textarea "زودني برقم الهويه او الجوال"
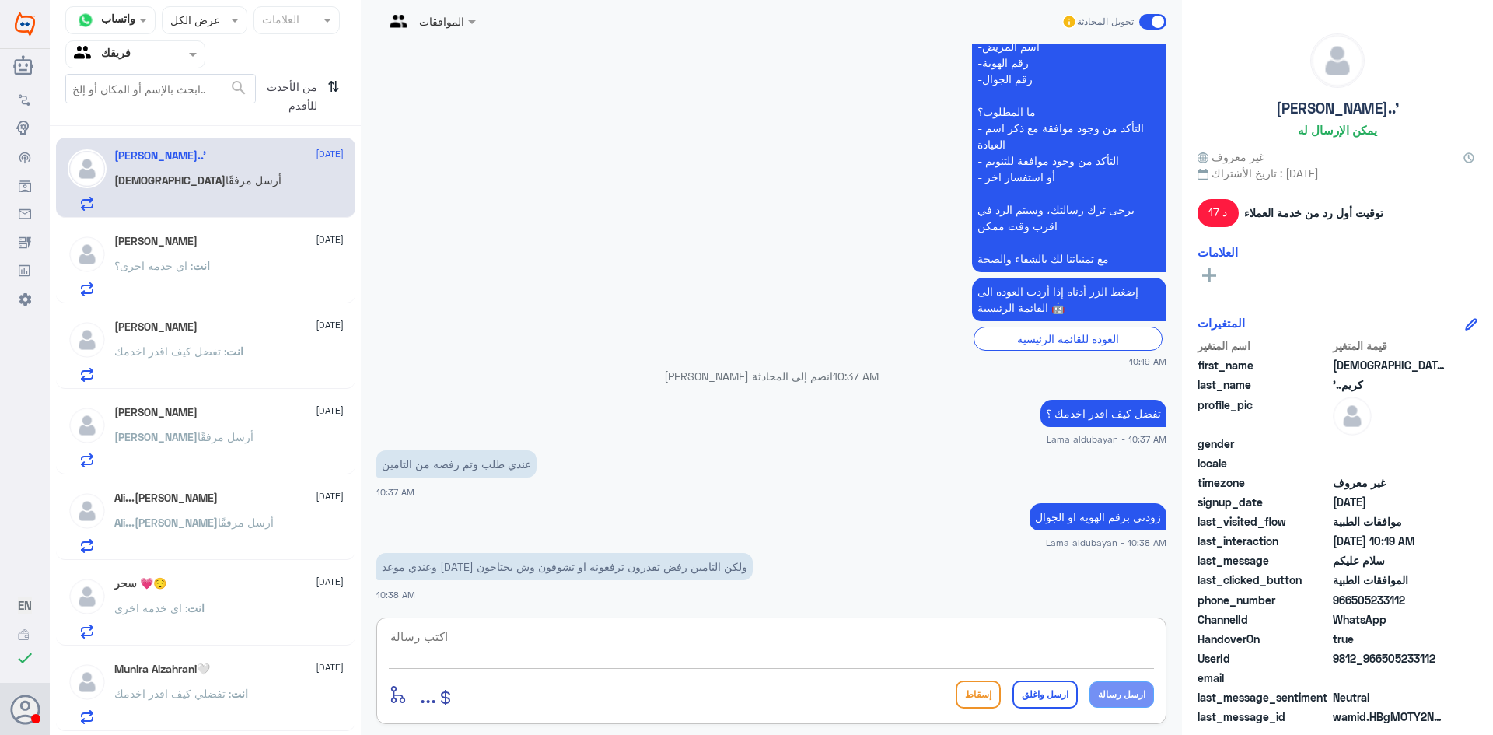
scroll to position [485, 0]
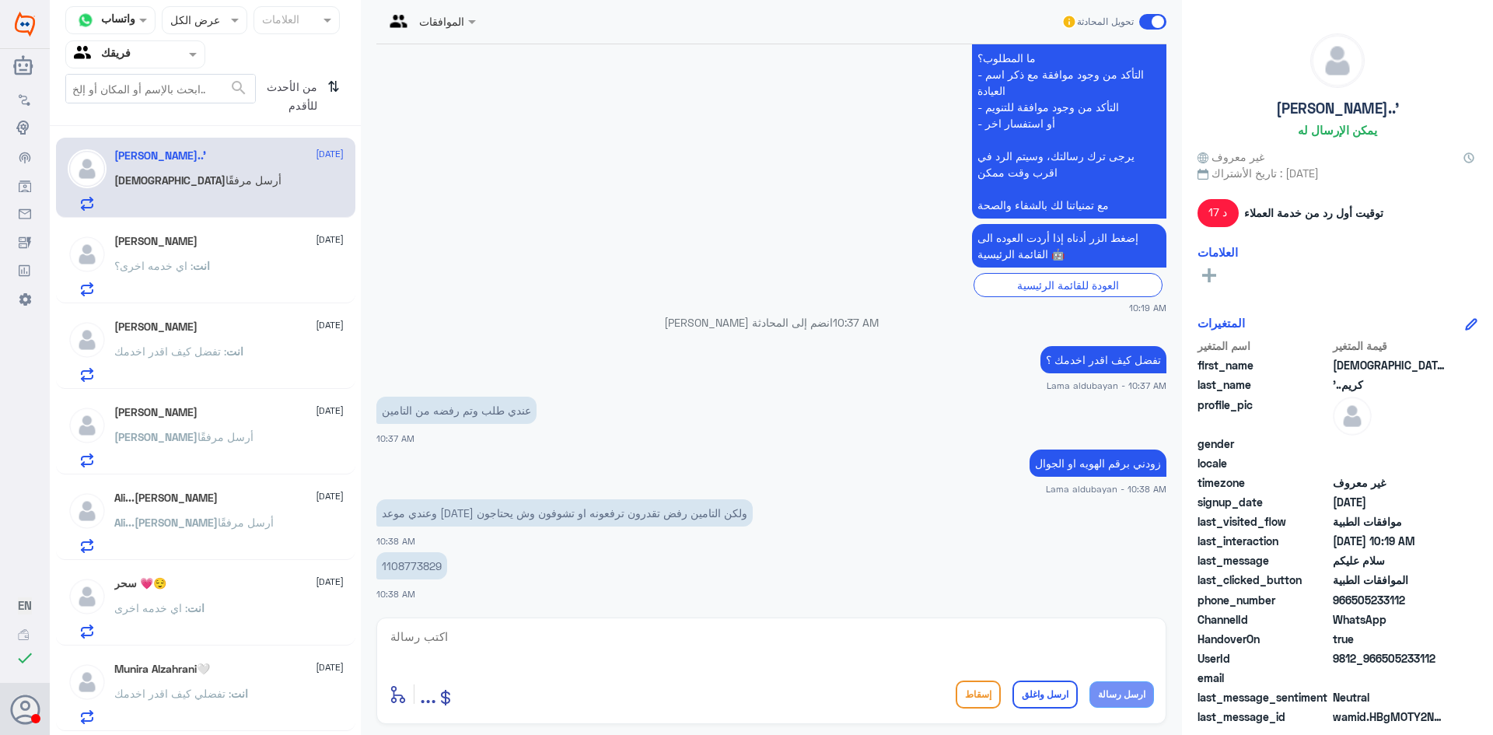
click at [410, 567] on p "1108773829" at bounding box center [411, 565] width 71 height 27
click at [730, 646] on textarea at bounding box center [771, 645] width 765 height 38
type textarea "باسم مين"
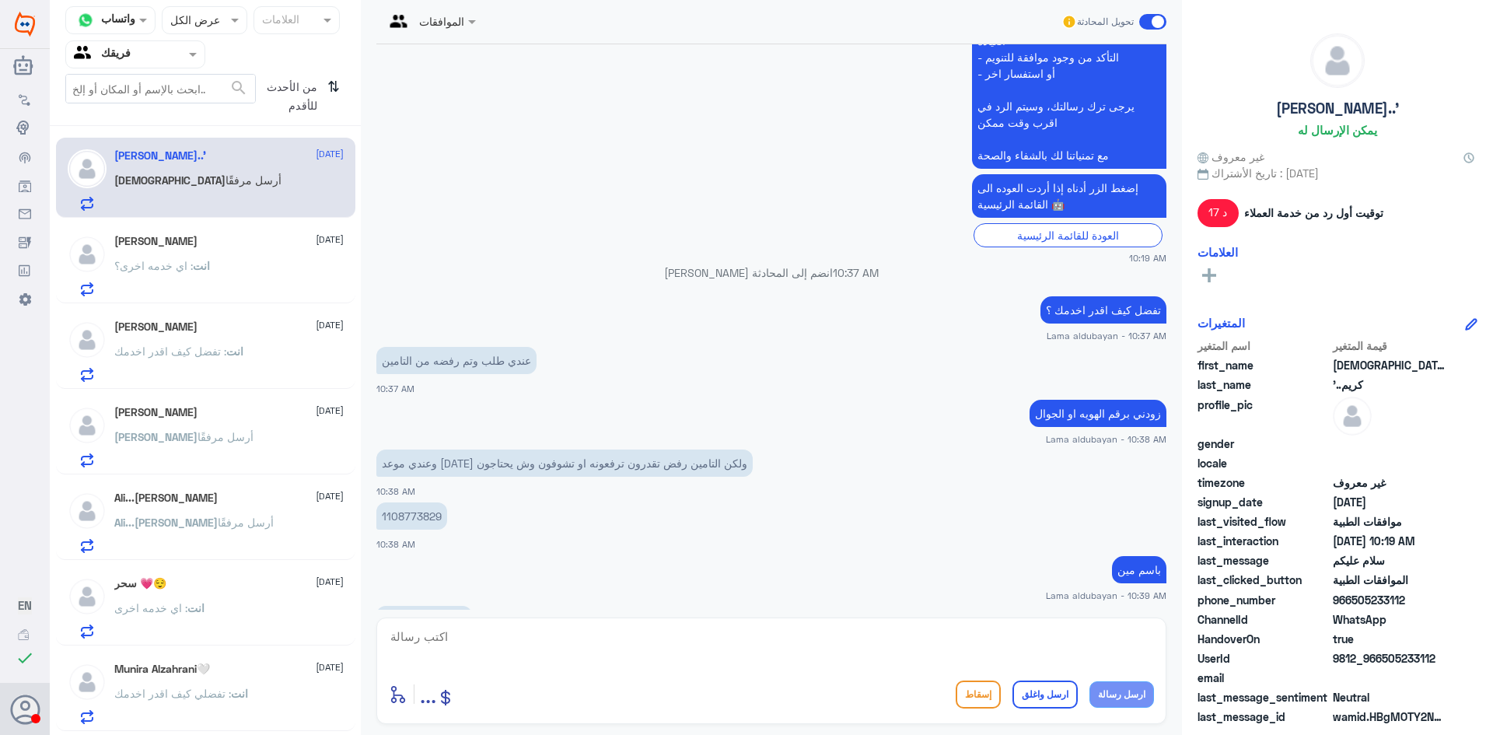
scroll to position [587, 0]
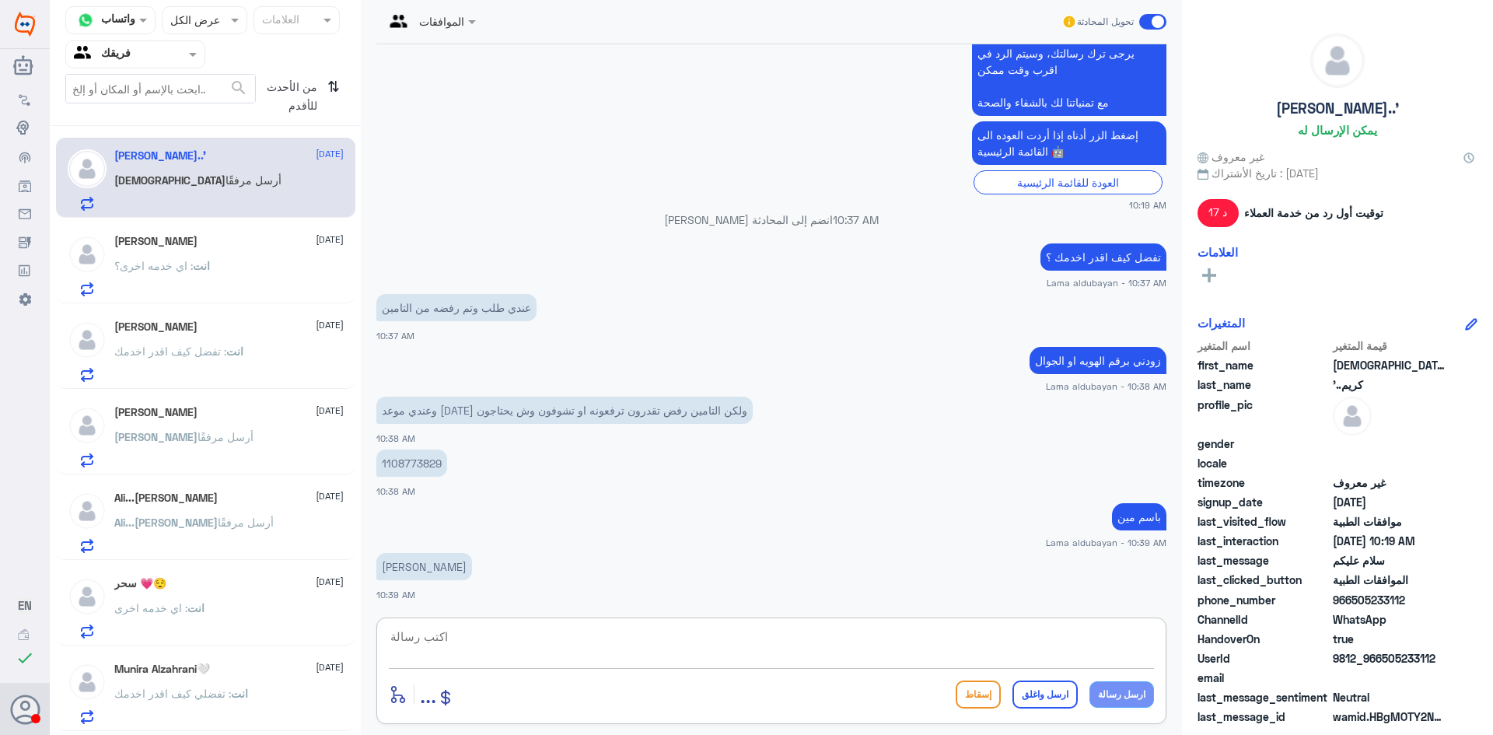
click at [422, 465] on p "1108773829" at bounding box center [411, 463] width 71 height 27
click at [243, 266] on div "انت : اي خدمه اخرى؟" at bounding box center [228, 278] width 229 height 35
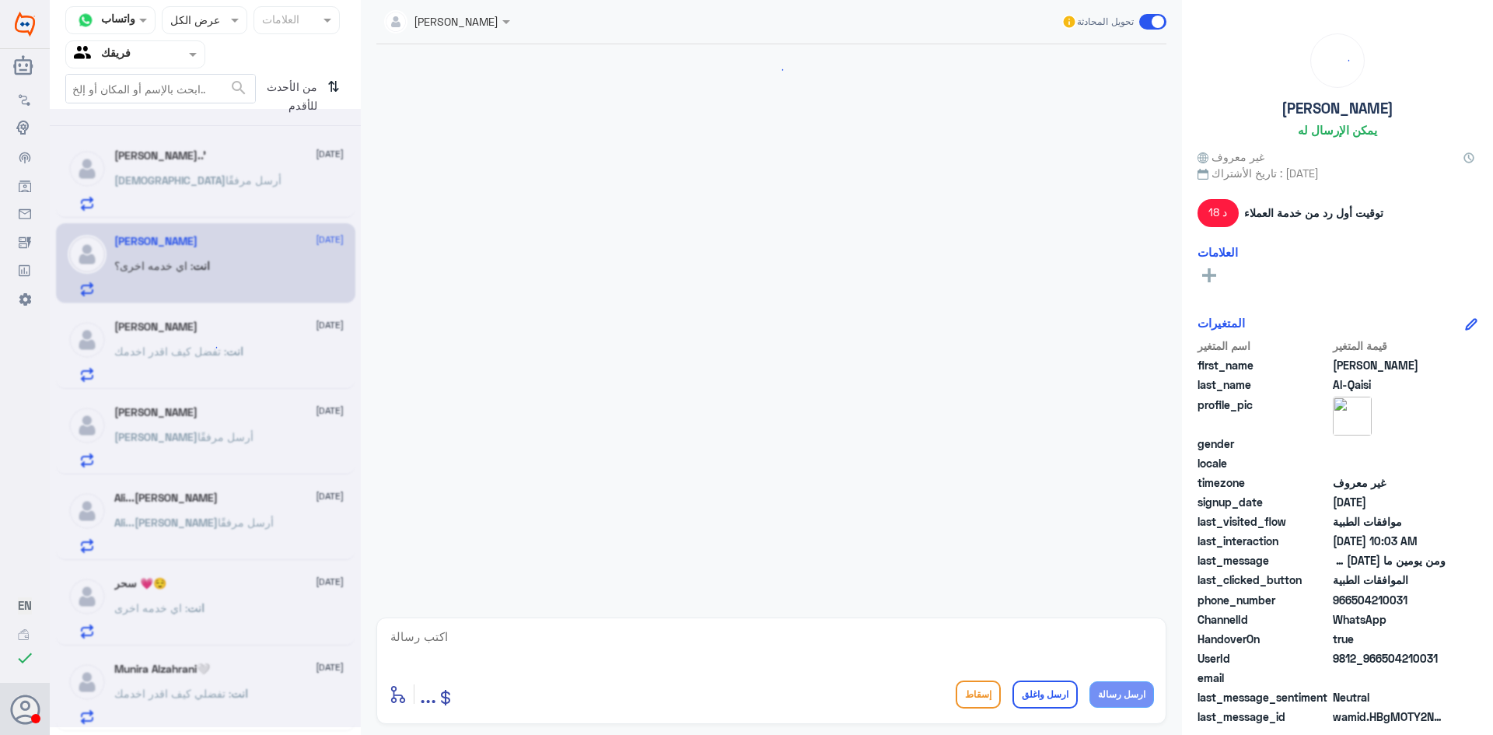
scroll to position [1111, 0]
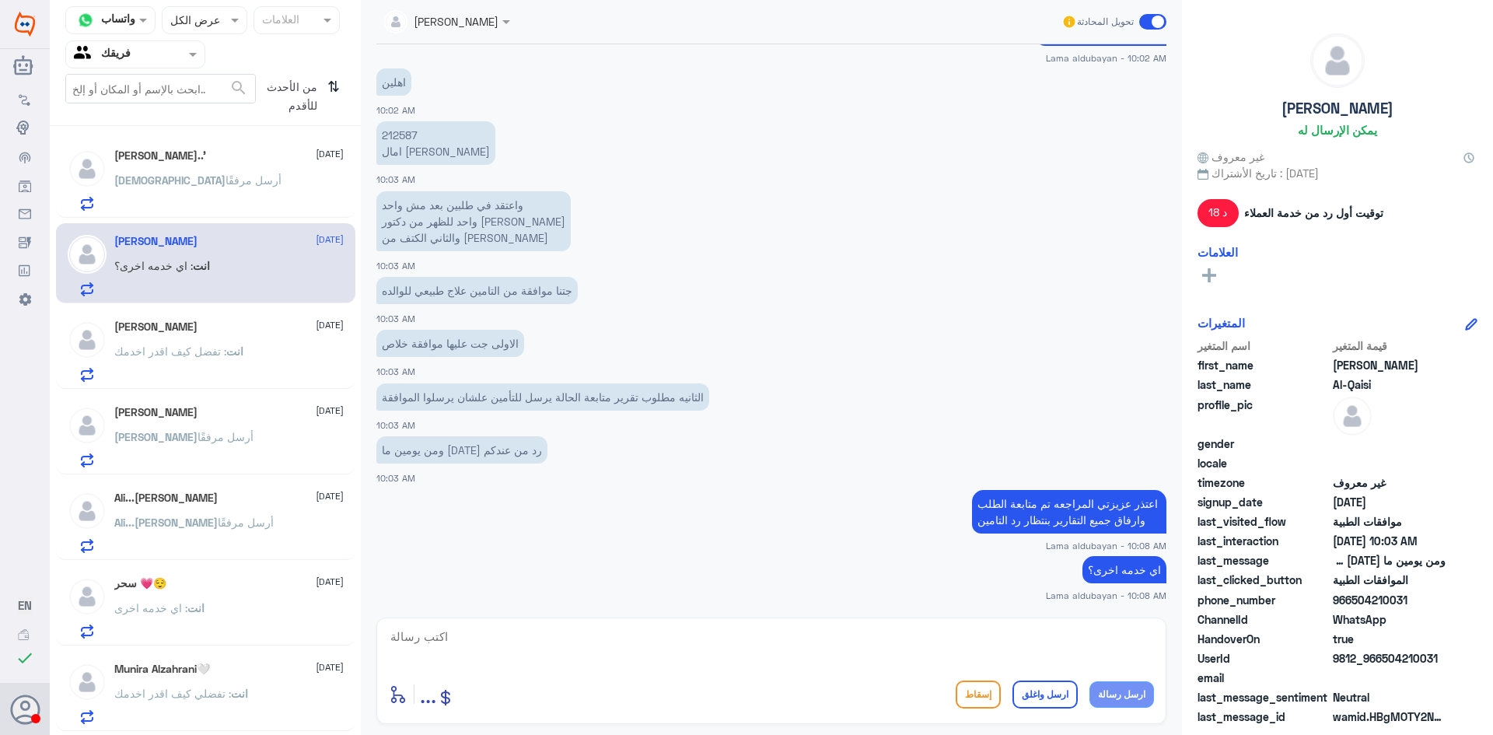
click at [247, 200] on div "[DEMOGRAPHIC_DATA] أرسل مرفقًا" at bounding box center [228, 193] width 229 height 35
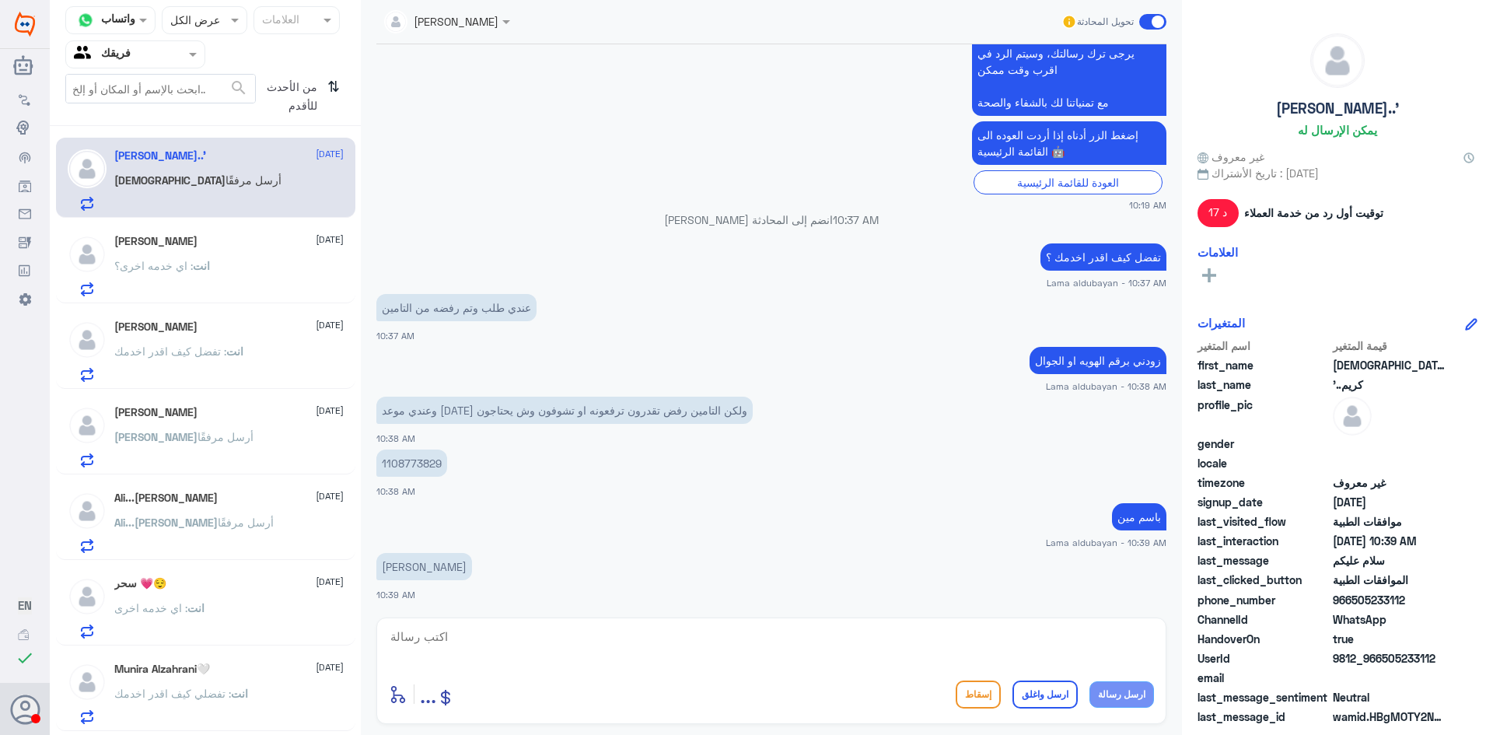
click at [516, 649] on textarea at bounding box center [771, 645] width 765 height 38
type textarea "سوف يتم مراجعة الطلب"
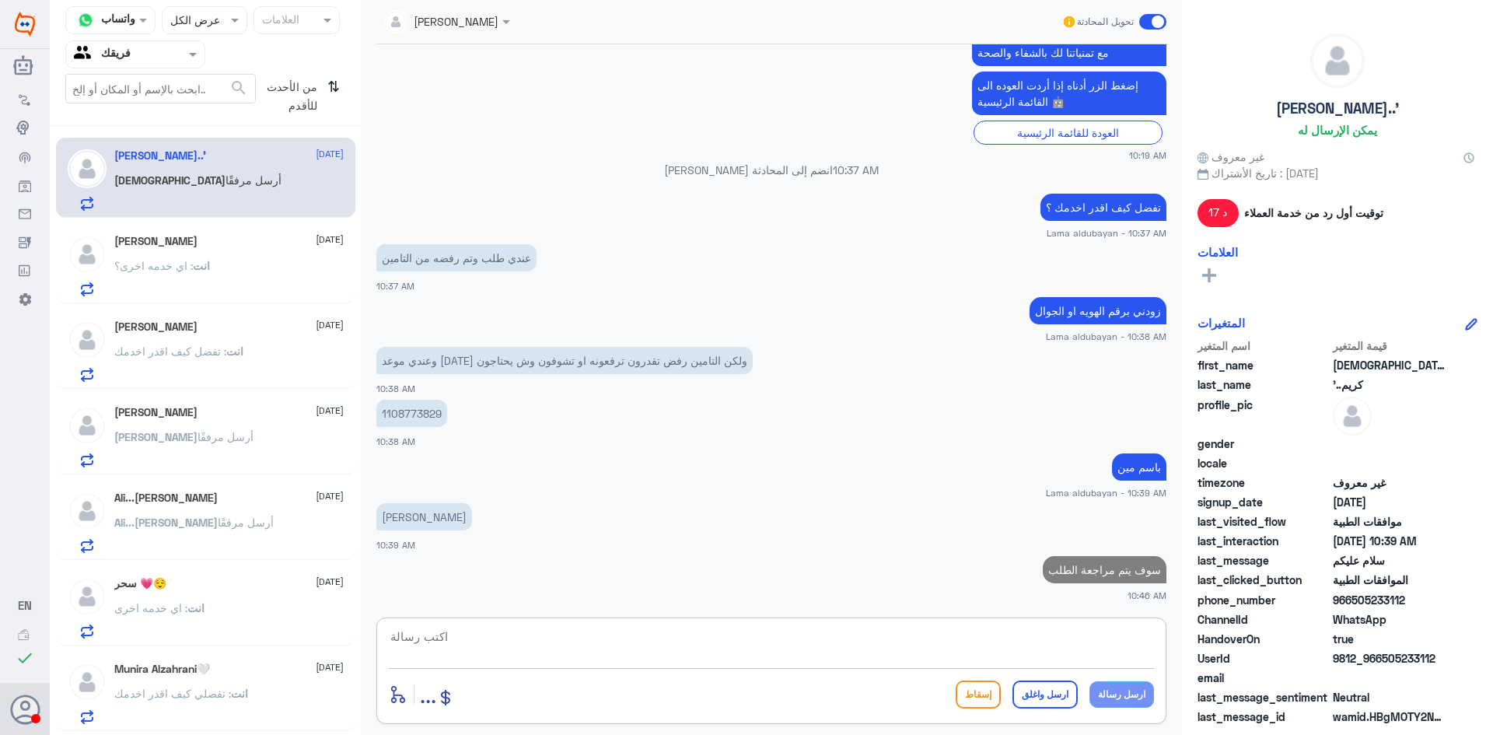
click at [189, 284] on p "انت : اي خدمه اخرى؟" at bounding box center [162, 276] width 96 height 39
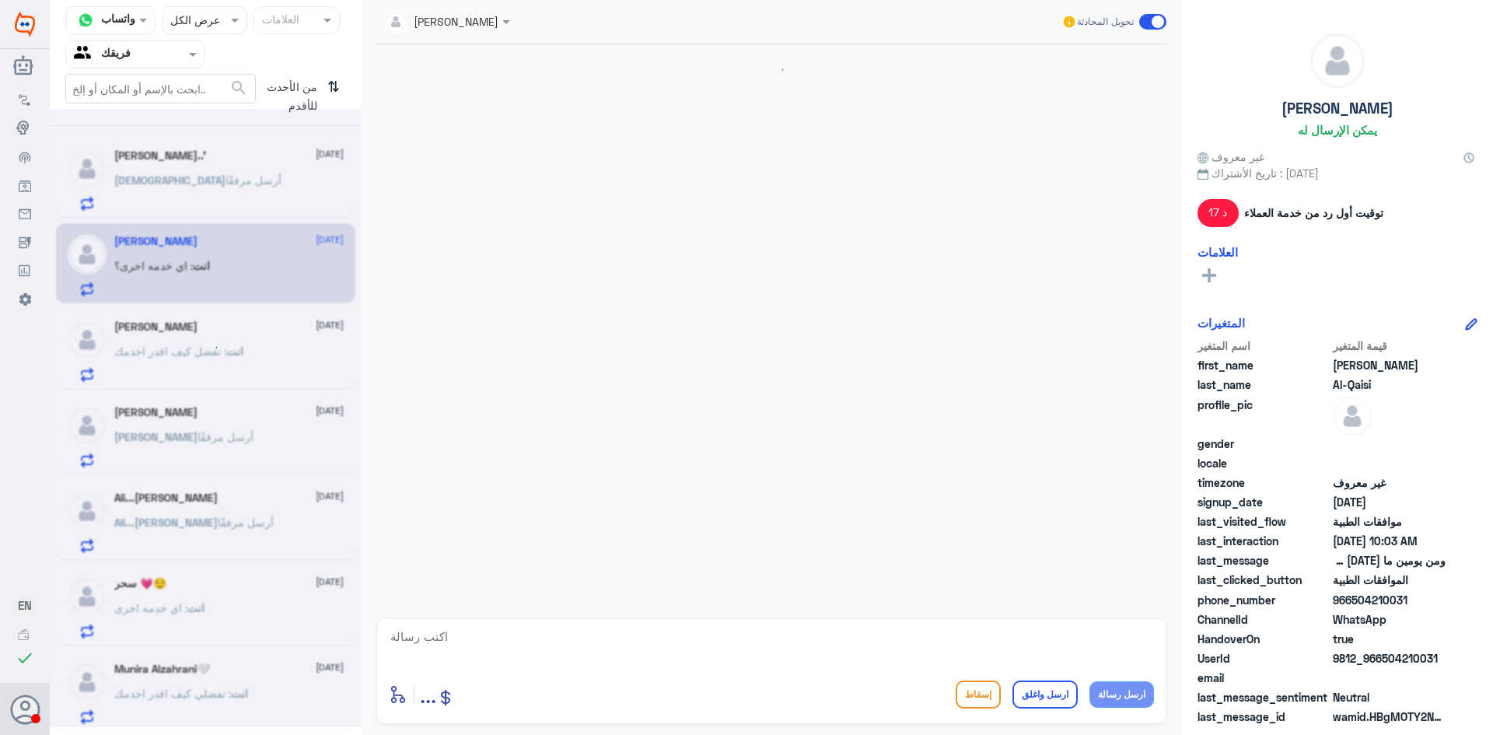
scroll to position [1111, 0]
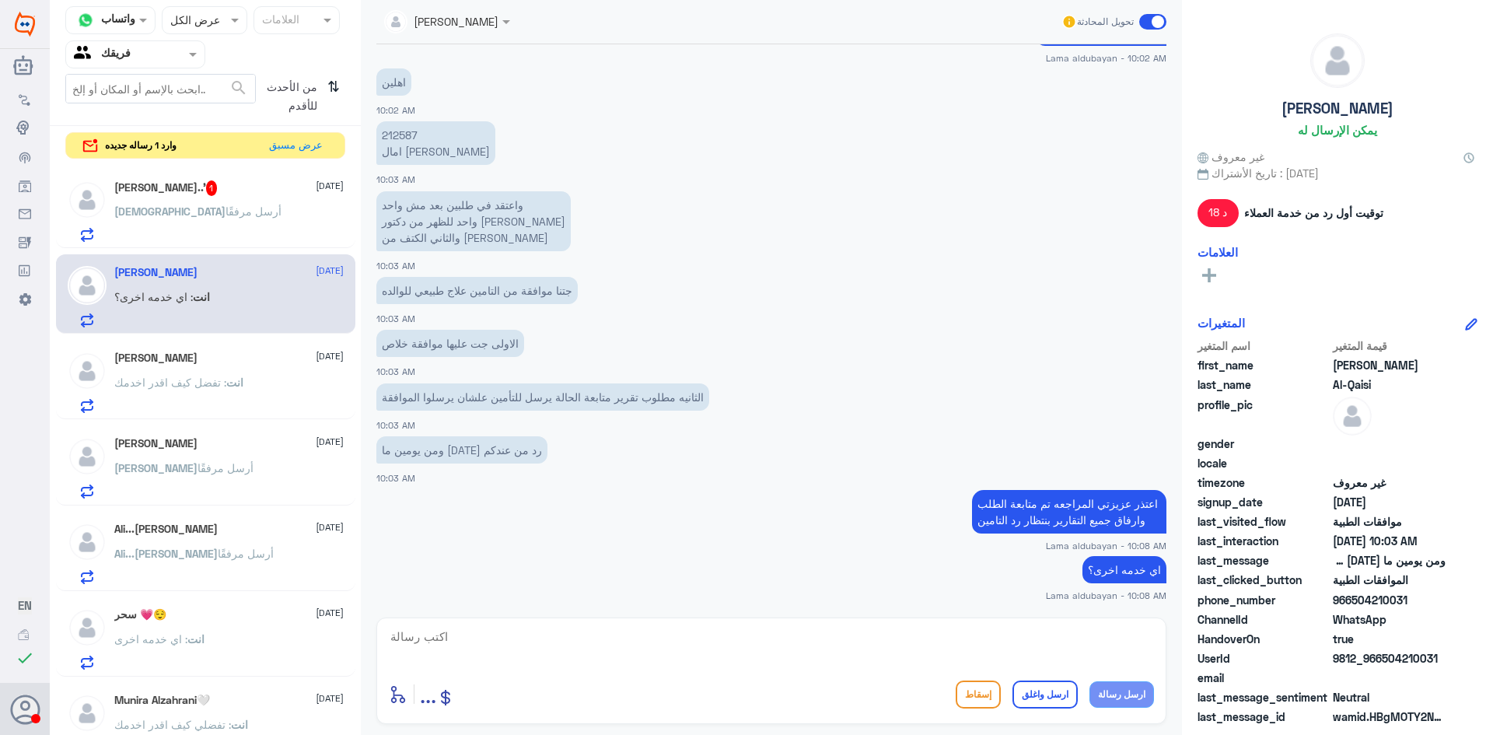
click at [110, 185] on div "[PERSON_NAME]..' 1 [DATE] [DEMOGRAPHIC_DATA] أرسل مرفقًا" at bounding box center [206, 210] width 276 height 61
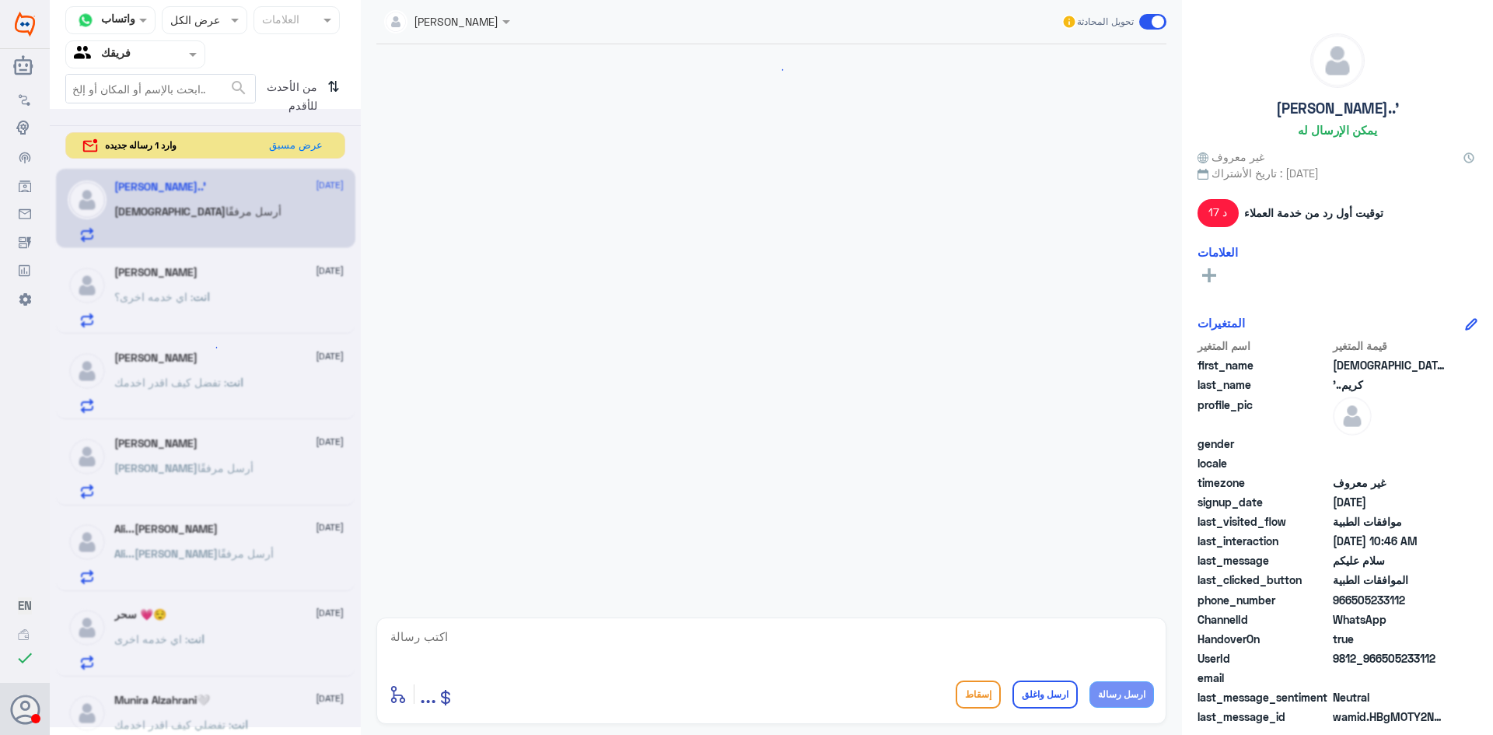
scroll to position [691, 0]
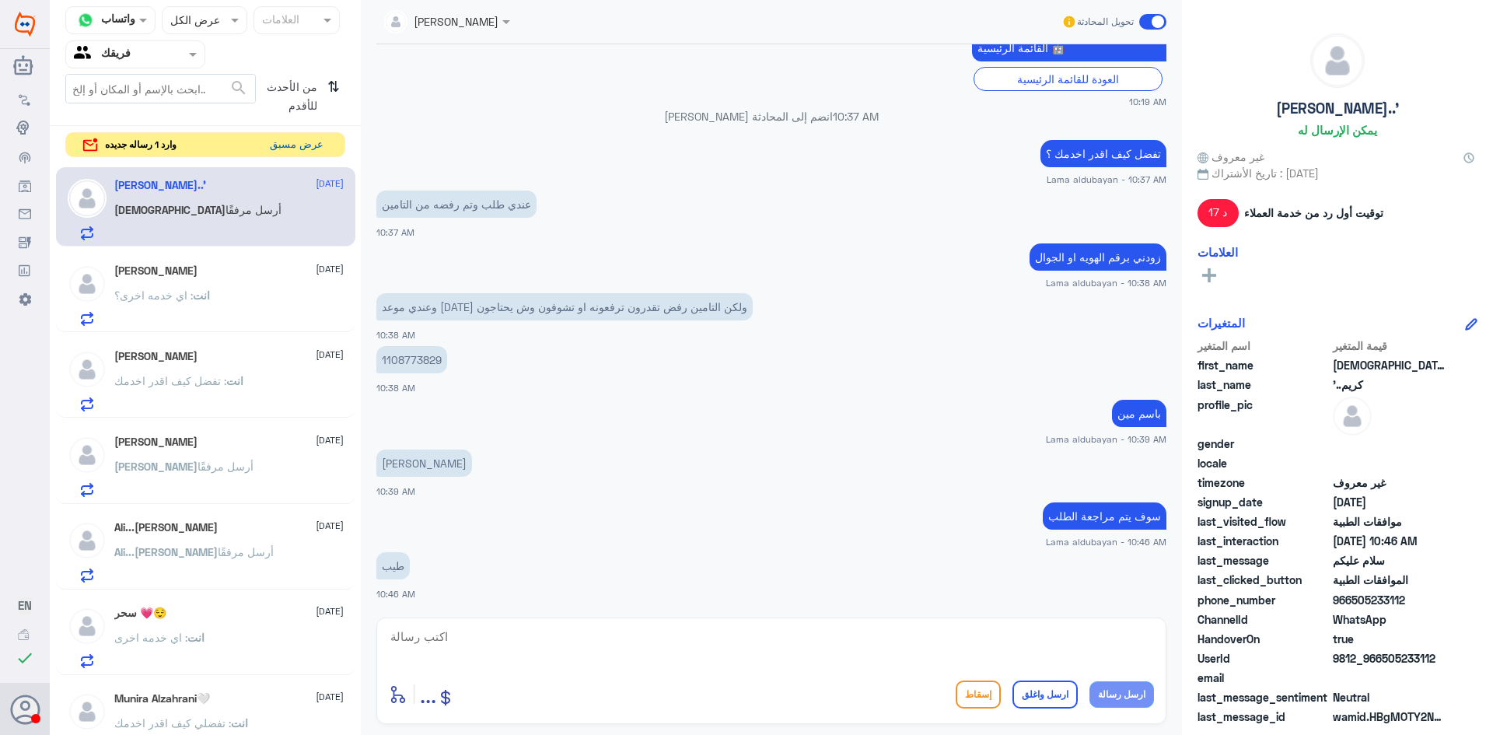
click at [300, 141] on button "عرض مسبق" at bounding box center [296, 145] width 65 height 24
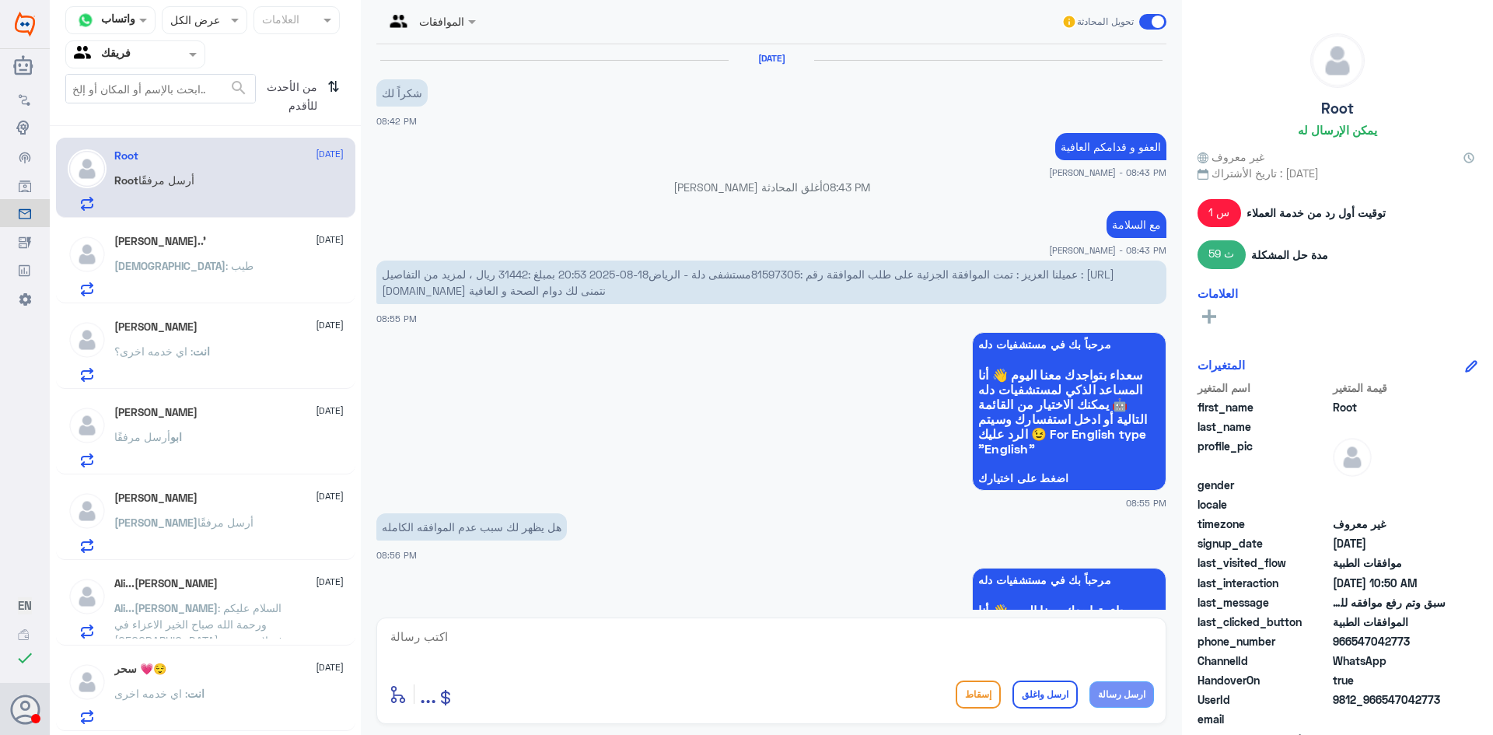
scroll to position [1566, 0]
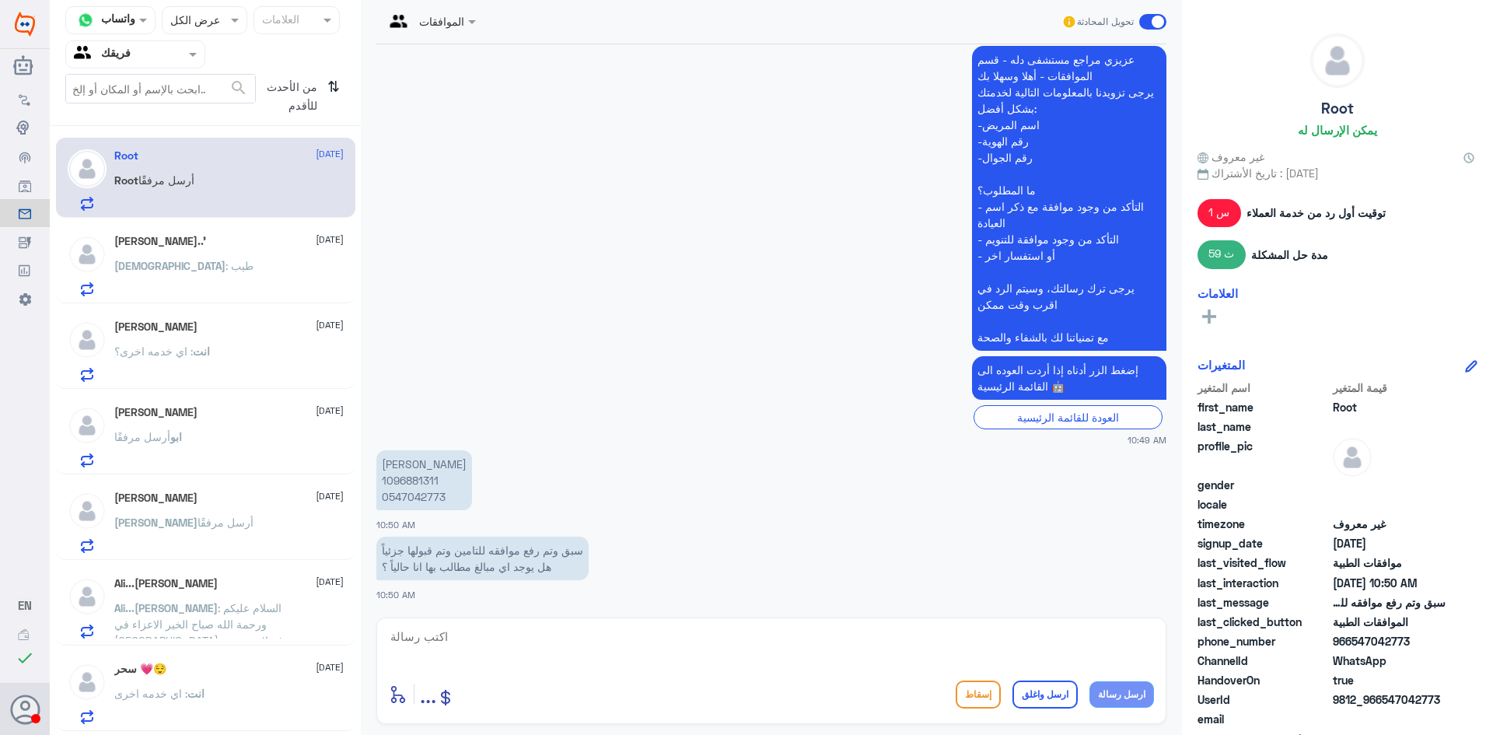
click at [413, 480] on p "[PERSON_NAME] 1096881311 0547042773" at bounding box center [424, 480] width 96 height 60
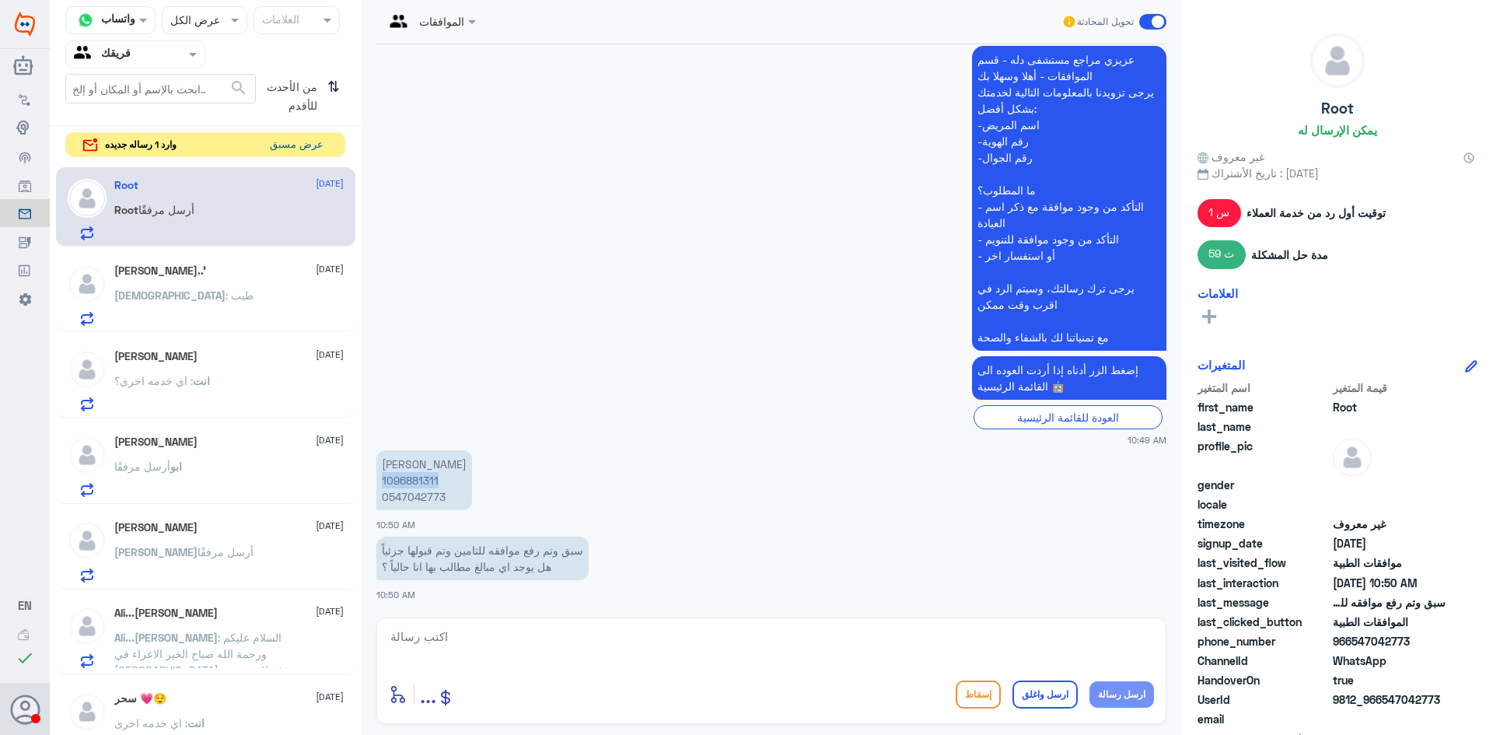
click at [312, 146] on button "عرض مسبق" at bounding box center [296, 145] width 65 height 24
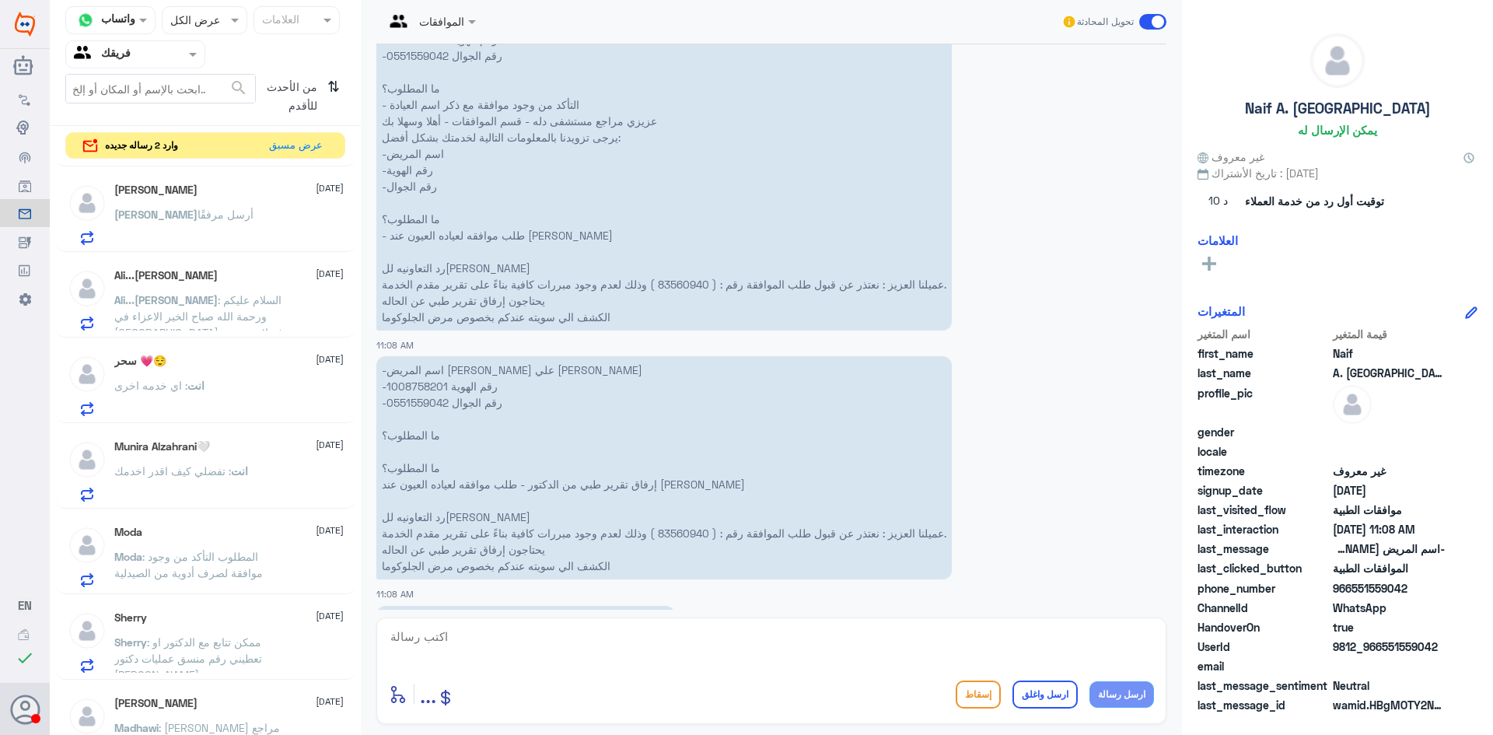
scroll to position [863, 0]
